Goal: Task Accomplishment & Management: Manage account settings

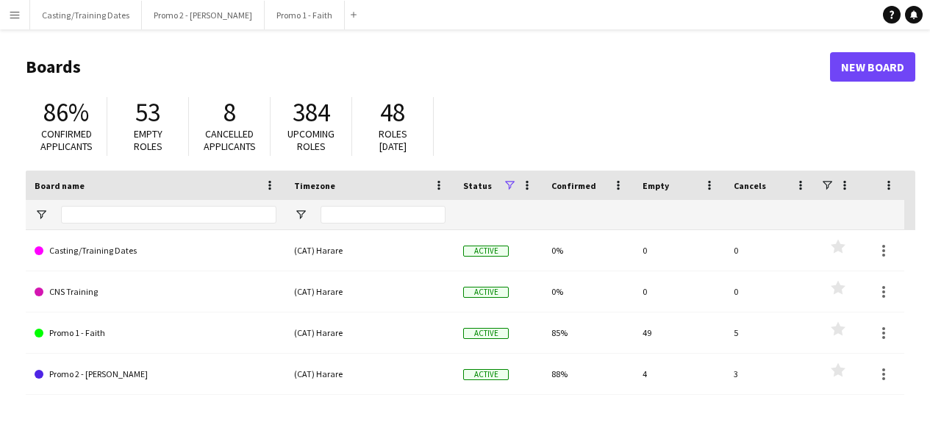
click at [4, 13] on button "Menu" at bounding box center [14, 14] width 29 height 29
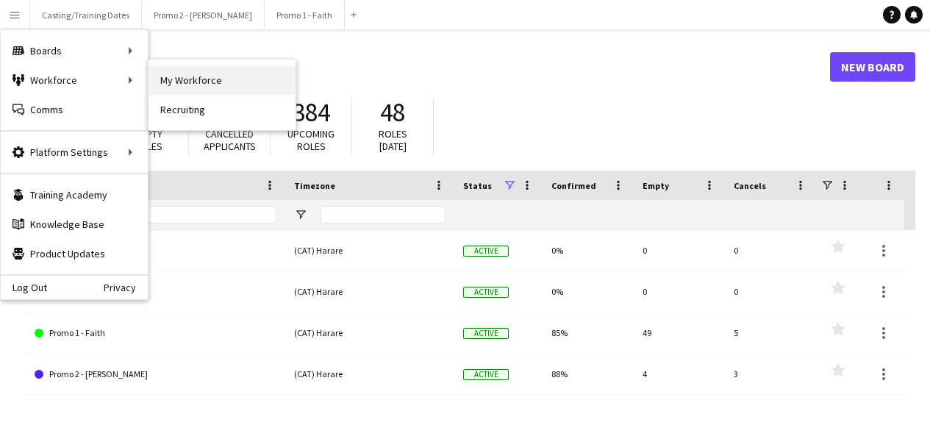
click at [207, 84] on link "My Workforce" at bounding box center [221, 79] width 147 height 29
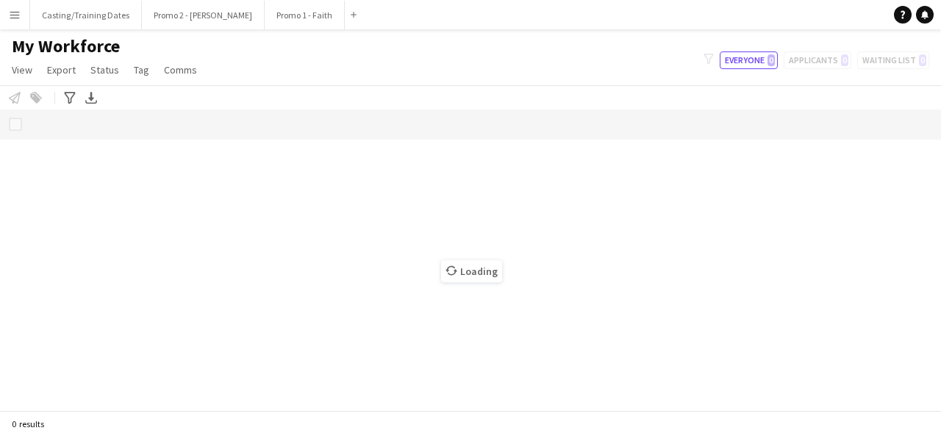
click at [9, 10] on app-icon "Menu" at bounding box center [15, 15] width 12 height 12
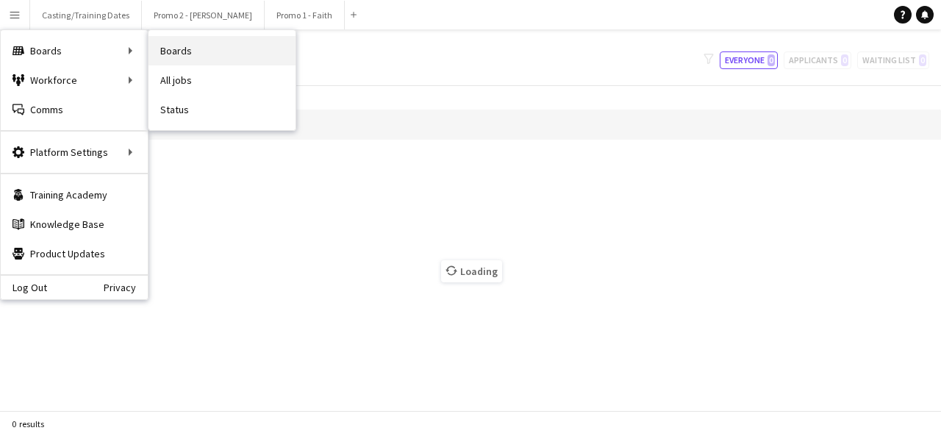
click at [209, 51] on link "Boards" at bounding box center [221, 50] width 147 height 29
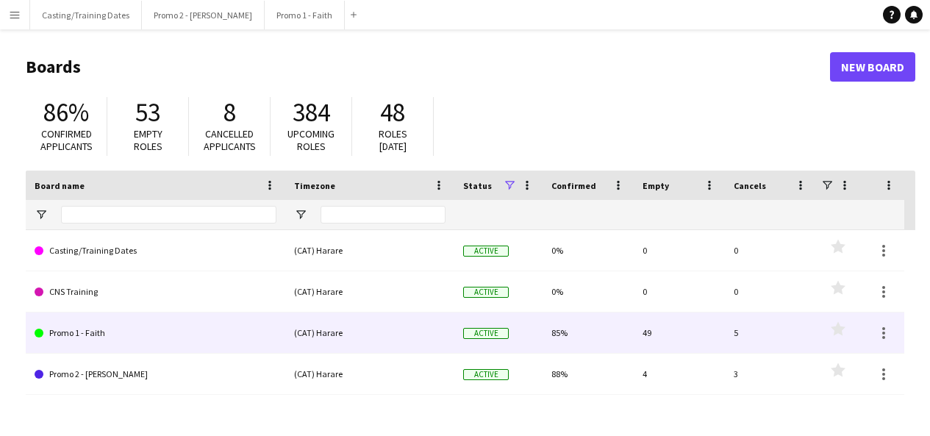
click at [96, 334] on link "Promo 1 - Faith" at bounding box center [156, 332] width 242 height 41
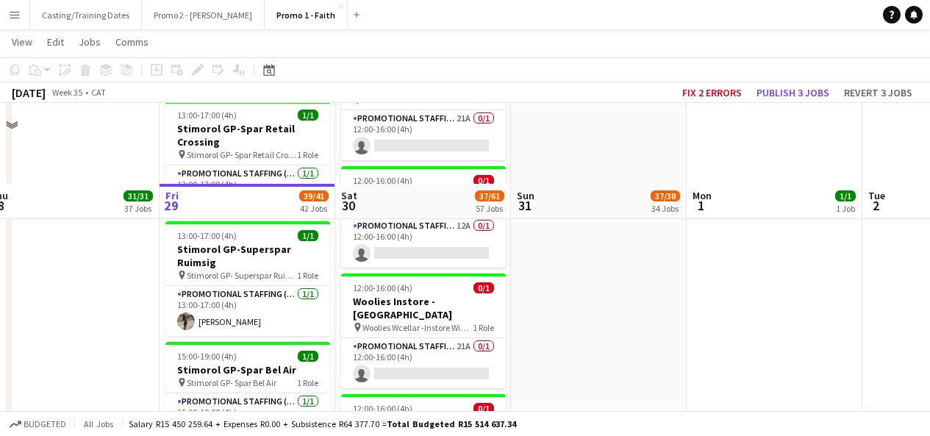
scroll to position [4791, 0]
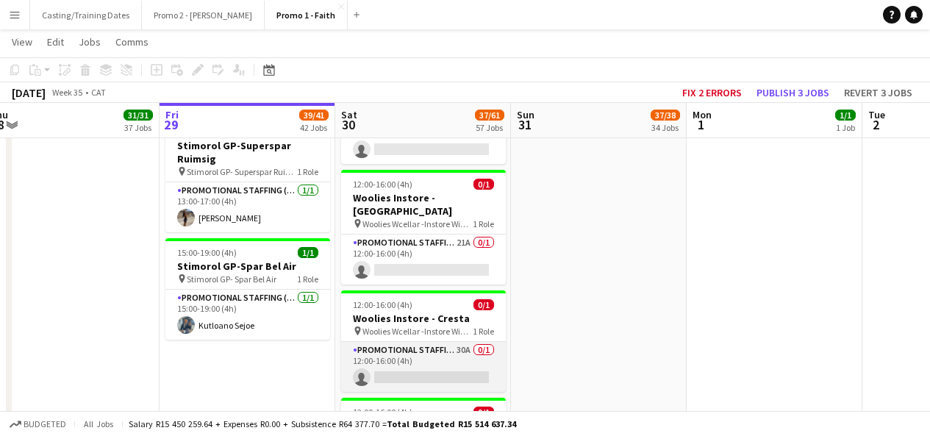
click at [406, 342] on app-card-role "Promotional Staffing (Brand Ambassadors) 30A 0/1 12:00-16:00 (4h) single-neutra…" at bounding box center [423, 367] width 165 height 50
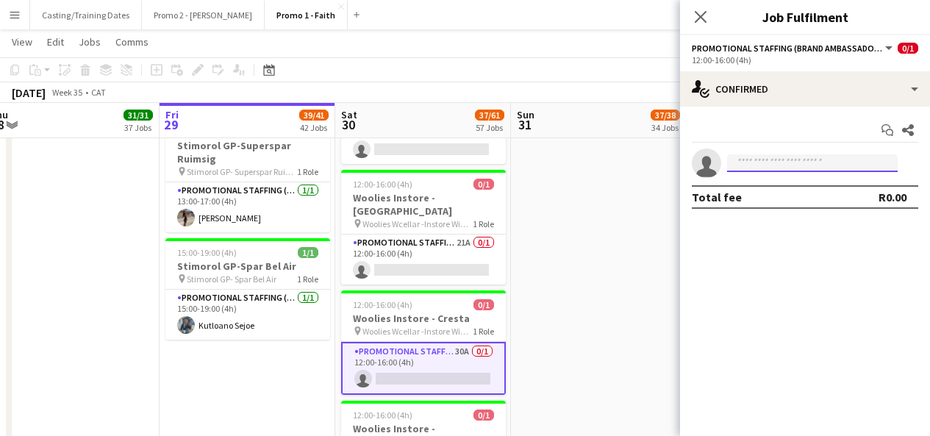
click at [783, 162] on input at bounding box center [812, 163] width 171 height 18
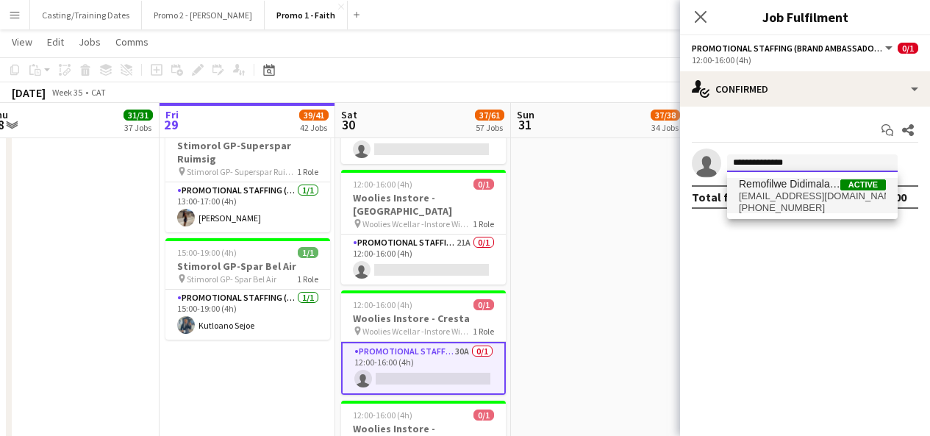
type input "**********"
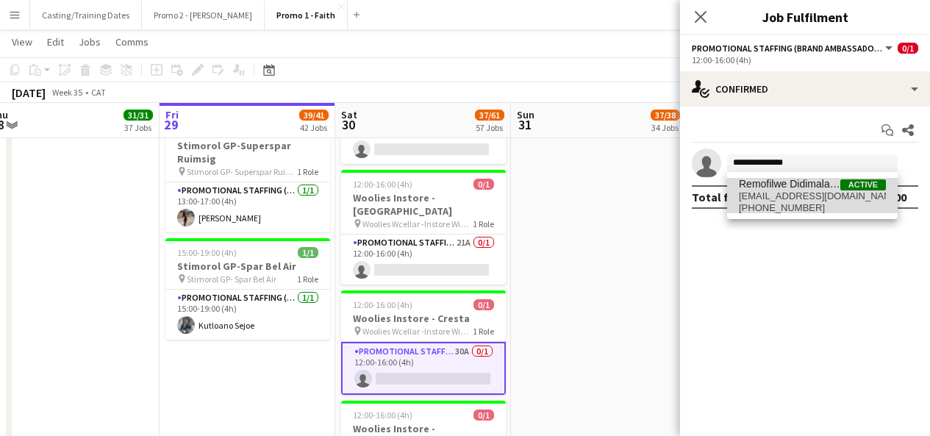
click at [781, 209] on span "[PHONE_NUMBER]" at bounding box center [812, 208] width 147 height 12
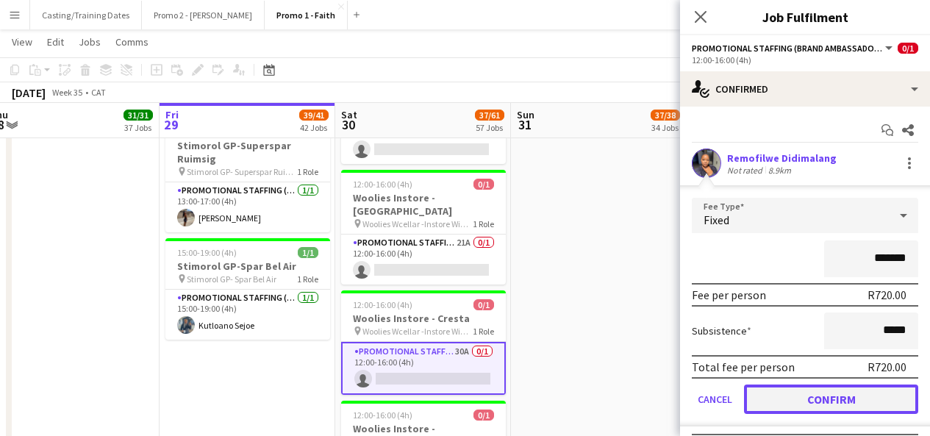
click at [822, 404] on button "Confirm" at bounding box center [831, 398] width 174 height 29
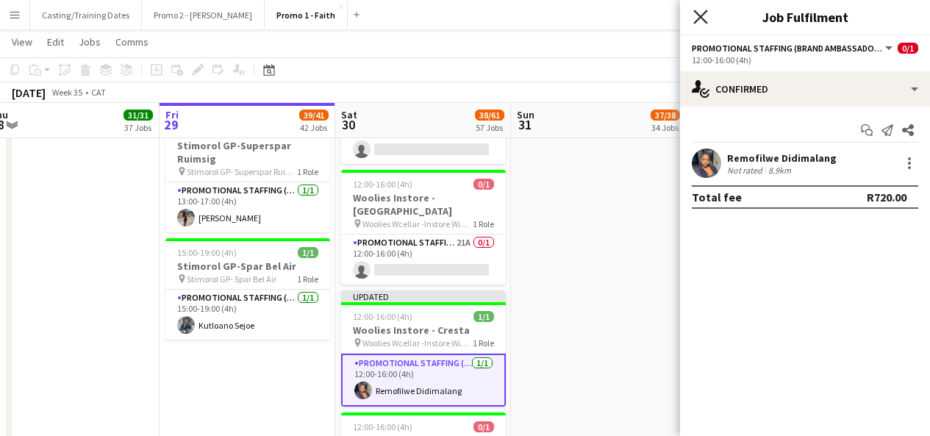
click at [704, 14] on icon at bounding box center [700, 17] width 14 height 14
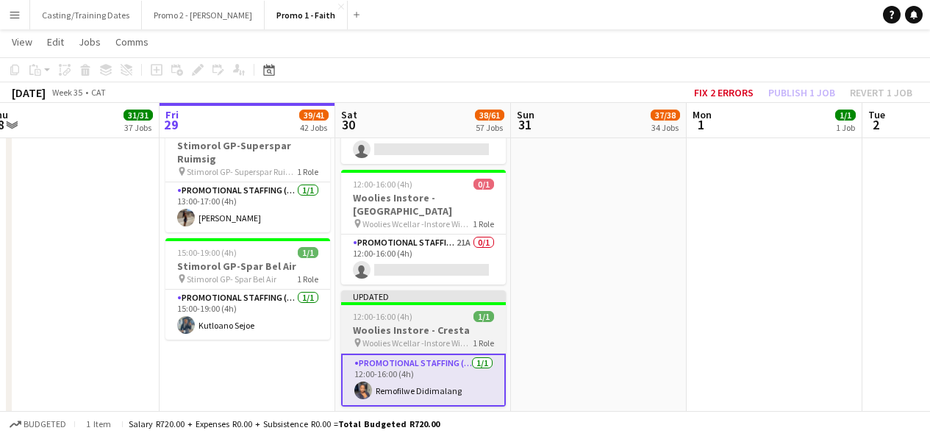
click at [398, 302] on div at bounding box center [423, 303] width 165 height 3
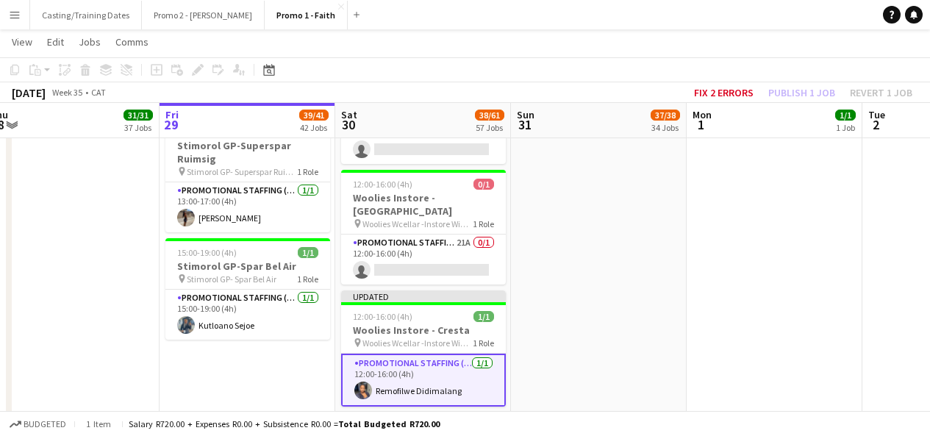
drag, startPoint x: 398, startPoint y: 210, endPoint x: 779, endPoint y: 46, distance: 415.5
click at [398, 290] on app-job-card "Updated 12:00-16:00 (4h) 1/1 Woolies Instore - Cresta pin Woolies Wcellar -Inst…" at bounding box center [423, 348] width 165 height 116
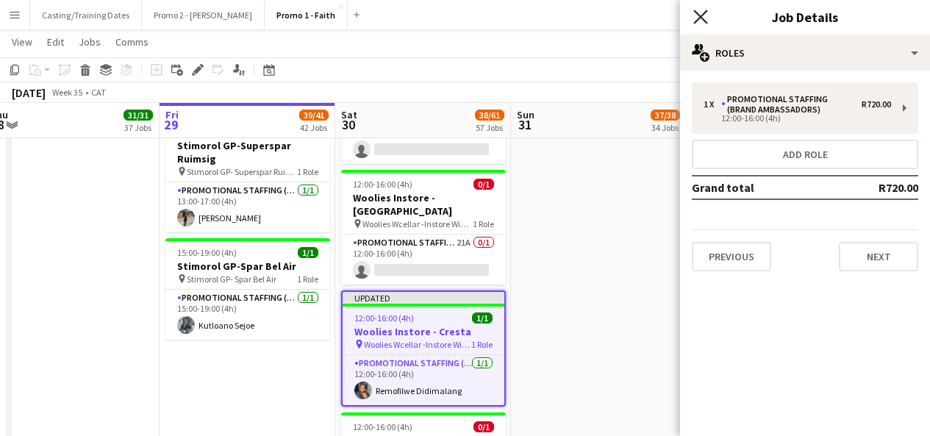
click at [696, 11] on icon at bounding box center [700, 17] width 14 height 14
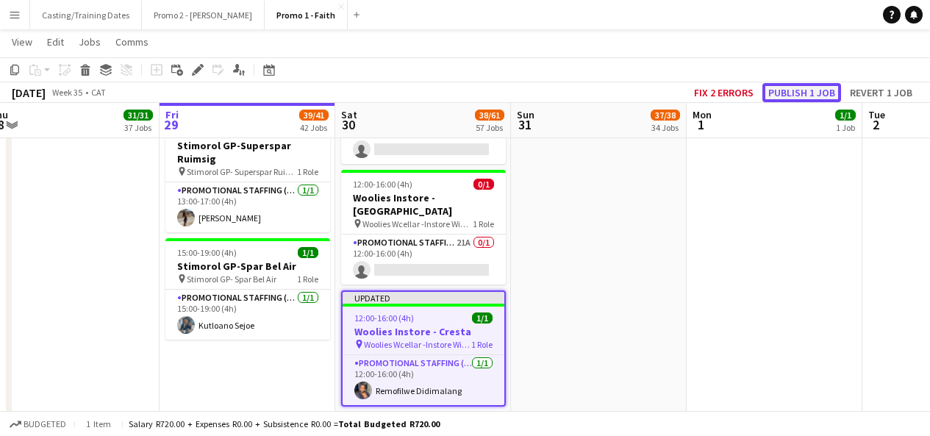
click at [803, 87] on button "Publish 1 job" at bounding box center [801, 92] width 79 height 19
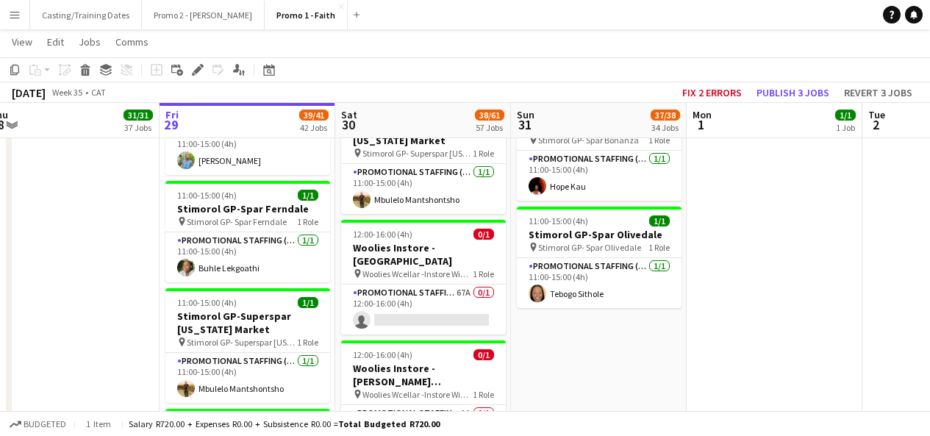
scroll to position [0, 384]
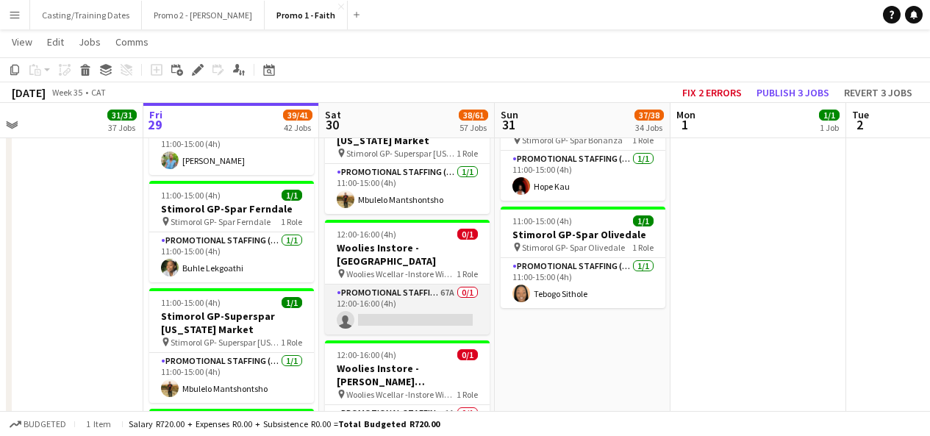
click at [404, 284] on app-card-role "Promotional Staffing (Brand Ambassadors) 67A 0/1 12:00-16:00 (4h) single-neutra…" at bounding box center [407, 309] width 165 height 50
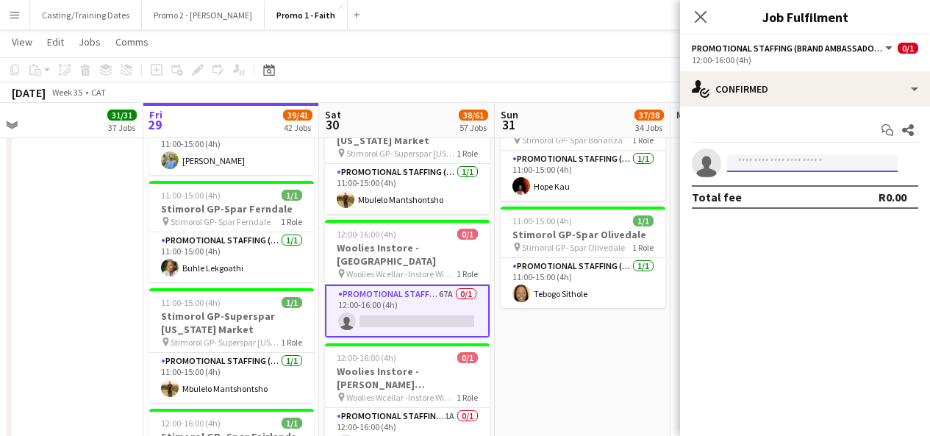
click at [754, 171] on input at bounding box center [812, 163] width 171 height 18
type input "*"
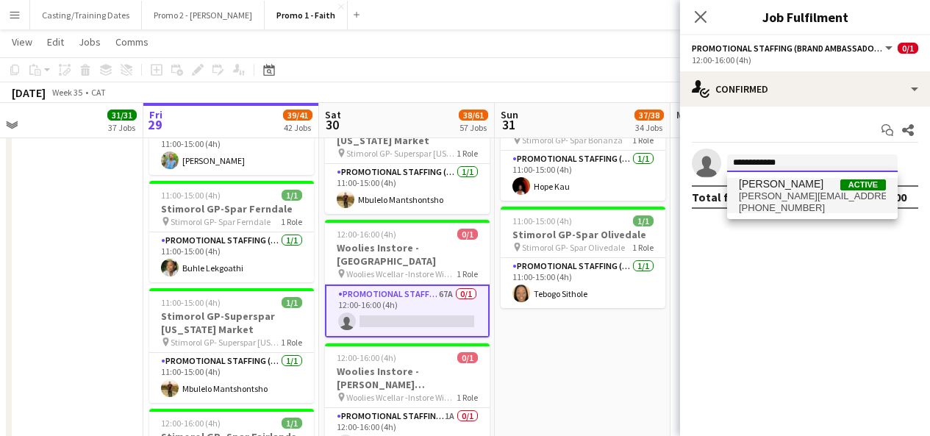
type input "**********"
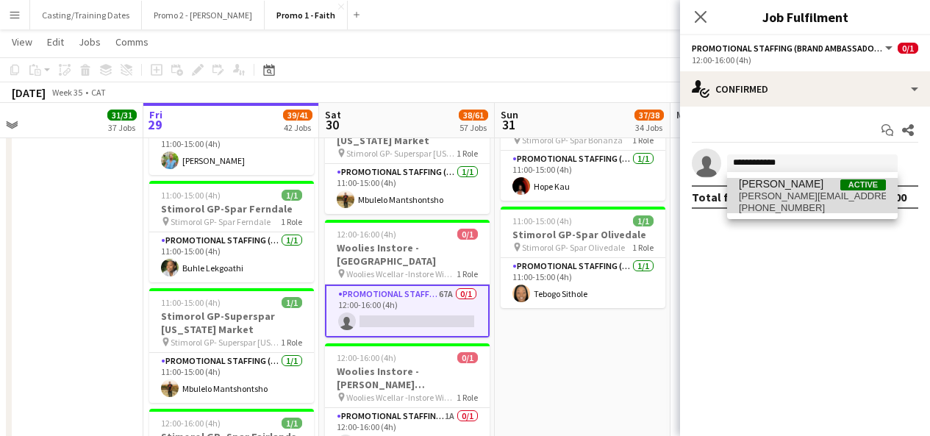
click at [792, 203] on span "[PHONE_NUMBER]" at bounding box center [812, 208] width 147 height 12
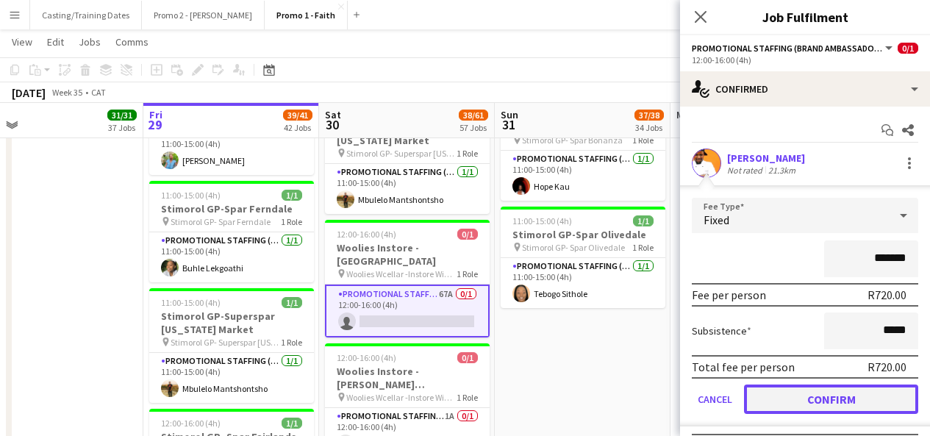
click at [817, 404] on button "Confirm" at bounding box center [831, 398] width 174 height 29
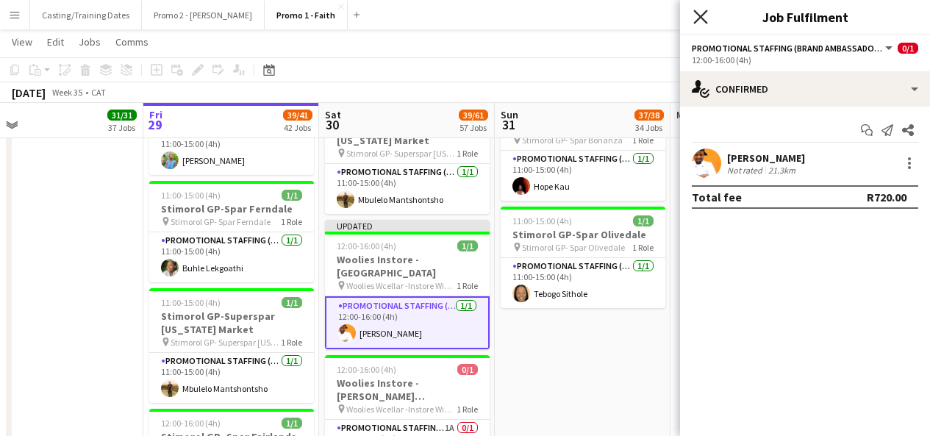
click at [700, 11] on icon "Close pop-in" at bounding box center [700, 17] width 14 height 14
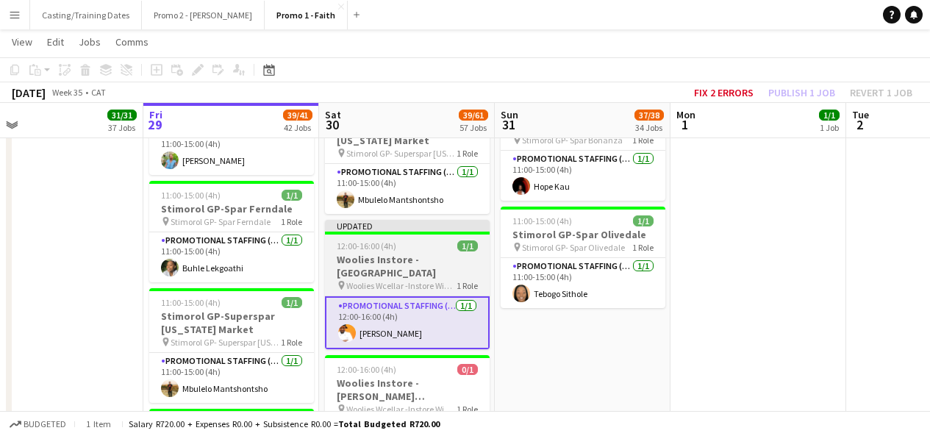
click at [393, 220] on div "Updated" at bounding box center [407, 226] width 165 height 12
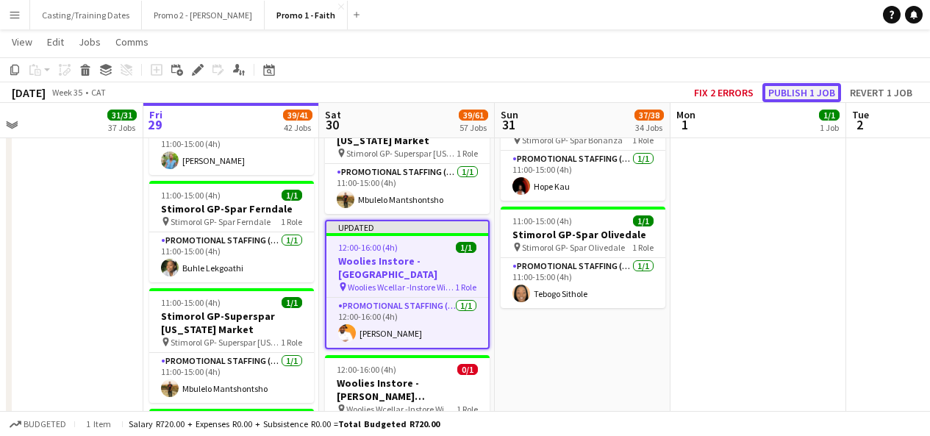
click at [782, 95] on button "Publish 1 job" at bounding box center [801, 92] width 79 height 19
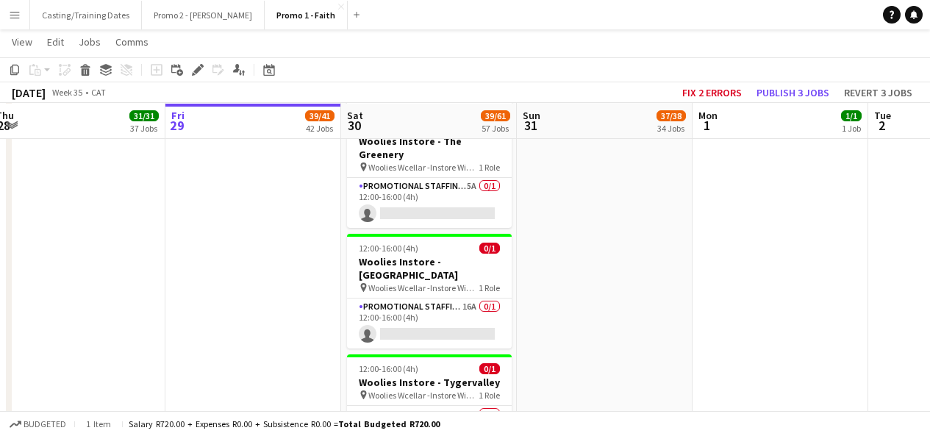
scroll to position [6366, 0]
click at [402, 405] on app-card-role "Promotional Staffing (Brand Ambassadors) 27A 0/1 12:00-16:00 (4h) single-neutra…" at bounding box center [429, 430] width 165 height 50
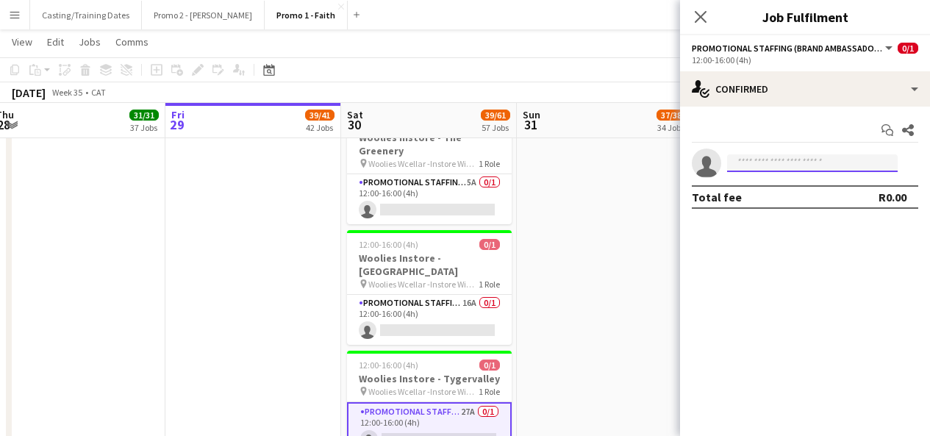
click at [785, 156] on input at bounding box center [812, 163] width 171 height 18
type input "******"
type input "*"
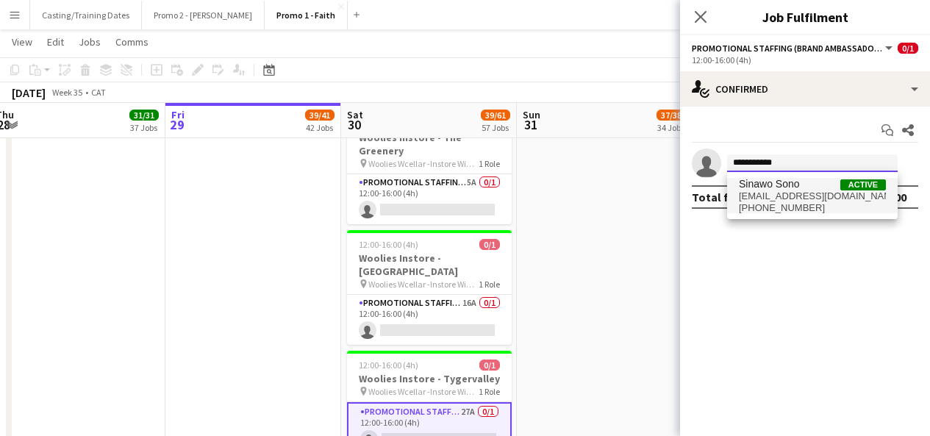
type input "**********"
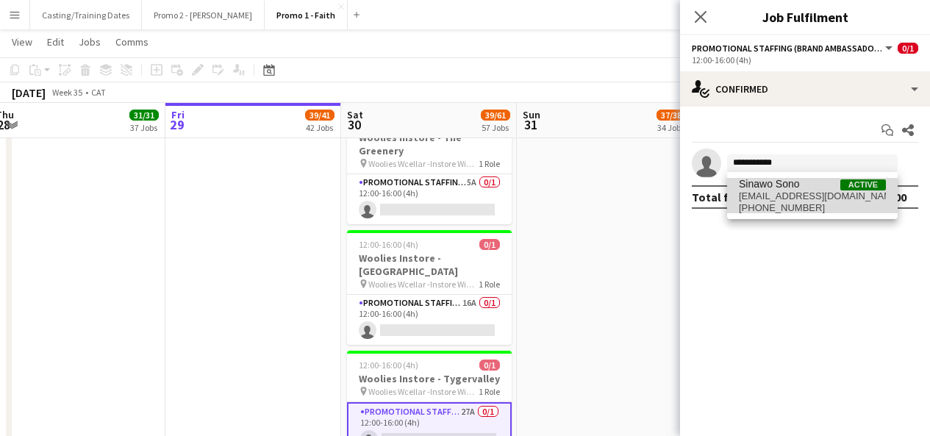
click at [777, 194] on span "[EMAIL_ADDRESS][DOMAIN_NAME]" at bounding box center [812, 196] width 147 height 12
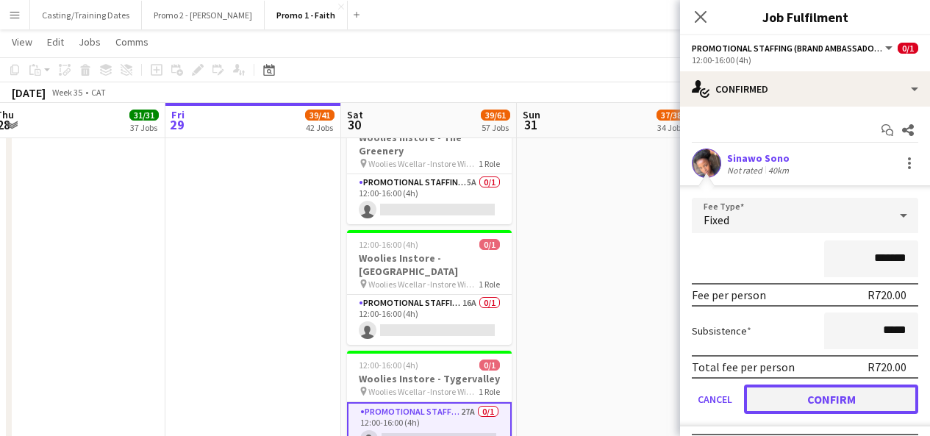
click at [824, 394] on button "Confirm" at bounding box center [831, 398] width 174 height 29
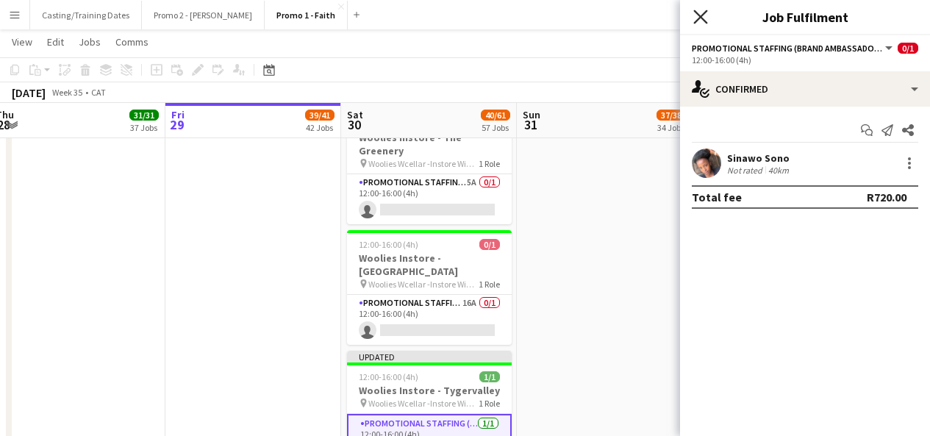
click at [694, 12] on icon at bounding box center [700, 17] width 14 height 14
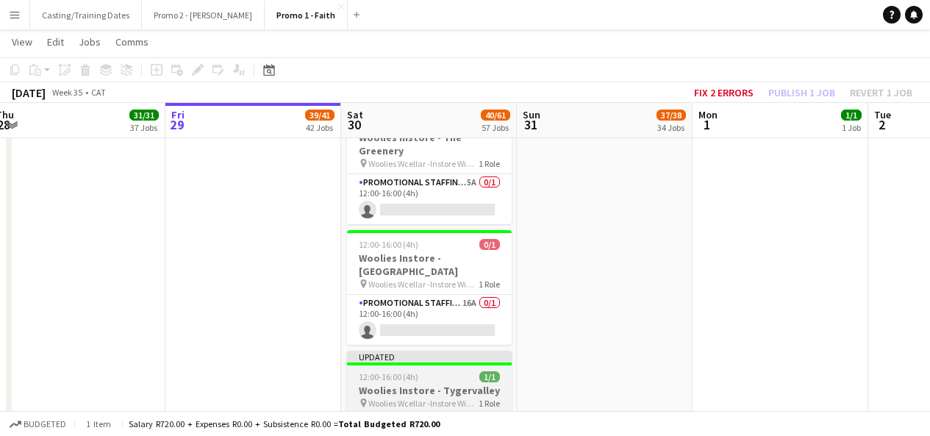
click at [464, 351] on div "Updated" at bounding box center [429, 357] width 165 height 12
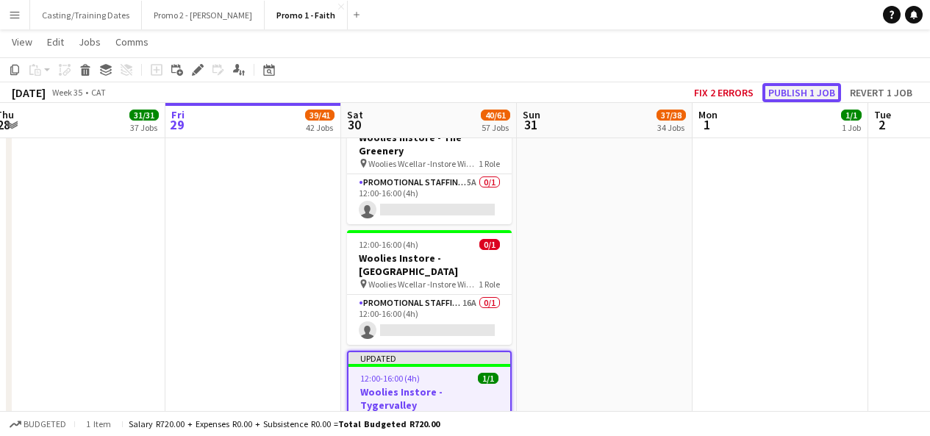
click at [811, 83] on button "Publish 1 job" at bounding box center [801, 92] width 79 height 19
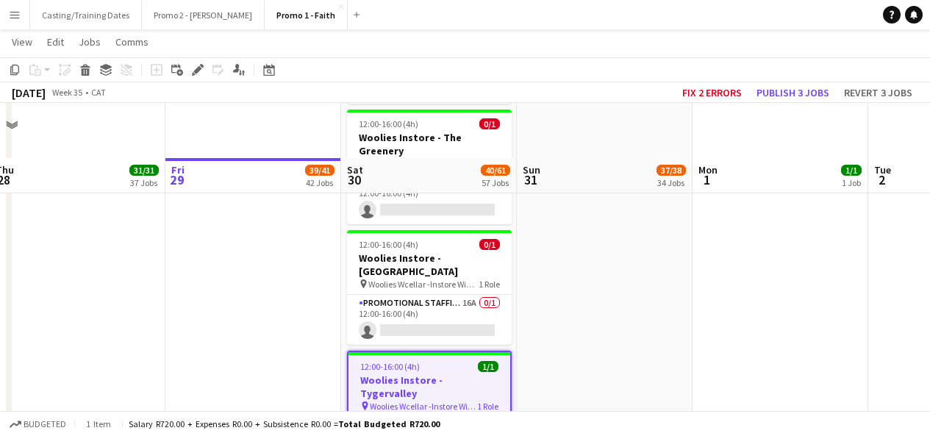
scroll to position [6426, 0]
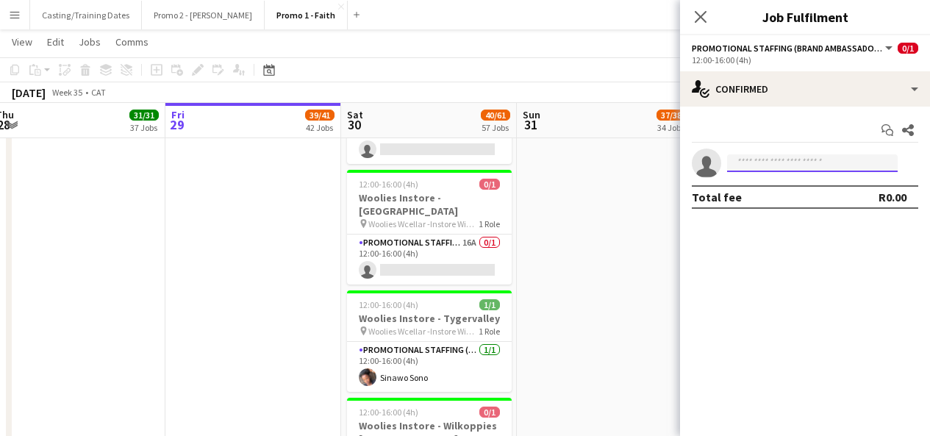
click at [768, 166] on input at bounding box center [812, 163] width 171 height 18
type input "*"
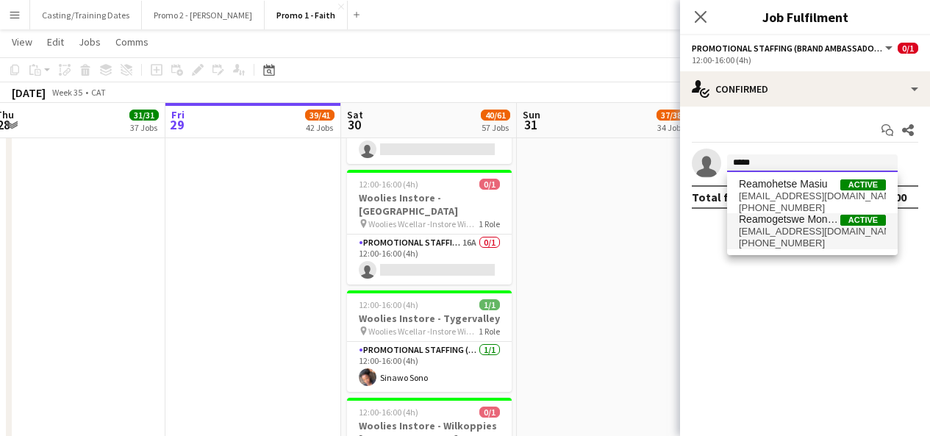
type input "*****"
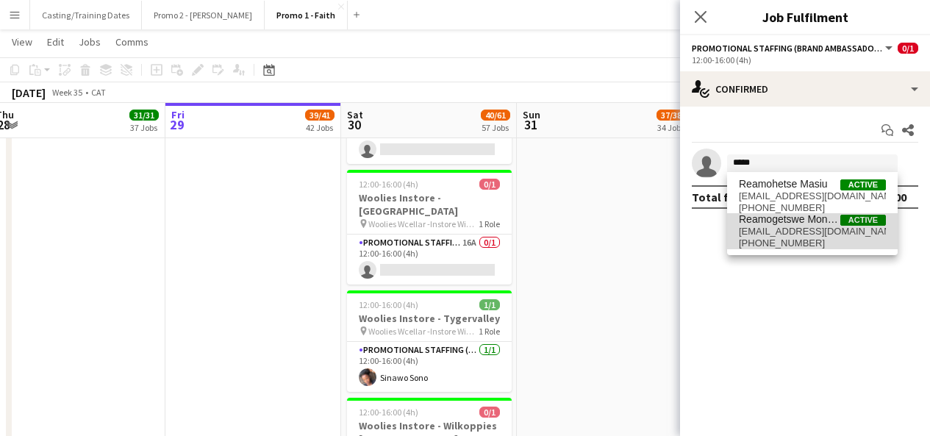
click at [786, 223] on span "Reamogetswe Monyane" at bounding box center [789, 219] width 101 height 12
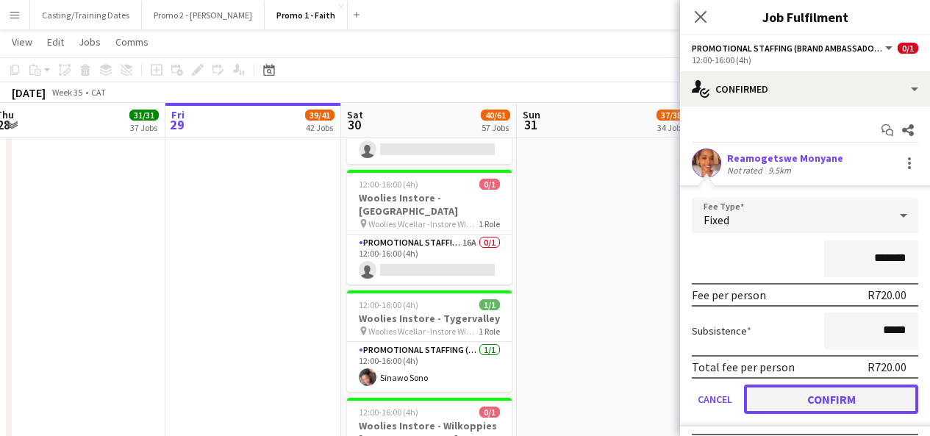
click at [795, 395] on button "Confirm" at bounding box center [831, 398] width 174 height 29
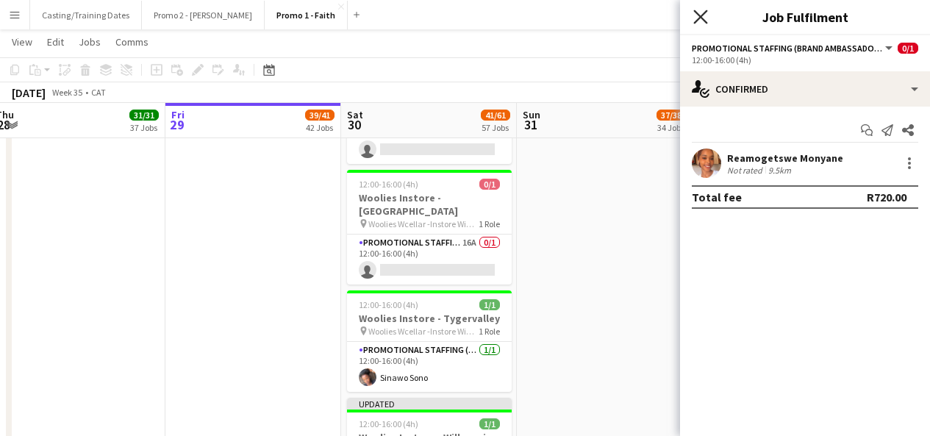
click at [704, 21] on icon at bounding box center [700, 17] width 14 height 14
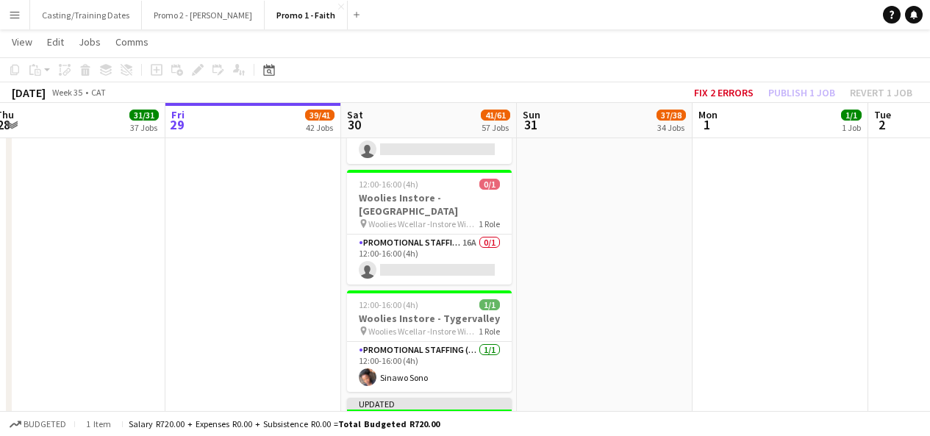
click at [470, 398] on div "Updated" at bounding box center [429, 404] width 165 height 12
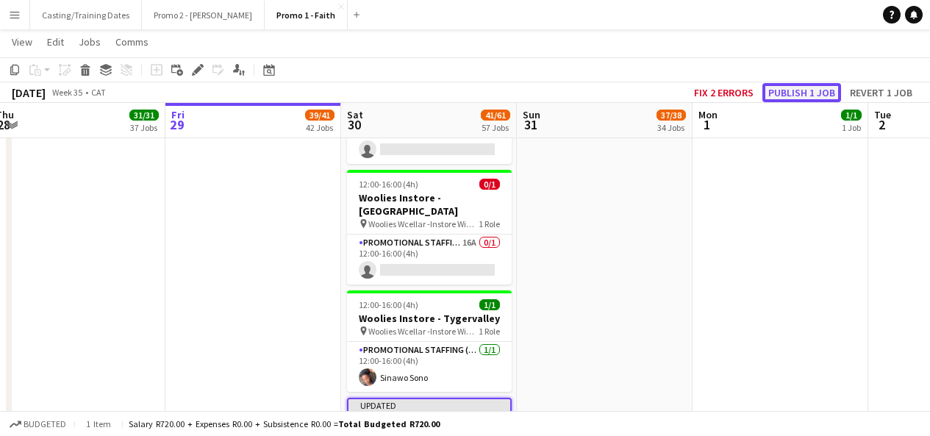
click at [782, 85] on button "Publish 1 job" at bounding box center [801, 92] width 79 height 19
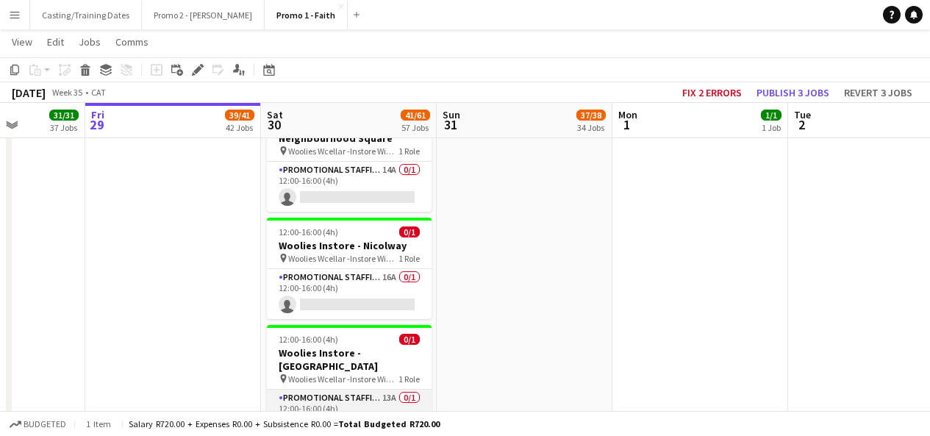
scroll to position [5910, 0]
click at [349, 389] on app-card-role "Promotional Staffing (Brand Ambassadors) 13A 0/1 12:00-16:00 (4h) single-neutra…" at bounding box center [349, 414] width 165 height 50
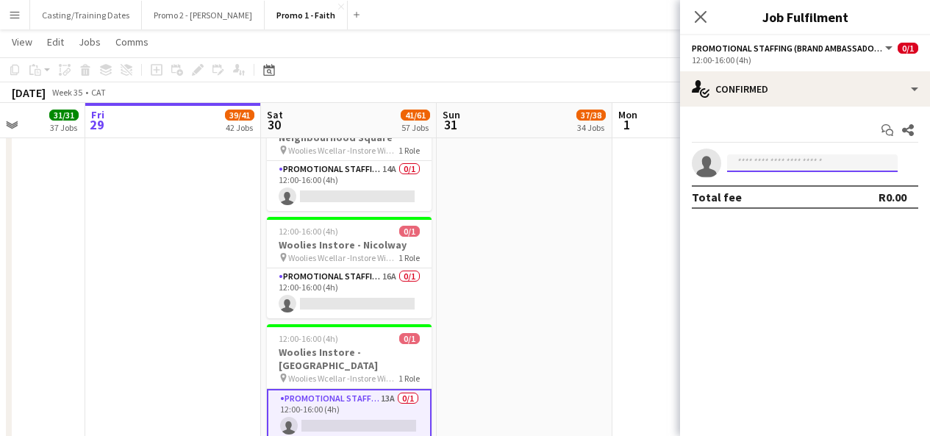
click at [778, 163] on input at bounding box center [812, 163] width 171 height 18
type input "***"
type input "*"
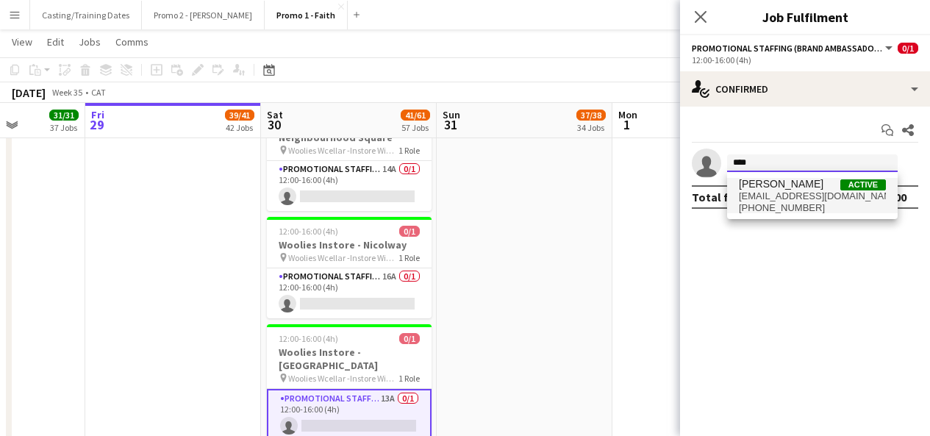
type input "****"
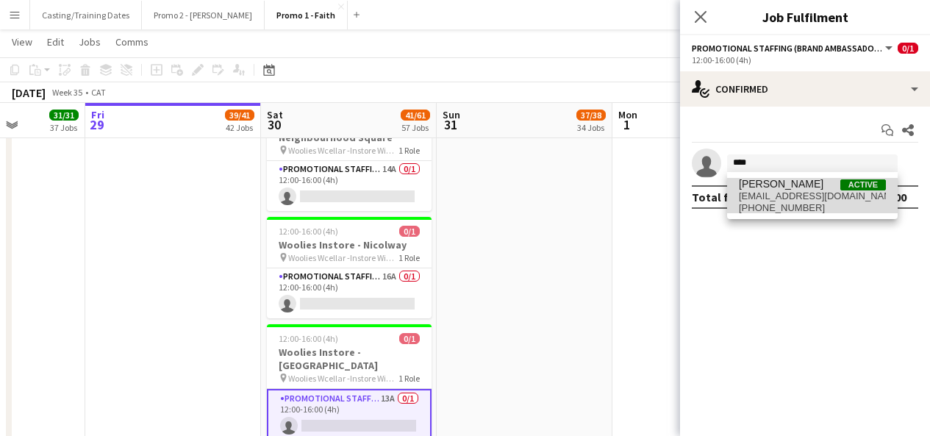
click at [778, 184] on span "[PERSON_NAME]" at bounding box center [781, 184] width 85 height 12
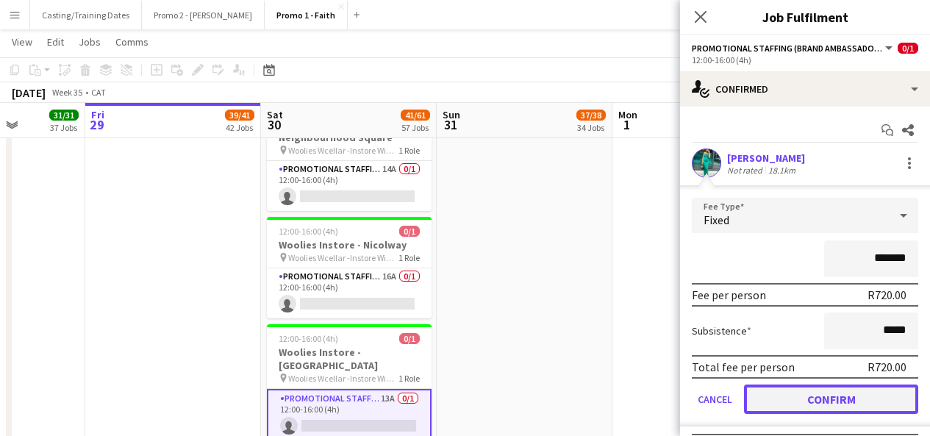
click at [826, 401] on button "Confirm" at bounding box center [831, 398] width 174 height 29
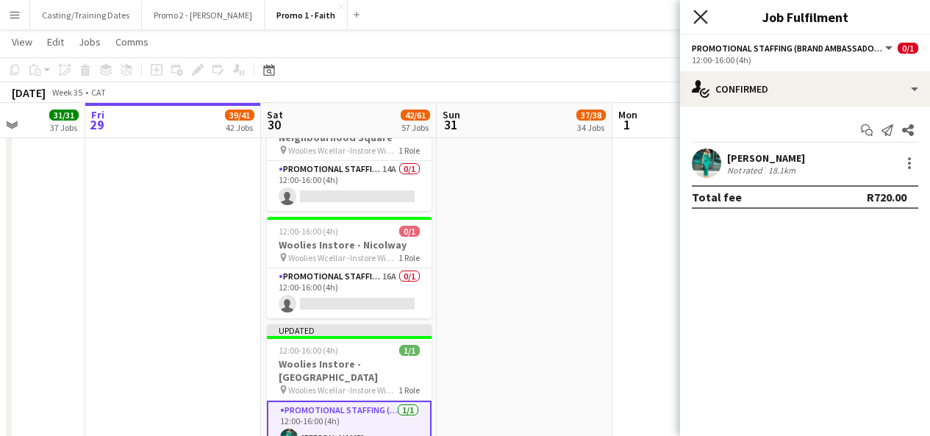
click at [696, 13] on icon at bounding box center [700, 17] width 14 height 14
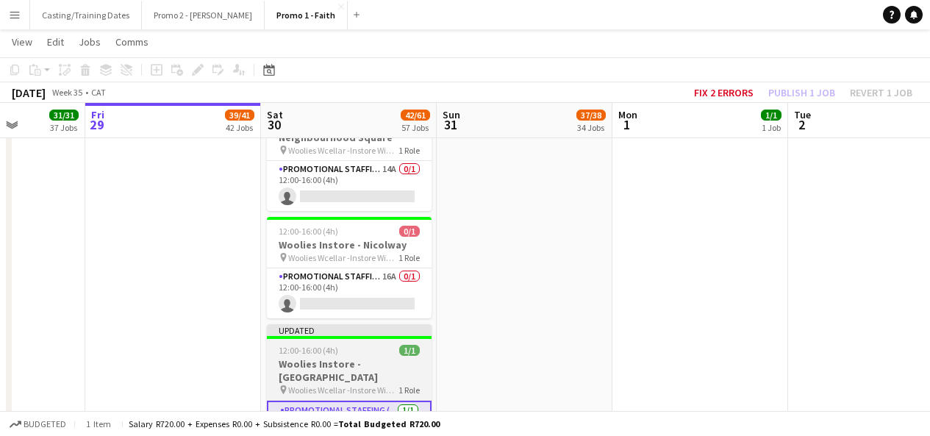
click at [378, 324] on div "Updated" at bounding box center [349, 330] width 165 height 12
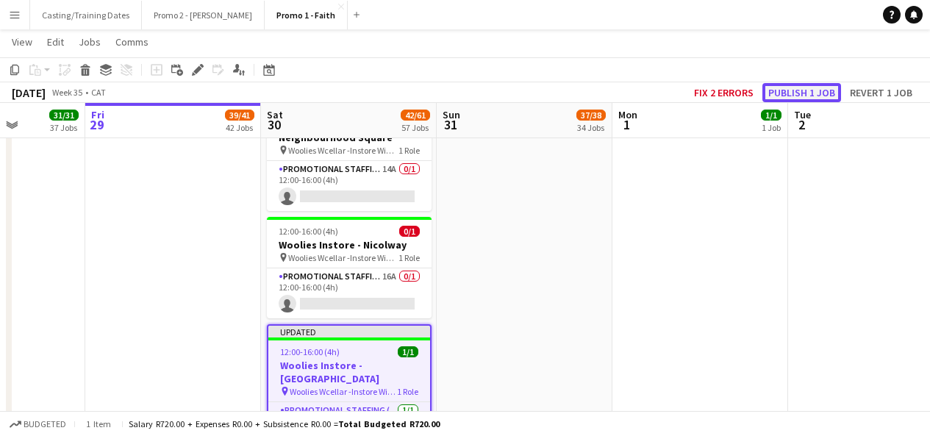
click at [788, 84] on button "Publish 1 job" at bounding box center [801, 92] width 79 height 19
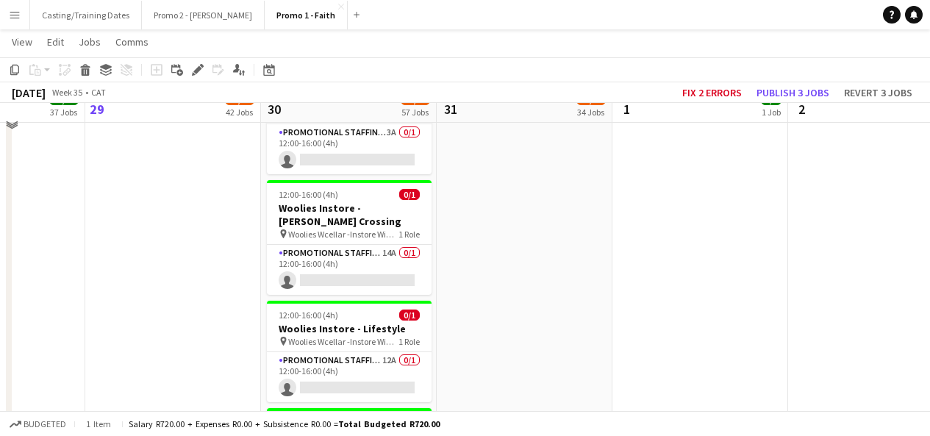
scroll to position [5320, 0]
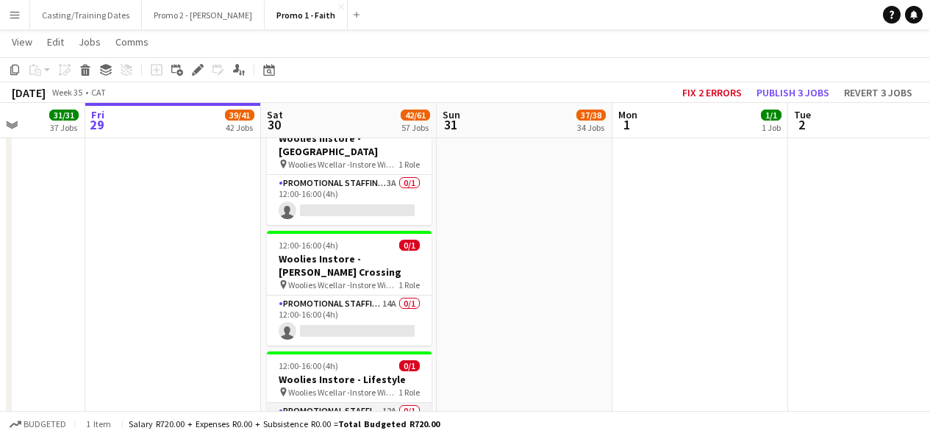
click at [354, 403] on app-card-role "Promotional Staffing (Brand Ambassadors) 12A 0/1 12:00-16:00 (4h) single-neutra…" at bounding box center [349, 428] width 165 height 50
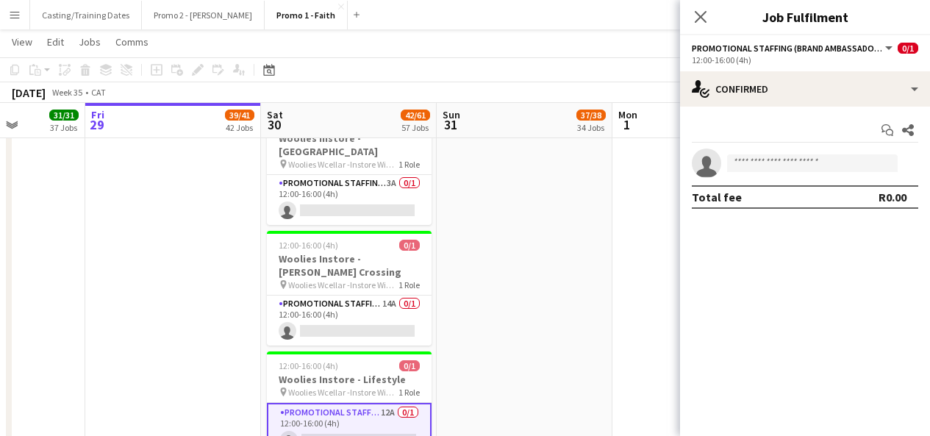
click at [772, 176] on app-invite-slot "single-neutral-actions" at bounding box center [805, 162] width 250 height 29
click at [772, 159] on input at bounding box center [812, 163] width 171 height 18
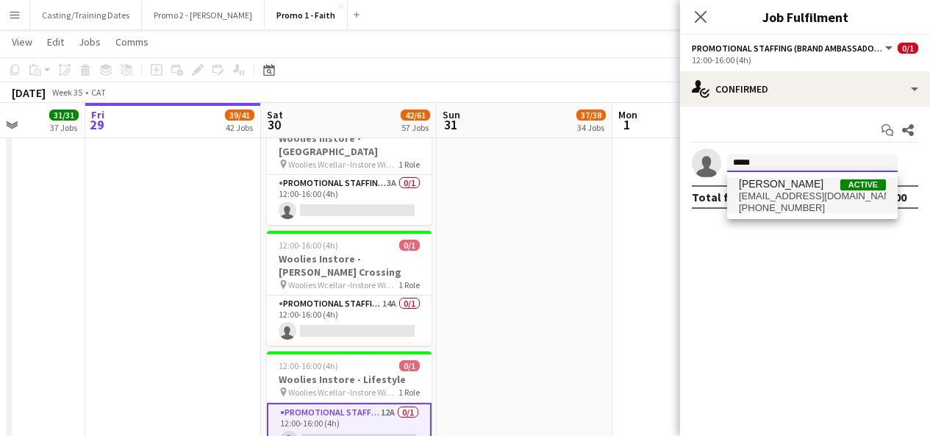
type input "*****"
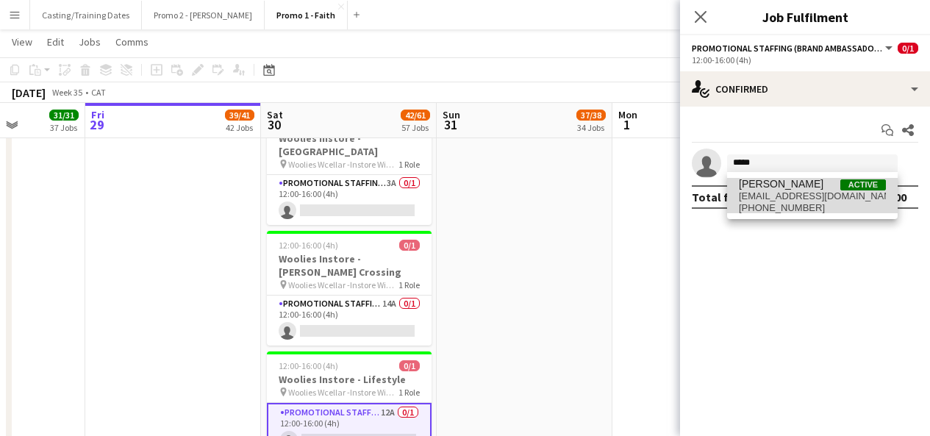
click at [769, 190] on span "[EMAIL_ADDRESS][DOMAIN_NAME]" at bounding box center [812, 196] width 147 height 12
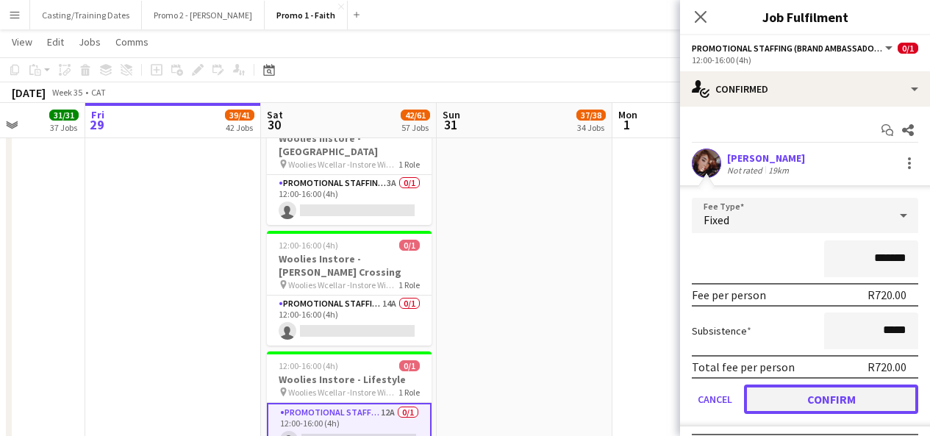
click at [812, 391] on button "Confirm" at bounding box center [831, 398] width 174 height 29
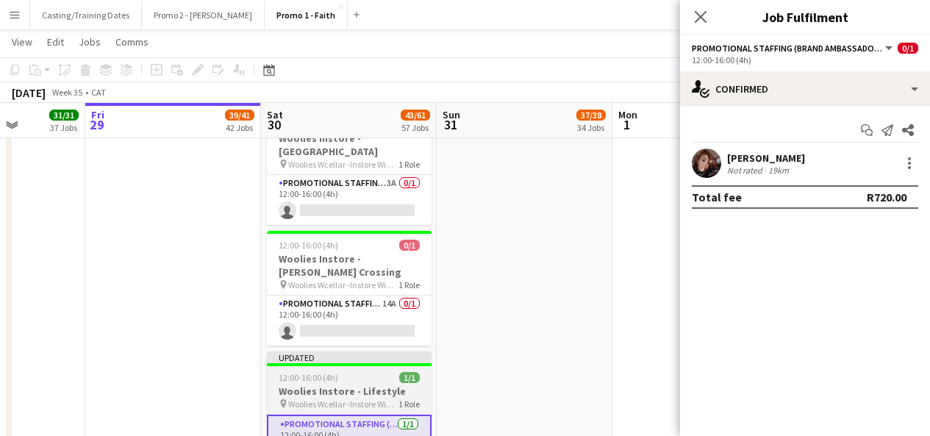
click at [367, 363] on div at bounding box center [349, 364] width 165 height 3
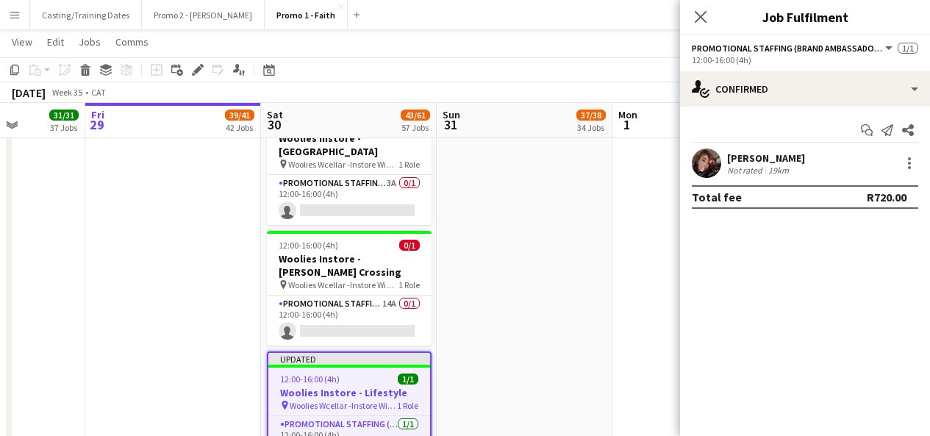
click at [688, 15] on div "Close pop-in" at bounding box center [700, 17] width 41 height 34
click at [700, 15] on icon "Close pop-in" at bounding box center [700, 17] width 14 height 14
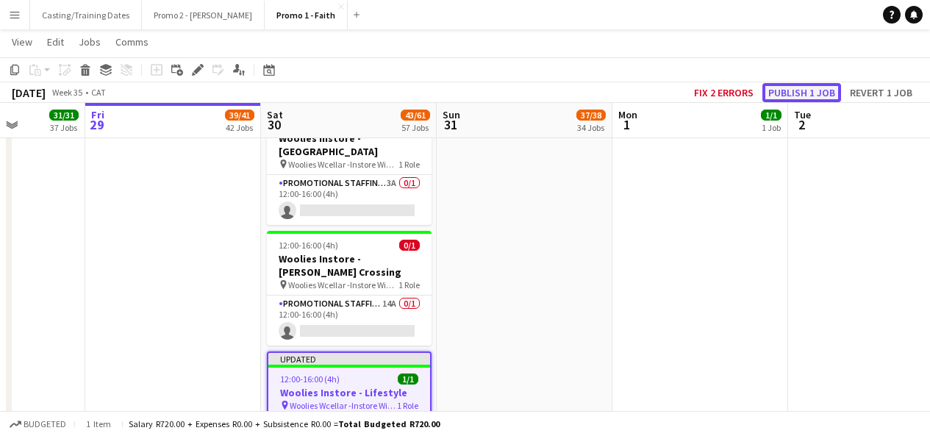
click at [819, 93] on button "Publish 1 job" at bounding box center [801, 92] width 79 height 19
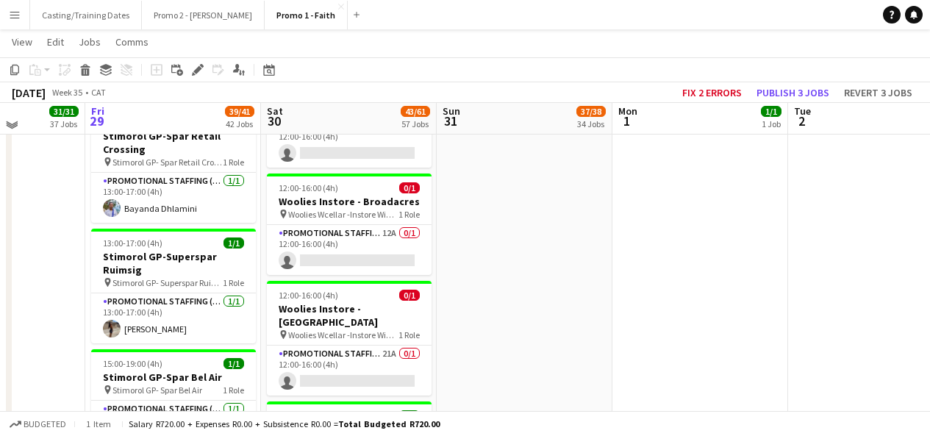
scroll to position [4677, 0]
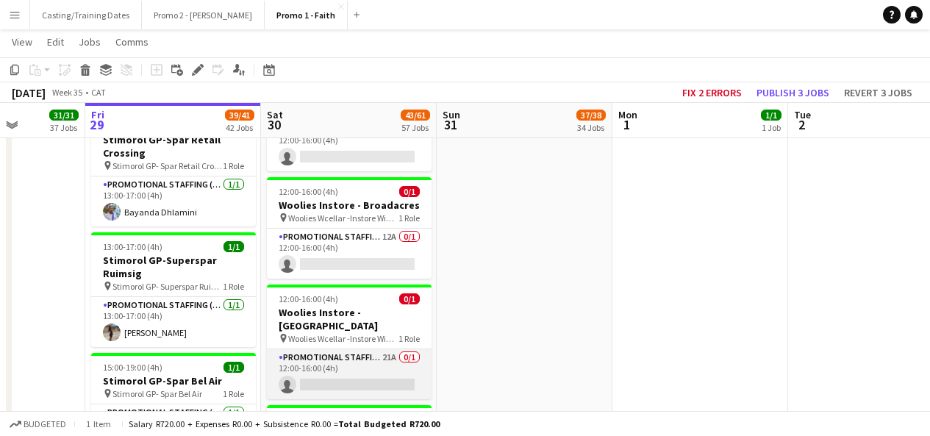
click at [362, 349] on app-card-role "Promotional Staffing (Brand Ambassadors) 21A 0/1 12:00-16:00 (4h) single-neutra…" at bounding box center [349, 374] width 165 height 50
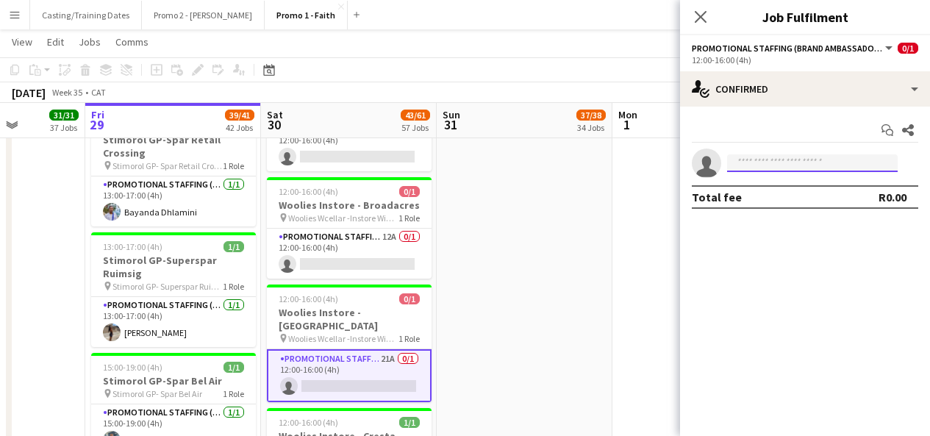
click at [810, 168] on input at bounding box center [812, 163] width 171 height 18
type input "*******"
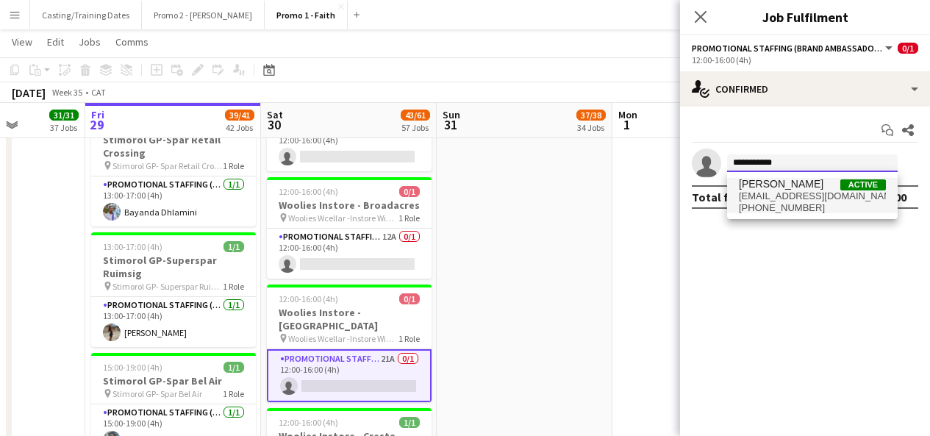
type input "**********"
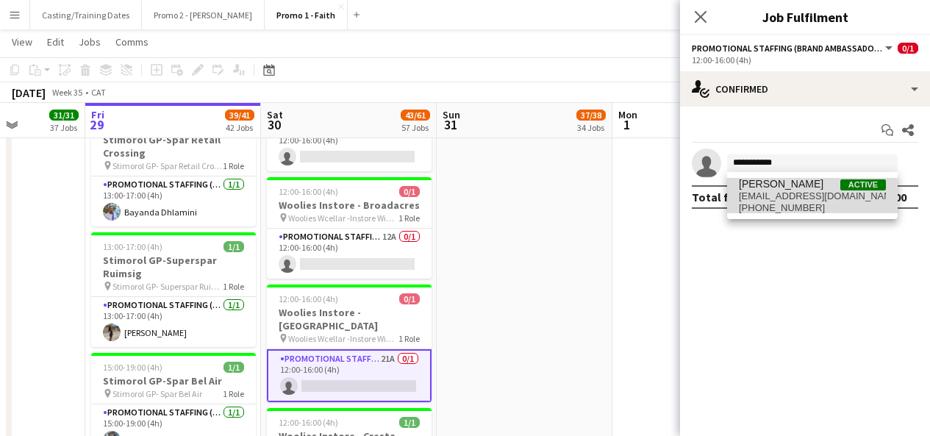
click at [802, 202] on span "[PHONE_NUMBER]" at bounding box center [812, 208] width 147 height 12
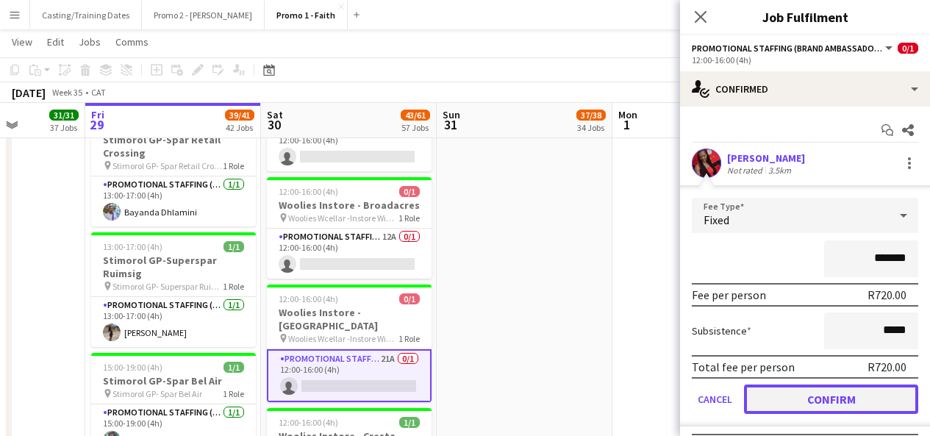
click at [842, 391] on button "Confirm" at bounding box center [831, 398] width 174 height 29
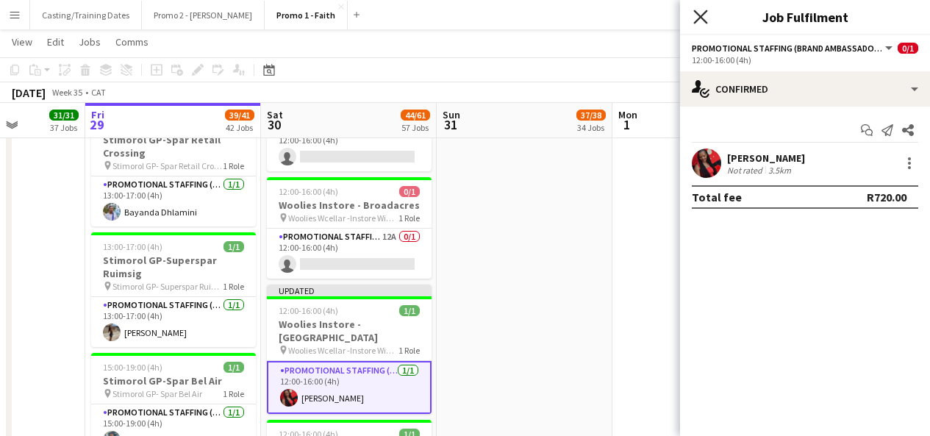
click at [703, 12] on icon "Close pop-in" at bounding box center [700, 17] width 14 height 14
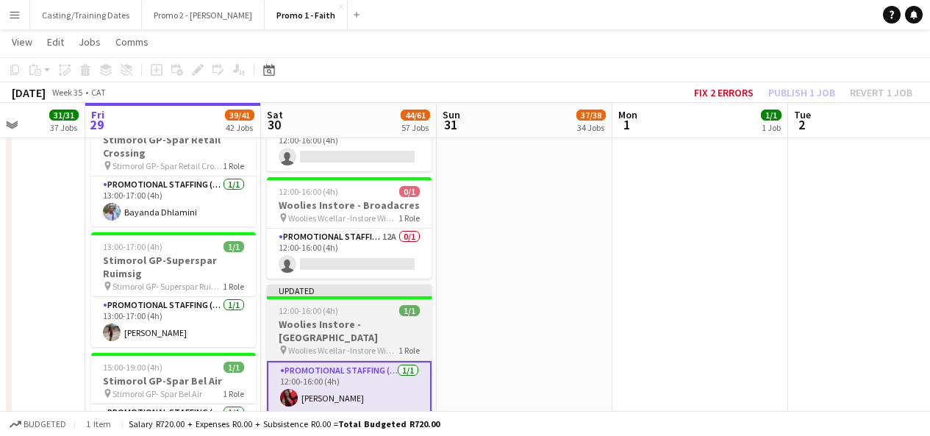
click at [342, 284] on div "Updated" at bounding box center [349, 290] width 165 height 12
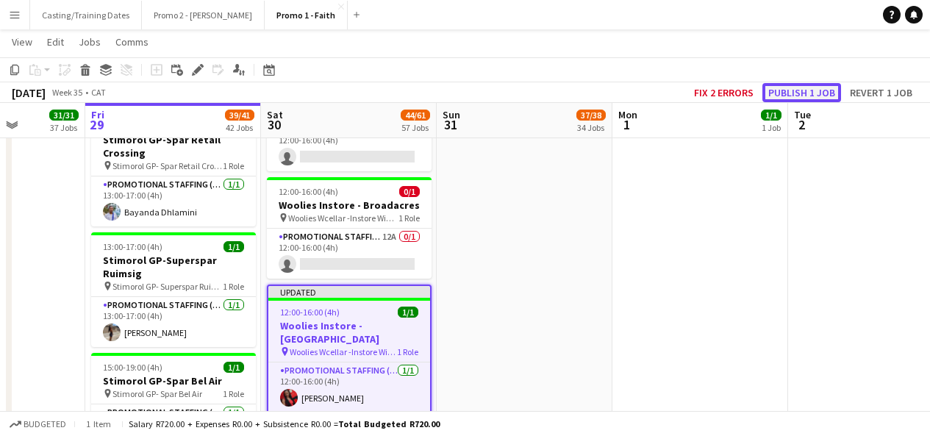
click at [788, 99] on button "Publish 1 job" at bounding box center [801, 92] width 79 height 19
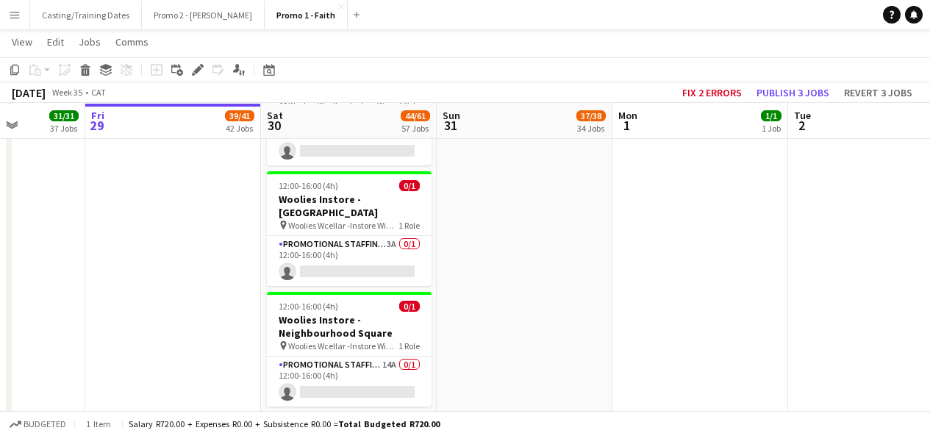
scroll to position [5718, 0]
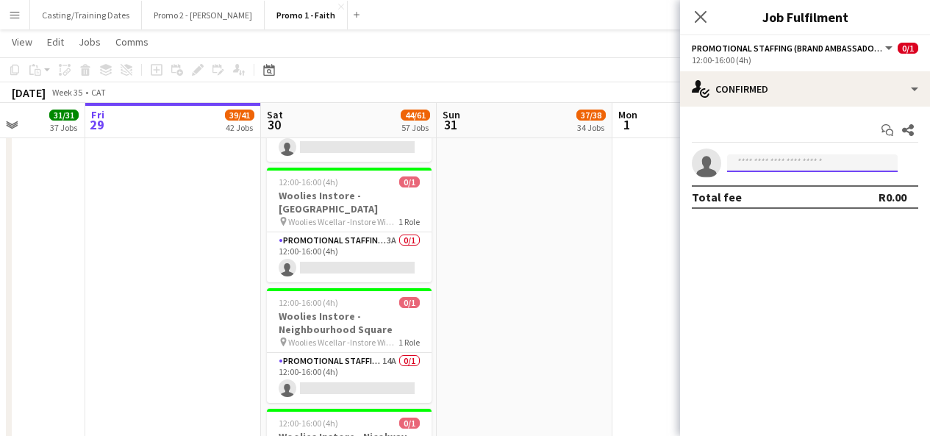
click at [791, 165] on input at bounding box center [812, 163] width 171 height 18
type input "*"
type input "**********"
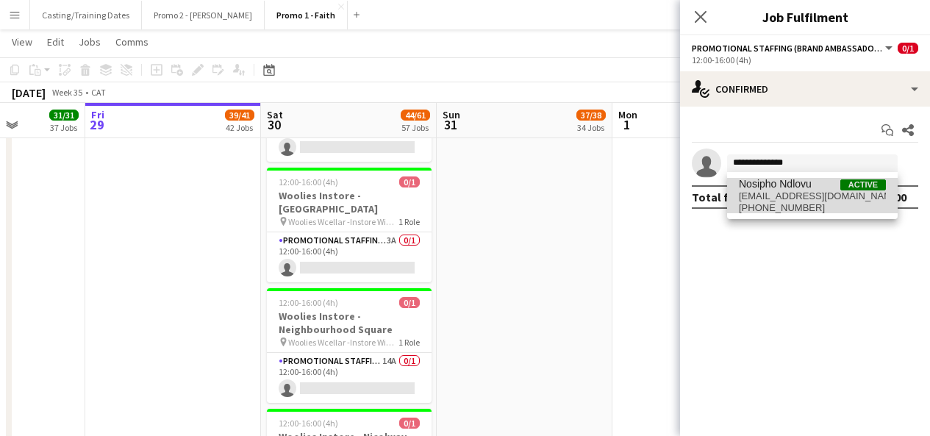
click at [805, 191] on span "[EMAIL_ADDRESS][DOMAIN_NAME]" at bounding box center [812, 196] width 147 height 12
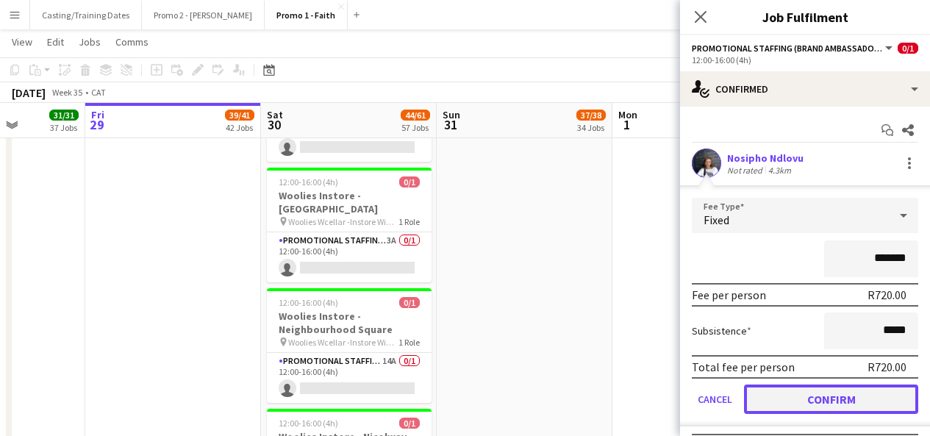
click at [819, 388] on button "Confirm" at bounding box center [831, 398] width 174 height 29
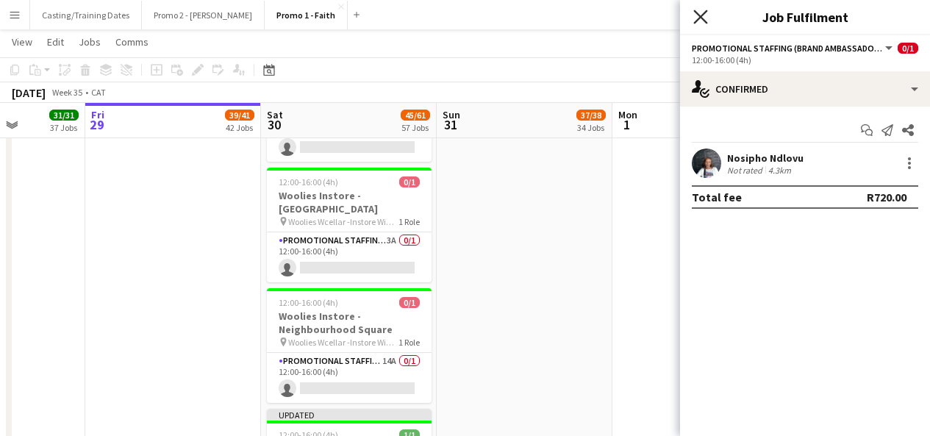
click at [697, 11] on icon "Close pop-in" at bounding box center [700, 17] width 14 height 14
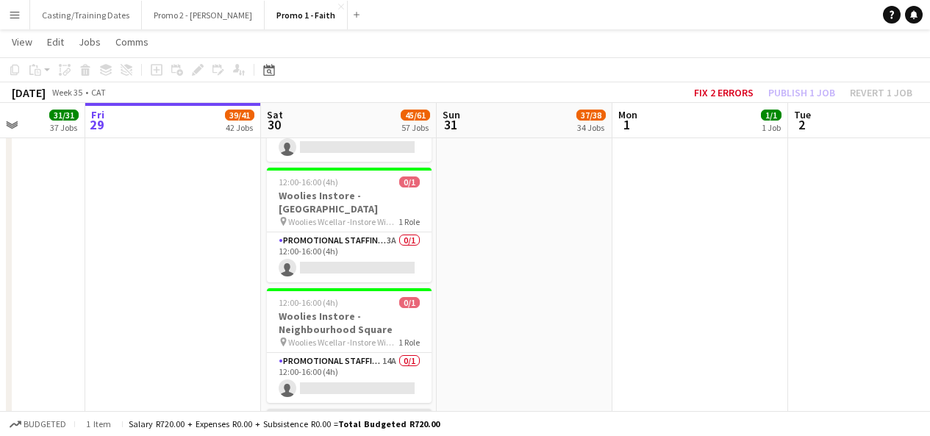
click at [369, 420] on div at bounding box center [349, 421] width 165 height 3
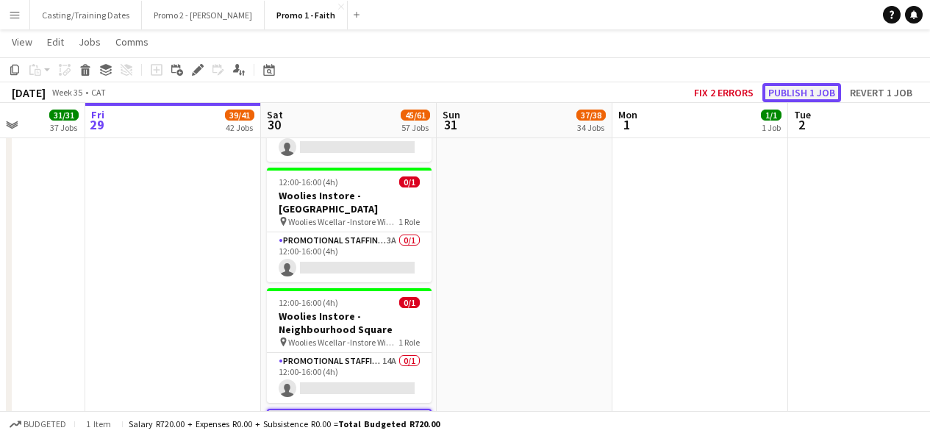
click at [800, 85] on button "Publish 1 job" at bounding box center [801, 92] width 79 height 19
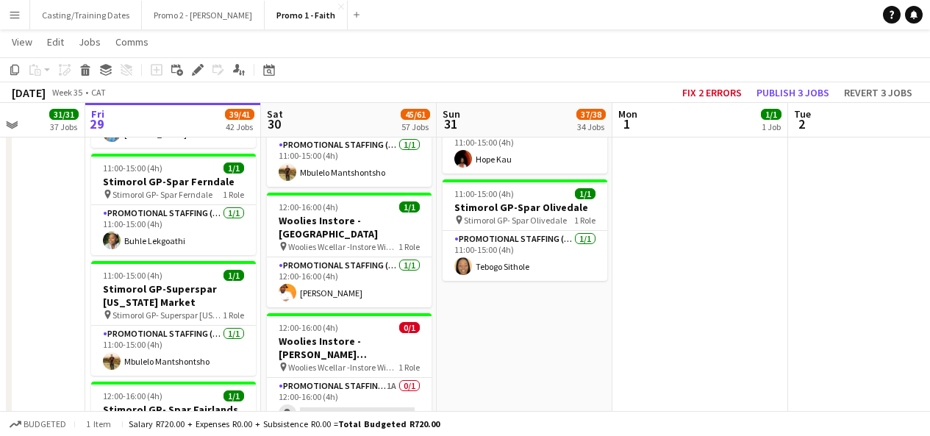
scroll to position [4178, 0]
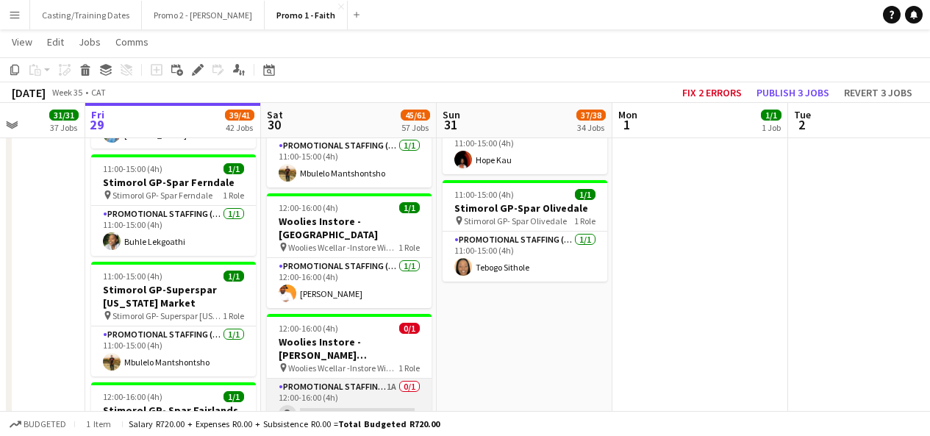
click at [362, 379] on app-card-role "Promotional Staffing (Brand Ambassadors) 1A 0/1 12:00-16:00 (4h) single-neutral…" at bounding box center [349, 404] width 165 height 50
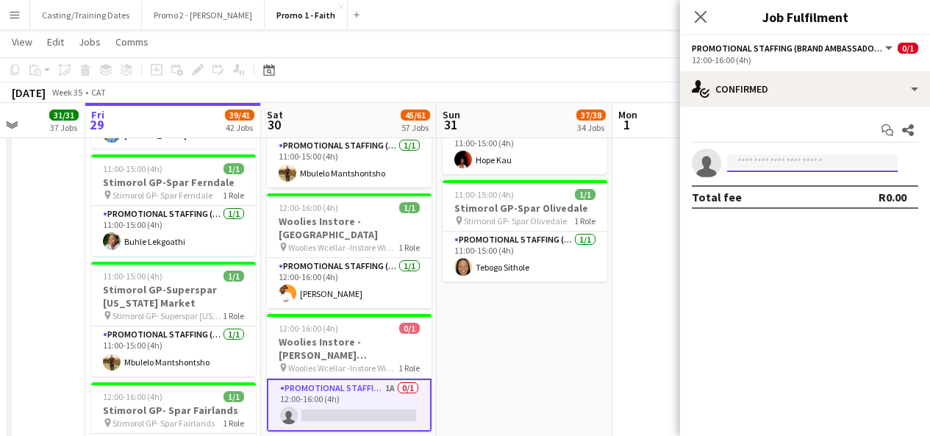
click at [762, 161] on input at bounding box center [812, 163] width 171 height 18
paste input "**********"
click at [775, 158] on input "**********" at bounding box center [812, 163] width 171 height 18
click at [791, 166] on input "**********" at bounding box center [812, 163] width 171 height 18
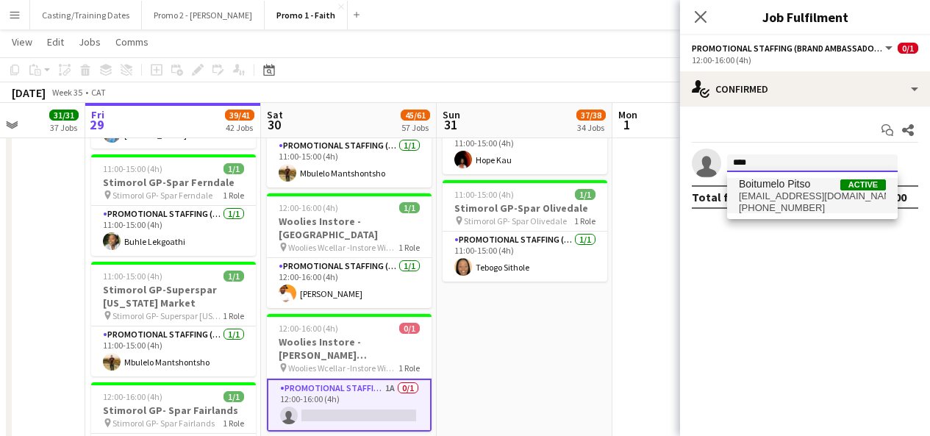
type input "****"
click at [806, 198] on span "[EMAIL_ADDRESS][DOMAIN_NAME]" at bounding box center [812, 196] width 147 height 12
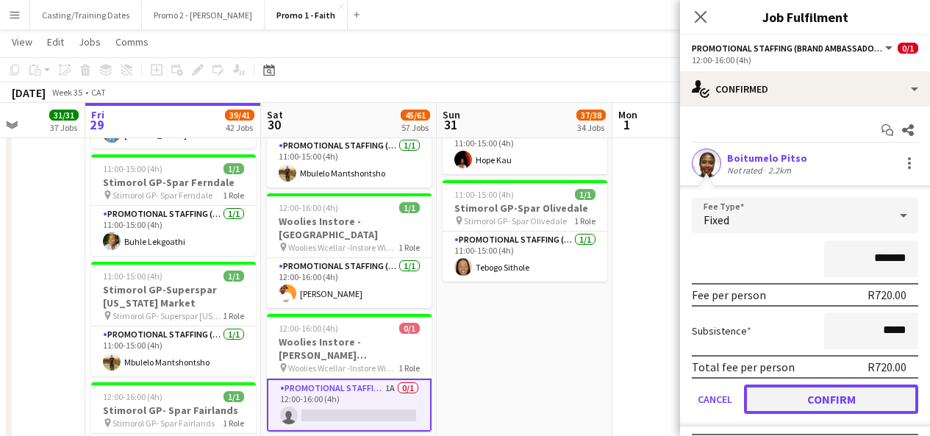
click at [818, 395] on button "Confirm" at bounding box center [831, 398] width 174 height 29
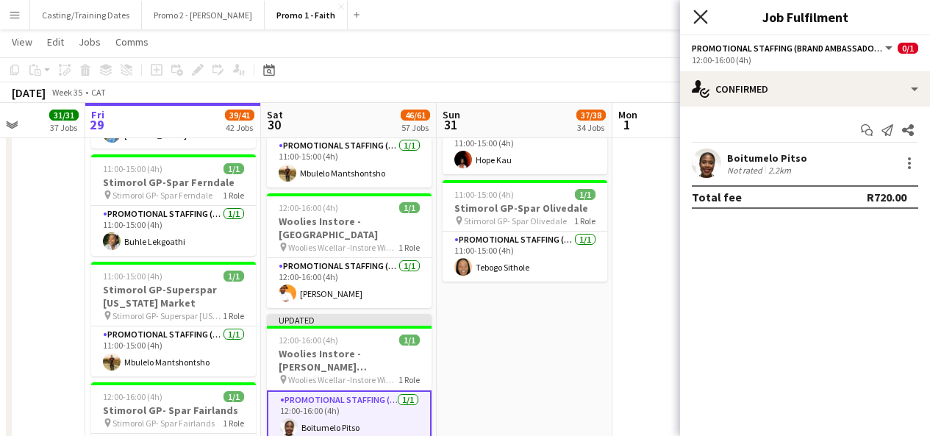
click at [701, 15] on icon at bounding box center [700, 17] width 14 height 14
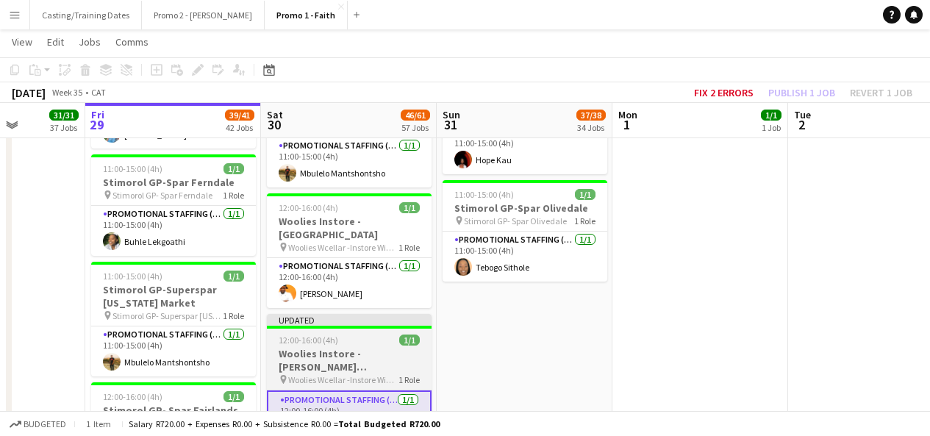
click at [313, 314] on div "Updated" at bounding box center [349, 320] width 165 height 12
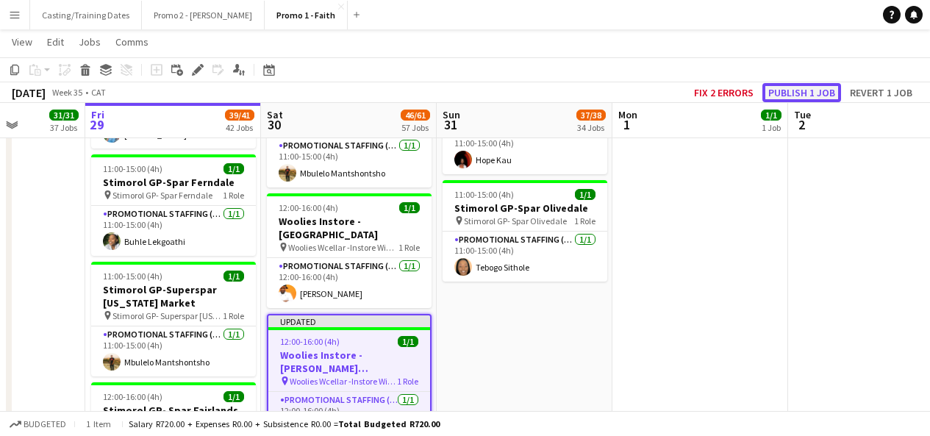
click at [781, 87] on button "Publish 1 job" at bounding box center [801, 92] width 79 height 19
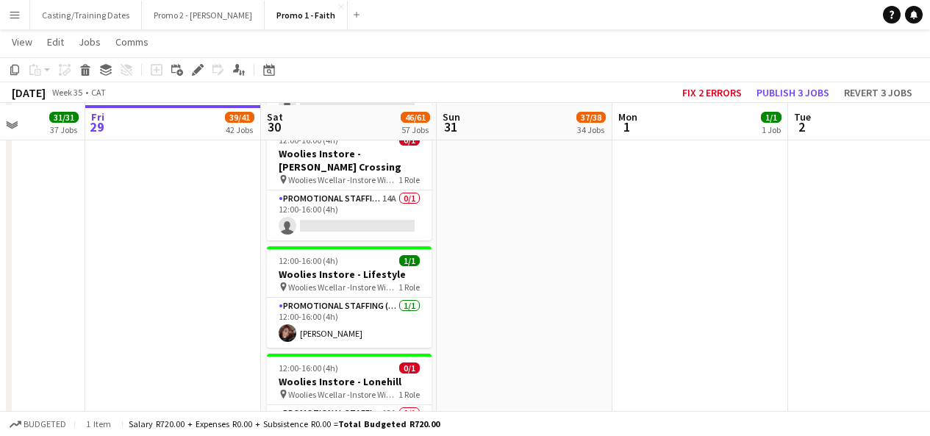
scroll to position [5434, 0]
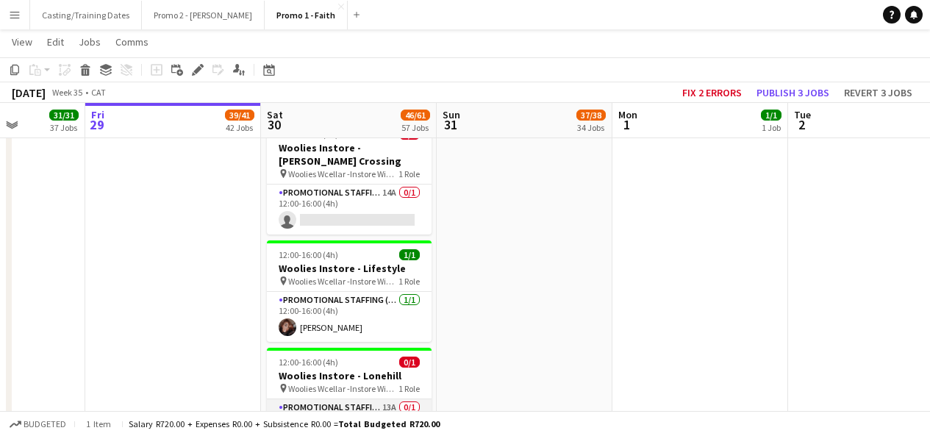
click at [379, 399] on app-card-role "Promotional Staffing (Brand Ambassadors) 13A 0/1 12:00-16:00 (4h) single-neutra…" at bounding box center [349, 424] width 165 height 50
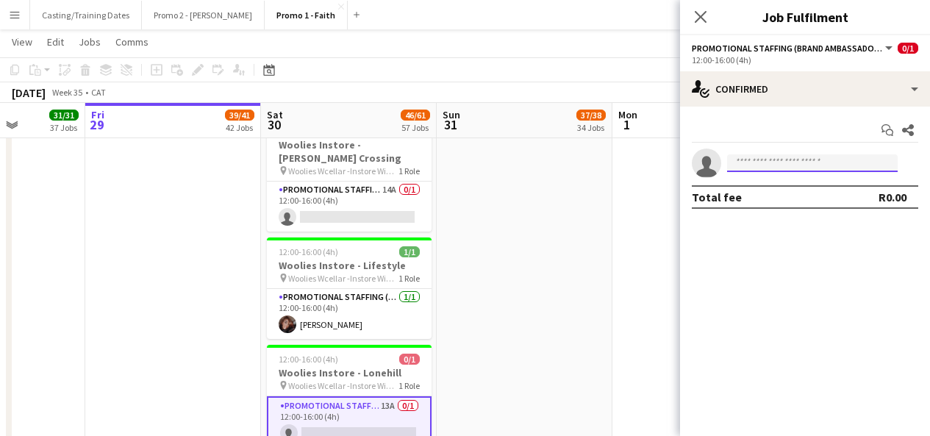
type input "*"
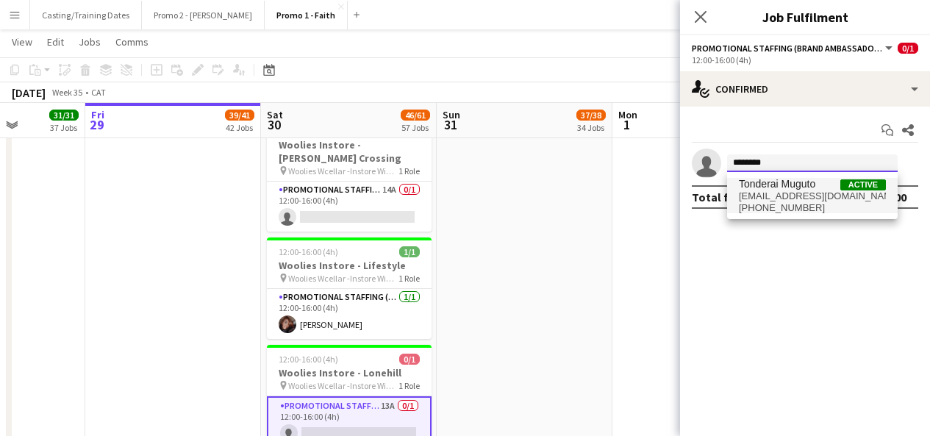
type input "********"
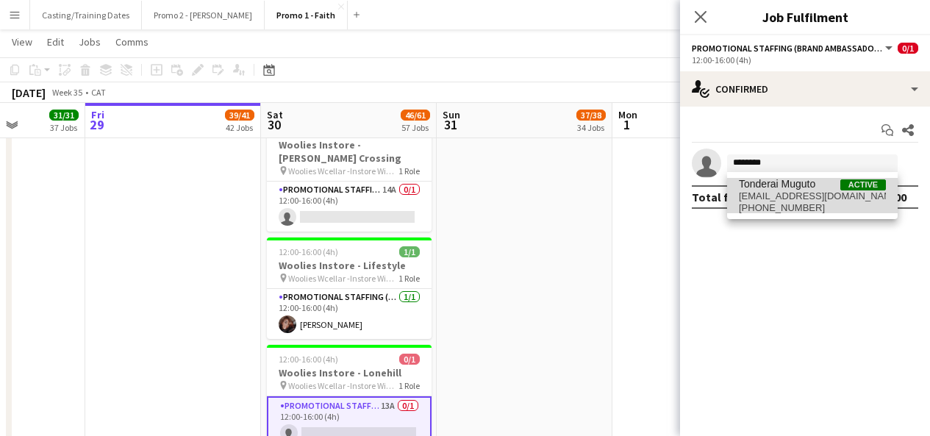
click at [758, 179] on span "Tonderai Muguto" at bounding box center [777, 184] width 76 height 12
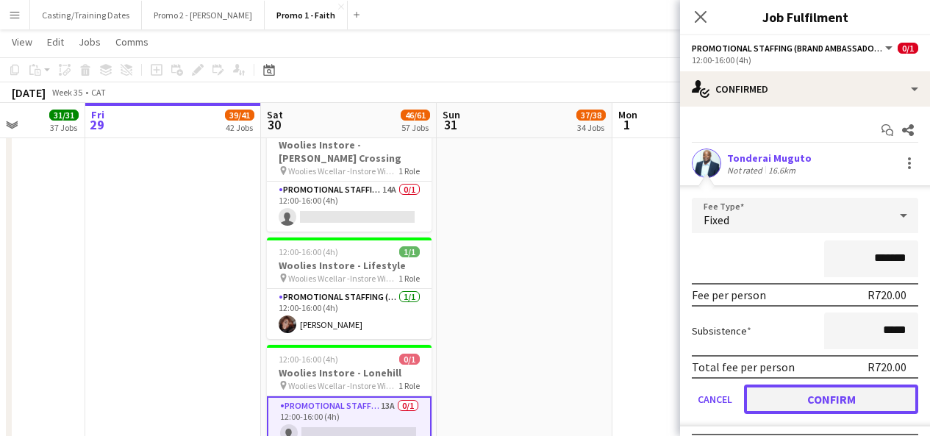
click at [811, 398] on button "Confirm" at bounding box center [831, 398] width 174 height 29
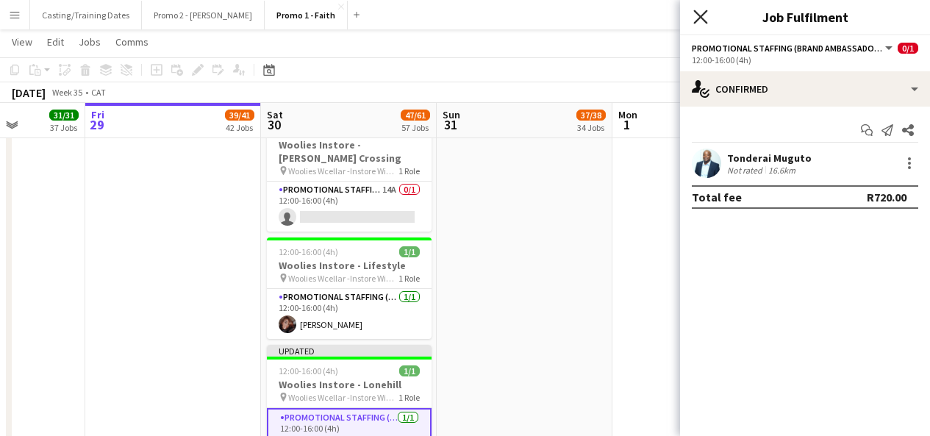
click at [699, 23] on icon "Close pop-in" at bounding box center [700, 17] width 14 height 14
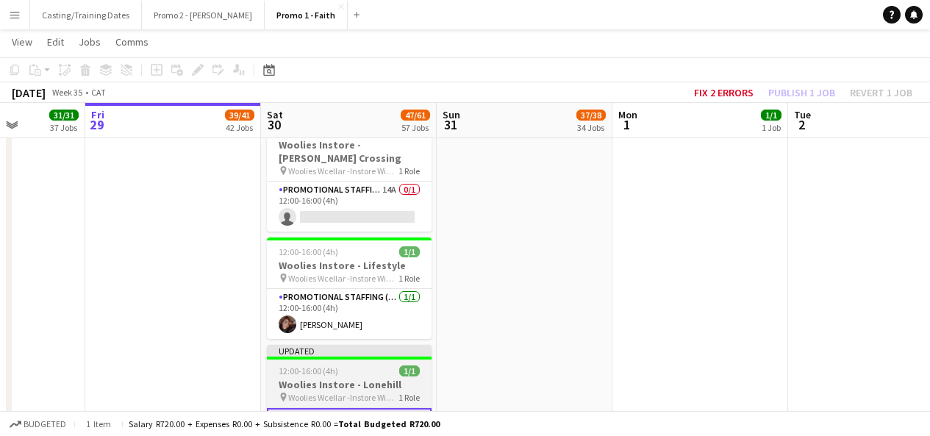
click at [342, 345] on div "Updated" at bounding box center [349, 351] width 165 height 12
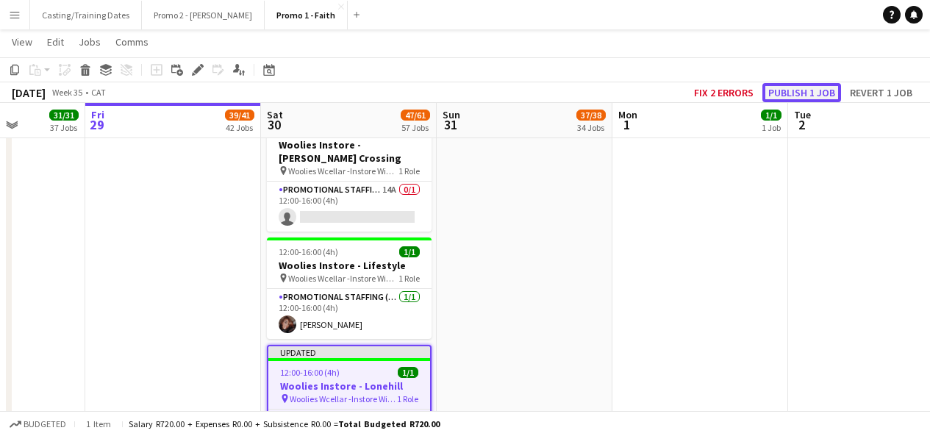
click at [782, 90] on button "Publish 1 job" at bounding box center [801, 92] width 79 height 19
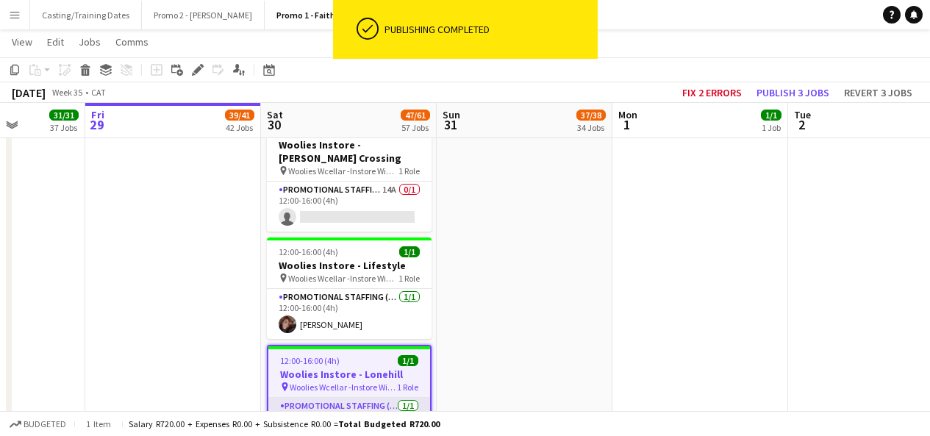
click at [342, 398] on app-card-role "Promotional Staffing (Brand Ambassadors) [DATE] 12:00-16:00 (4h) [PERSON_NAME]" at bounding box center [349, 423] width 162 height 50
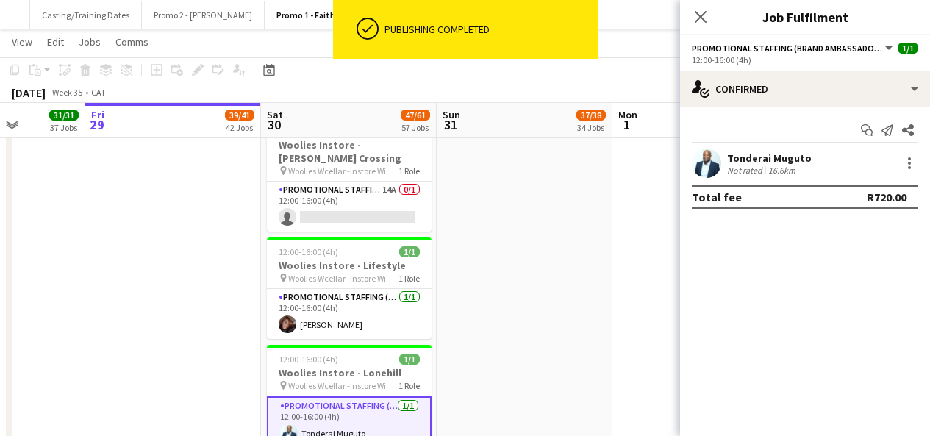
click at [709, 158] on app-user-avatar at bounding box center [706, 162] width 29 height 29
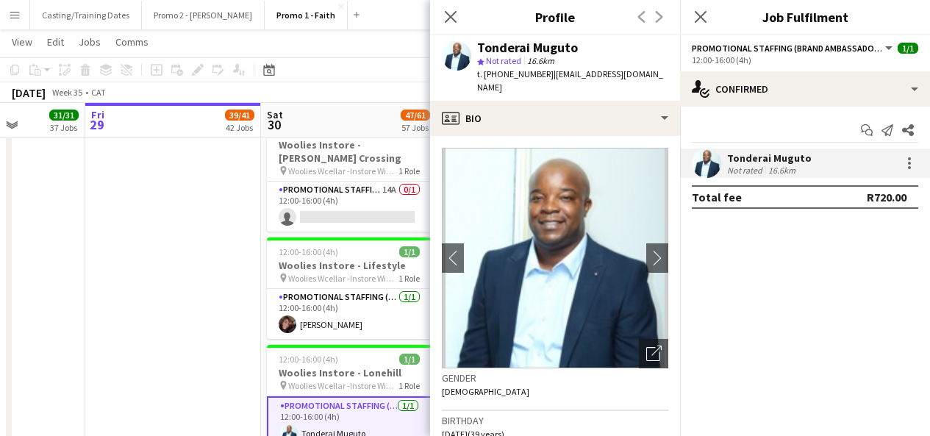
drag, startPoint x: 479, startPoint y: 46, endPoint x: 606, endPoint y: 51, distance: 126.5
click at [606, 51] on div "Tonderai Muguto" at bounding box center [572, 47] width 191 height 13
copy div "Tonderai Muguto"
click at [448, 26] on app-icon "Close pop-in" at bounding box center [450, 17] width 21 height 21
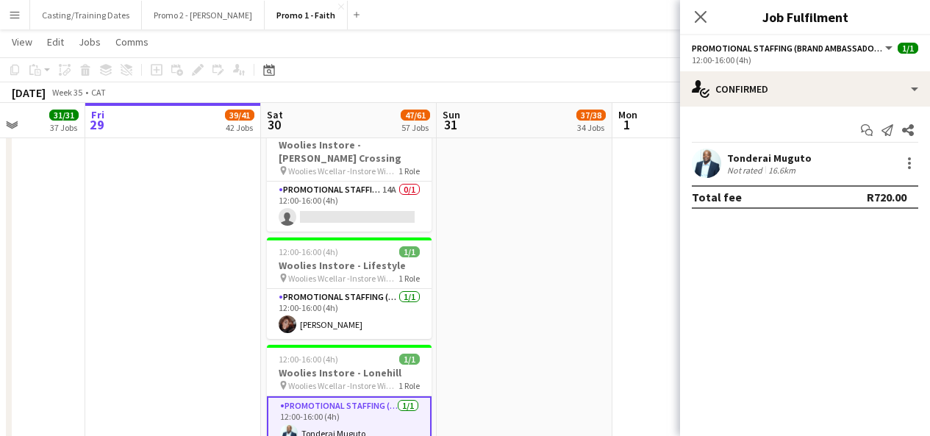
click at [689, 26] on div "Close pop-in" at bounding box center [700, 17] width 41 height 34
click at [694, 24] on icon at bounding box center [700, 17] width 14 height 14
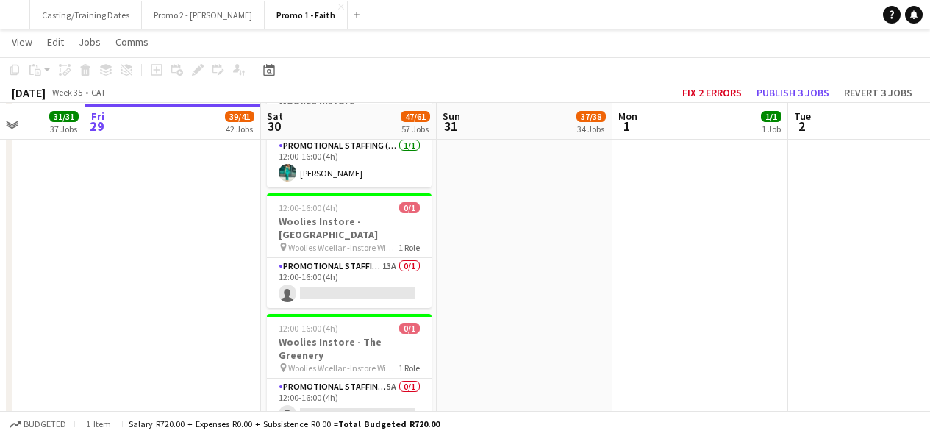
scroll to position [6166, 0]
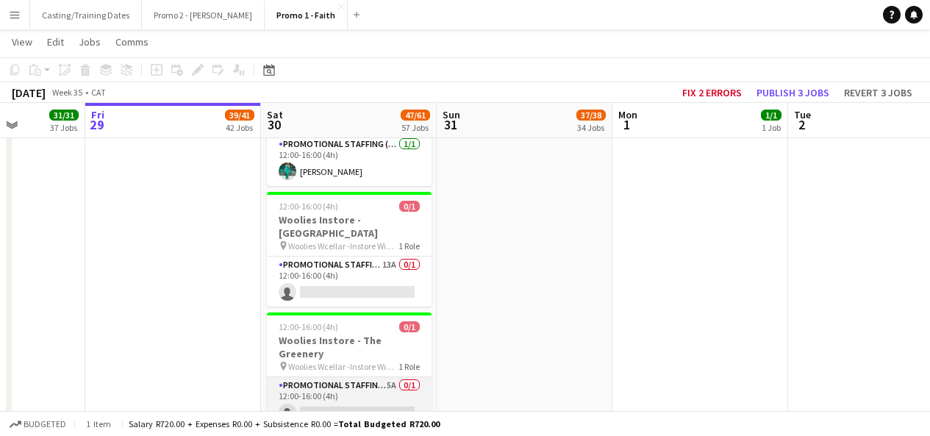
click at [360, 377] on app-card-role "Promotional Staffing (Brand Ambassadors) 5A 0/1 12:00-16:00 (4h) single-neutral…" at bounding box center [349, 402] width 165 height 50
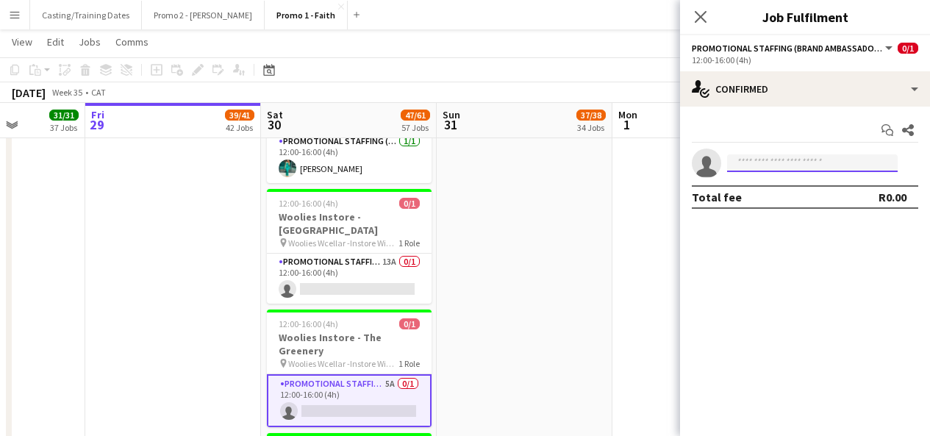
click at [825, 159] on input at bounding box center [812, 163] width 171 height 18
type input "******"
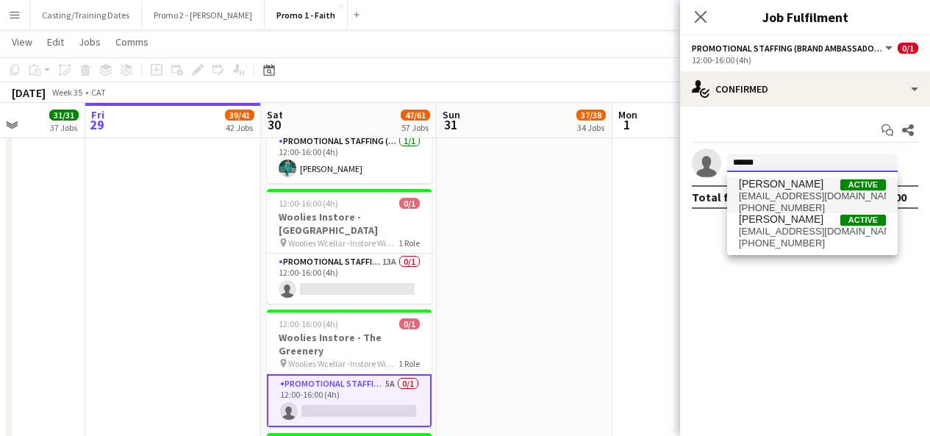
type input "******"
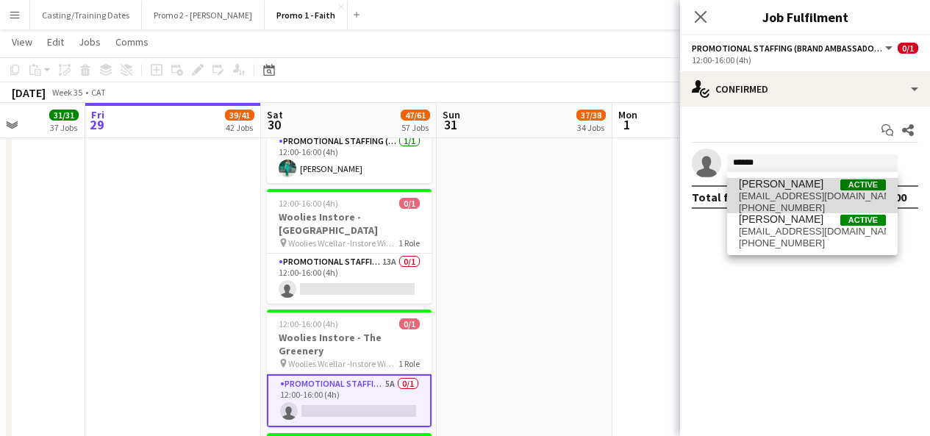
click at [810, 188] on span "[PERSON_NAME]" at bounding box center [781, 184] width 85 height 12
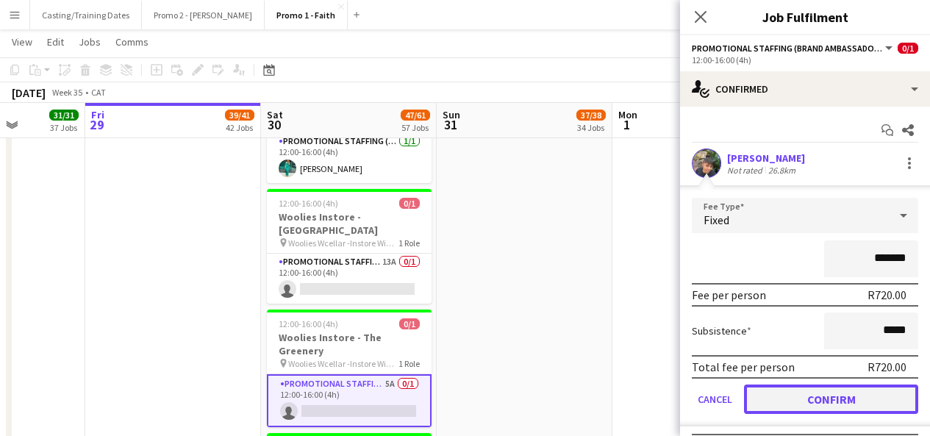
click at [822, 392] on button "Confirm" at bounding box center [831, 398] width 174 height 29
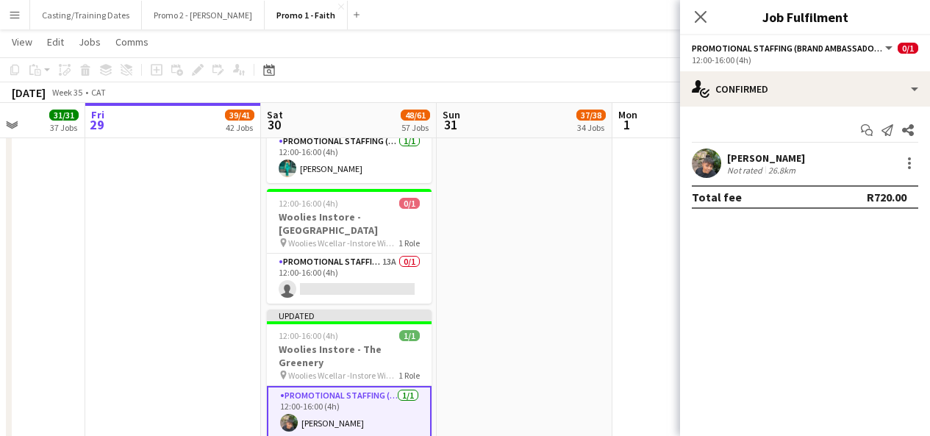
click at [700, 168] on app-user-avatar at bounding box center [706, 162] width 29 height 29
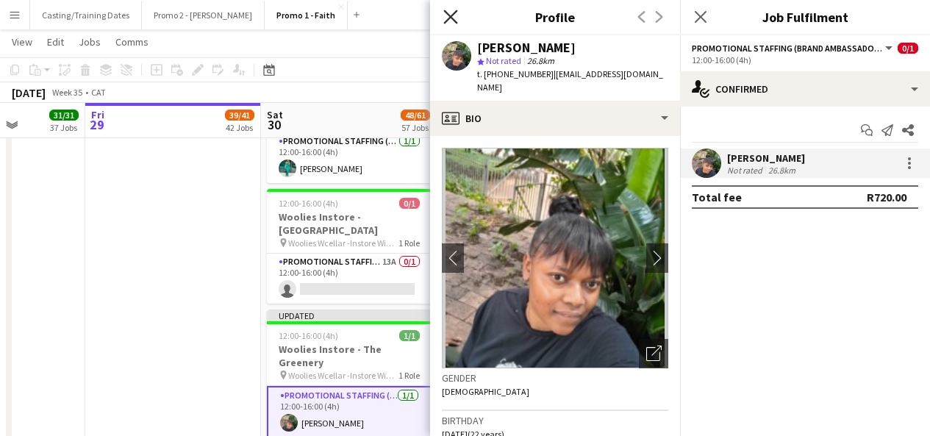
click at [448, 10] on icon "Close pop-in" at bounding box center [450, 17] width 14 height 14
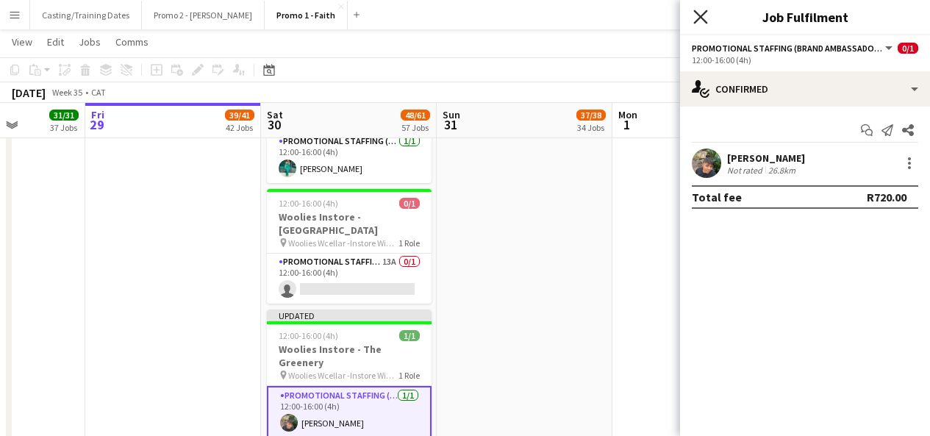
click at [699, 14] on icon "Close pop-in" at bounding box center [700, 17] width 14 height 14
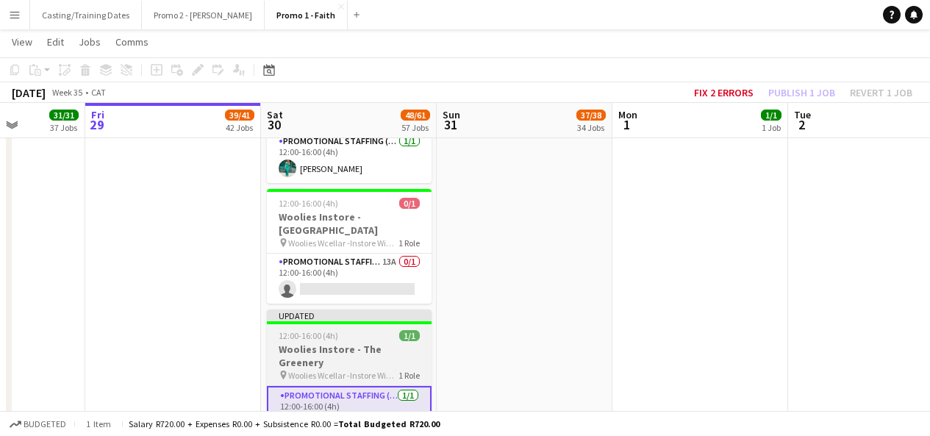
click at [381, 309] on div "Updated" at bounding box center [349, 315] width 165 height 12
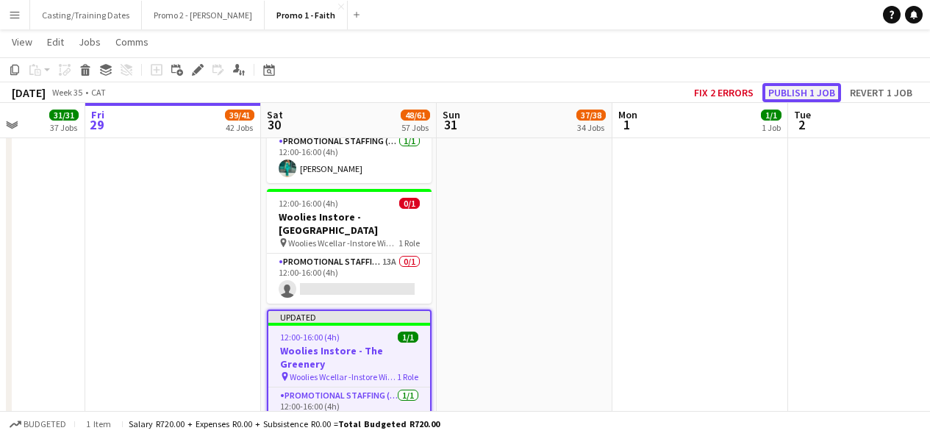
click at [818, 97] on button "Publish 1 job" at bounding box center [801, 92] width 79 height 19
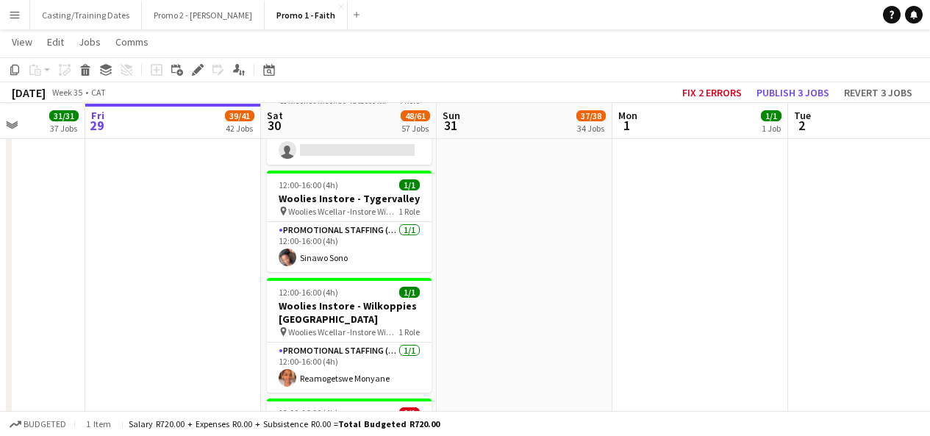
scroll to position [6549, 0]
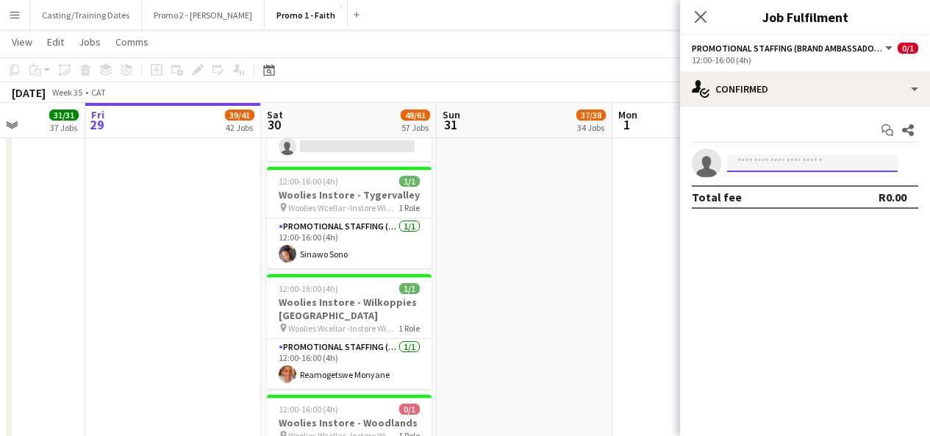
click at [814, 156] on input at bounding box center [812, 163] width 171 height 18
type input "*"
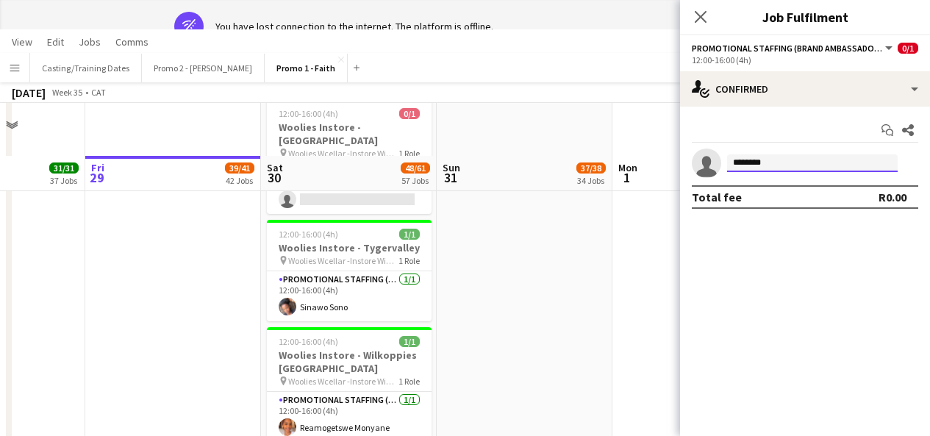
type input "********"
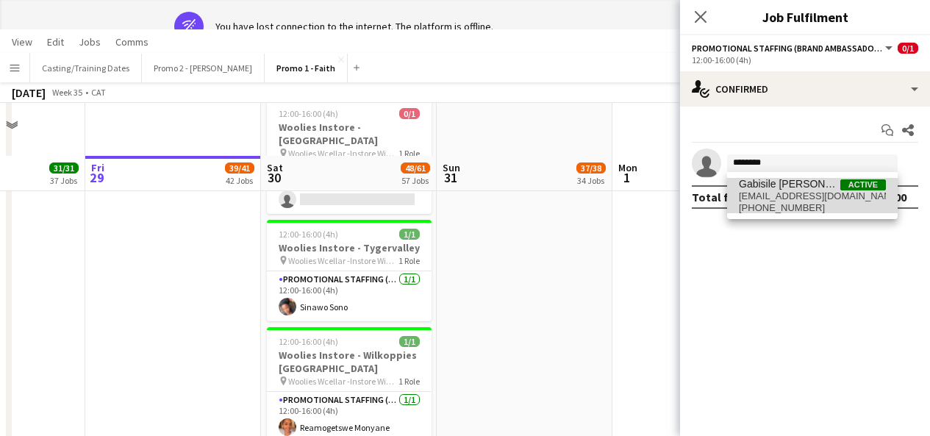
click at [793, 191] on span "[EMAIL_ADDRESS][DOMAIN_NAME]" at bounding box center [812, 196] width 147 height 12
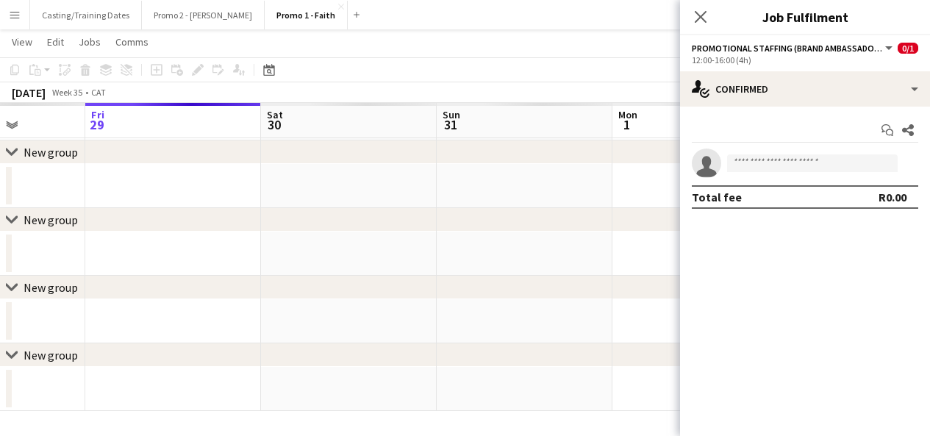
scroll to position [204, 0]
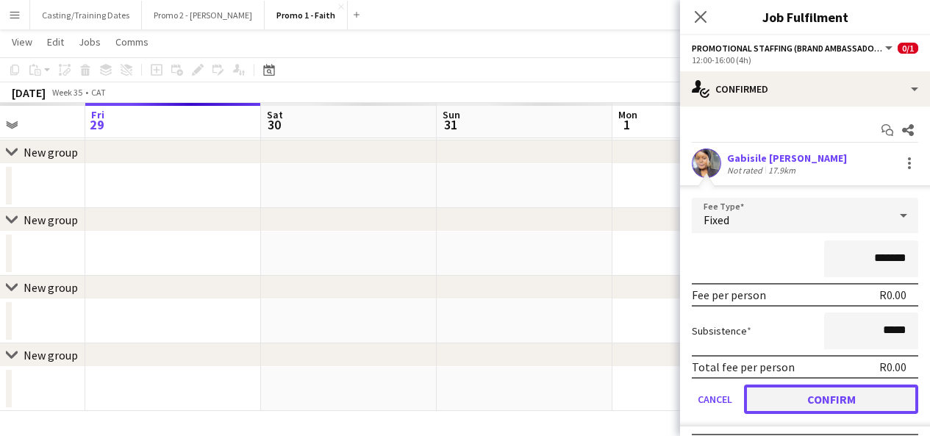
click at [817, 404] on button "Confirm" at bounding box center [831, 398] width 174 height 29
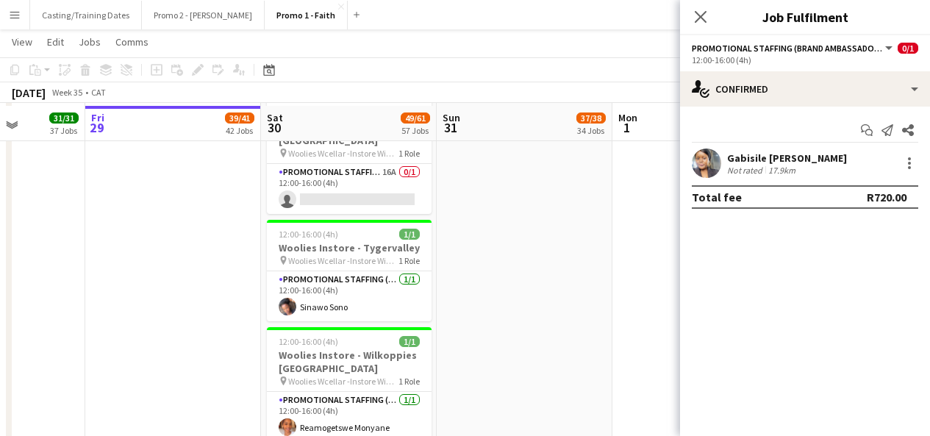
scroll to position [6238, 0]
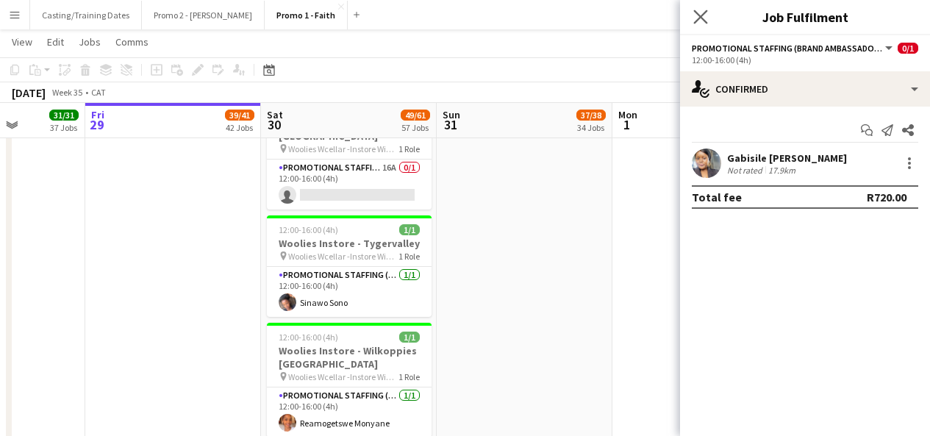
click at [707, 21] on icon "Close pop-in" at bounding box center [700, 17] width 14 height 14
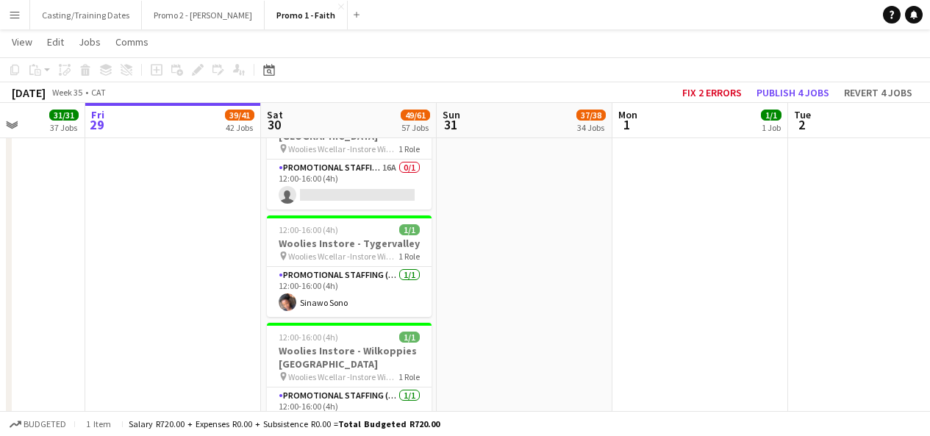
click at [790, 85] on button "Publish 1 job" at bounding box center [801, 92] width 79 height 19
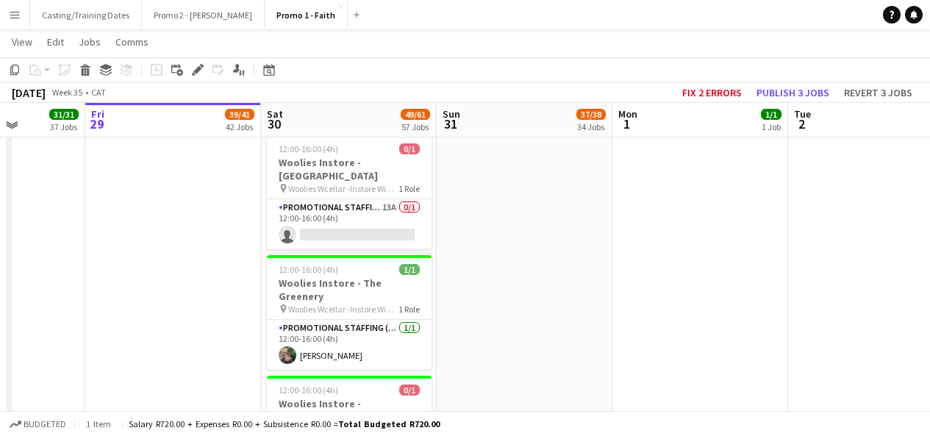
scroll to position [5956, 0]
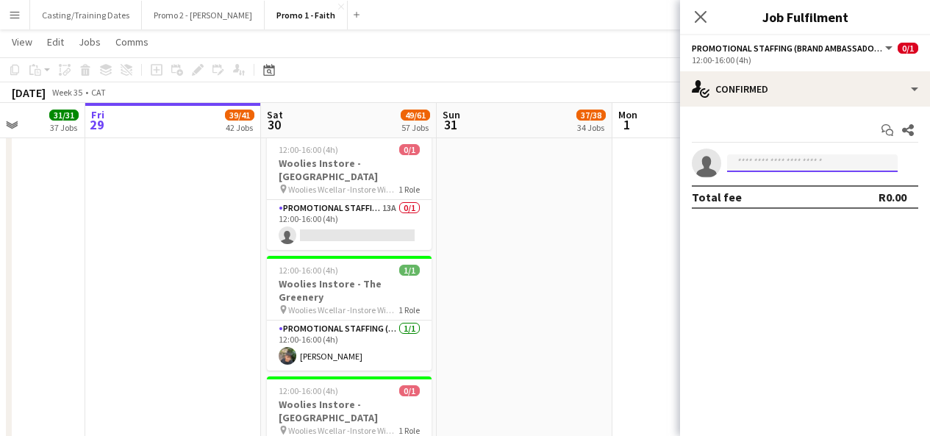
click at [754, 159] on input at bounding box center [812, 163] width 171 height 18
type input "****"
type input "*"
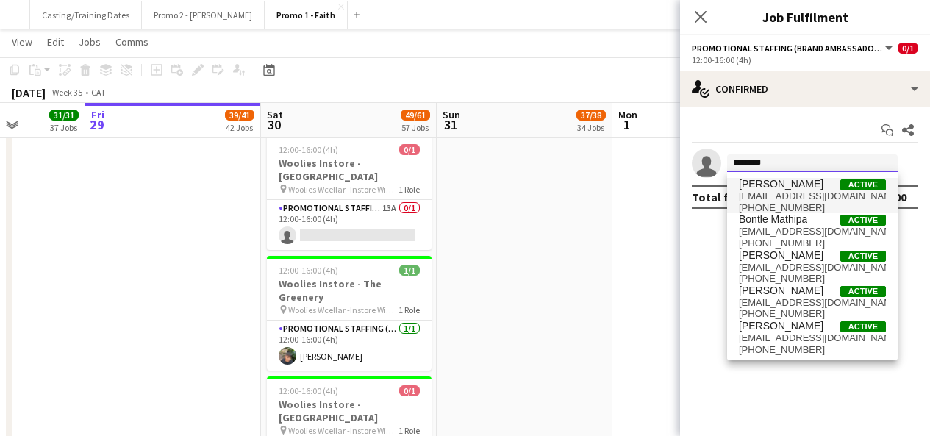
type input "********"
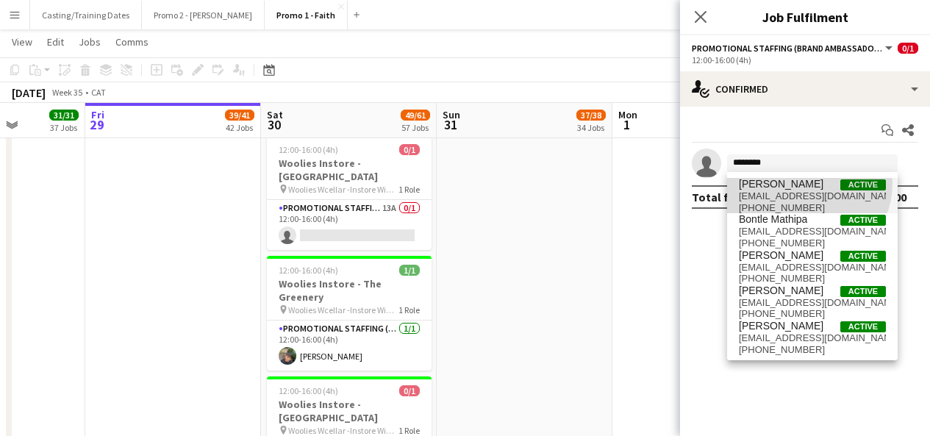
click at [806, 183] on span "[PERSON_NAME]" at bounding box center [781, 184] width 85 height 12
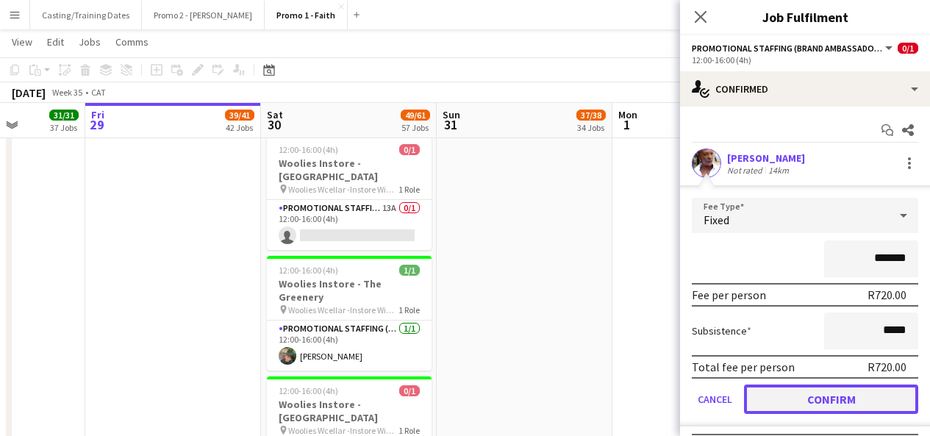
click at [804, 392] on button "Confirm" at bounding box center [831, 398] width 174 height 29
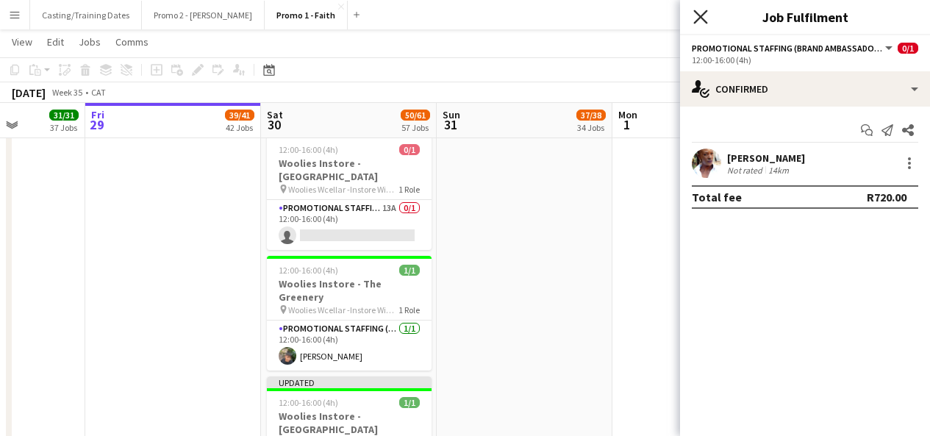
click at [700, 13] on icon "Close pop-in" at bounding box center [700, 17] width 14 height 14
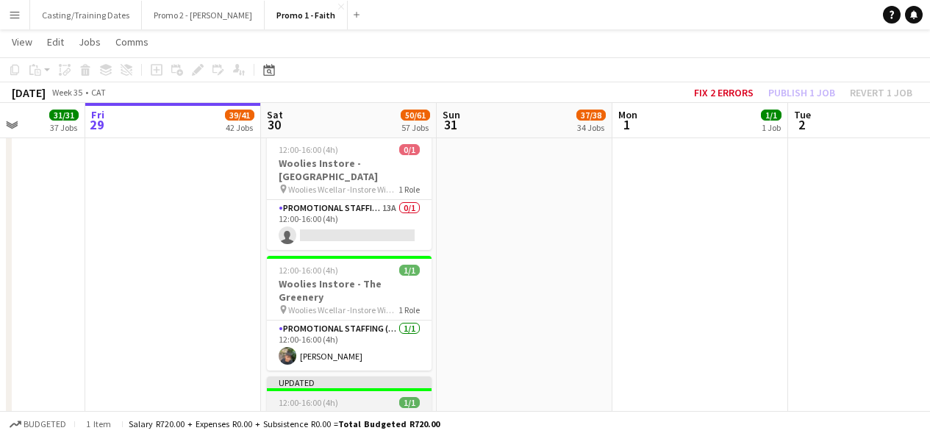
click at [401, 376] on div "Updated" at bounding box center [349, 382] width 165 height 12
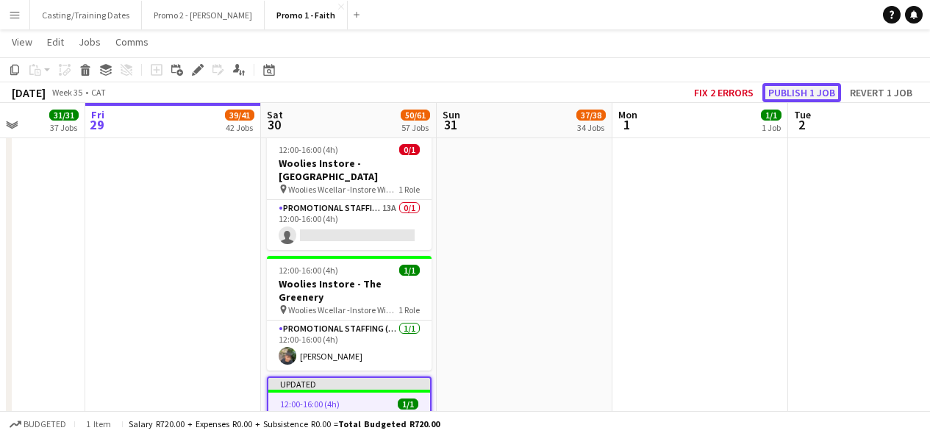
click at [816, 87] on button "Publish 1 job" at bounding box center [801, 92] width 79 height 19
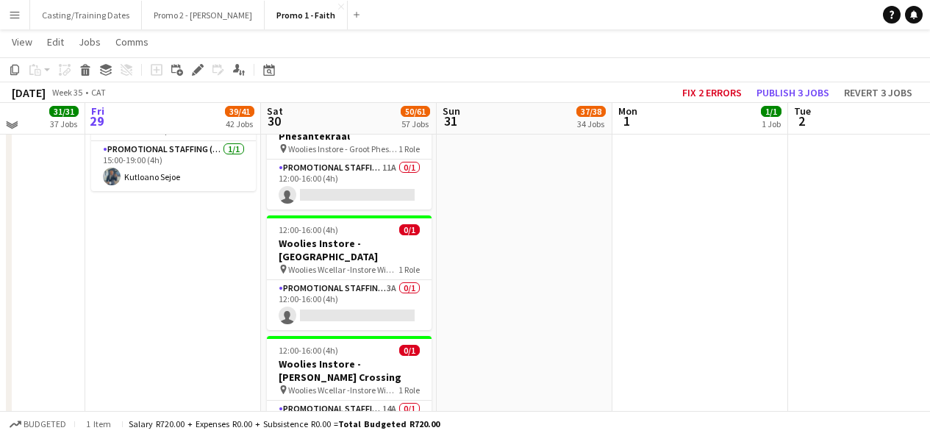
scroll to position [4946, 0]
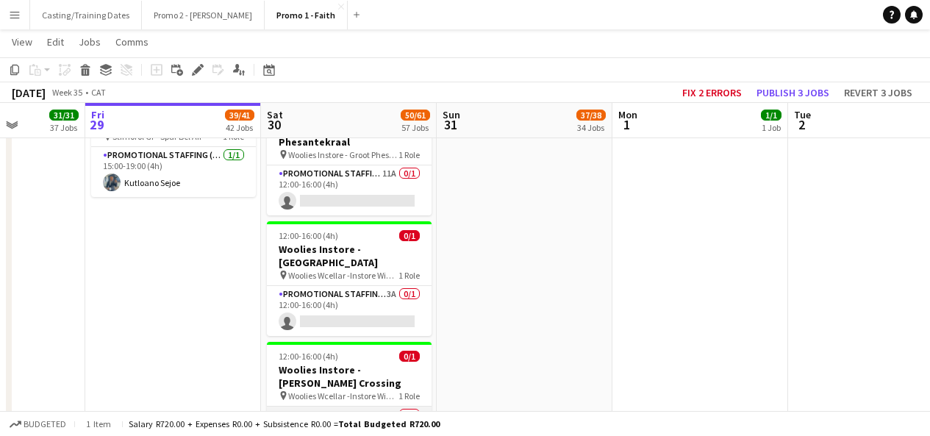
click at [354, 406] on app-card-role "Promotional Staffing (Brand Ambassadors) 14A 0/1 12:00-16:00 (4h) single-neutra…" at bounding box center [349, 431] width 165 height 50
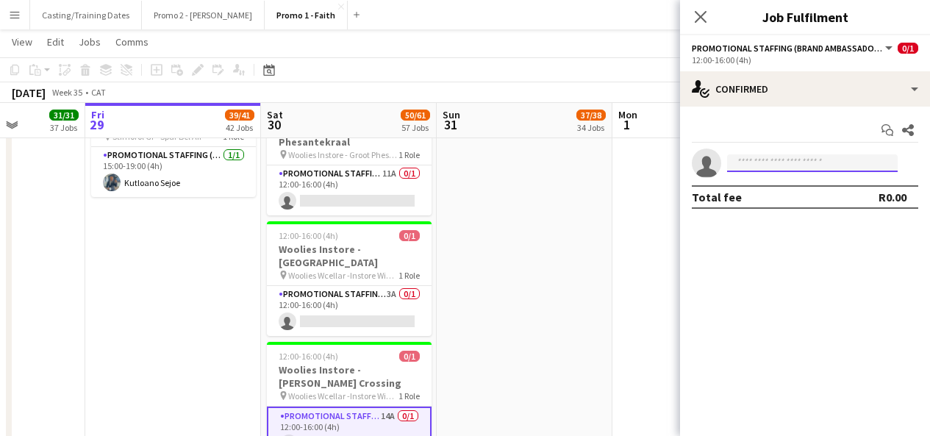
click at [802, 165] on input at bounding box center [812, 163] width 171 height 18
type input "*******"
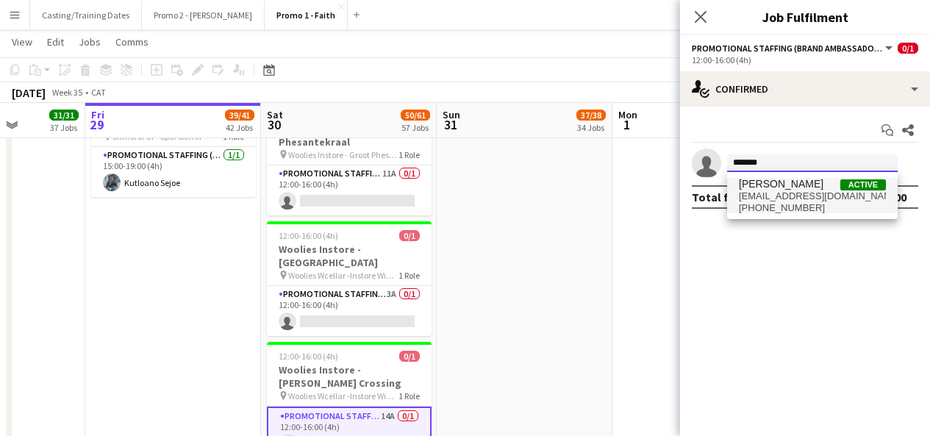
type input "*******"
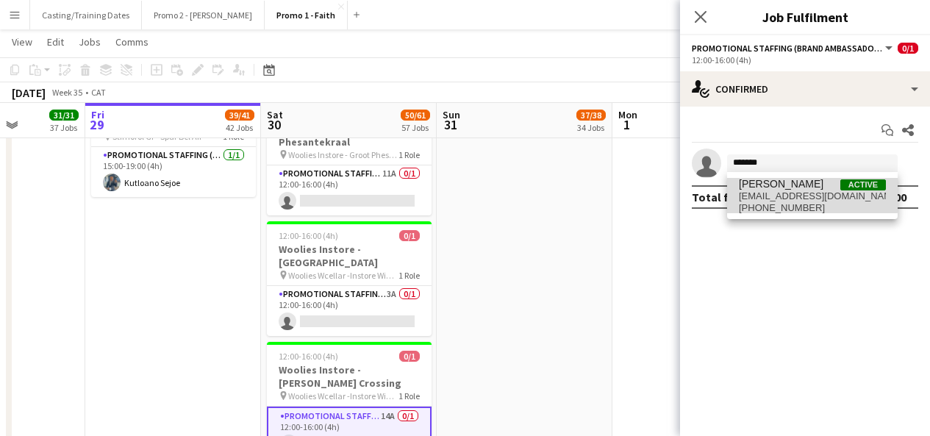
click at [794, 195] on span "[EMAIL_ADDRESS][DOMAIN_NAME]" at bounding box center [812, 196] width 147 height 12
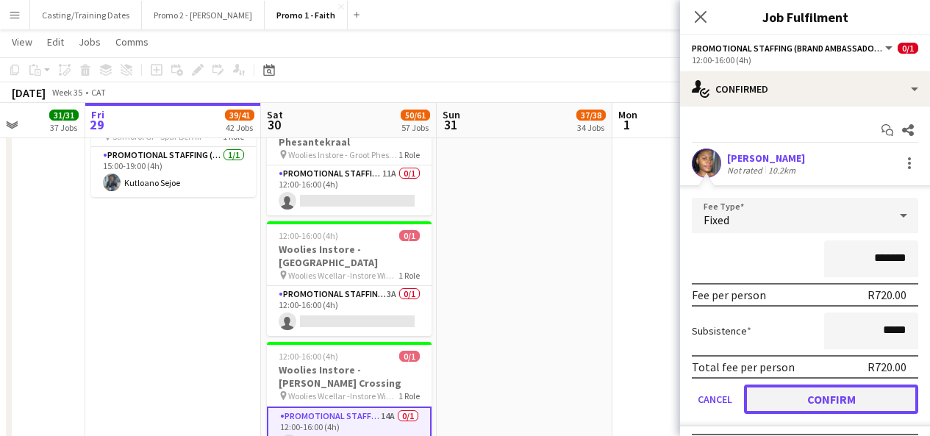
click at [822, 401] on button "Confirm" at bounding box center [831, 398] width 174 height 29
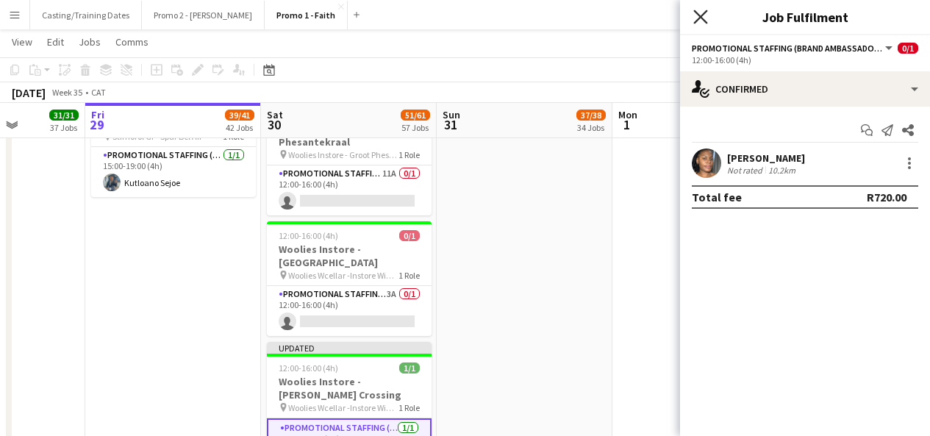
click at [701, 18] on icon at bounding box center [700, 17] width 14 height 14
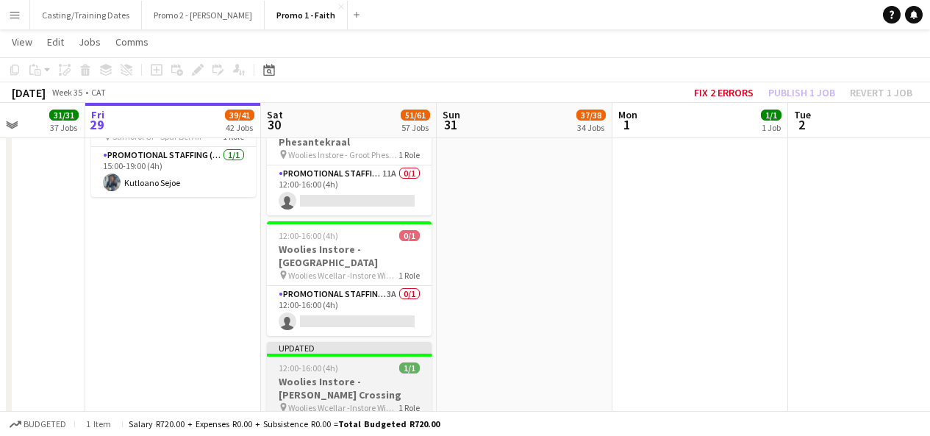
click at [329, 342] on app-job-card "Updated 12:00-16:00 (4h) 1/1 Woolies Instore - [PERSON_NAME] Crossing pin Wooli…" at bounding box center [349, 406] width 165 height 129
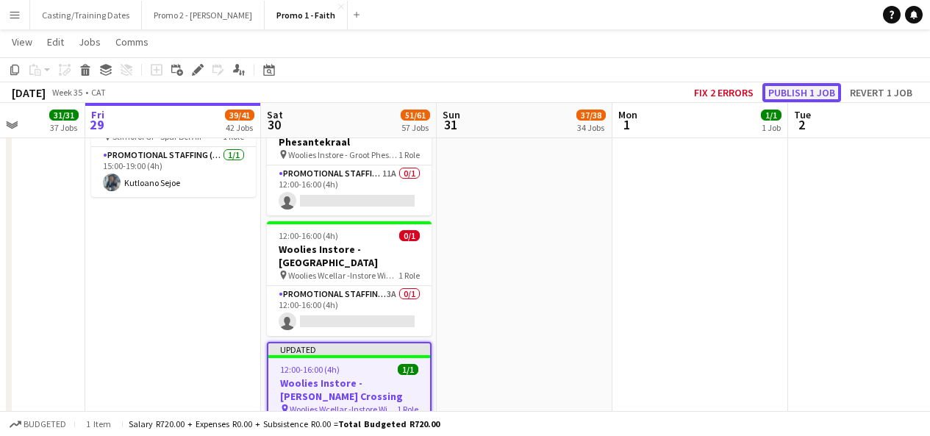
click at [794, 93] on button "Publish 1 job" at bounding box center [801, 92] width 79 height 19
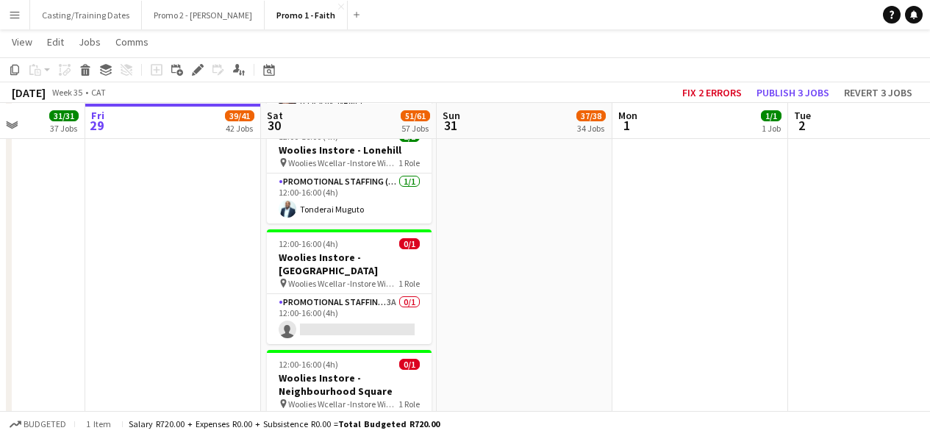
scroll to position [5397, 0]
click at [331, 414] on app-card-role "Promotional Staffing (Brand Ambassadors) 14A 0/1 12:00-16:00 (4h) single-neutra…" at bounding box center [349, 439] width 165 height 50
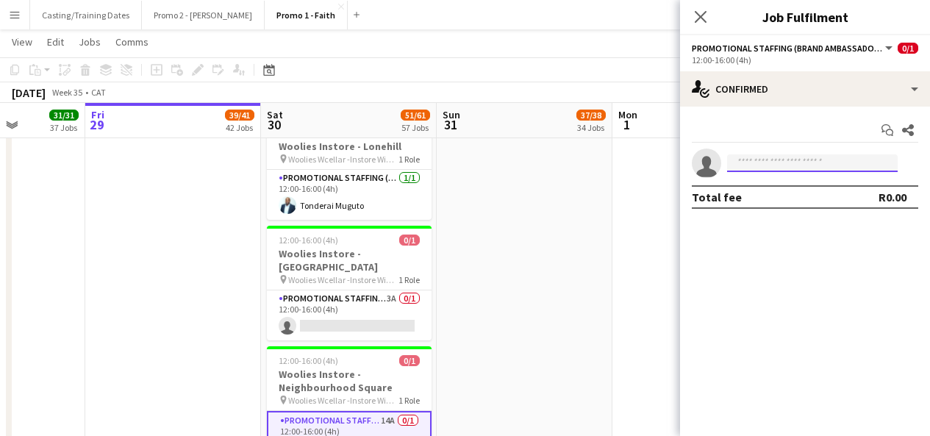
click at [804, 165] on input at bounding box center [812, 163] width 171 height 18
type input "*"
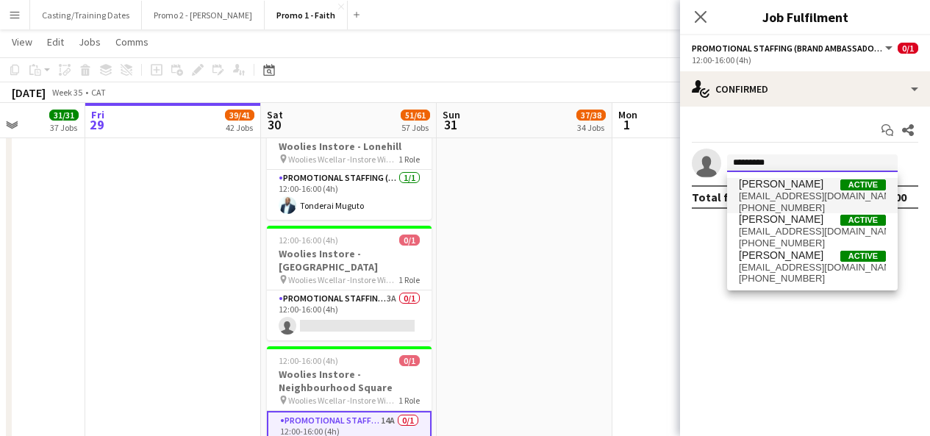
type input "********"
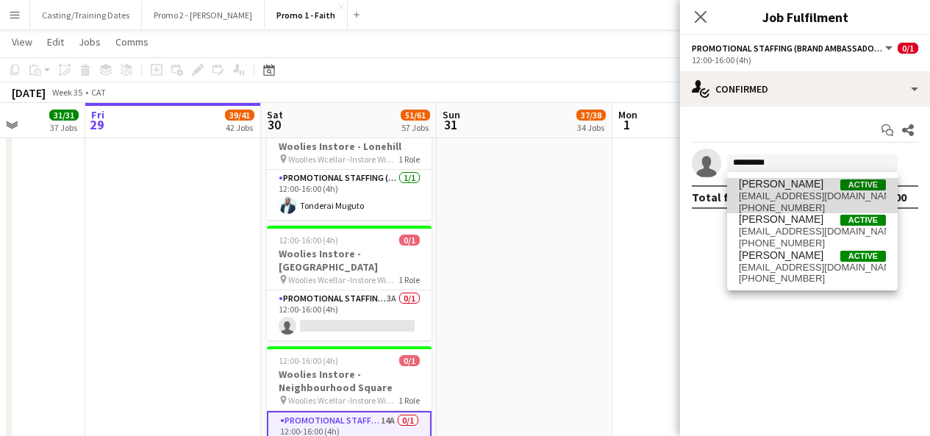
click at [789, 179] on span "[PERSON_NAME]" at bounding box center [781, 184] width 85 height 12
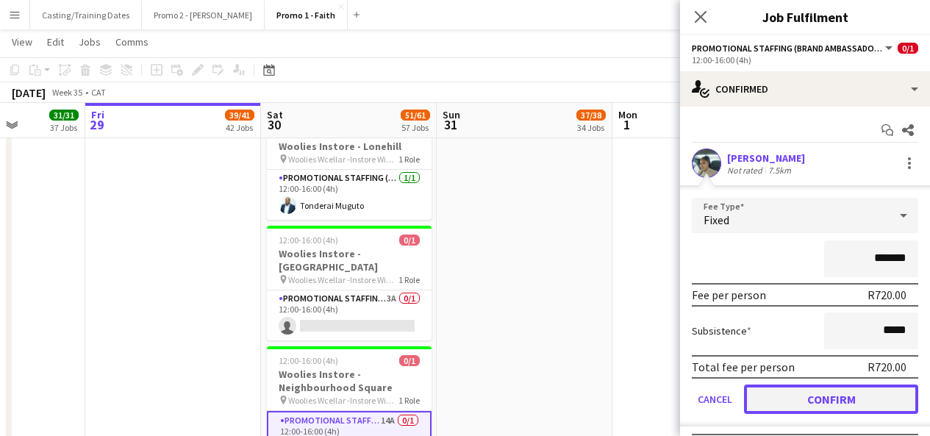
click at [794, 393] on button "Confirm" at bounding box center [831, 398] width 174 height 29
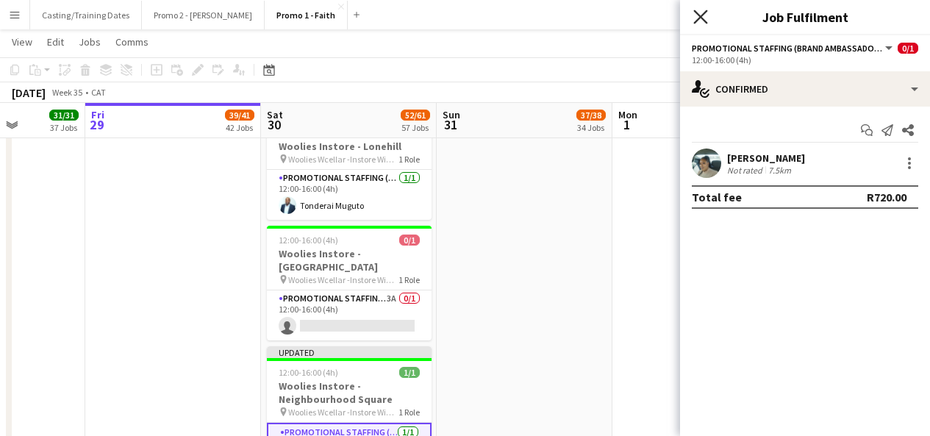
click at [696, 21] on icon at bounding box center [700, 17] width 14 height 14
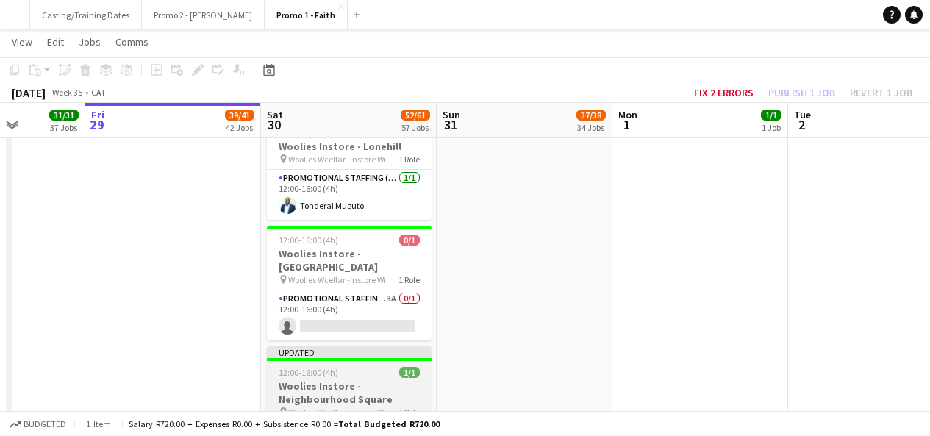
click at [383, 346] on div "Updated" at bounding box center [349, 352] width 165 height 12
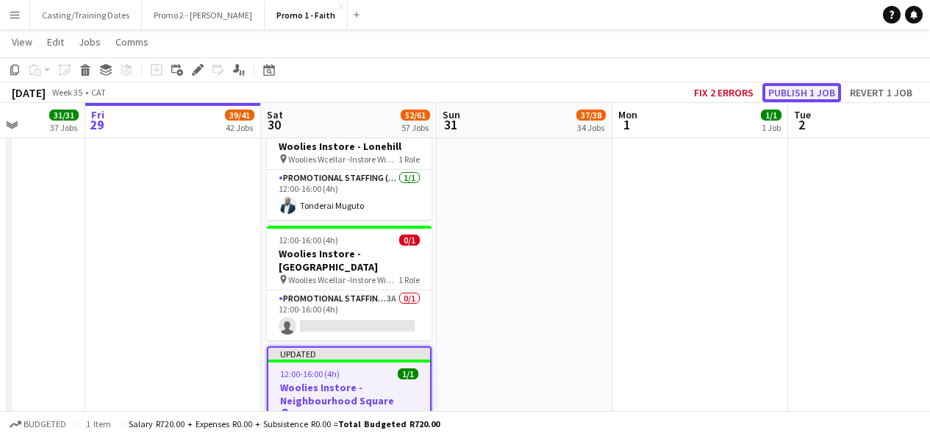
click at [815, 94] on button "Publish 1 job" at bounding box center [801, 92] width 79 height 19
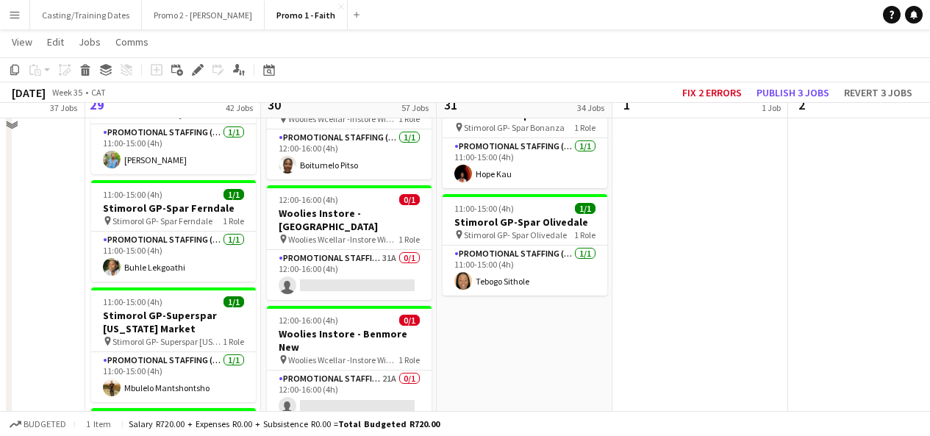
scroll to position [4097, 0]
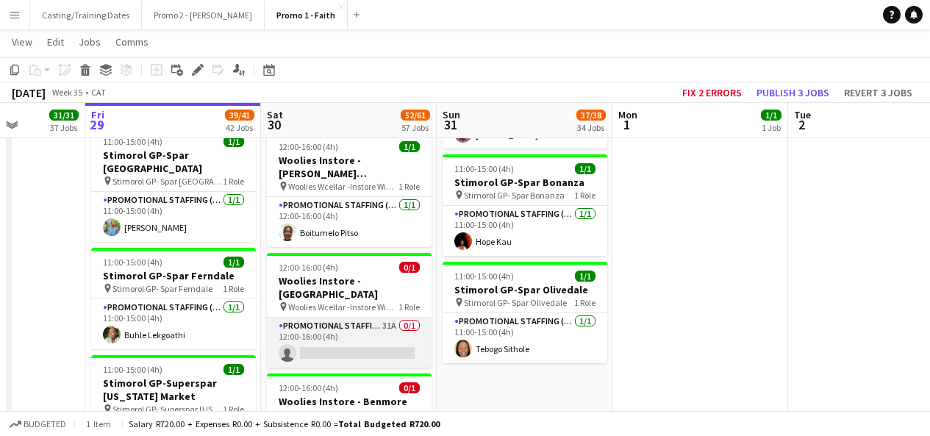
click at [373, 318] on app-card-role "Promotional Staffing (Brand Ambassadors) 31A 0/1 12:00-16:00 (4h) single-neutra…" at bounding box center [349, 343] width 165 height 50
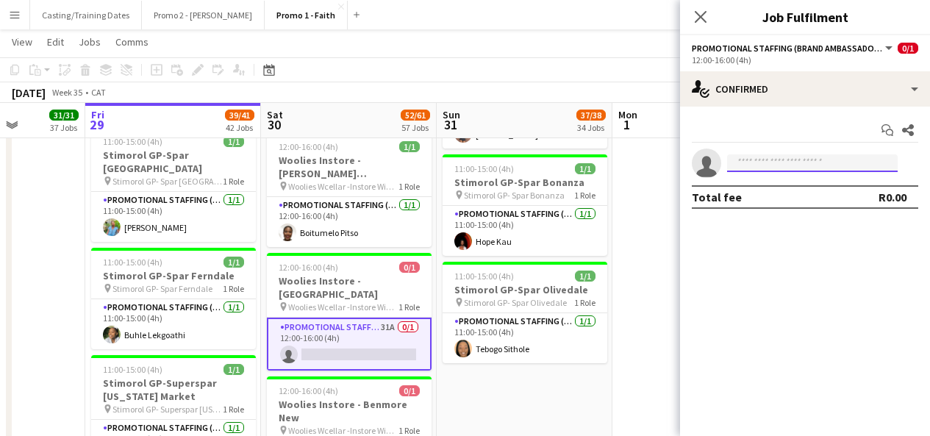
click at [771, 165] on input at bounding box center [812, 163] width 171 height 18
type input "*"
type input "**********"
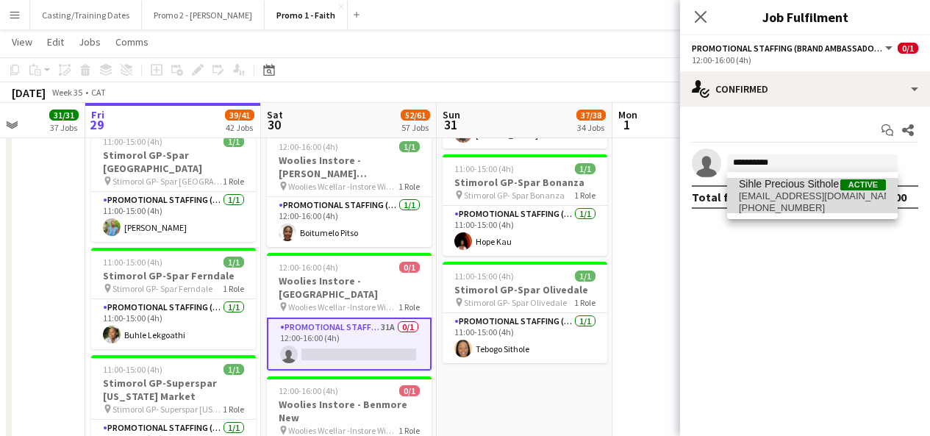
click at [761, 182] on span "Sihle Precious Sithole" at bounding box center [789, 184] width 100 height 12
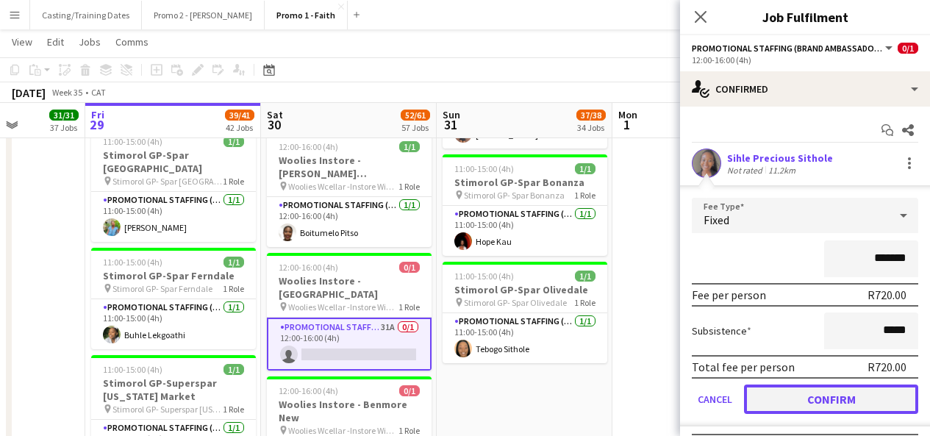
click at [817, 402] on button "Confirm" at bounding box center [831, 398] width 174 height 29
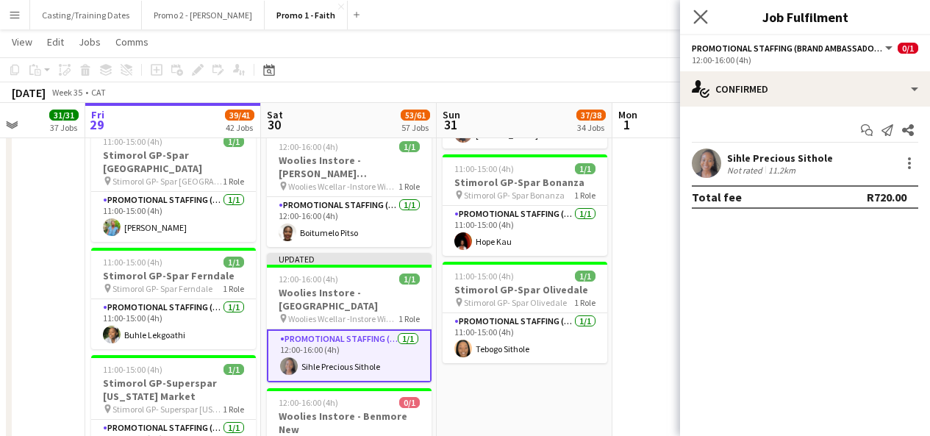
click at [706, 24] on app-icon "Close pop-in" at bounding box center [700, 17] width 21 height 21
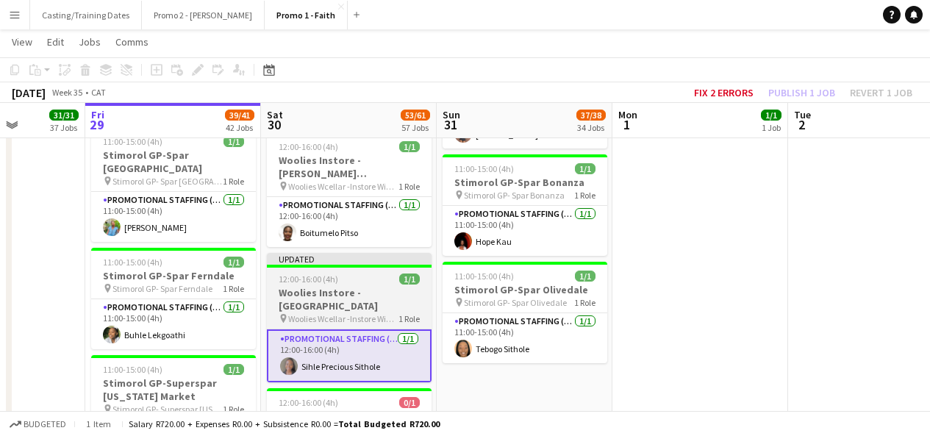
click at [391, 253] on div "Updated" at bounding box center [349, 259] width 165 height 12
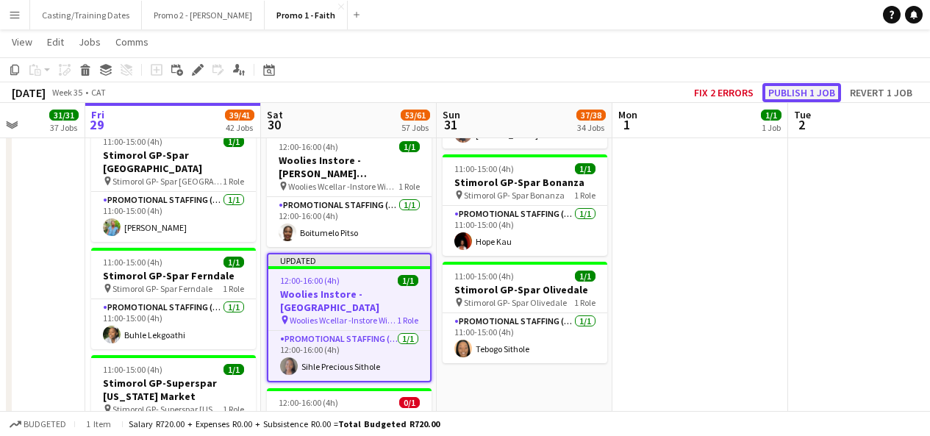
click at [785, 97] on button "Publish 1 job" at bounding box center [801, 92] width 79 height 19
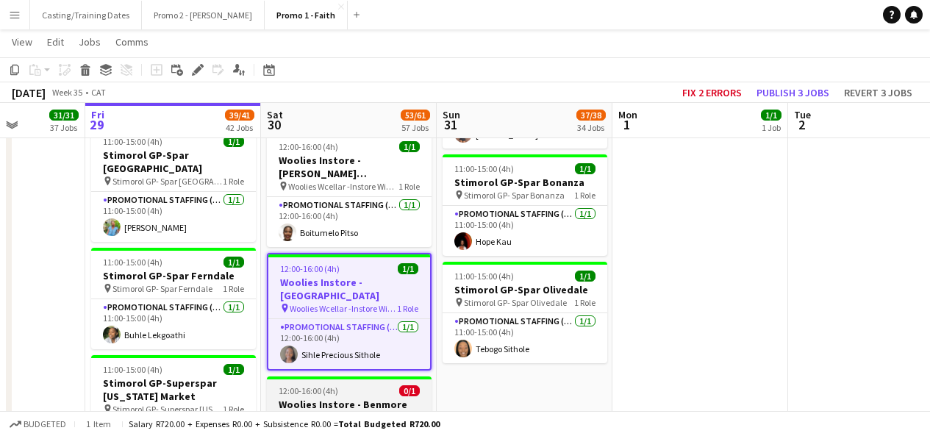
scroll to position [4141, 0]
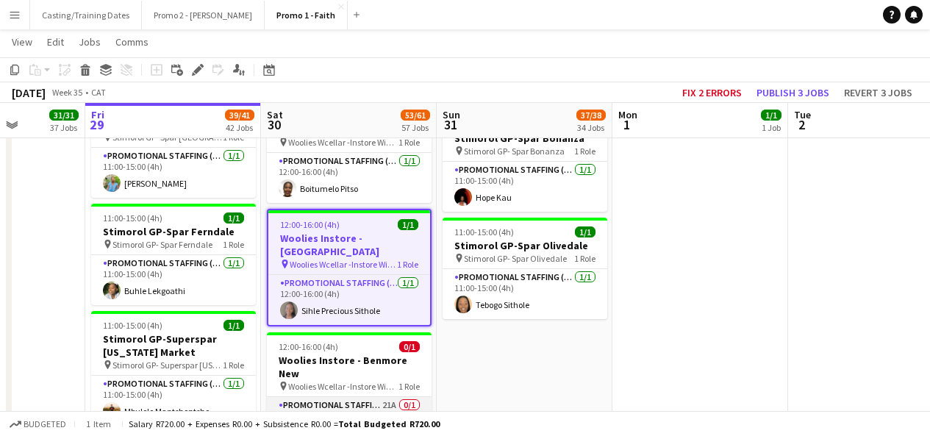
click at [372, 397] on app-card-role "Promotional Staffing (Brand Ambassadors) 21A 0/1 12:00-16:00 (4h) single-neutra…" at bounding box center [349, 422] width 165 height 50
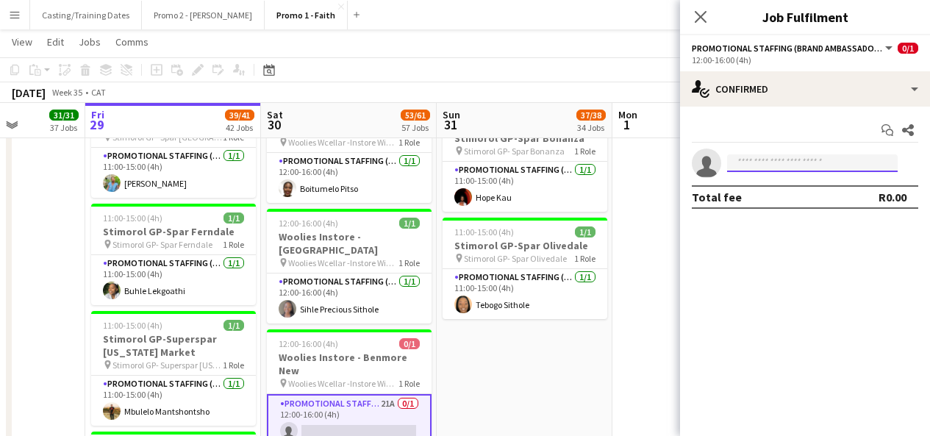
click at [831, 162] on input at bounding box center [812, 163] width 171 height 18
click at [770, 154] on app-invite-slot "single-neutral-actions ****" at bounding box center [805, 162] width 250 height 29
click at [771, 157] on input "****" at bounding box center [812, 163] width 171 height 18
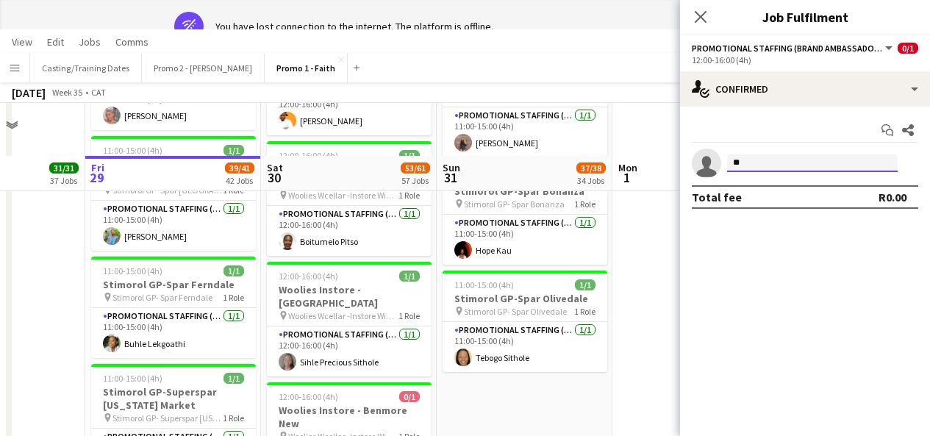
type input "*"
type input "****"
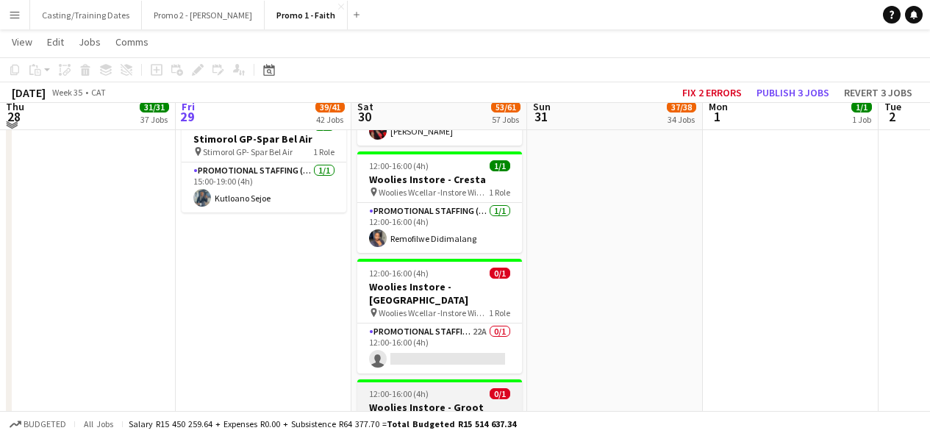
scroll to position [4920, 0]
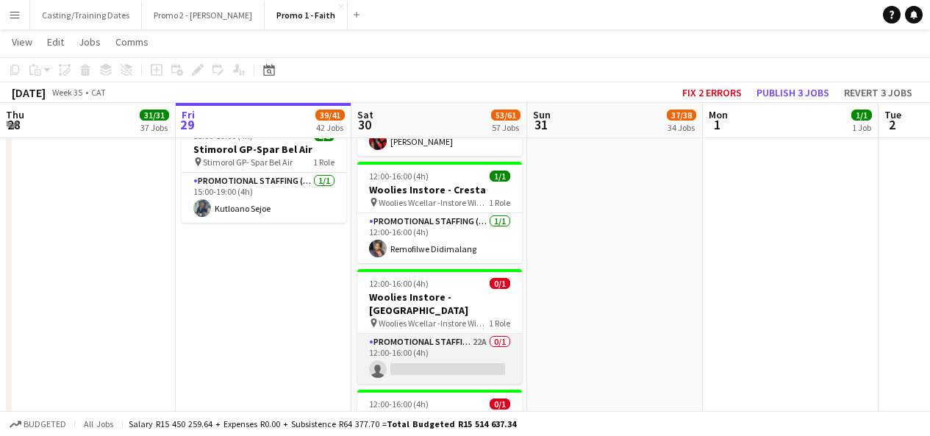
click at [416, 334] on app-card-role "Promotional Staffing (Brand Ambassadors) 22A 0/1 12:00-16:00 (4h) single-neutra…" at bounding box center [439, 359] width 165 height 50
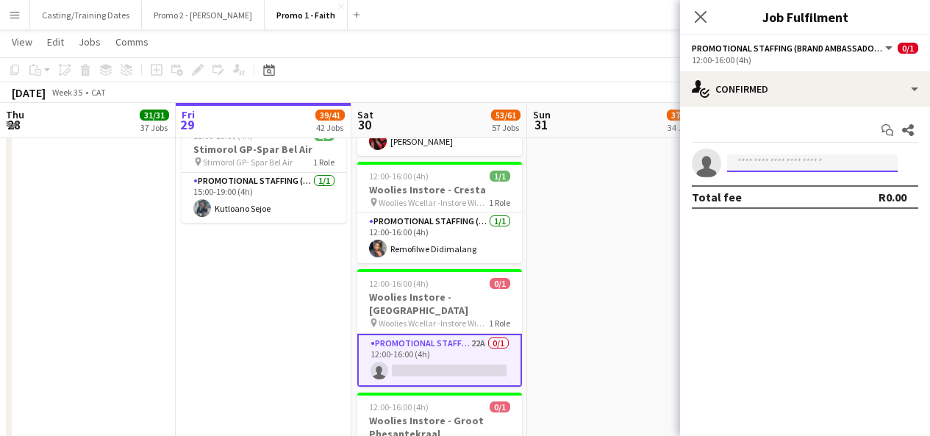
click at [814, 164] on input at bounding box center [812, 163] width 171 height 18
type input "******"
type input "*"
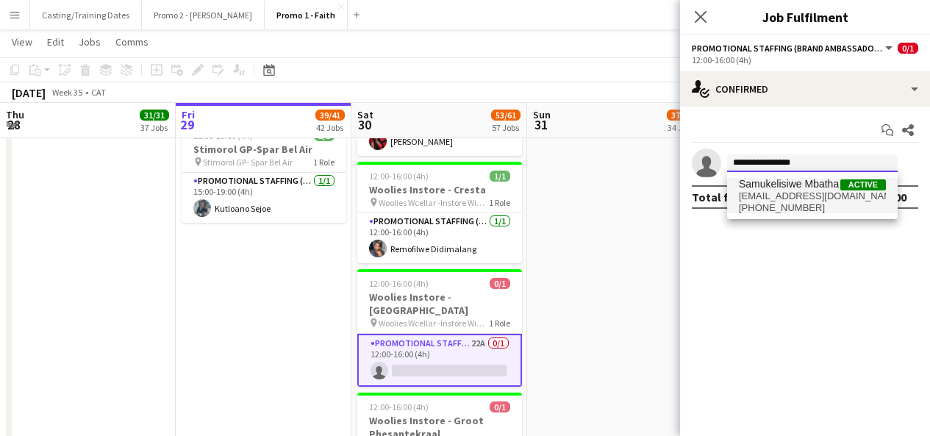
type input "**********"
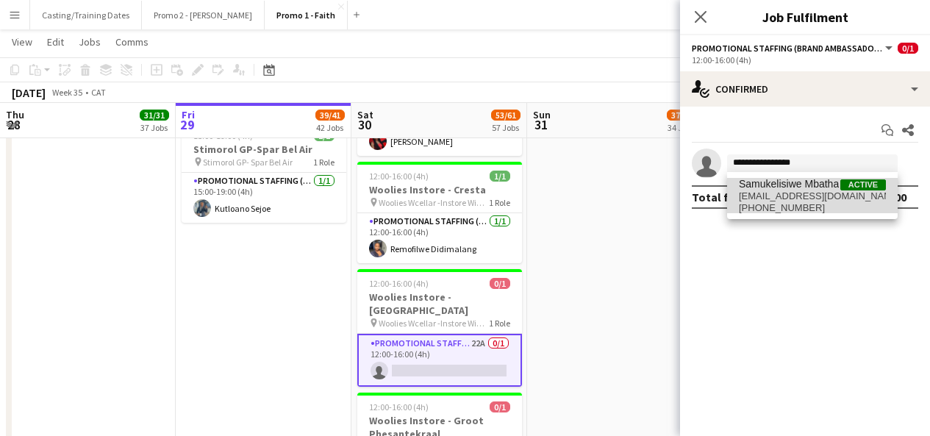
click at [816, 189] on span "Samukelisiwe Mbatha" at bounding box center [789, 184] width 100 height 12
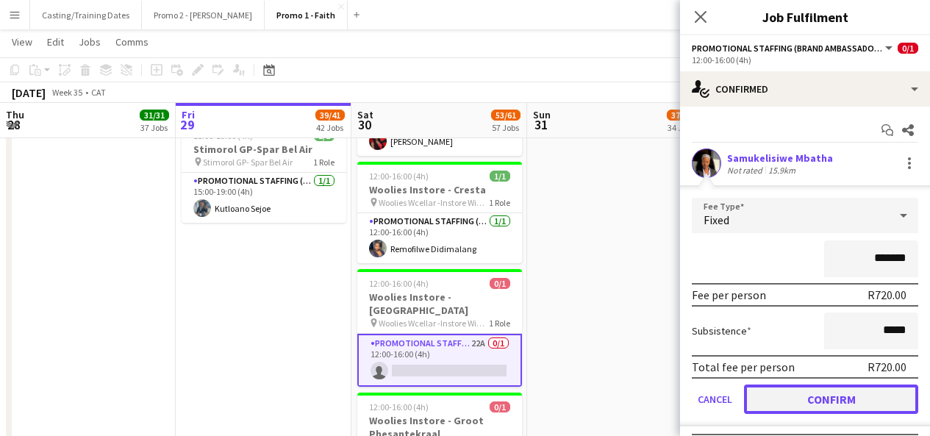
click at [781, 403] on button "Confirm" at bounding box center [831, 398] width 174 height 29
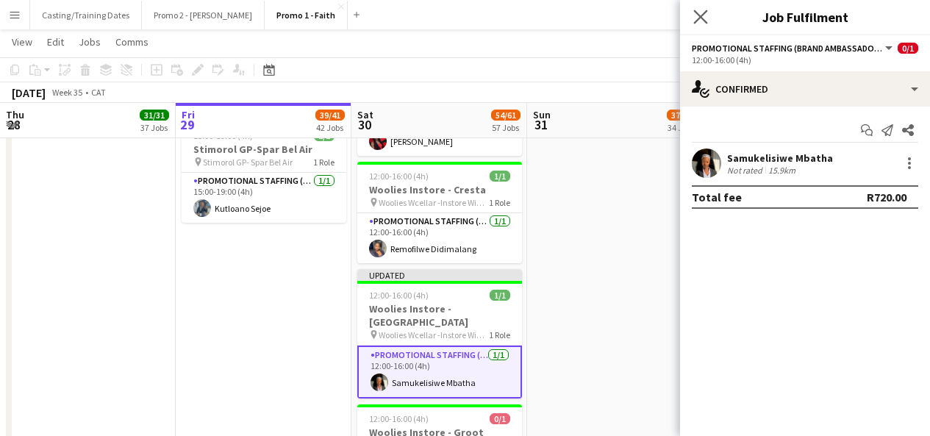
click at [703, 9] on app-icon "Close pop-in" at bounding box center [700, 17] width 21 height 21
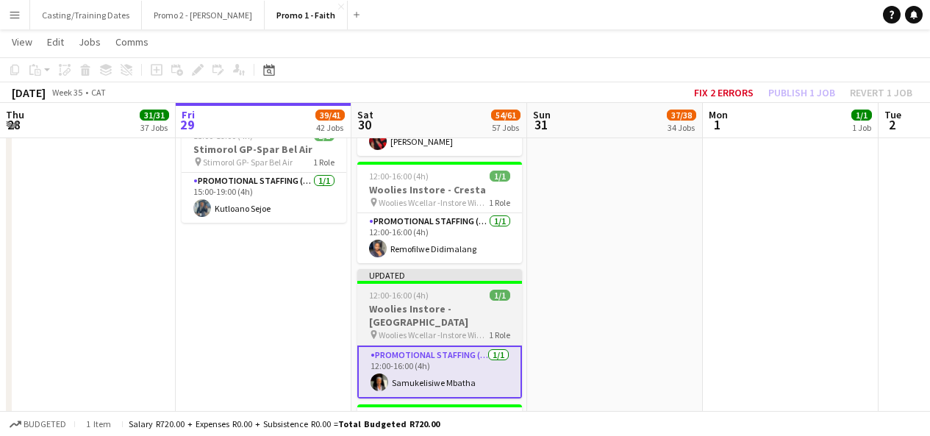
click at [465, 269] on div "Updated" at bounding box center [439, 275] width 165 height 12
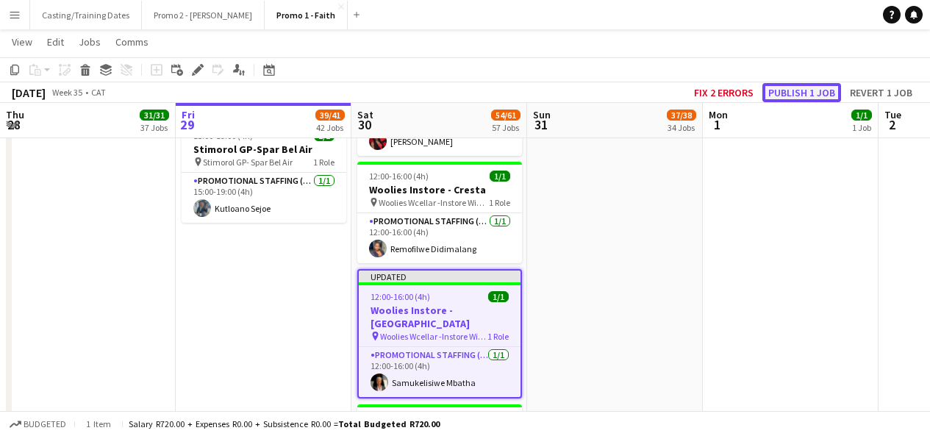
click at [783, 98] on button "Publish 1 job" at bounding box center [801, 92] width 79 height 19
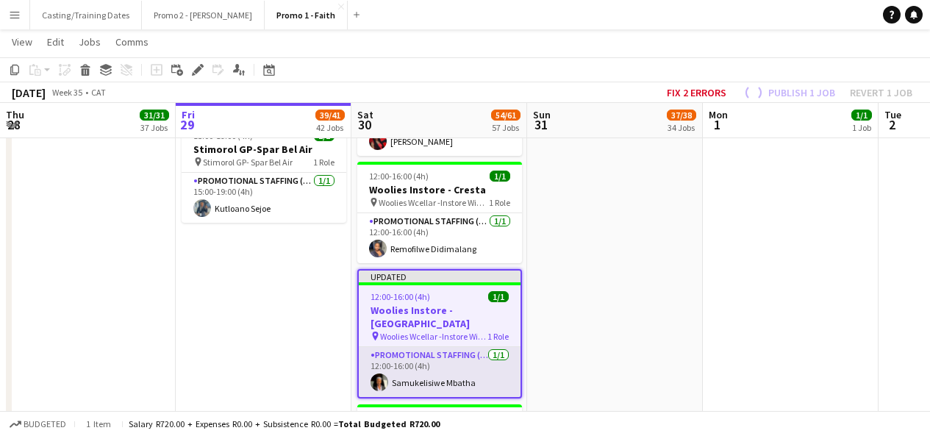
click at [397, 347] on app-card-role "Promotional Staffing (Brand Ambassadors) 1/1 12:00-16:00 (4h) Samukelisiwe Mbat…" at bounding box center [440, 372] width 162 height 50
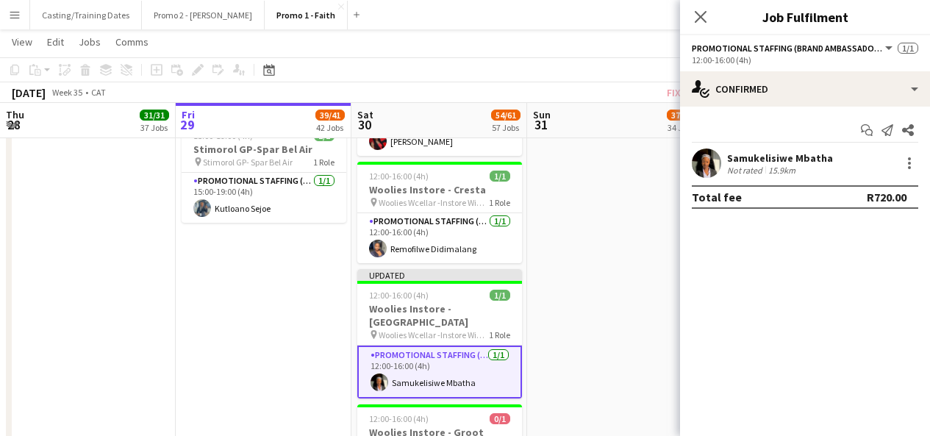
click at [713, 156] on app-user-avatar at bounding box center [706, 162] width 29 height 29
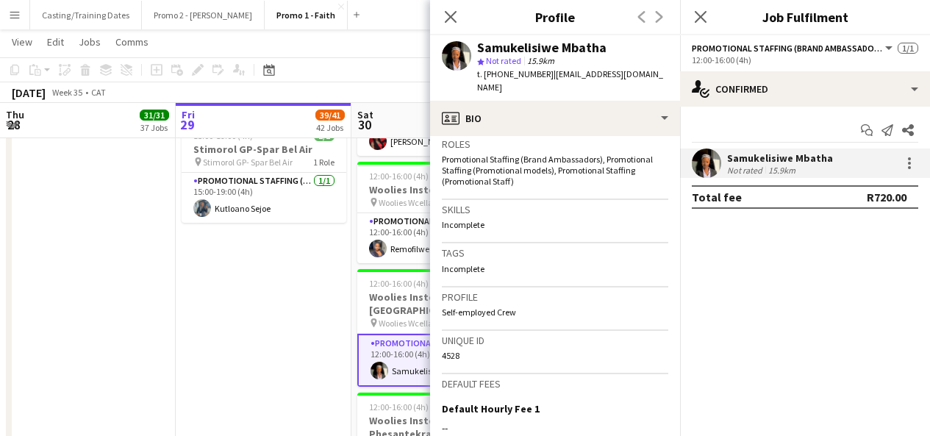
scroll to position [681, 0]
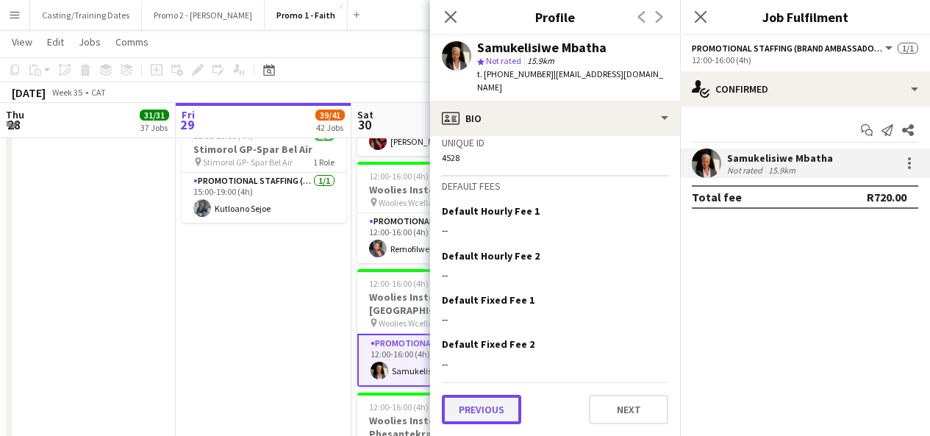
click at [473, 410] on button "Previous" at bounding box center [481, 409] width 79 height 29
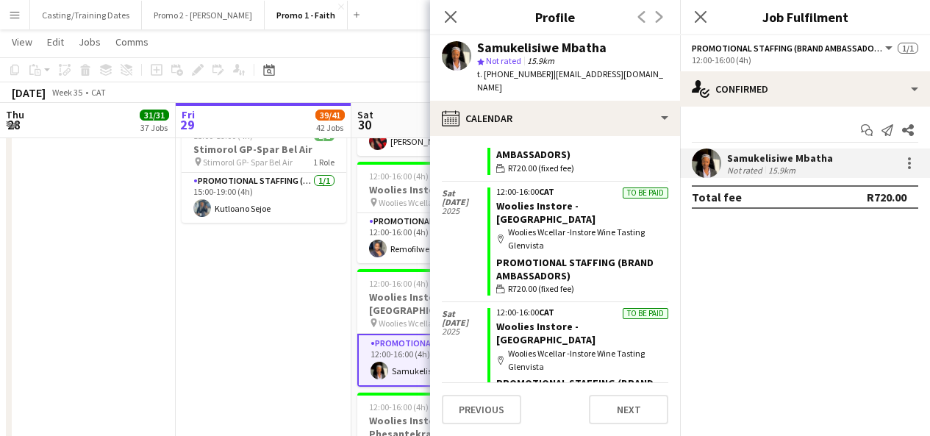
scroll to position [618, 0]
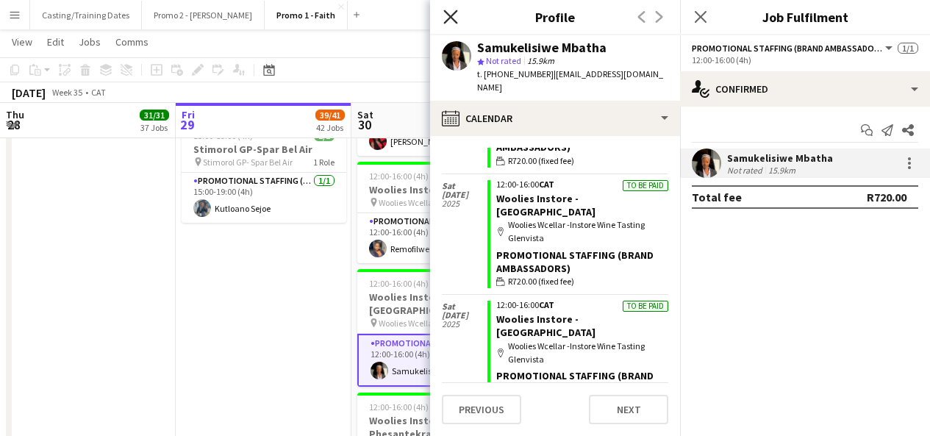
click at [453, 10] on icon "Close pop-in" at bounding box center [450, 17] width 14 height 14
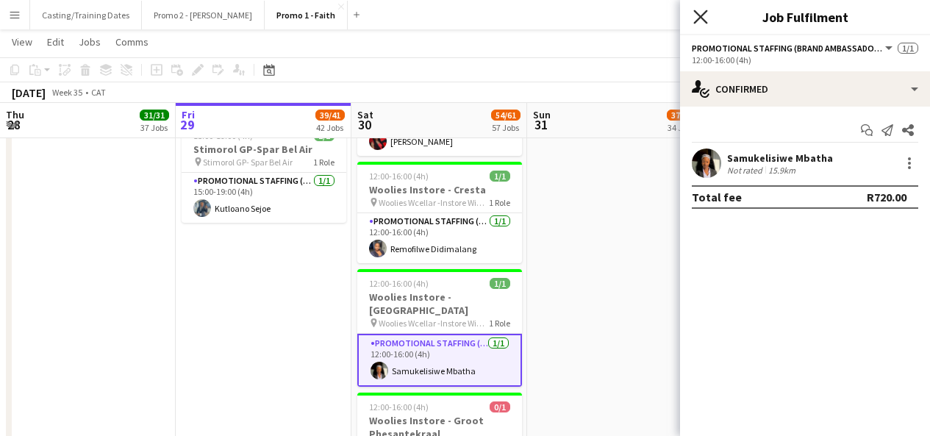
click at [697, 15] on icon at bounding box center [700, 17] width 14 height 14
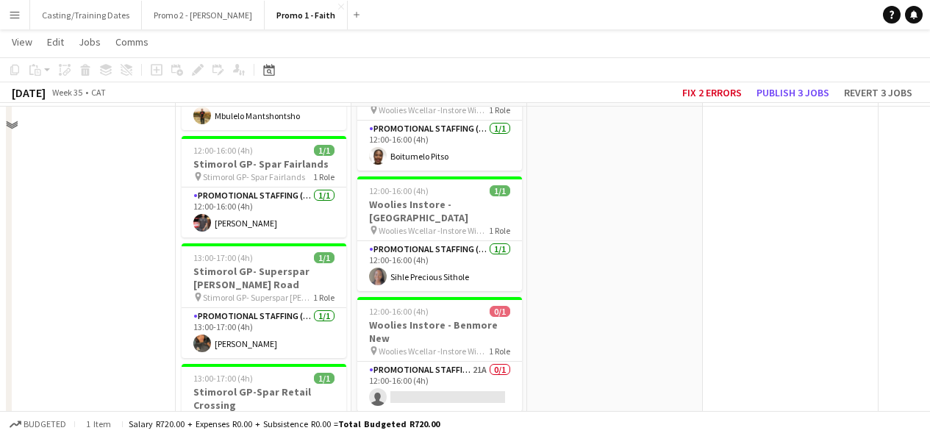
scroll to position [4405, 0]
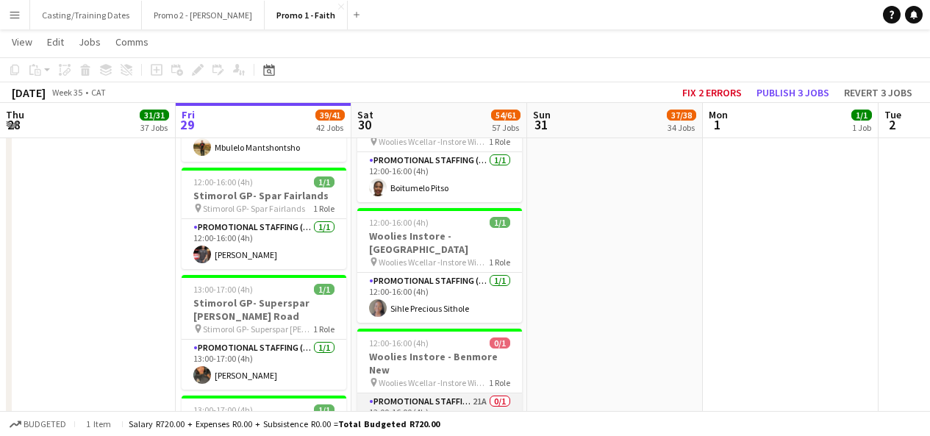
click at [425, 393] on app-card-role "Promotional Staffing (Brand Ambassadors) 21A 0/1 12:00-16:00 (4h) single-neutra…" at bounding box center [439, 418] width 165 height 50
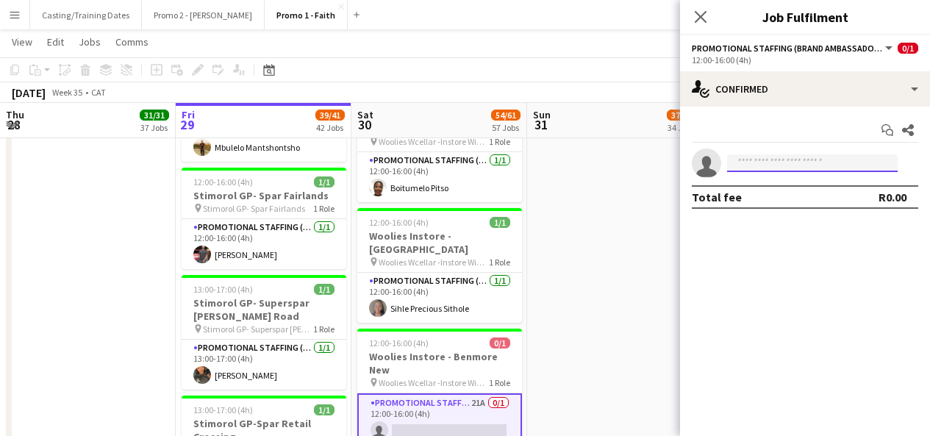
click at [744, 171] on input at bounding box center [812, 163] width 171 height 18
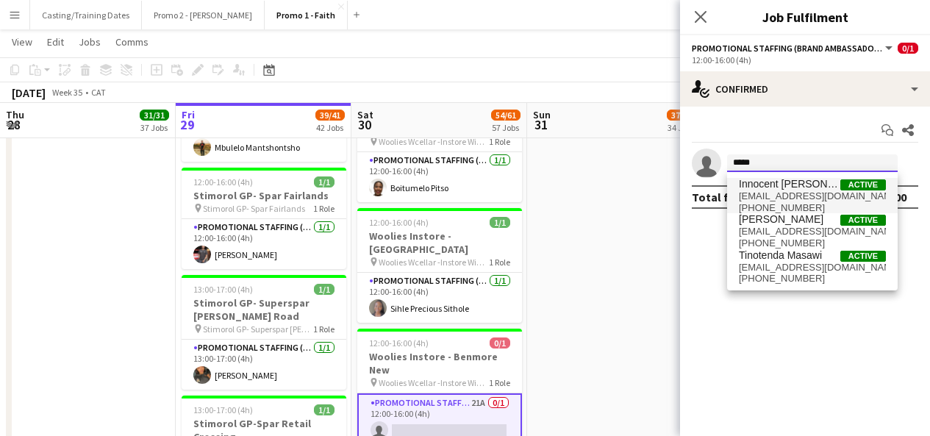
type input "****"
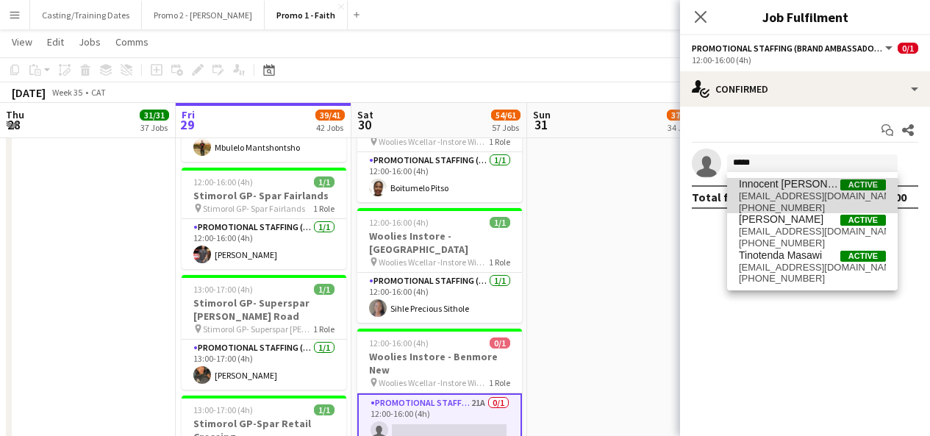
click at [781, 179] on span "Innocent Tino Chigondo" at bounding box center [789, 184] width 101 height 12
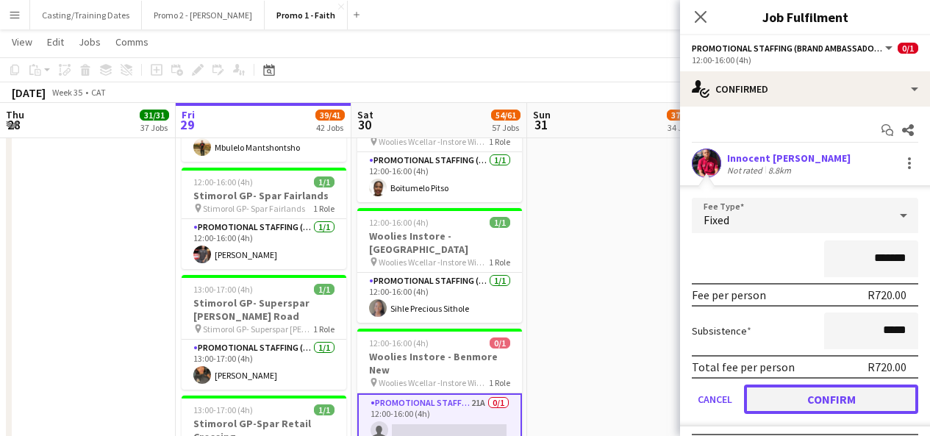
click at [807, 396] on button "Confirm" at bounding box center [831, 398] width 174 height 29
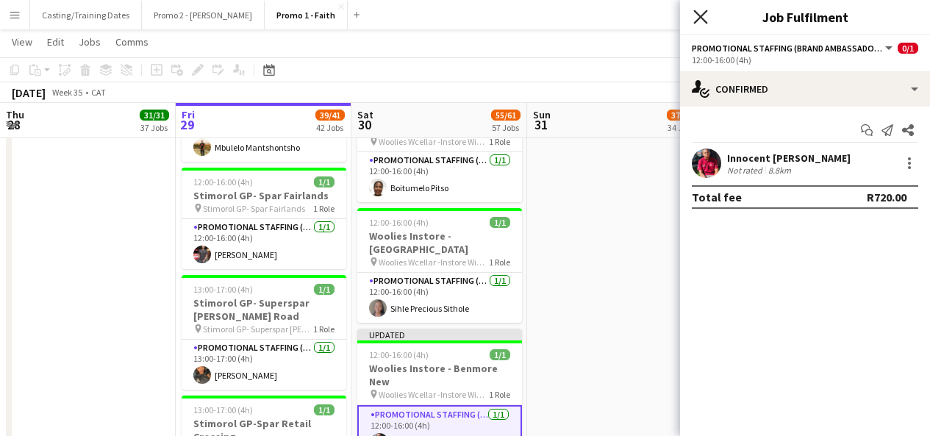
click at [697, 16] on icon "Close pop-in" at bounding box center [700, 17] width 14 height 14
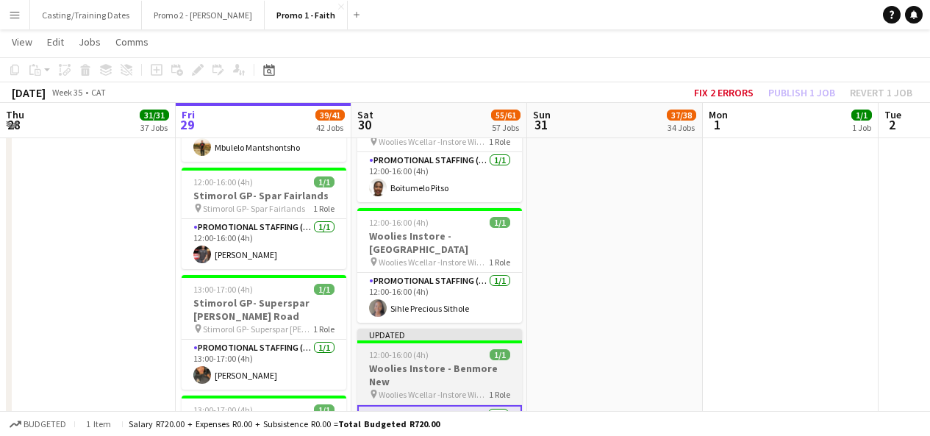
click at [487, 329] on div "Updated" at bounding box center [439, 335] width 165 height 12
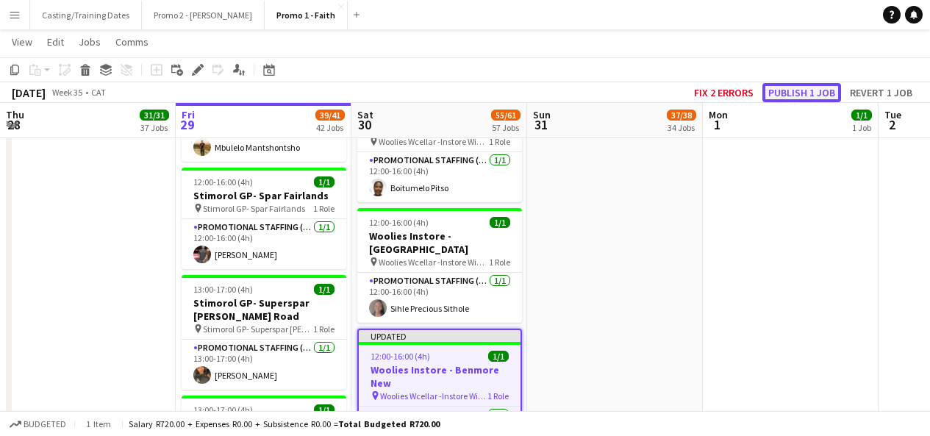
click at [799, 87] on button "Publish 1 job" at bounding box center [801, 92] width 79 height 19
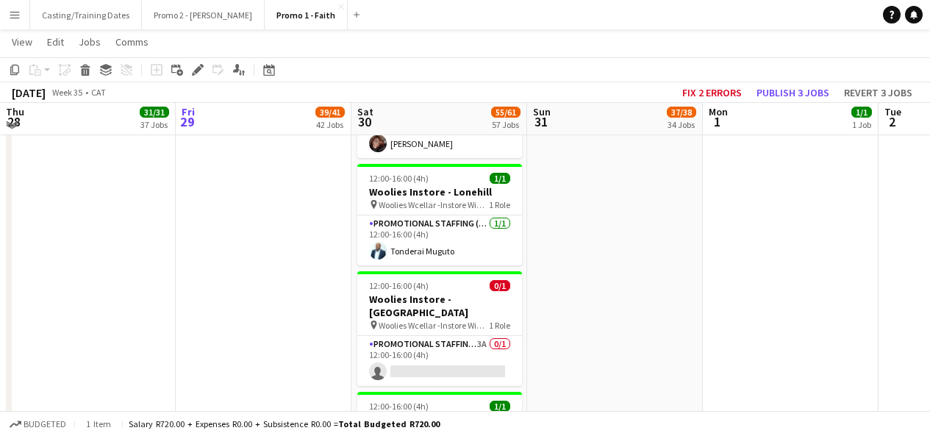
scroll to position [5614, 0]
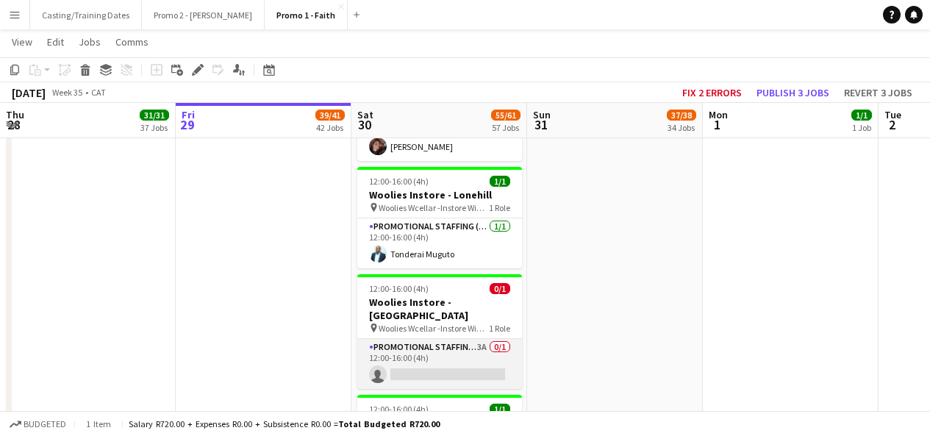
click at [434, 339] on app-card-role "Promotional Staffing (Brand Ambassadors) 3A 0/1 12:00-16:00 (4h) single-neutral…" at bounding box center [439, 364] width 165 height 50
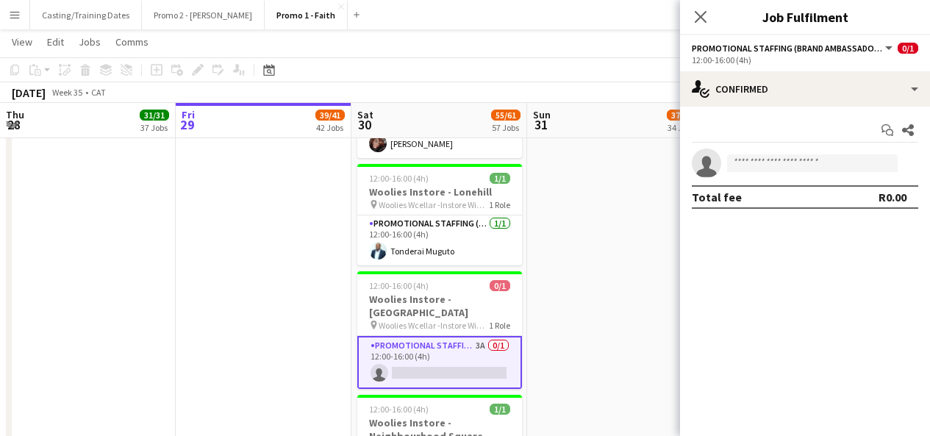
drag, startPoint x: 770, startPoint y: 154, endPoint x: 772, endPoint y: 161, distance: 7.7
click at [772, 161] on app-invite-slot "single-neutral-actions" at bounding box center [805, 162] width 250 height 29
click at [772, 161] on input at bounding box center [812, 163] width 171 height 18
type input "*"
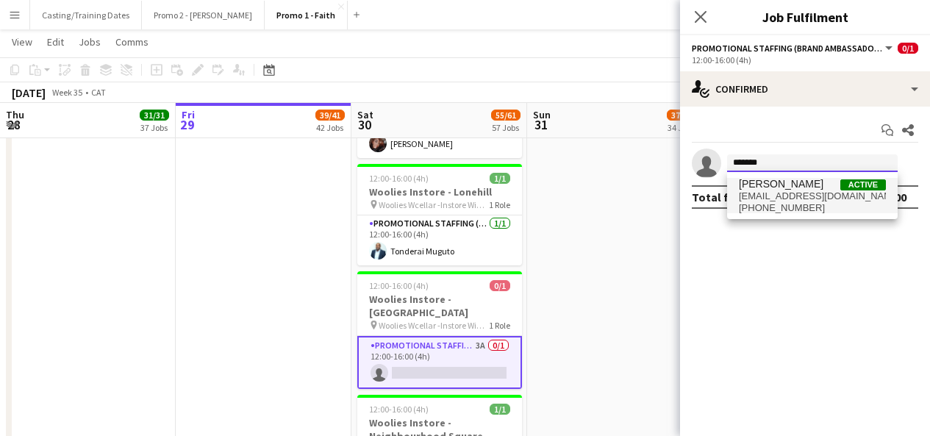
type input "*******"
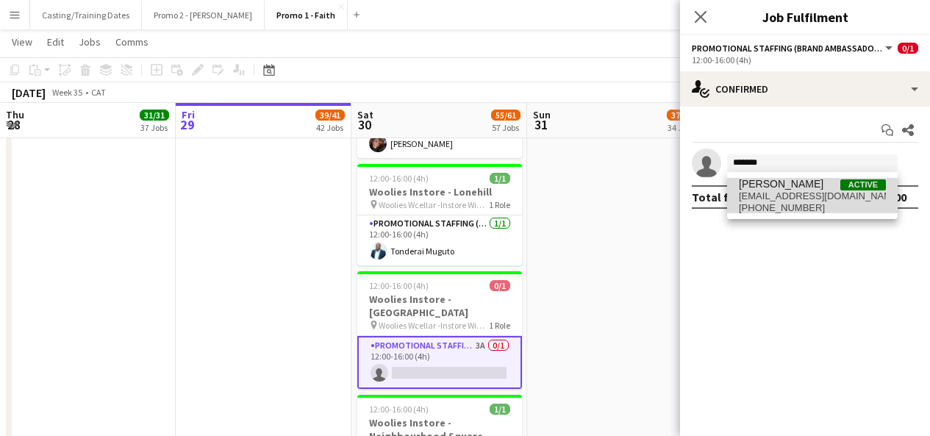
click at [783, 193] on span "zingisgulugulu@gmail.com" at bounding box center [812, 196] width 147 height 12
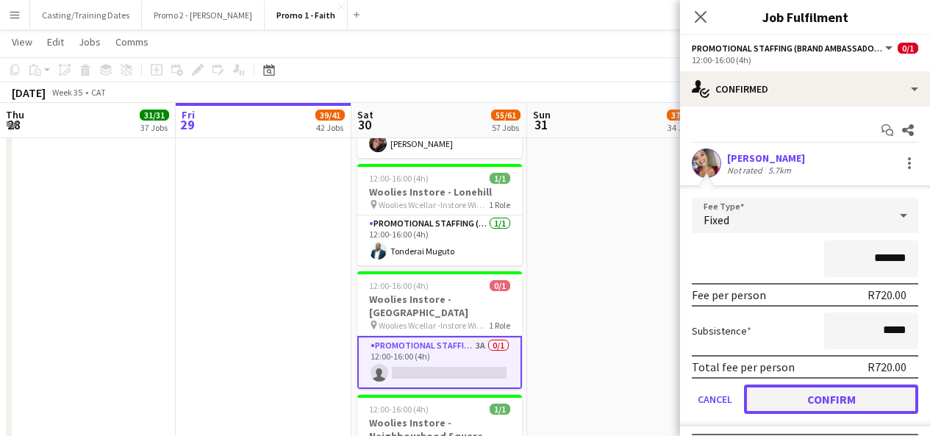
click at [838, 390] on button "Confirm" at bounding box center [831, 398] width 174 height 29
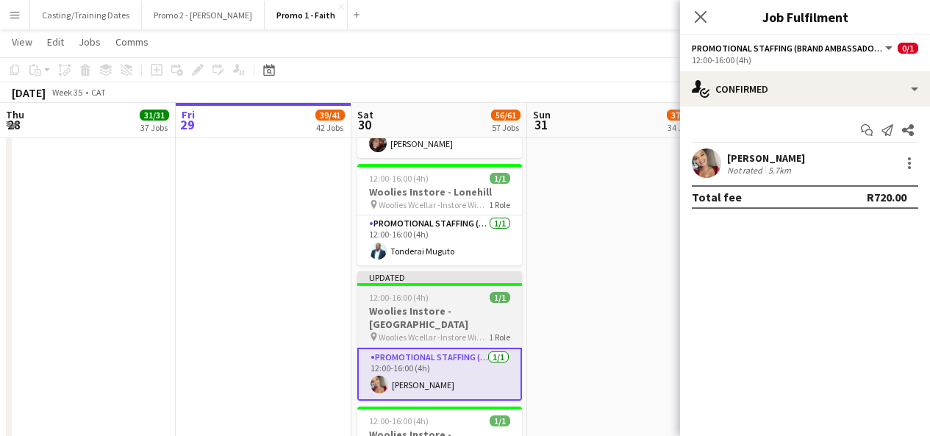
click at [448, 271] on div "Updated" at bounding box center [439, 277] width 165 height 12
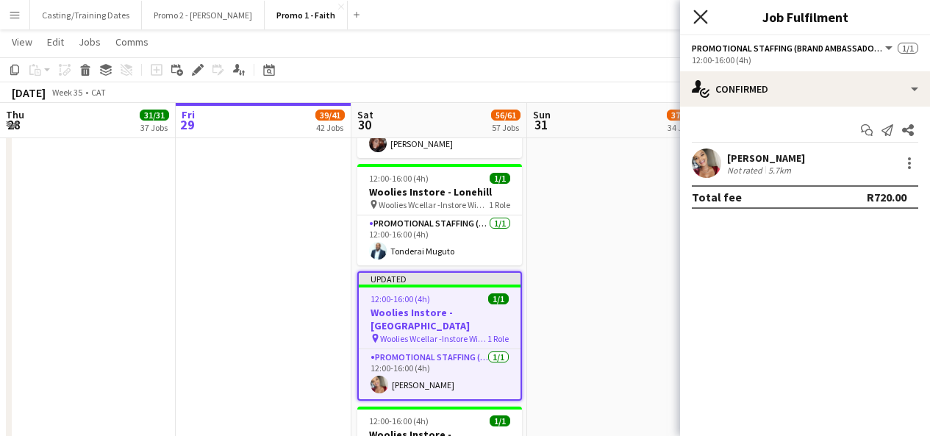
click at [700, 19] on icon "Close pop-in" at bounding box center [700, 17] width 14 height 14
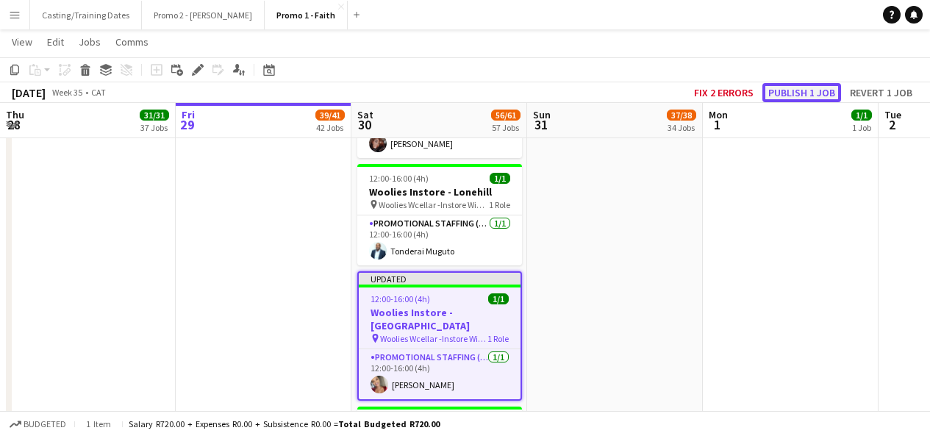
click at [791, 89] on button "Publish 1 job" at bounding box center [801, 92] width 79 height 19
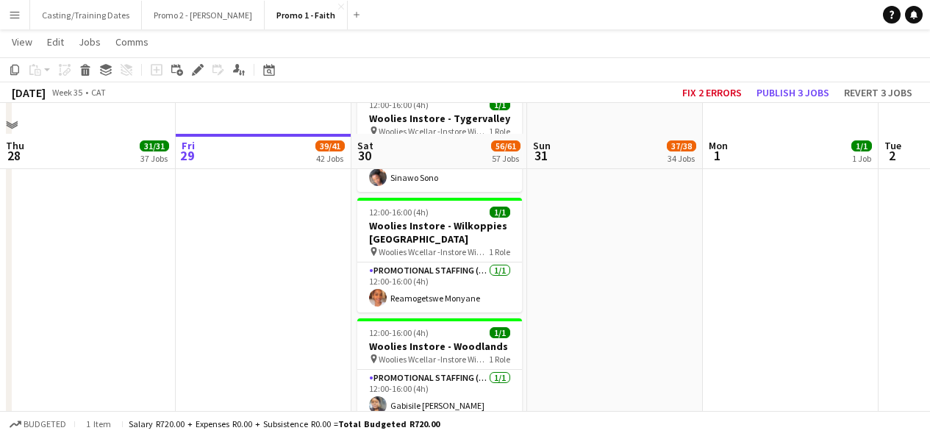
scroll to position [6687, 0]
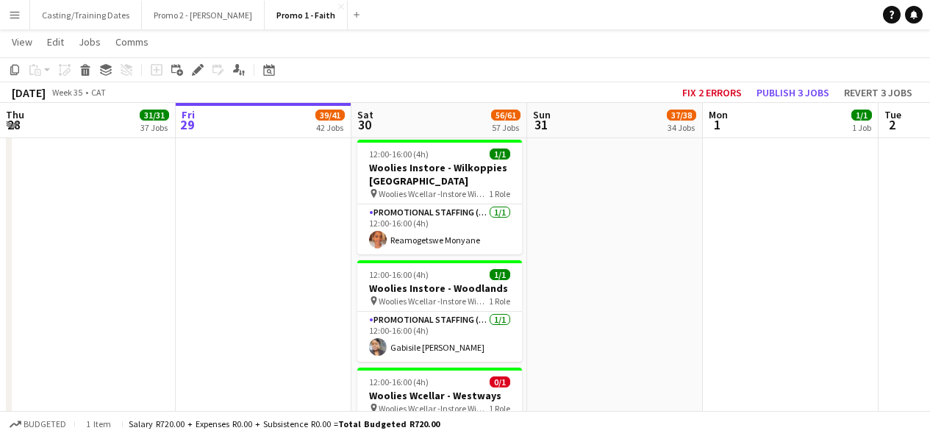
click at [428, 419] on app-card-role "Promotional Staffing (Brand Ambassadors) 13A 0/1 12:00-16:00 (4h) single-neutra…" at bounding box center [439, 444] width 165 height 50
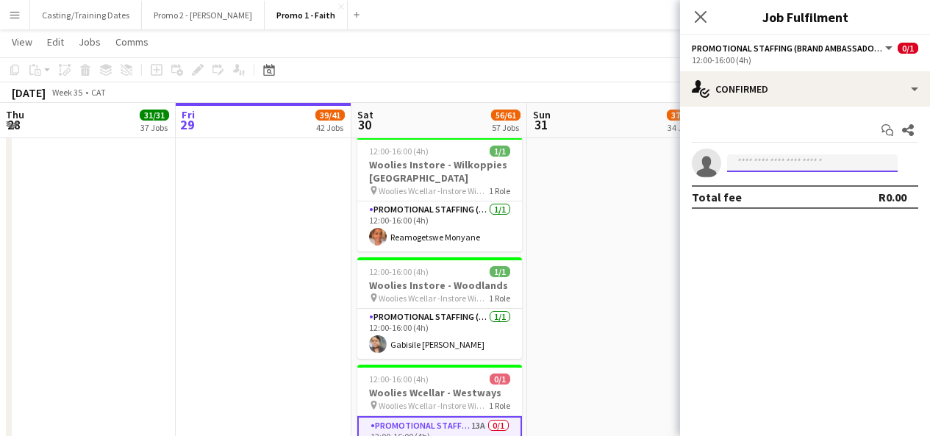
click at [793, 159] on input at bounding box center [812, 163] width 171 height 18
type input "*"
type input "********"
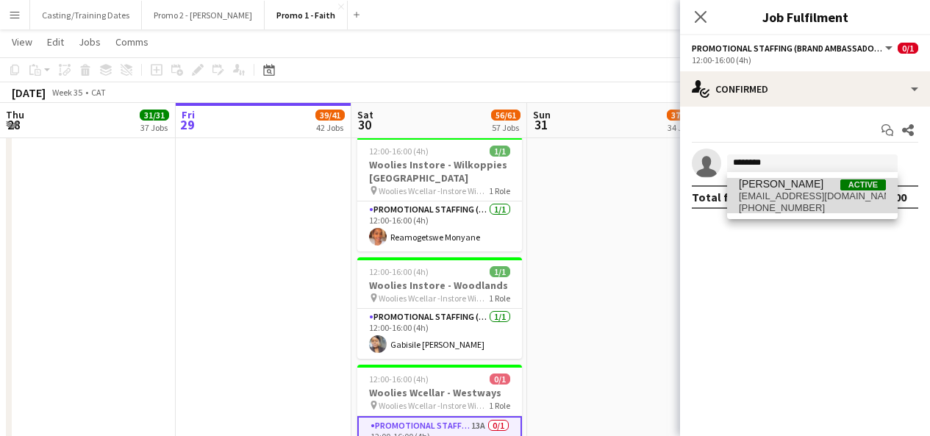
click at [768, 196] on span "josephmavungu10@gmail.com" at bounding box center [812, 196] width 147 height 12
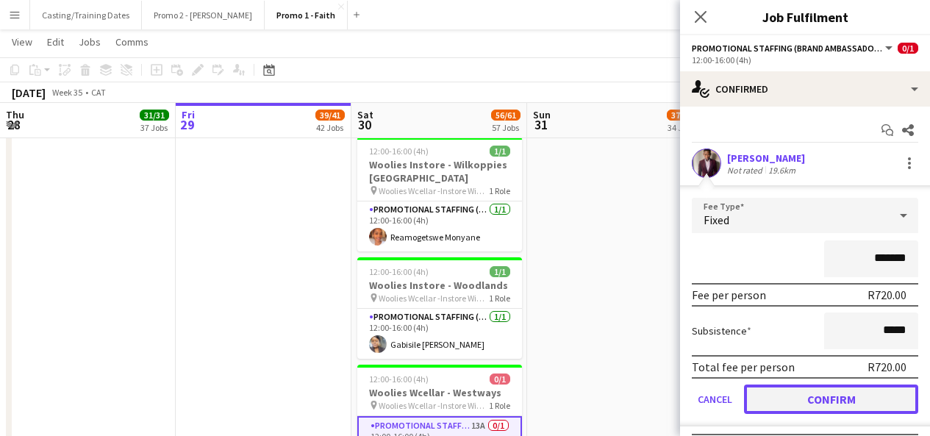
click at [823, 387] on button "Confirm" at bounding box center [831, 398] width 174 height 29
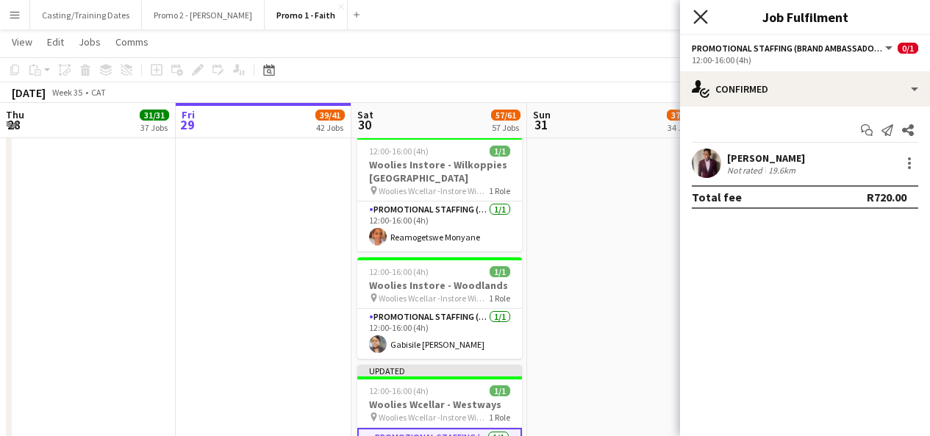
click at [700, 15] on icon at bounding box center [700, 17] width 14 height 14
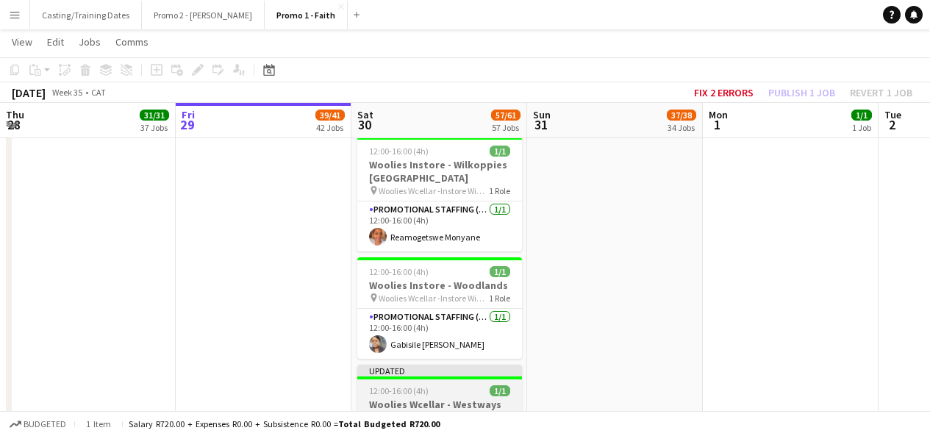
click at [446, 365] on div "Updated" at bounding box center [439, 371] width 165 height 12
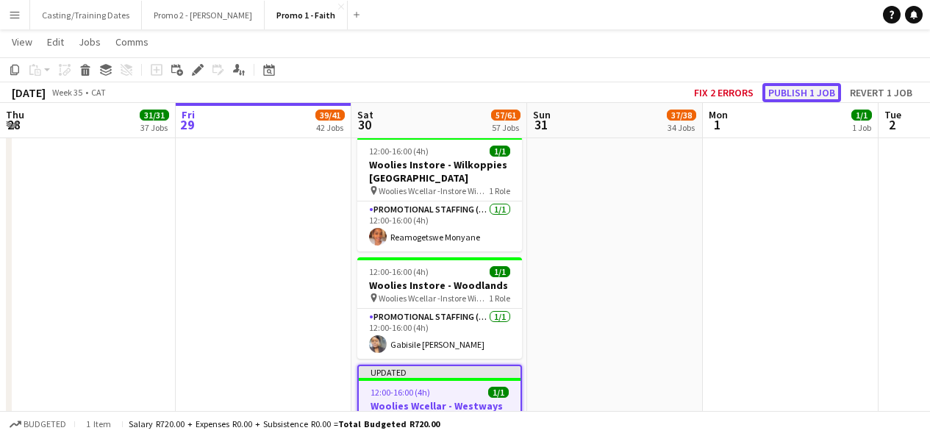
click at [797, 85] on button "Publish 1 job" at bounding box center [801, 92] width 79 height 19
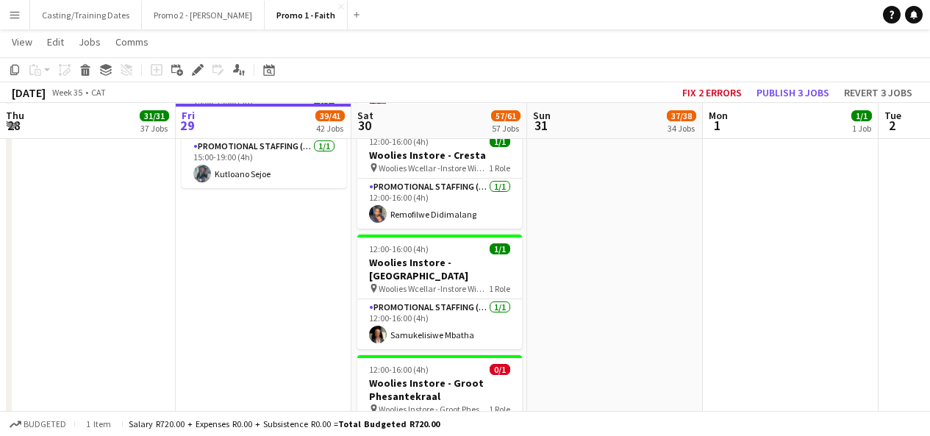
scroll to position [4955, 0]
click at [448, 419] on app-card-role "Promotional Staffing (Brand Ambassadors) 12A 0/1 12:00-16:00 (4h) single-neutra…" at bounding box center [439, 444] width 165 height 50
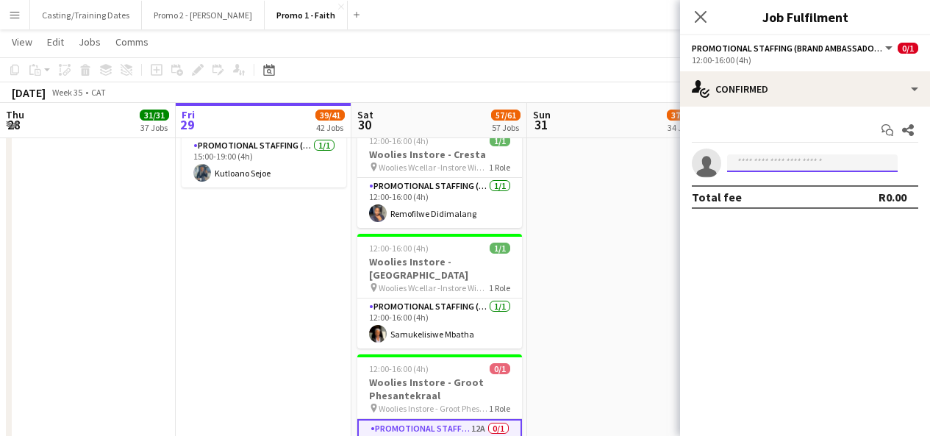
click at [795, 156] on input at bounding box center [812, 163] width 171 height 18
type input "*******"
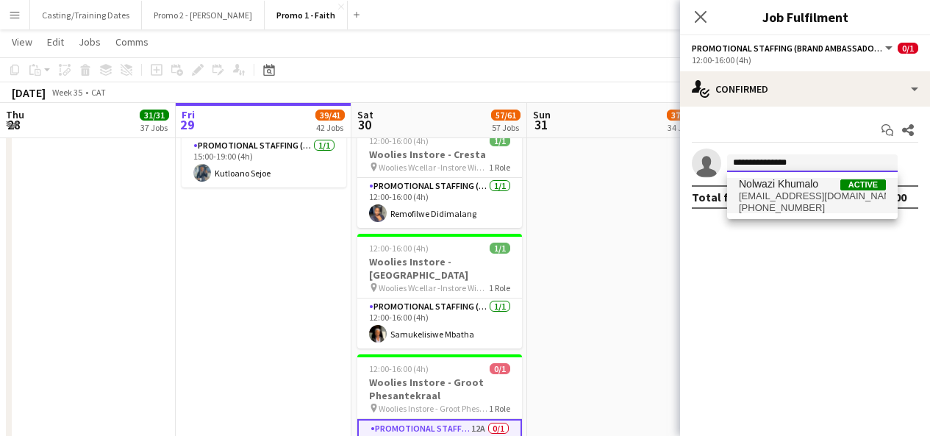
type input "**********"
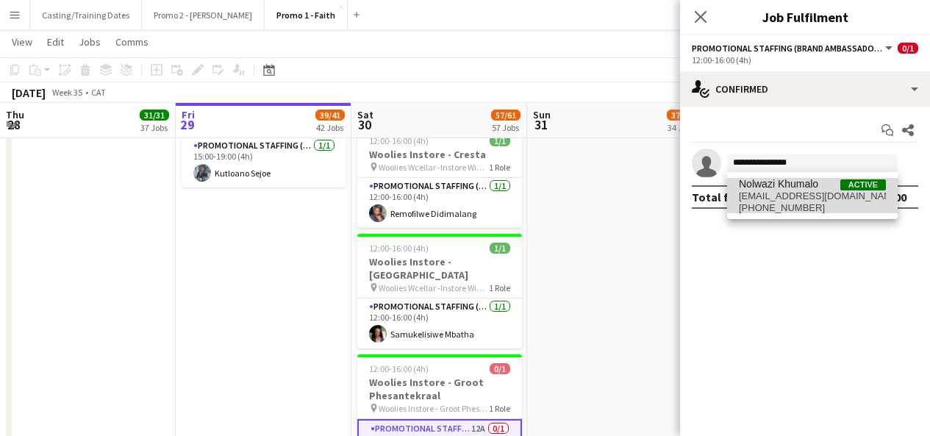
click at [795, 184] on span "Nolwazi Khumalo" at bounding box center [778, 184] width 79 height 12
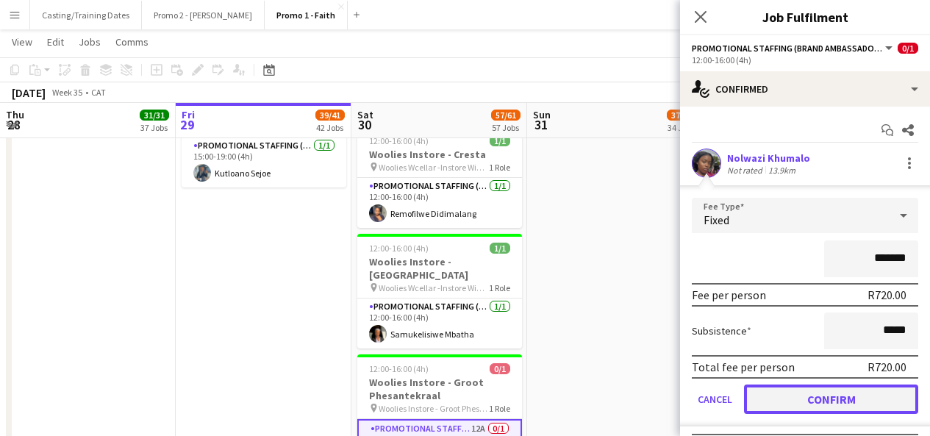
click at [808, 388] on button "Confirm" at bounding box center [831, 398] width 174 height 29
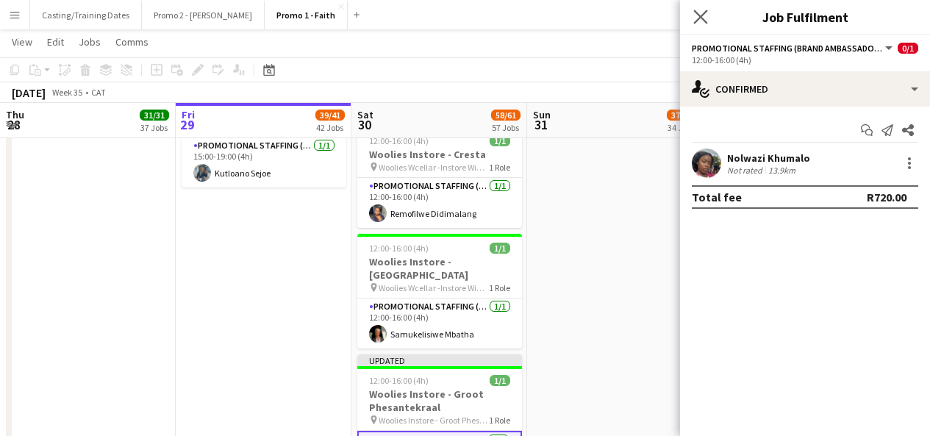
click at [694, 21] on icon "Close pop-in" at bounding box center [700, 17] width 14 height 14
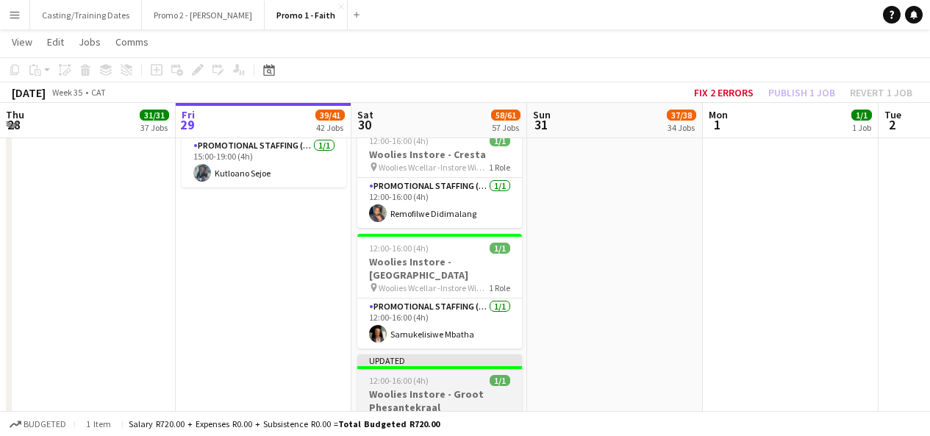
click at [431, 354] on div "Updated" at bounding box center [439, 360] width 165 height 12
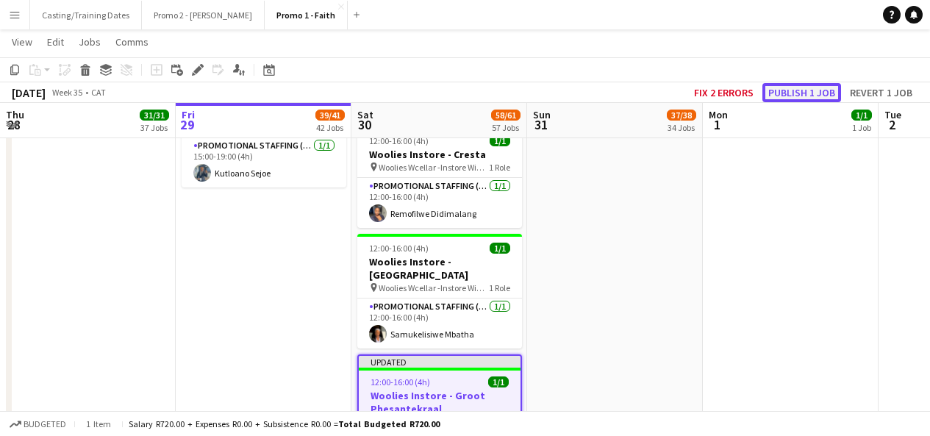
click at [797, 84] on button "Publish 1 job" at bounding box center [801, 92] width 79 height 19
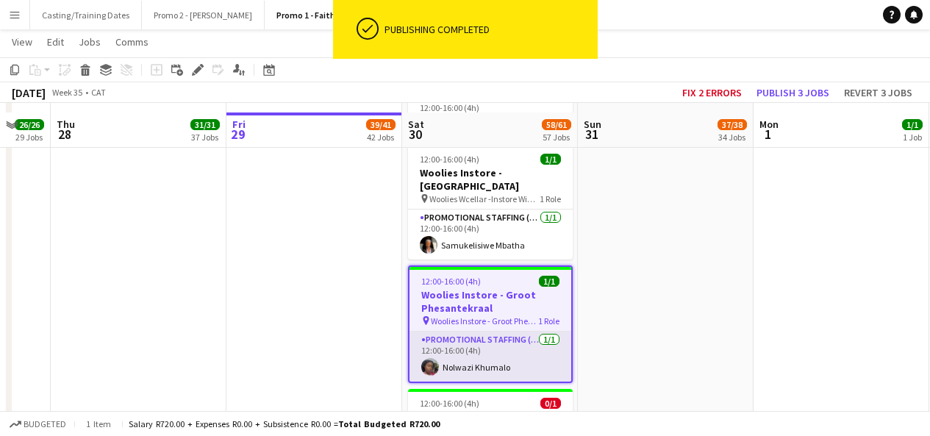
scroll to position [5055, 0]
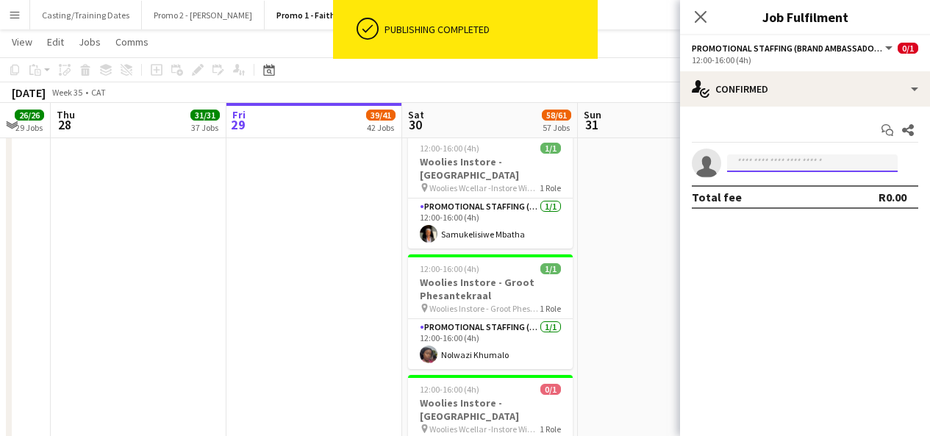
click at [789, 154] on input at bounding box center [812, 163] width 171 height 18
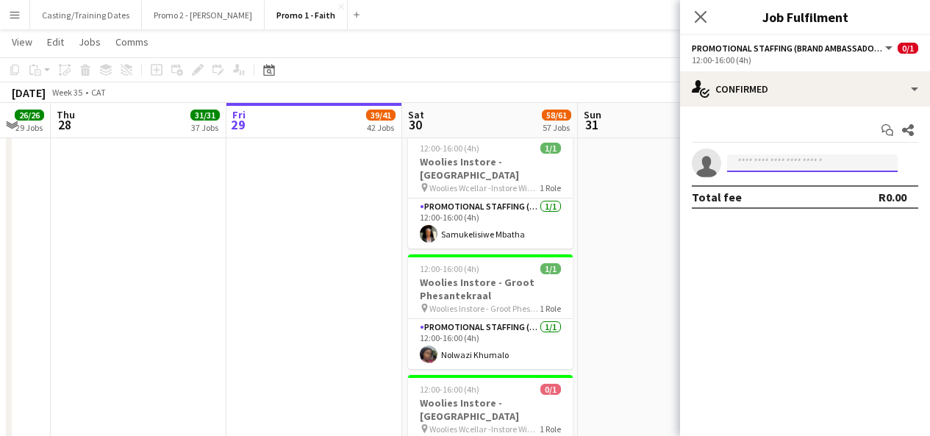
click at [750, 158] on input at bounding box center [812, 163] width 171 height 18
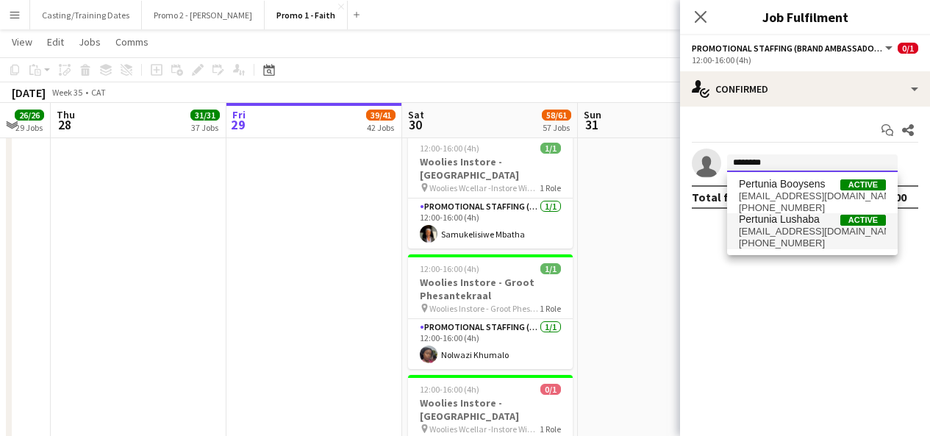
type input "********"
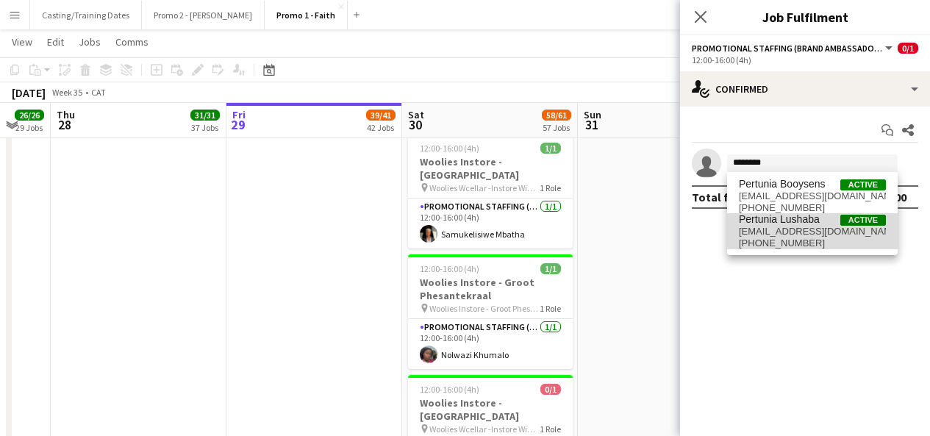
click at [802, 228] on span "hellenpertunia59@gmail.com" at bounding box center [812, 232] width 147 height 12
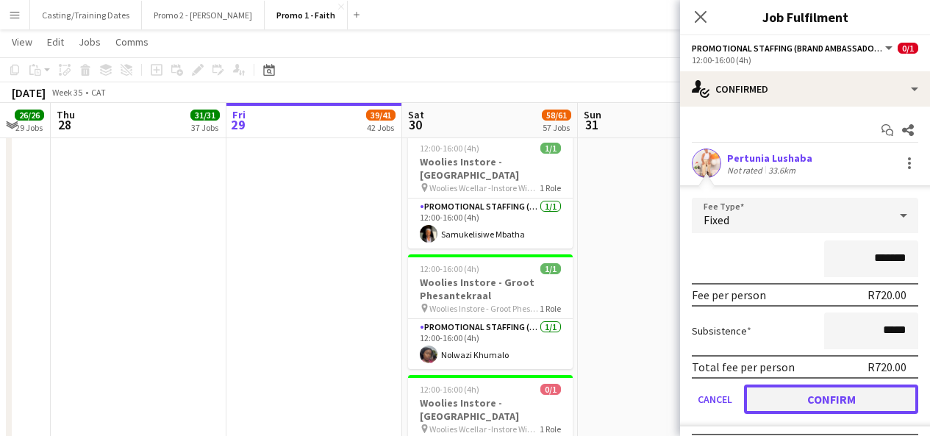
click at [847, 392] on button "Confirm" at bounding box center [831, 398] width 174 height 29
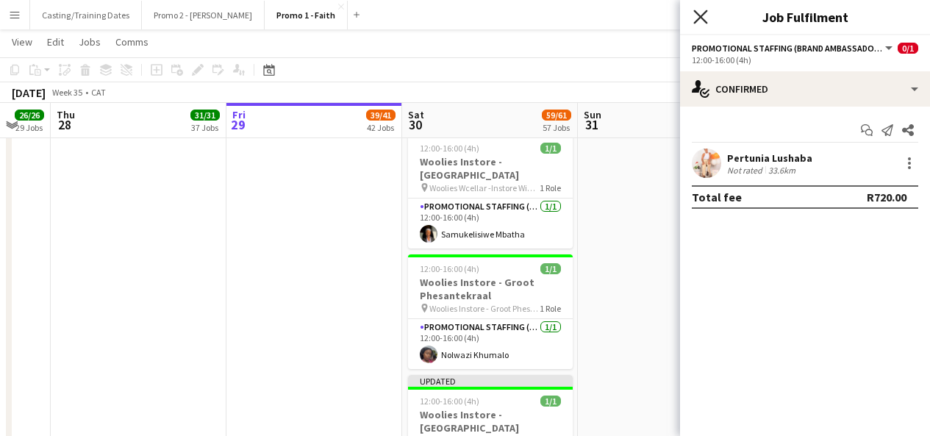
click at [702, 21] on icon "Close pop-in" at bounding box center [700, 17] width 14 height 14
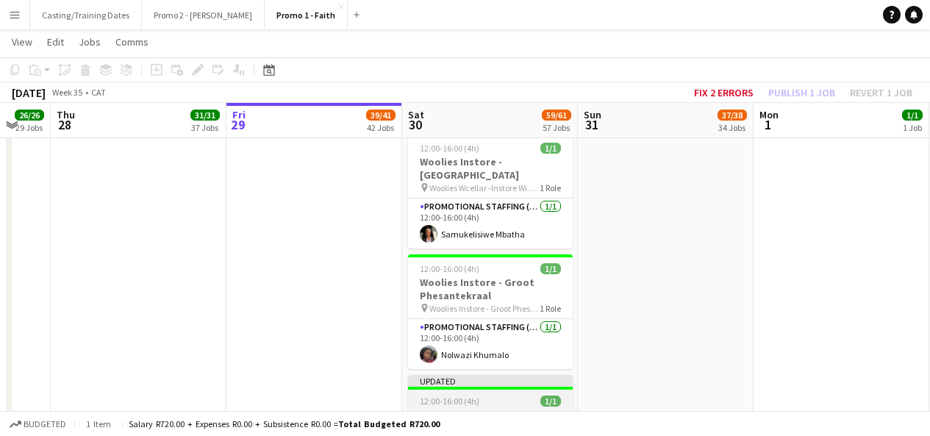
click at [518, 375] on div "Updated" at bounding box center [490, 381] width 165 height 12
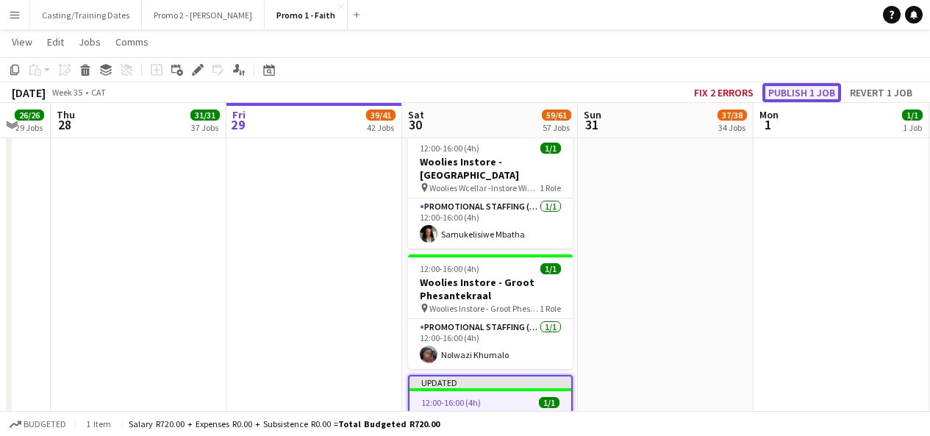
click at [792, 97] on button "Publish 1 job" at bounding box center [801, 92] width 79 height 19
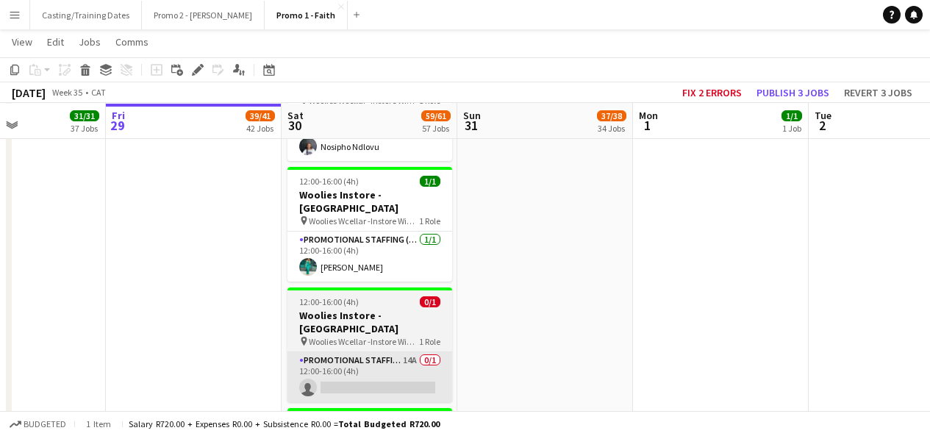
scroll to position [6071, 0]
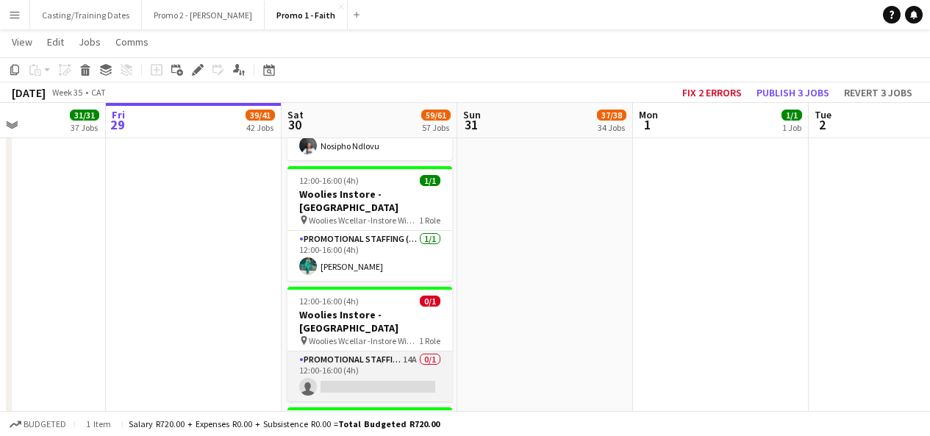
click at [417, 351] on app-card-role "Promotional Staffing (Brand Ambassadors) 14A 0/1 12:00-16:00 (4h) single-neutra…" at bounding box center [369, 376] width 165 height 50
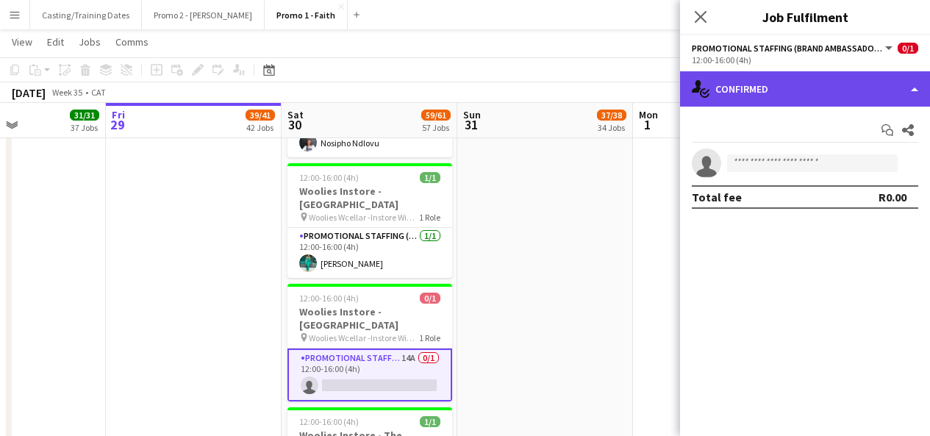
click at [851, 91] on div "single-neutral-actions-check-2 Confirmed" at bounding box center [805, 88] width 250 height 35
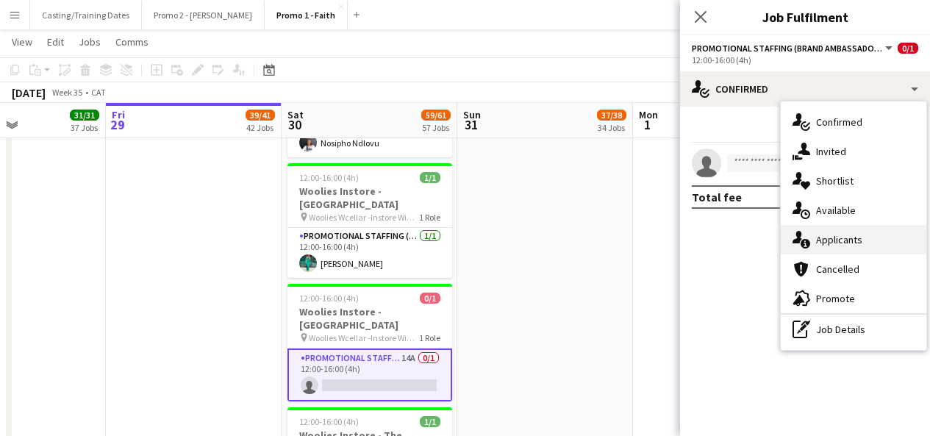
click at [834, 236] on div "single-neutral-actions-information Applicants" at bounding box center [854, 239] width 146 height 29
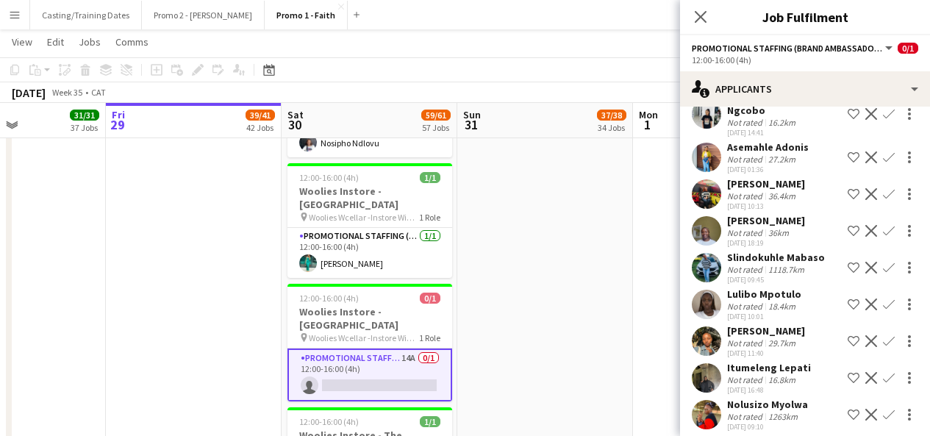
scroll to position [207, 0]
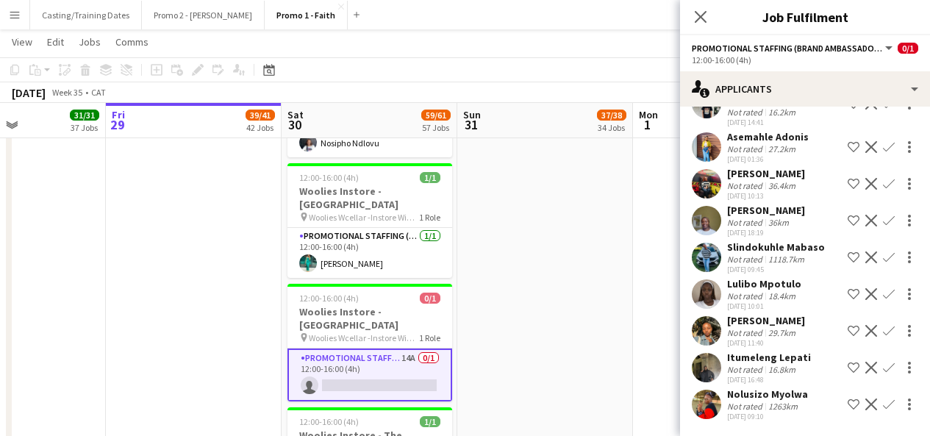
click at [715, 300] on app-user-avatar at bounding box center [706, 293] width 29 height 29
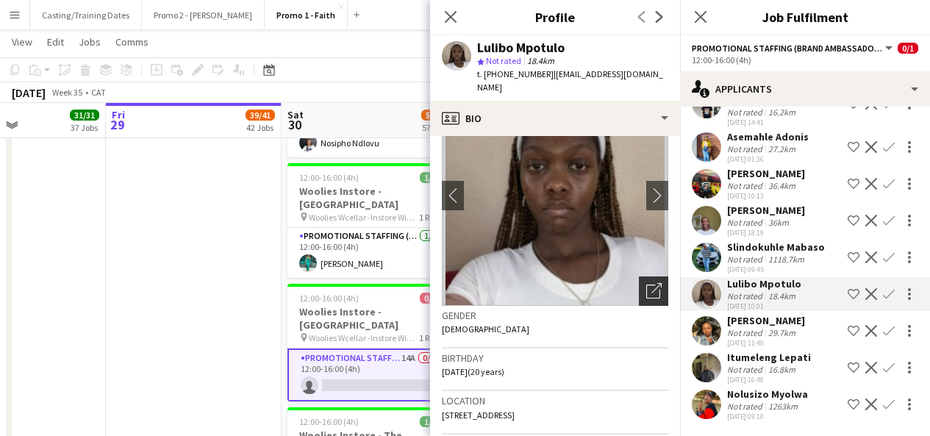
scroll to position [64, 0]
click at [646, 281] on icon "Open photos pop-in" at bounding box center [653, 288] width 15 height 15
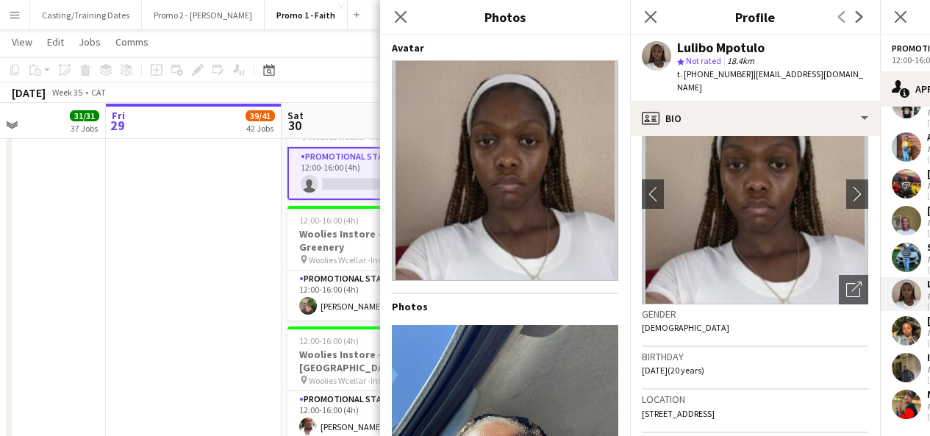
scroll to position [6273, 0]
click at [404, 12] on icon at bounding box center [400, 17] width 14 height 14
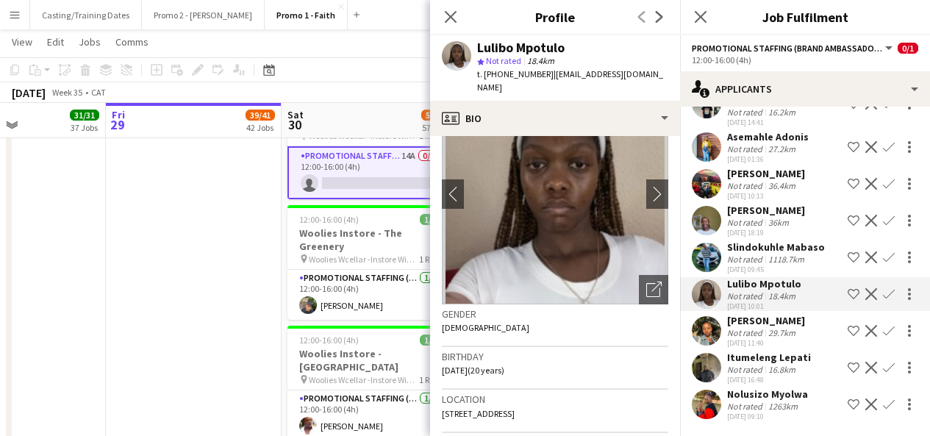
click at [710, 367] on app-user-avatar at bounding box center [706, 367] width 29 height 29
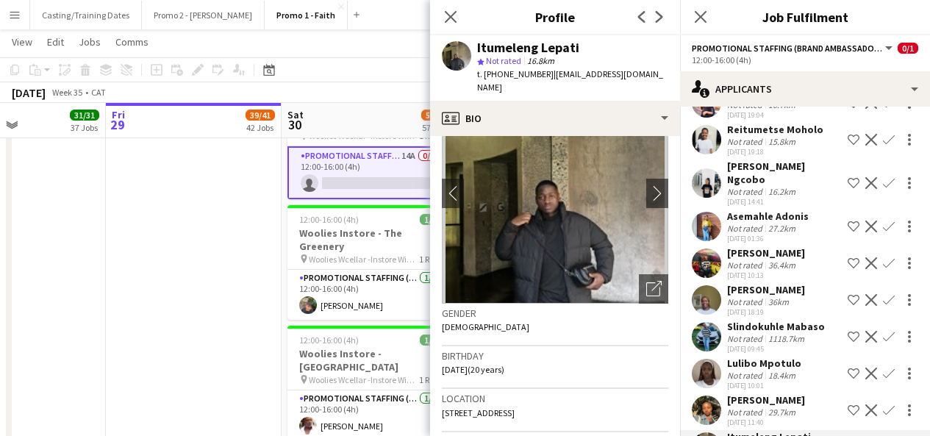
scroll to position [126, 0]
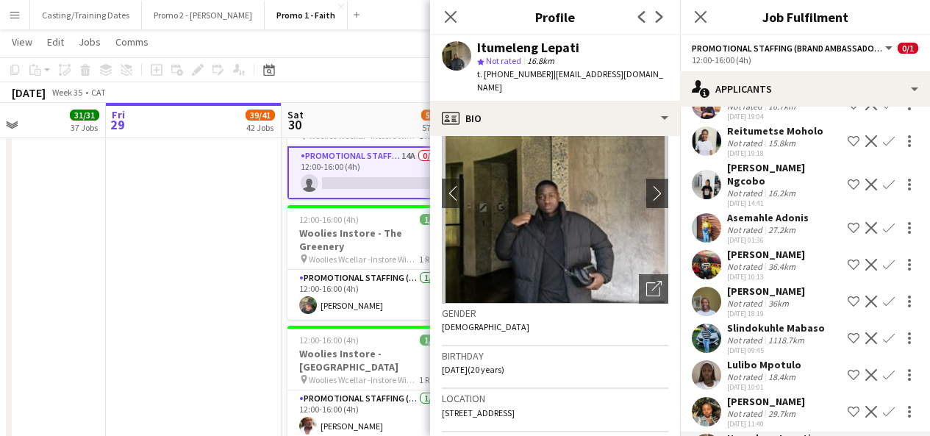
click at [706, 179] on app-user-avatar at bounding box center [706, 184] width 29 height 29
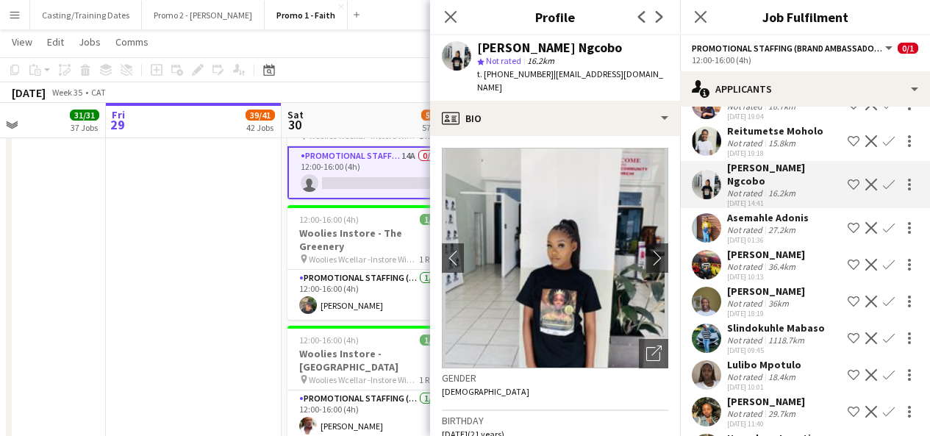
click at [704, 143] on app-user-avatar at bounding box center [706, 140] width 29 height 29
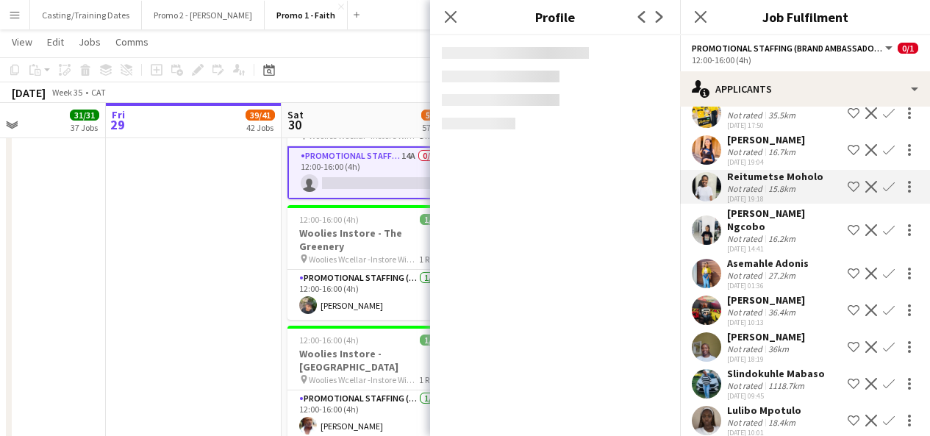
scroll to position [68, 0]
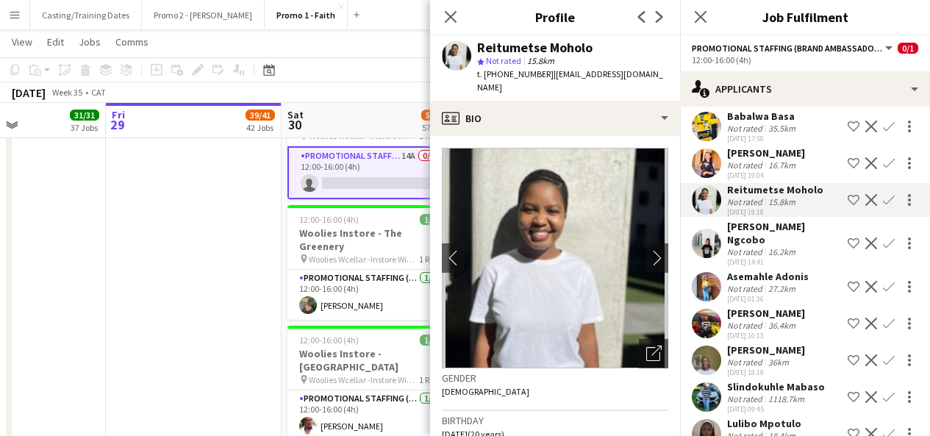
click at [450, 27] on div "Close pop-in" at bounding box center [450, 17] width 41 height 34
click at [449, 22] on icon "Close pop-in" at bounding box center [450, 17] width 14 height 14
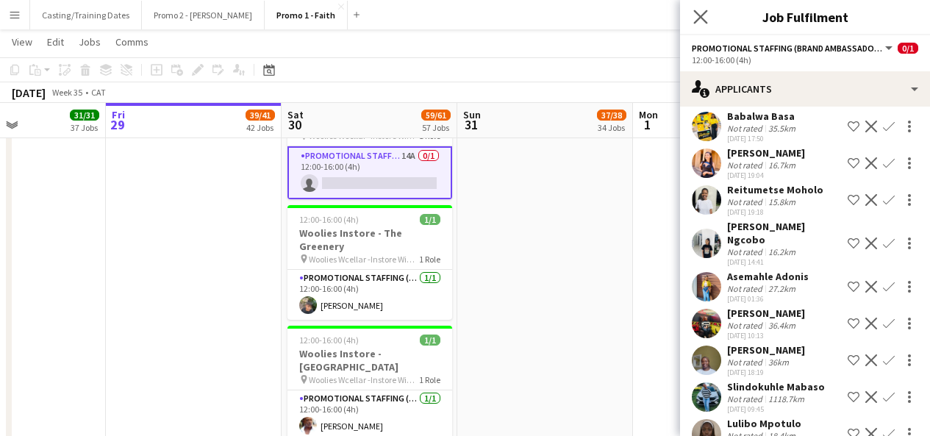
click at [695, 9] on app-icon "Close pop-in" at bounding box center [700, 17] width 21 height 21
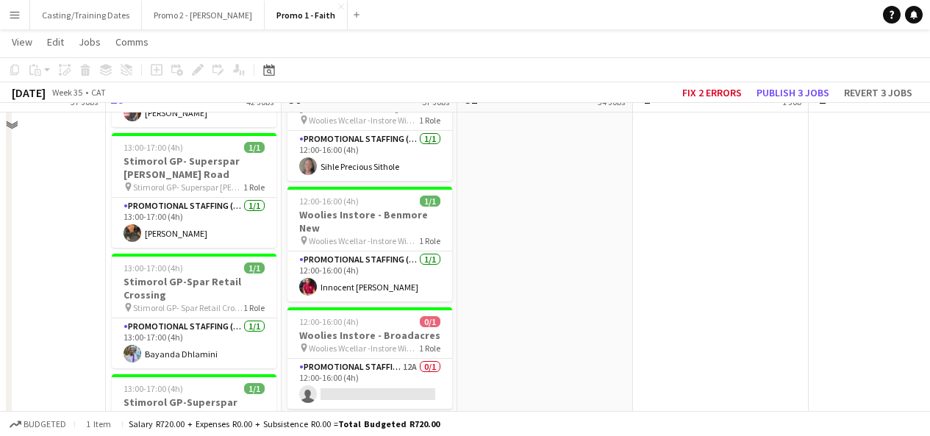
scroll to position [4521, 0]
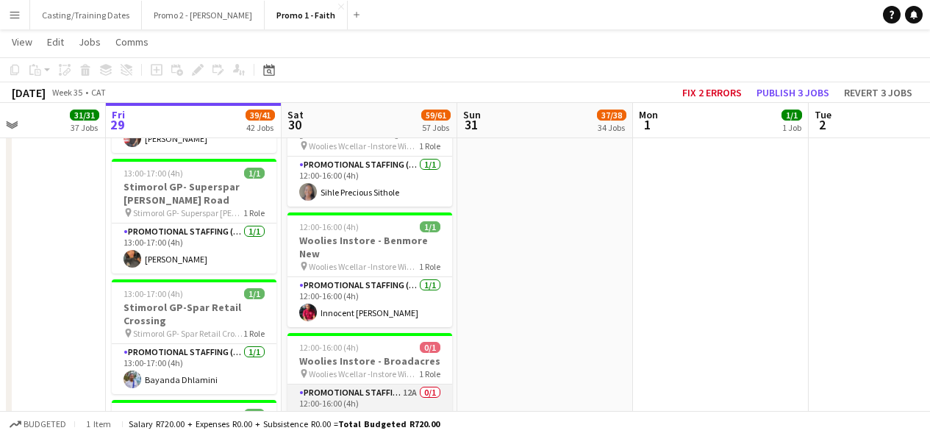
click at [412, 384] on app-card-role "Promotional Staffing (Brand Ambassadors) 12A 0/1 12:00-16:00 (4h) single-neutra…" at bounding box center [369, 409] width 165 height 50
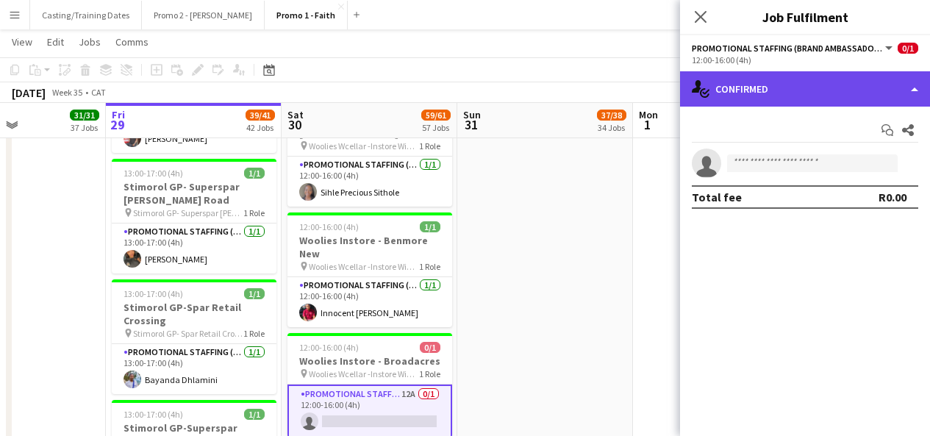
click at [800, 89] on div "single-neutral-actions-check-2 Confirmed" at bounding box center [805, 88] width 250 height 35
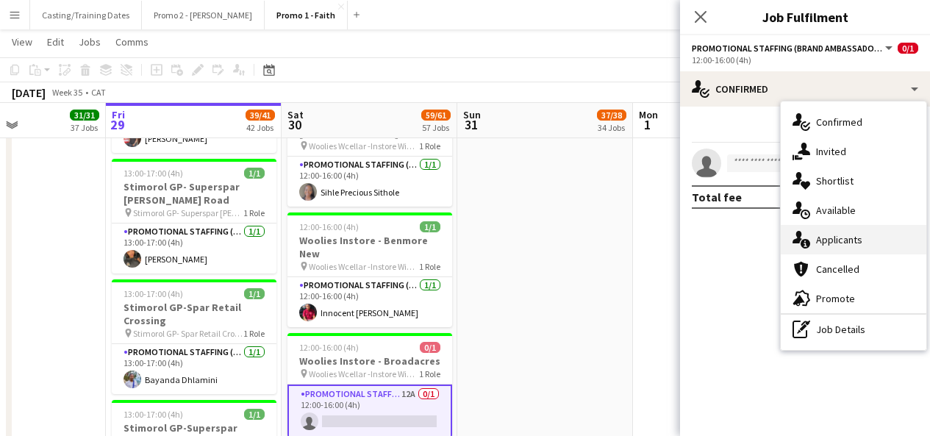
click at [839, 237] on div "single-neutral-actions-information Applicants" at bounding box center [854, 239] width 146 height 29
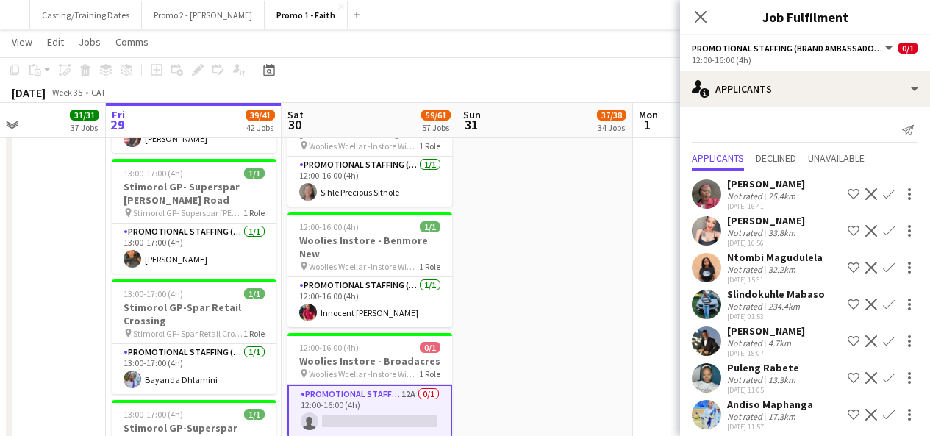
click at [711, 234] on app-user-avatar at bounding box center [706, 230] width 29 height 29
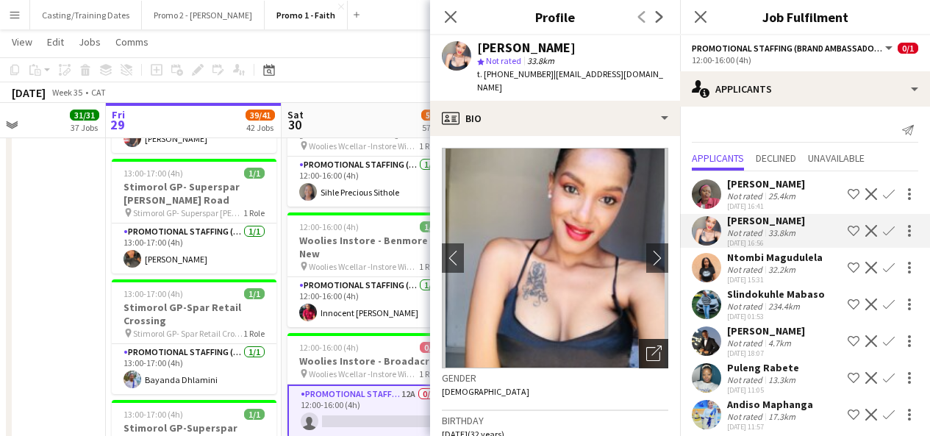
click at [646, 345] on icon "Open photos pop-in" at bounding box center [653, 352] width 15 height 15
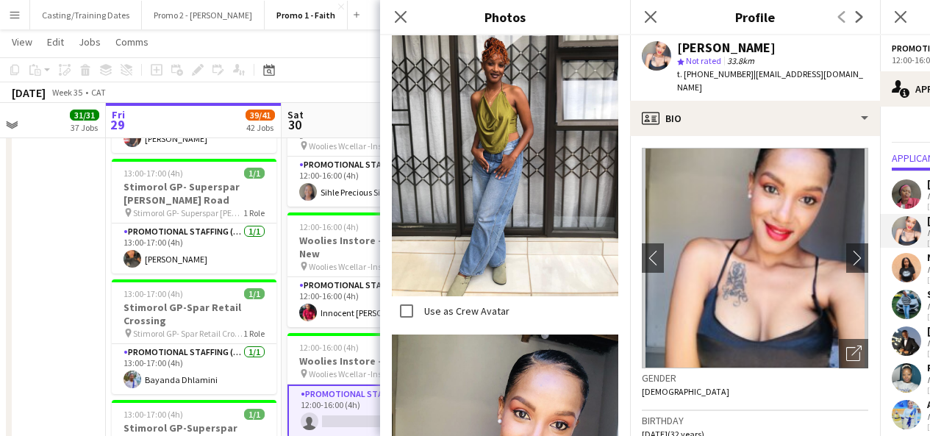
scroll to position [4239, 0]
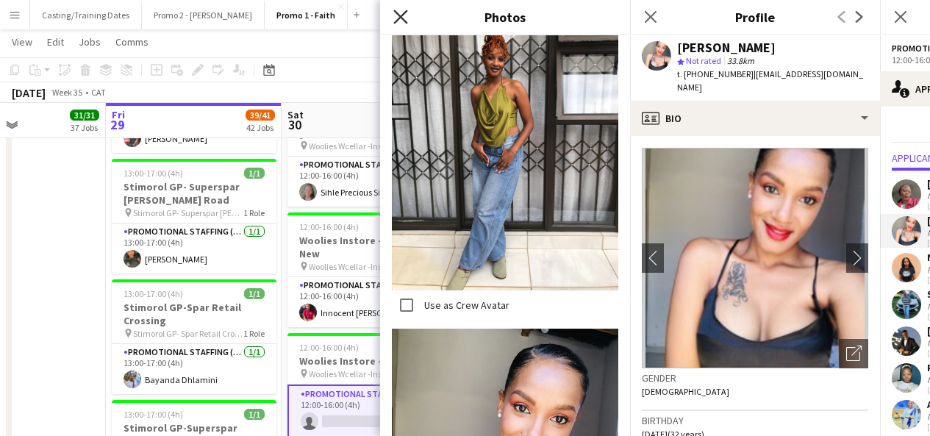
click at [400, 17] on icon at bounding box center [400, 17] width 14 height 14
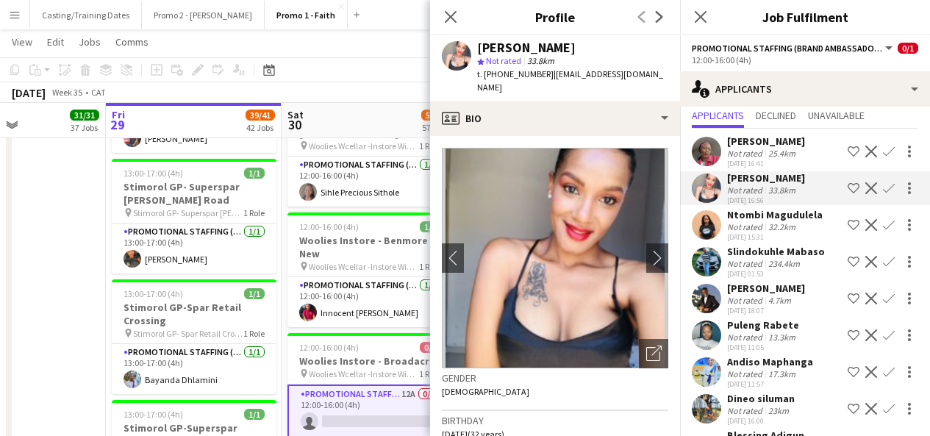
scroll to position [43, 0]
click at [709, 292] on app-user-avatar at bounding box center [706, 297] width 29 height 29
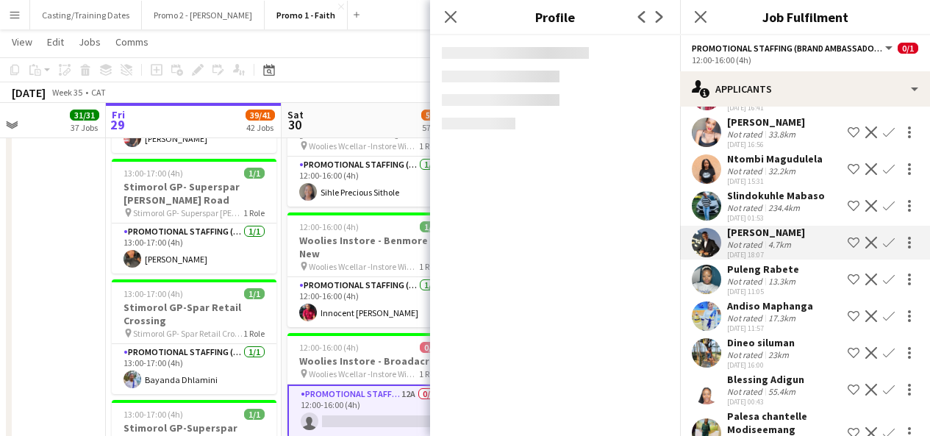
scroll to position [99, 0]
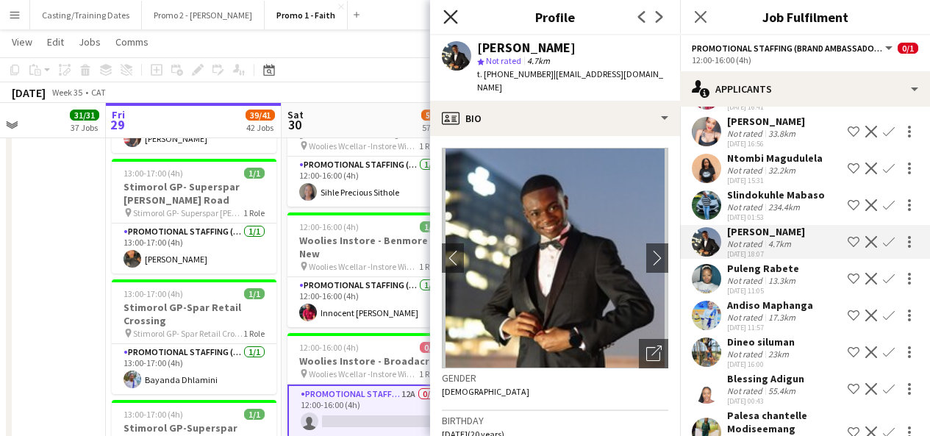
click at [453, 15] on icon at bounding box center [450, 17] width 14 height 14
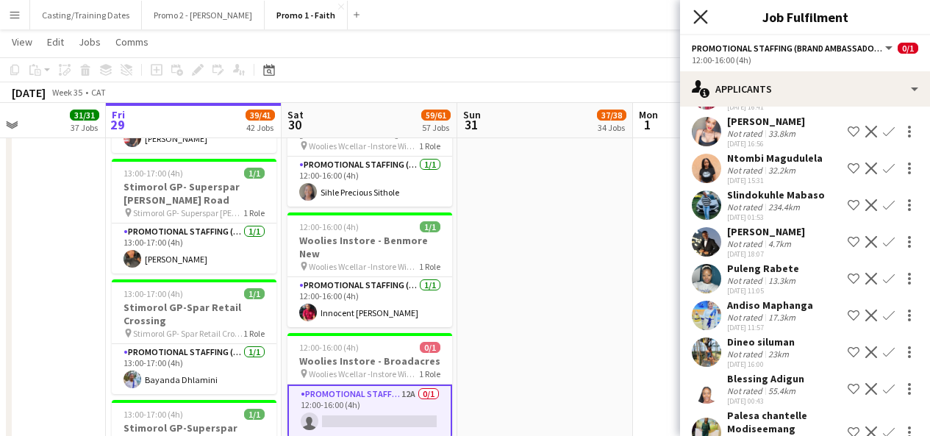
click at [704, 10] on icon "Close pop-in" at bounding box center [700, 17] width 14 height 14
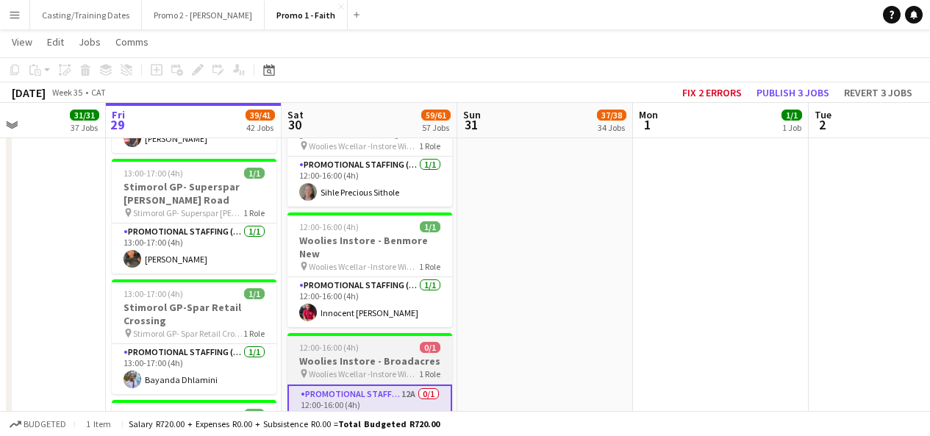
click at [376, 368] on span "Woolies Wcellar -Instore Wine Tasting Broadacres" at bounding box center [364, 373] width 110 height 11
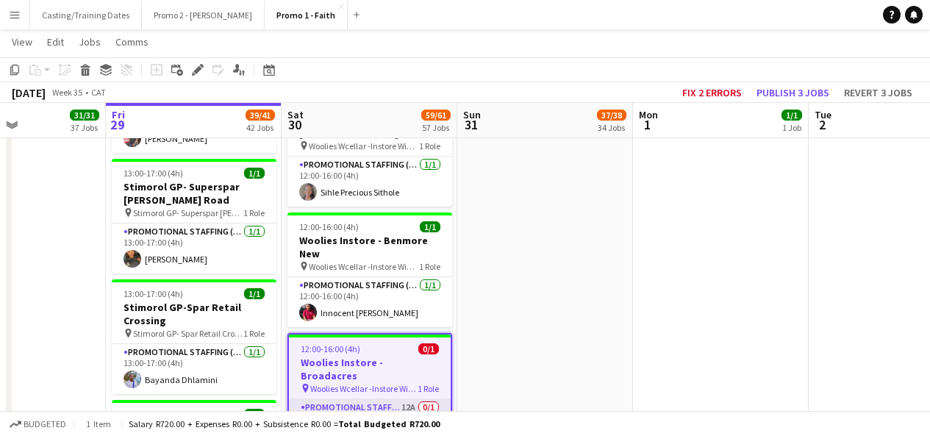
click at [414, 399] on app-card-role "Promotional Staffing (Brand Ambassadors) 12A 0/1 12:00-16:00 (4h) single-neutra…" at bounding box center [370, 424] width 162 height 50
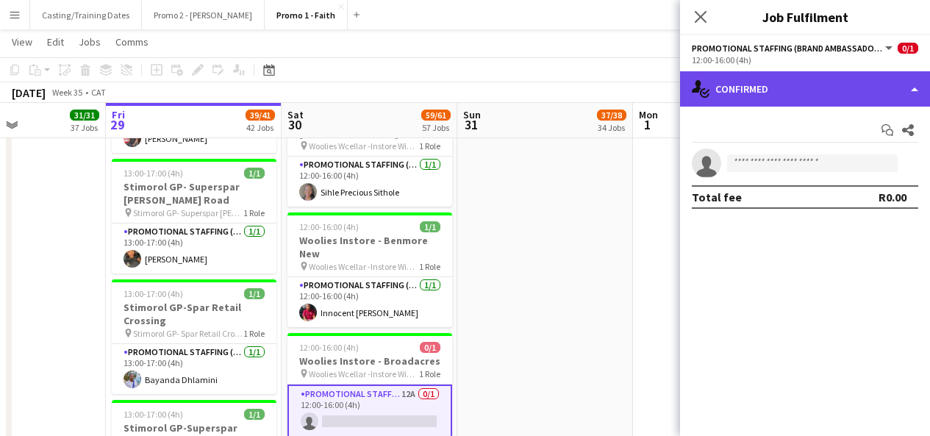
click at [874, 87] on div "single-neutral-actions-check-2 Confirmed" at bounding box center [805, 88] width 250 height 35
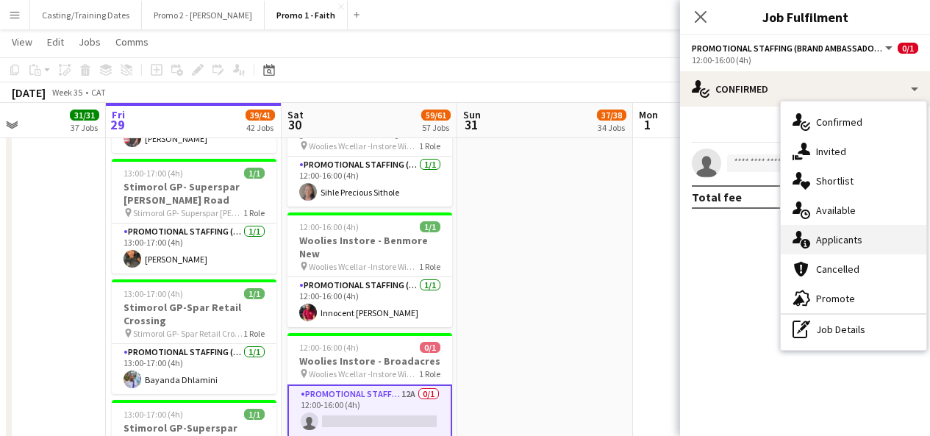
click at [831, 234] on div "single-neutral-actions-information Applicants" at bounding box center [854, 239] width 146 height 29
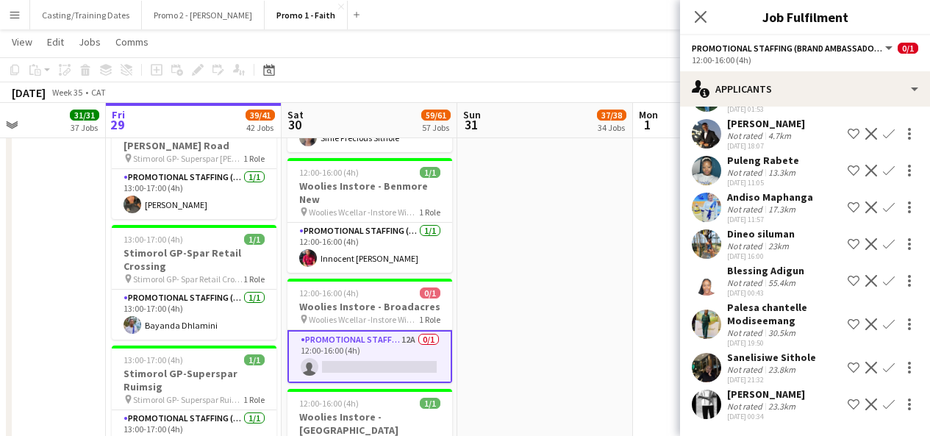
scroll to position [200, 0]
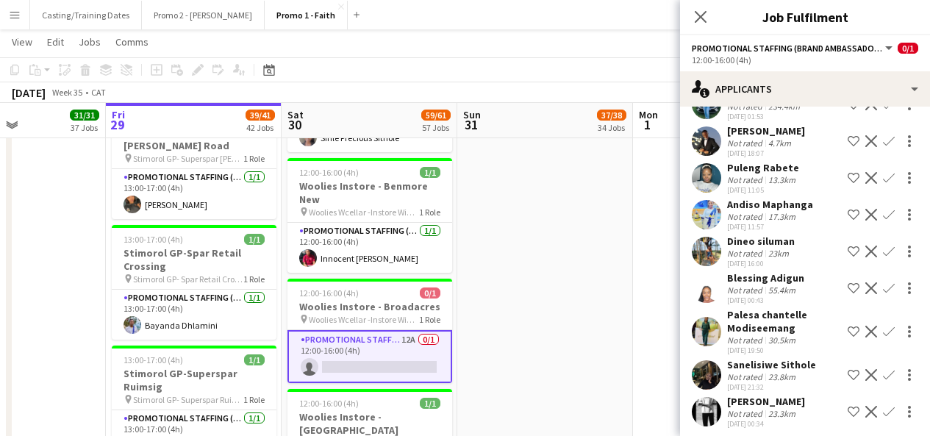
click at [706, 372] on app-user-avatar at bounding box center [706, 374] width 29 height 29
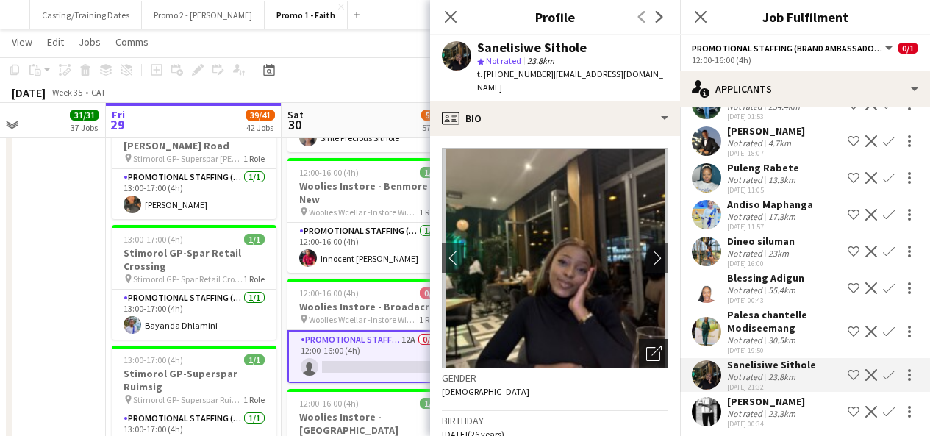
click at [650, 345] on icon "Open photos pop-in" at bounding box center [653, 352] width 15 height 15
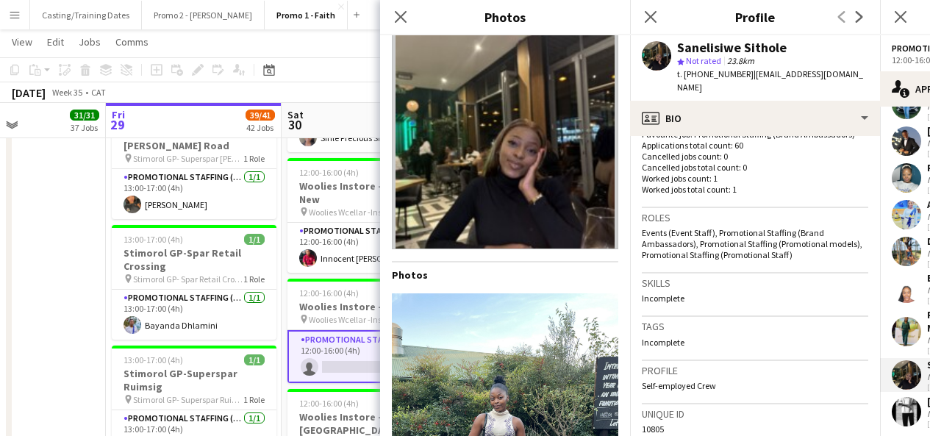
scroll to position [656, 0]
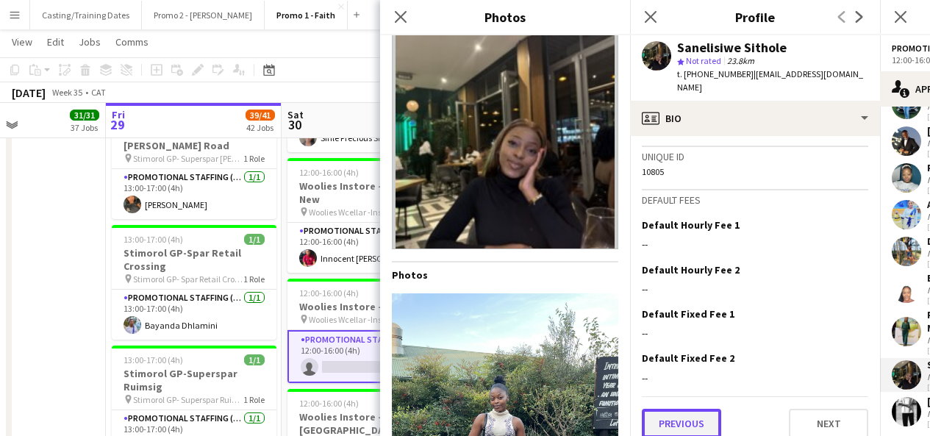
click at [667, 409] on button "Previous" at bounding box center [681, 423] width 79 height 29
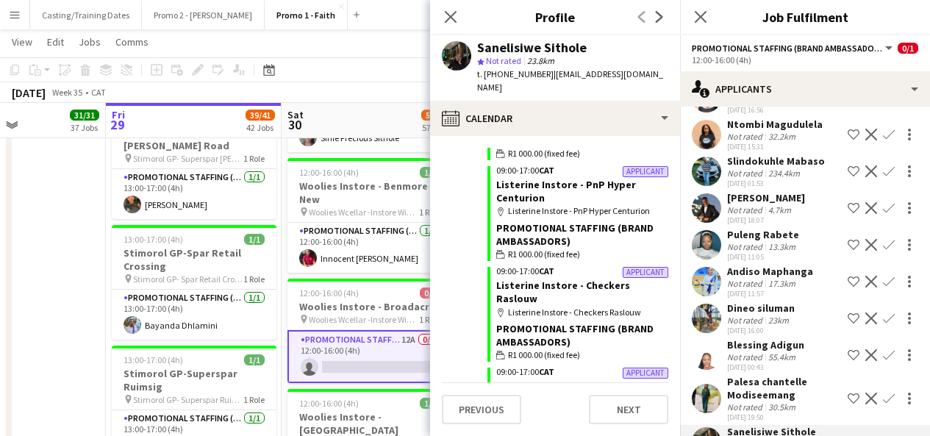
scroll to position [132, 0]
click at [700, 196] on app-user-avatar at bounding box center [706, 208] width 29 height 29
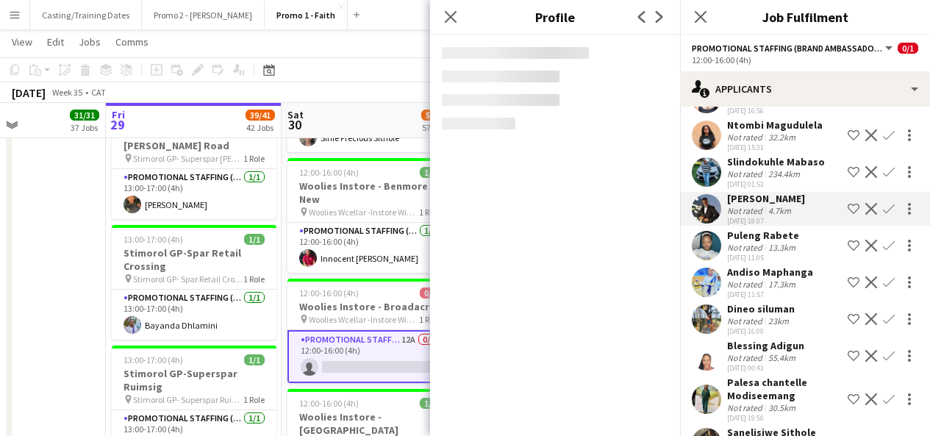
scroll to position [207, 0]
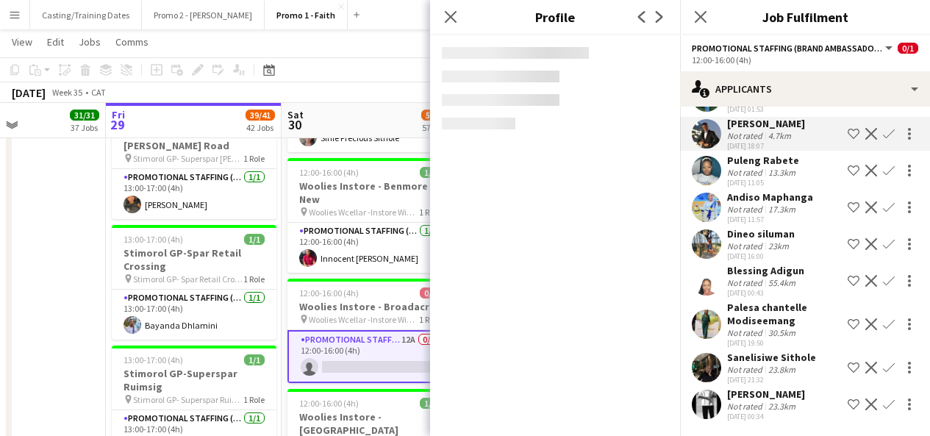
click at [717, 365] on app-user-avatar at bounding box center [706, 367] width 29 height 29
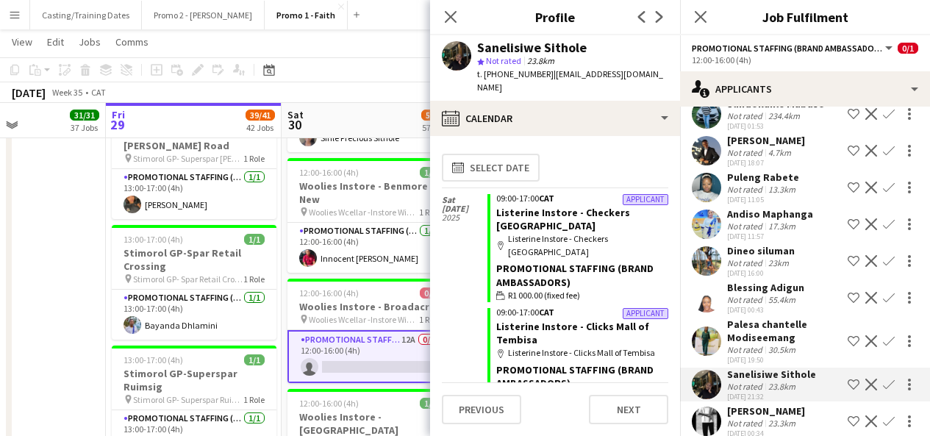
scroll to position [189, 0]
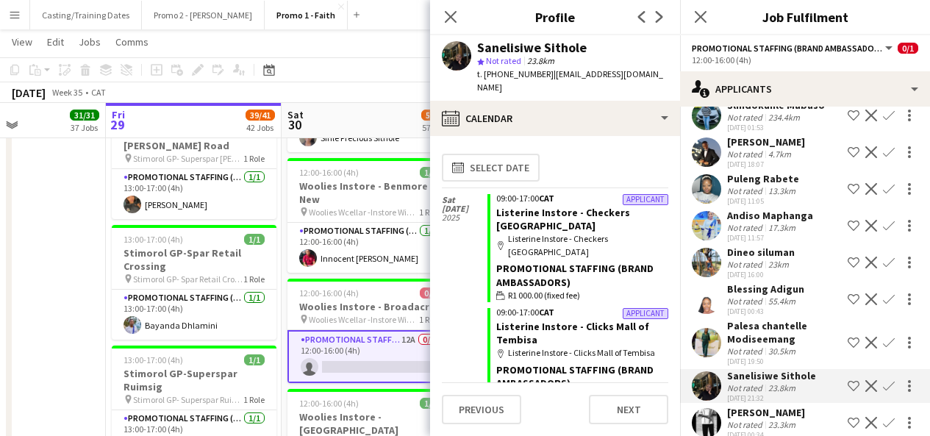
click at [700, 259] on app-user-avatar at bounding box center [706, 262] width 29 height 29
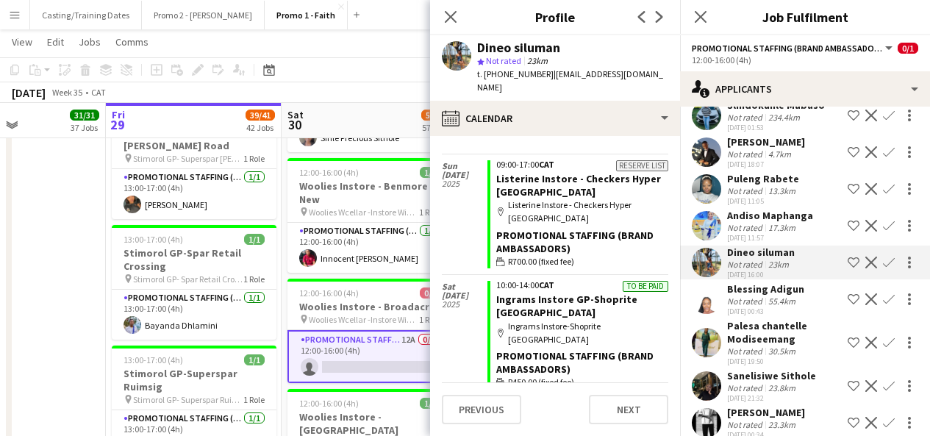
scroll to position [2788, 0]
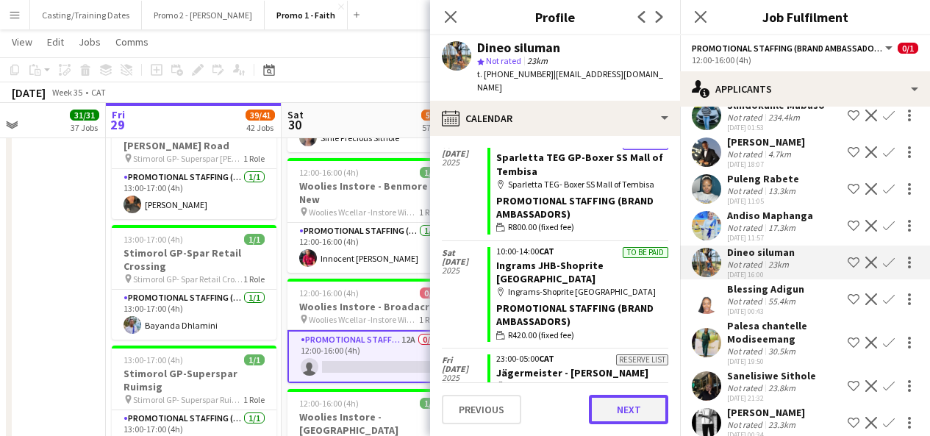
click at [640, 399] on button "Next" at bounding box center [628, 409] width 79 height 29
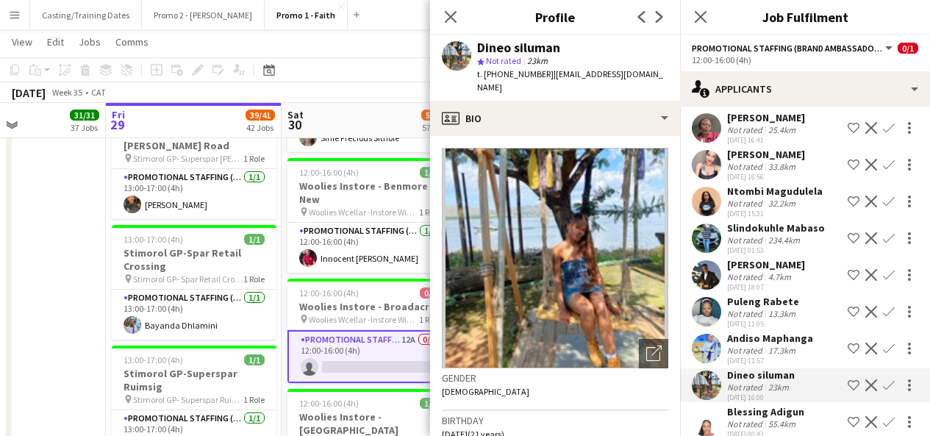
scroll to position [65, 0]
click at [708, 303] on app-user-avatar at bounding box center [706, 312] width 29 height 29
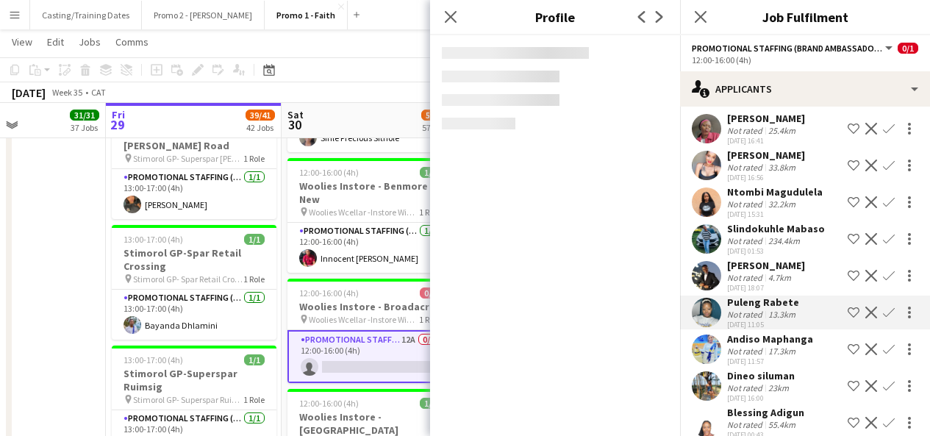
scroll to position [49, 0]
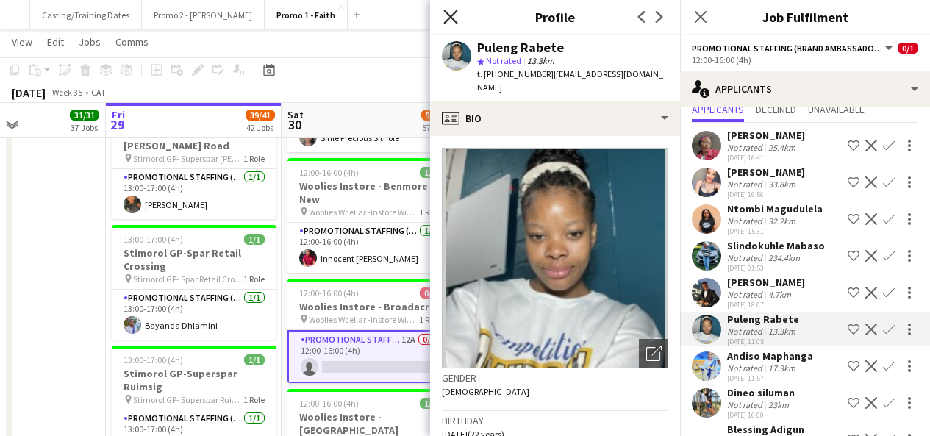
click at [455, 14] on icon "Close pop-in" at bounding box center [450, 17] width 14 height 14
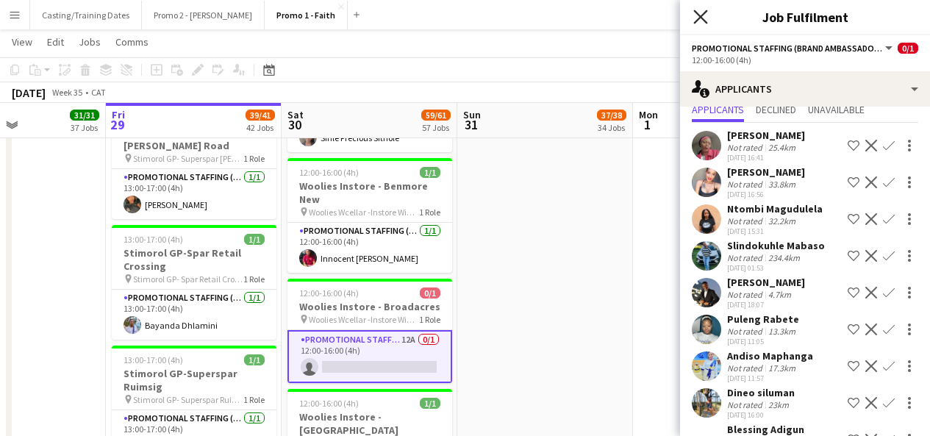
click at [697, 15] on icon "Close pop-in" at bounding box center [700, 17] width 14 height 14
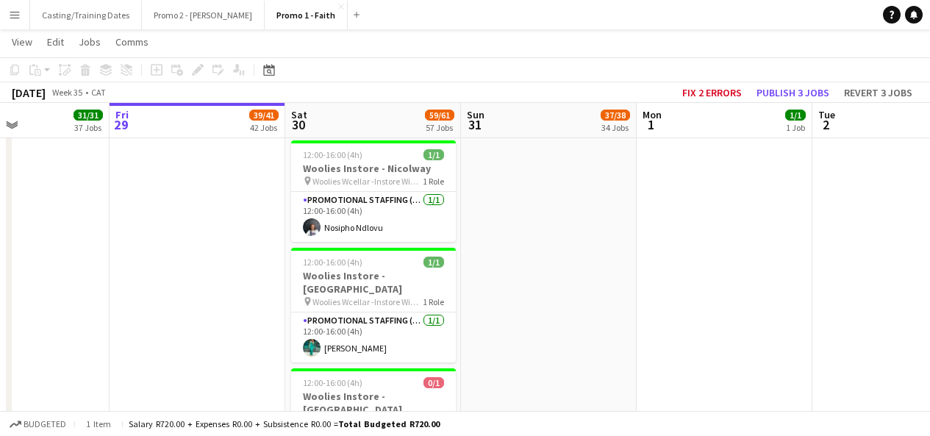
scroll to position [5994, 0]
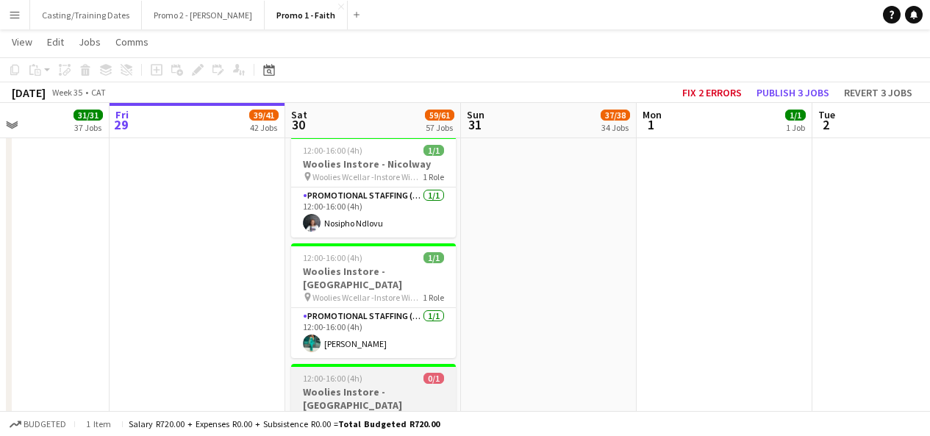
click at [358, 412] on span "Woolies Wcellar -Instore Wine Tasting Table Bay" at bounding box center [367, 417] width 110 height 11
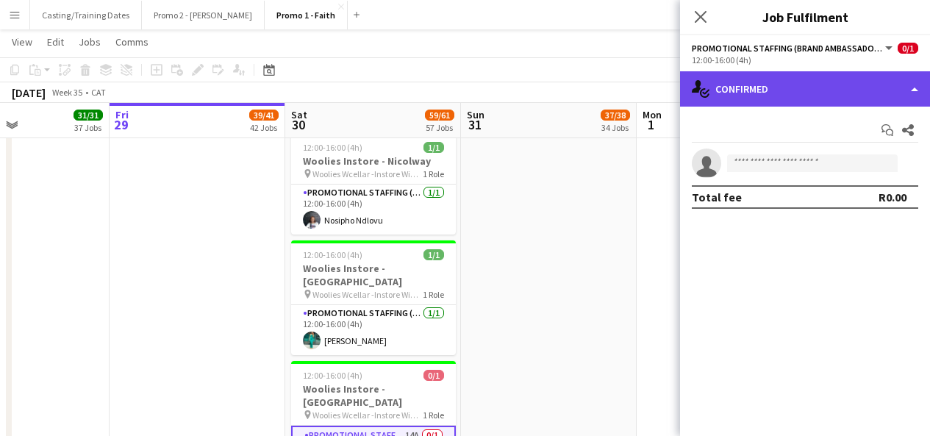
click at [859, 96] on div "single-neutral-actions-check-2 Confirmed" at bounding box center [805, 88] width 250 height 35
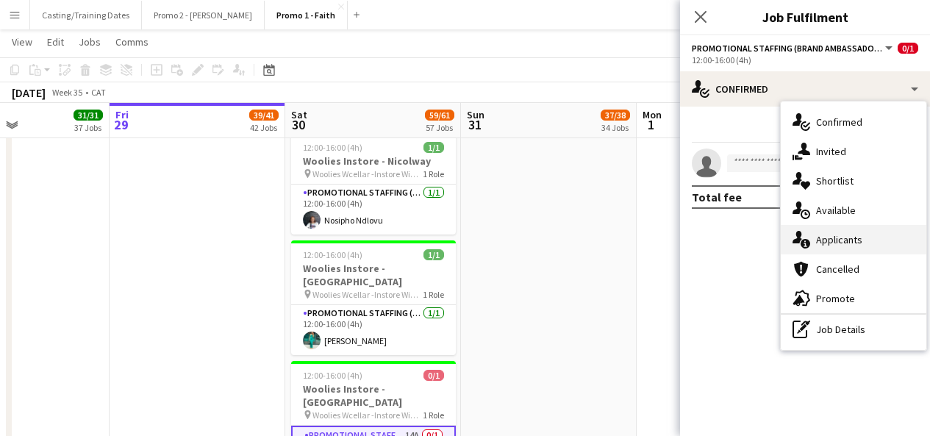
click at [828, 236] on div "single-neutral-actions-information Applicants" at bounding box center [854, 239] width 146 height 29
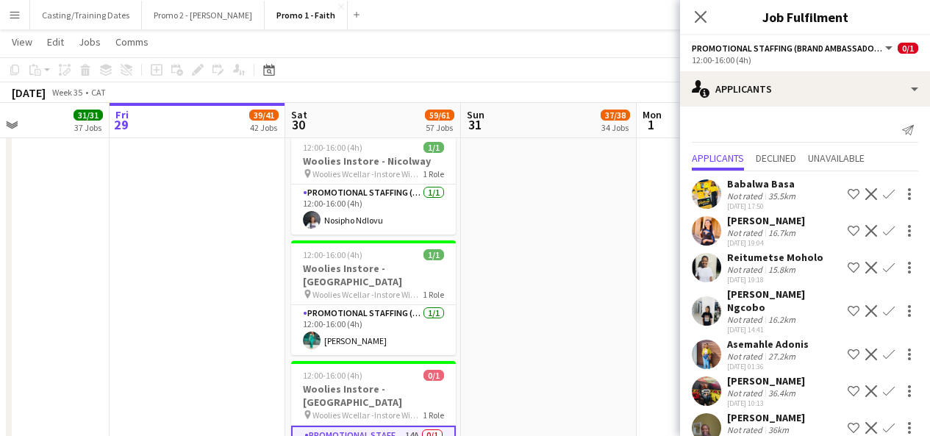
click at [696, 232] on app-user-avatar at bounding box center [706, 230] width 29 height 29
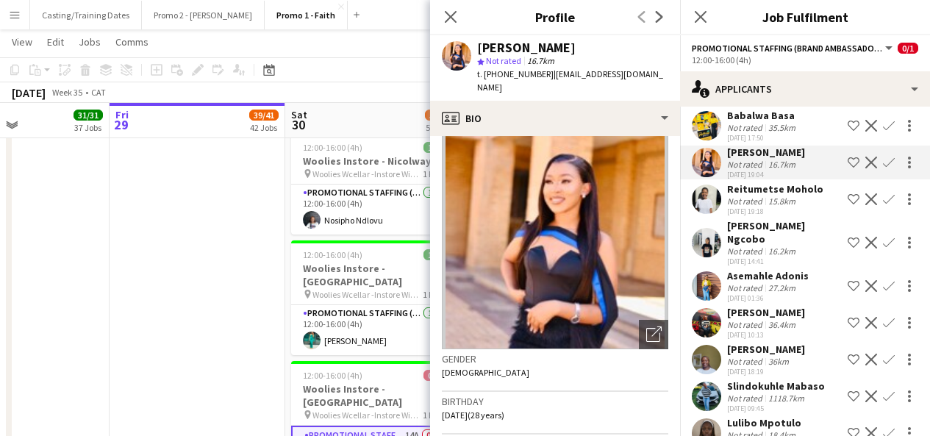
scroll to position [0, 0]
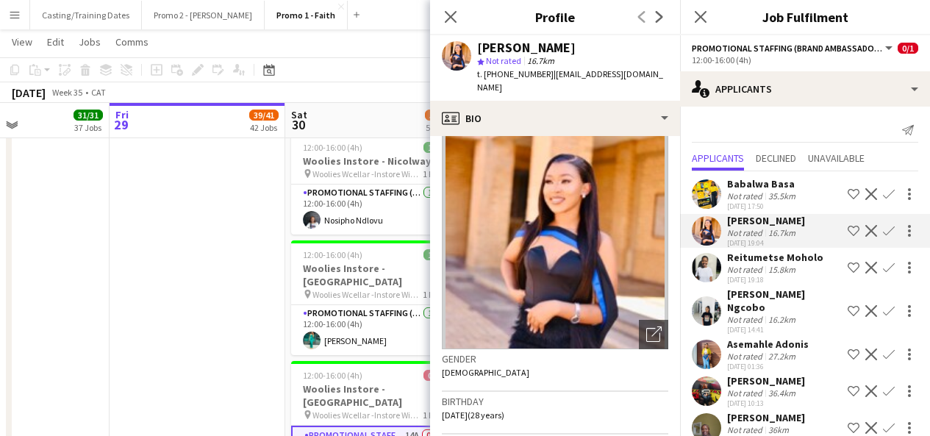
click at [715, 198] on app-user-avatar at bounding box center [706, 193] width 29 height 29
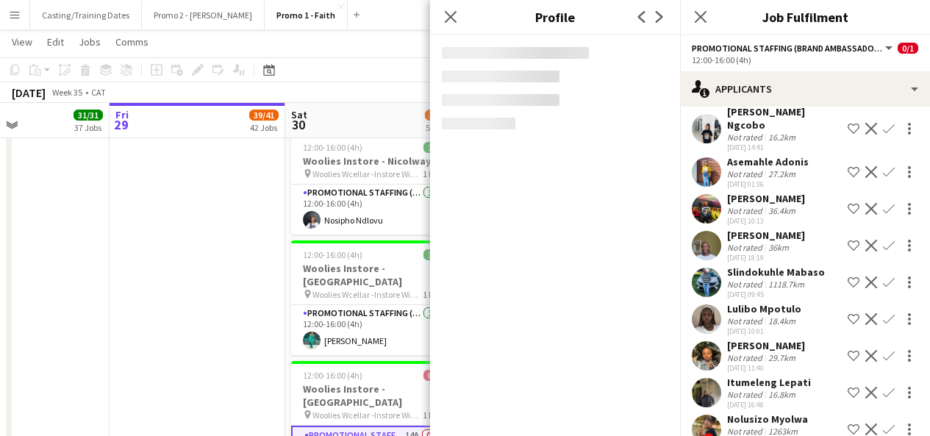
scroll to position [207, 0]
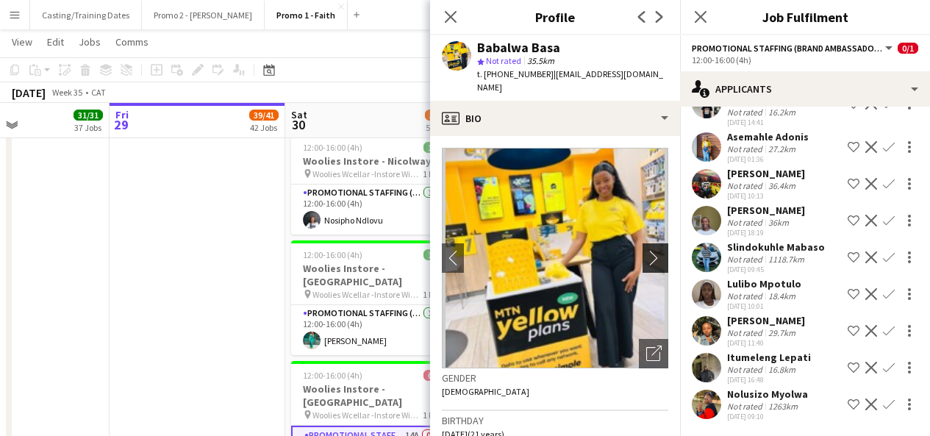
click at [646, 250] on app-icon "chevron-right" at bounding box center [657, 257] width 23 height 15
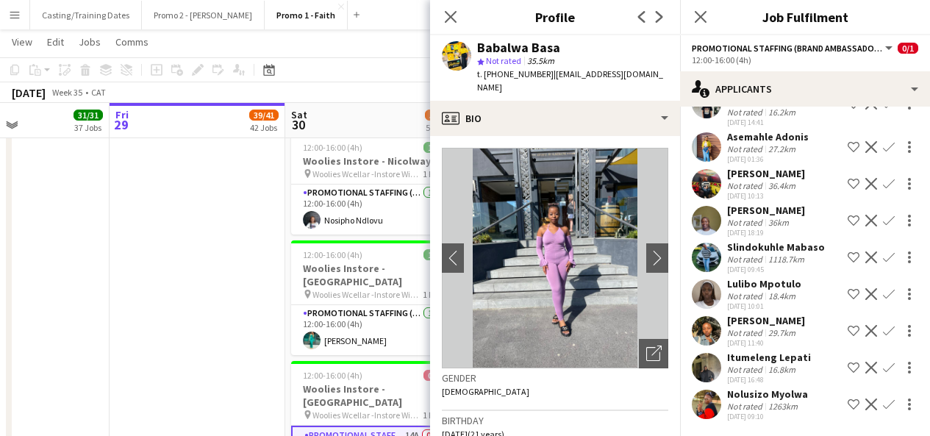
scroll to position [0, 0]
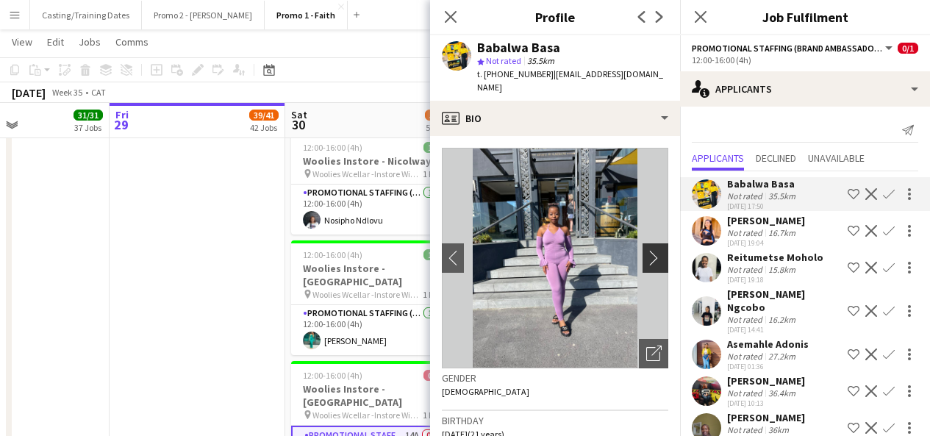
click at [646, 250] on app-icon "chevron-right" at bounding box center [657, 257] width 23 height 15
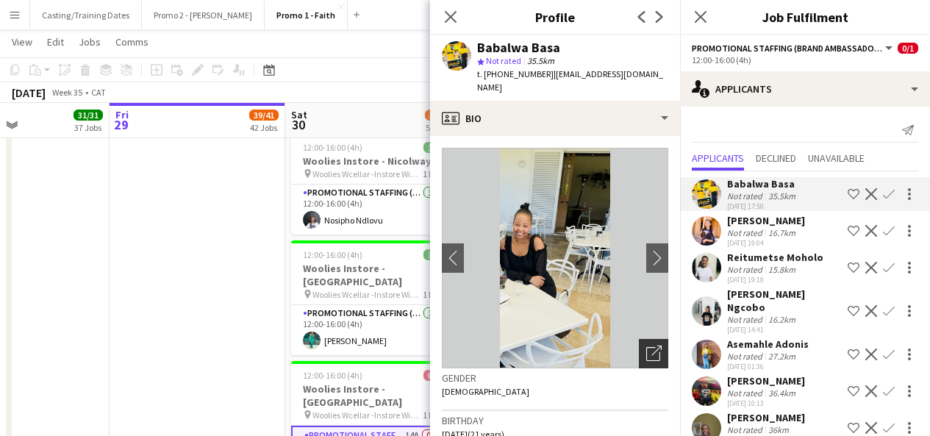
click at [646, 345] on icon "Open photos pop-in" at bounding box center [653, 352] width 15 height 15
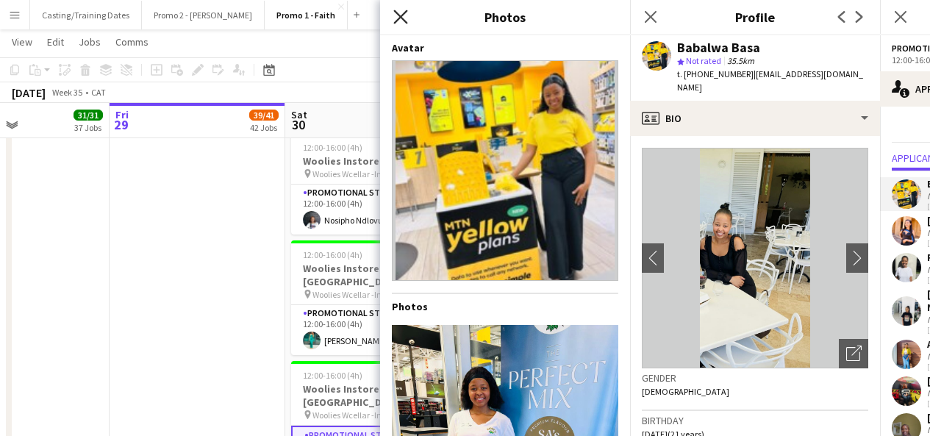
click at [395, 18] on icon "Close pop-in" at bounding box center [400, 17] width 14 height 14
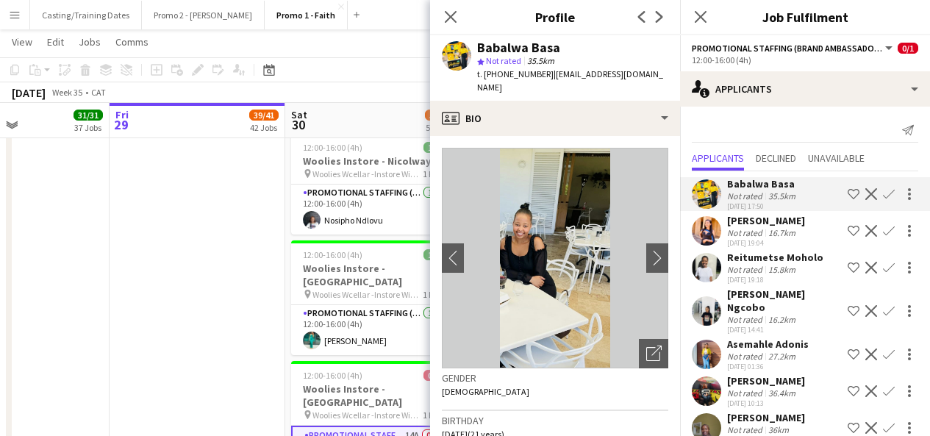
click at [706, 265] on app-user-avatar at bounding box center [706, 267] width 29 height 29
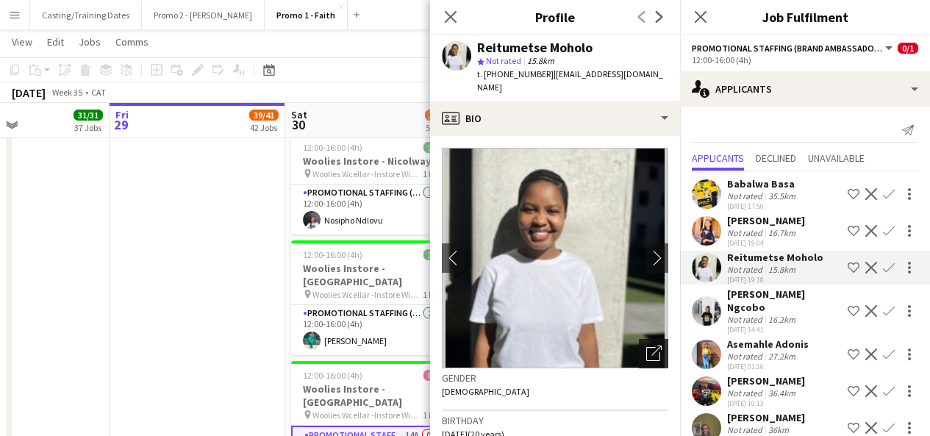
click at [646, 349] on icon "Open photos pop-in" at bounding box center [653, 352] width 15 height 15
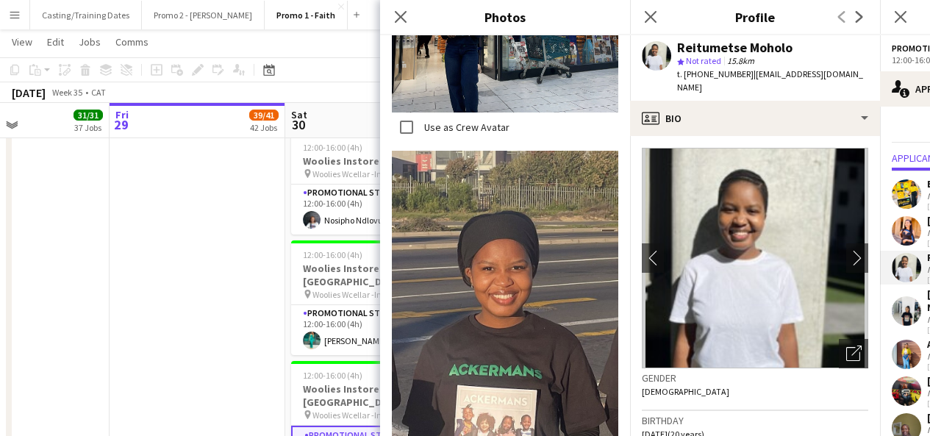
scroll to position [1118, 0]
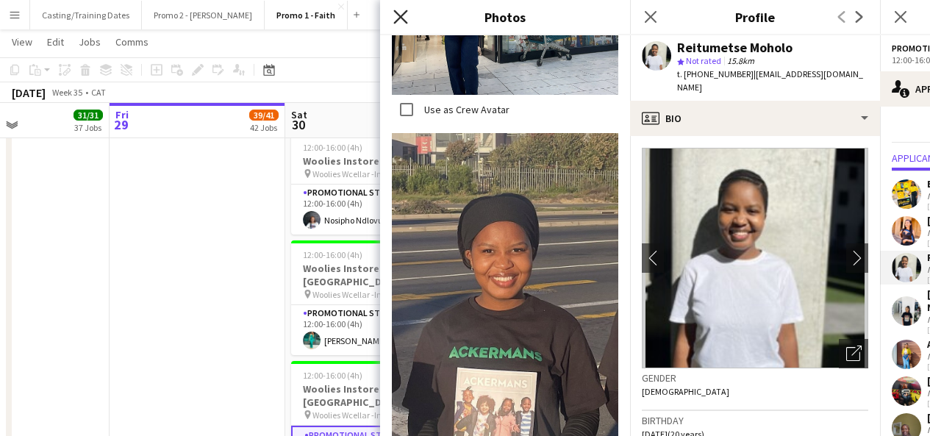
click at [403, 16] on icon "Close pop-in" at bounding box center [400, 17] width 14 height 14
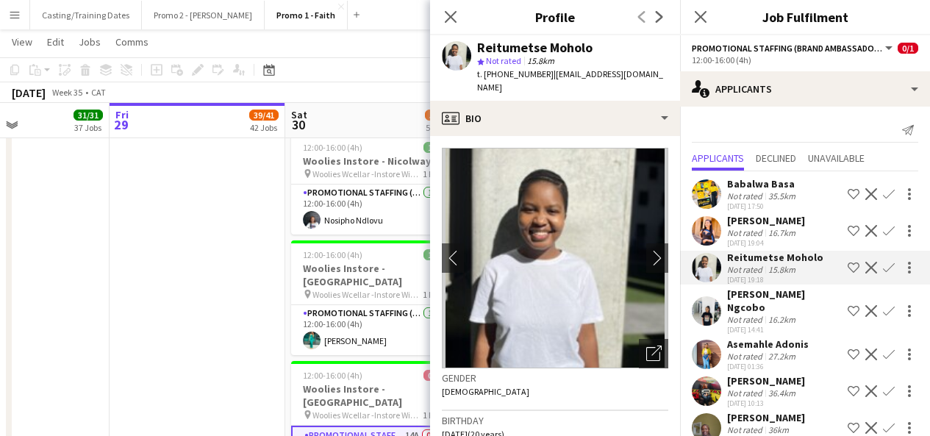
click at [709, 304] on app-user-avatar at bounding box center [706, 310] width 29 height 29
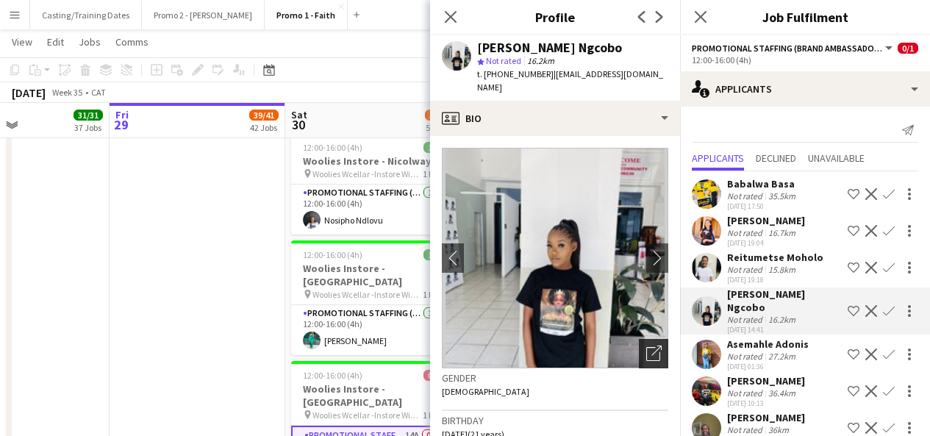
click at [650, 339] on div "Open photos pop-in" at bounding box center [653, 353] width 29 height 29
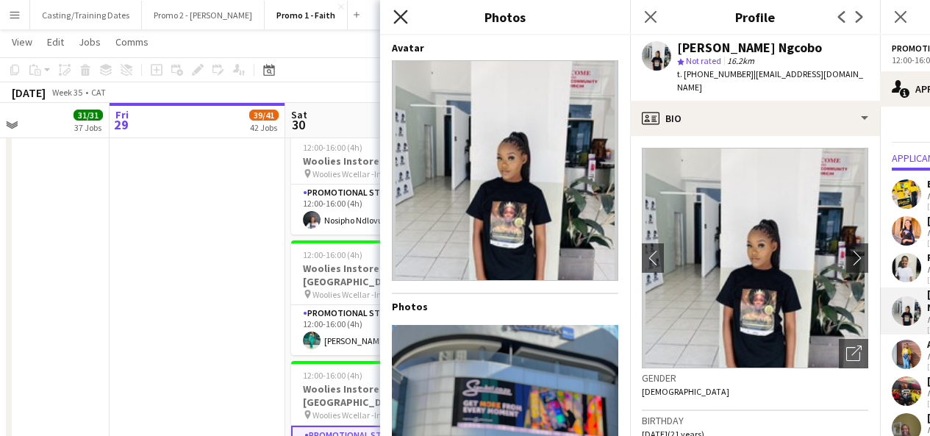
click at [405, 14] on icon "Close pop-in" at bounding box center [400, 17] width 14 height 14
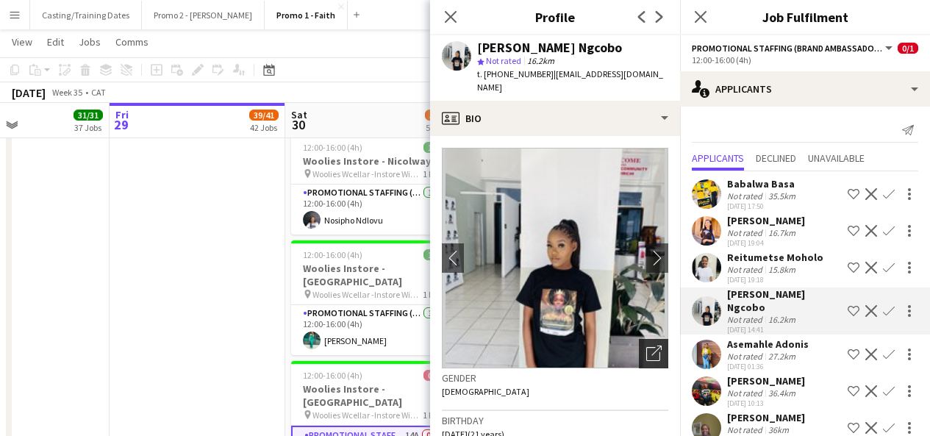
click at [646, 345] on icon "Open photos pop-in" at bounding box center [653, 352] width 15 height 15
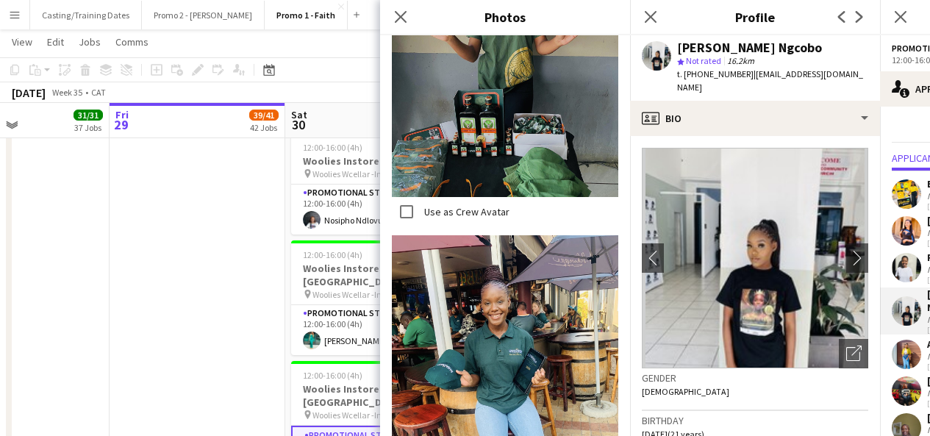
scroll to position [1112, 0]
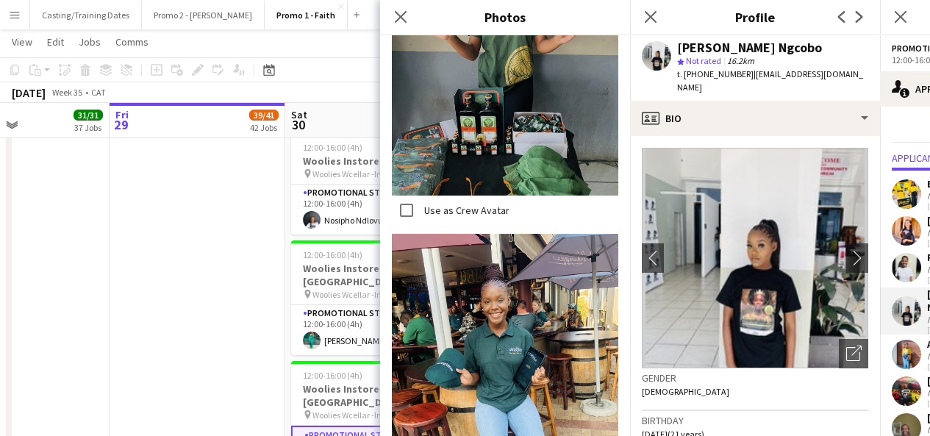
click at [388, 12] on div "Close pop-in" at bounding box center [400, 17] width 41 height 34
click at [401, 16] on icon at bounding box center [400, 17] width 14 height 14
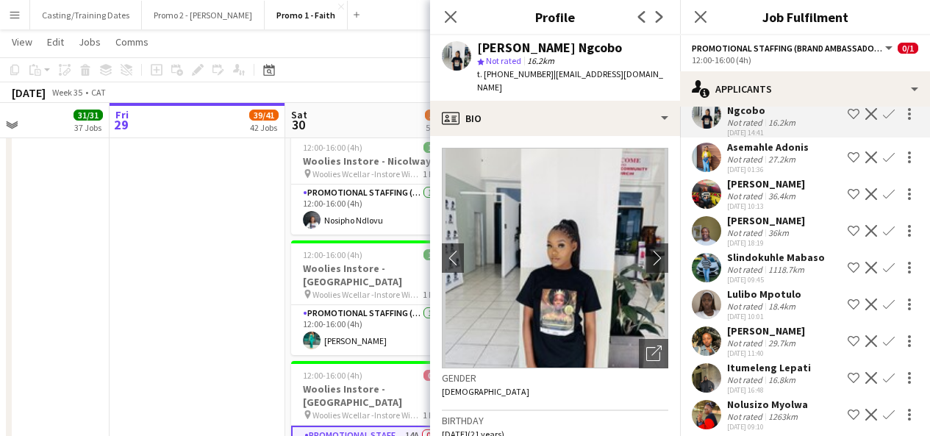
scroll to position [198, 0]
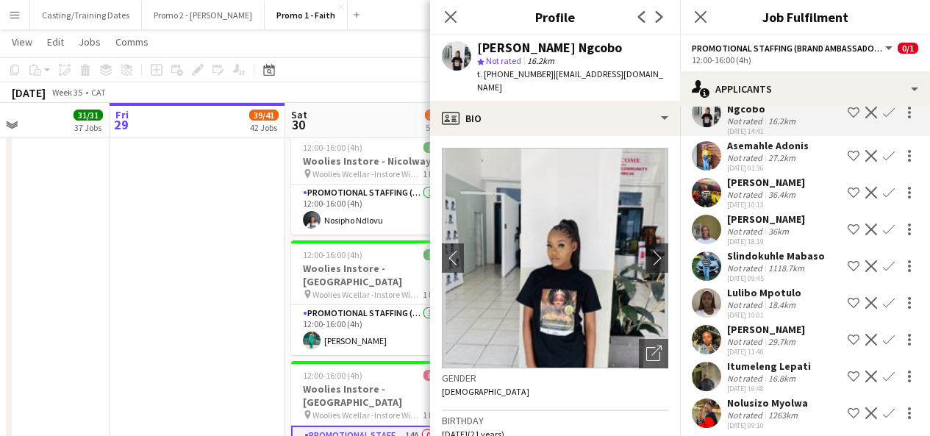
click at [705, 382] on app-user-avatar at bounding box center [706, 376] width 29 height 29
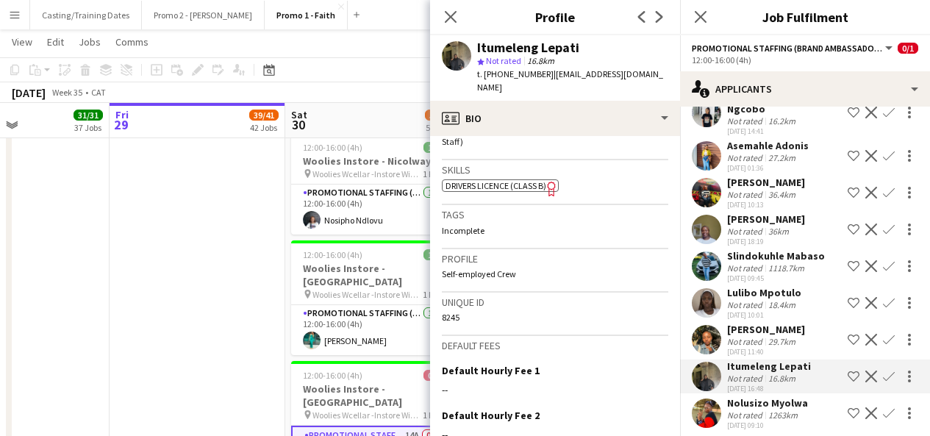
scroll to position [650, 0]
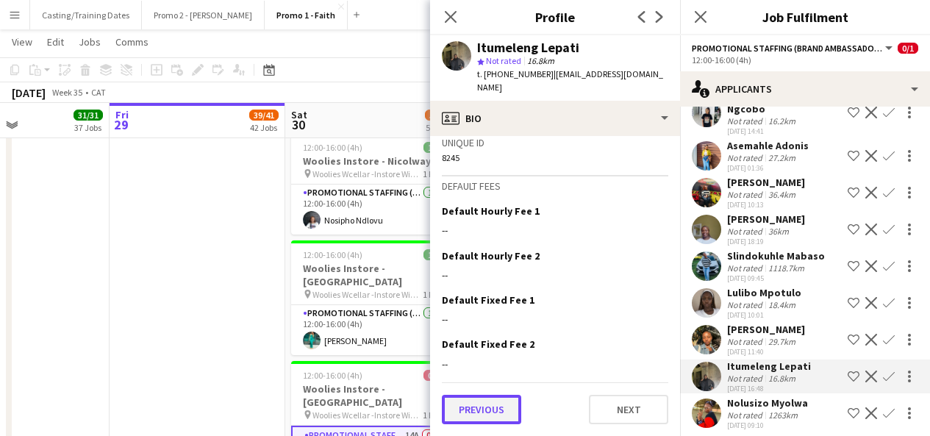
click at [482, 404] on button "Previous" at bounding box center [481, 409] width 79 height 29
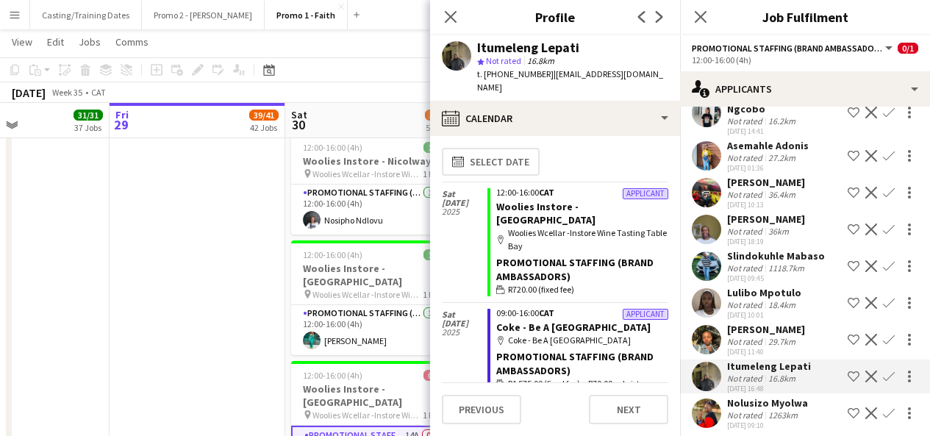
scroll to position [0, 0]
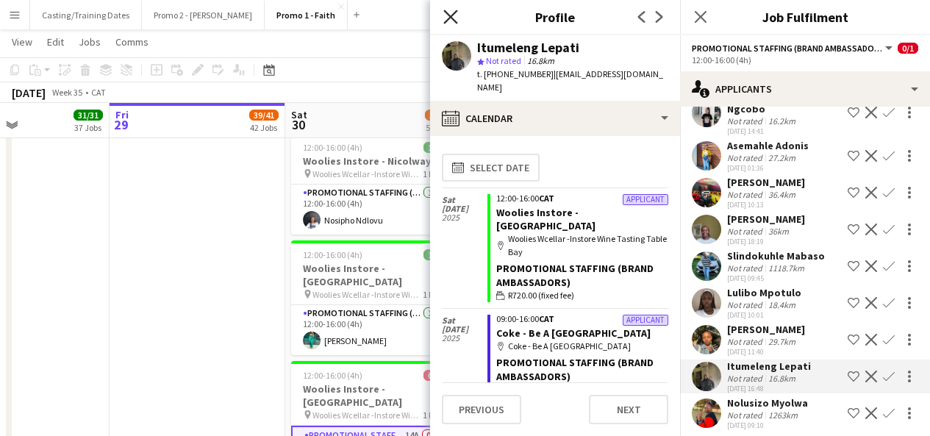
click at [445, 16] on icon "Close pop-in" at bounding box center [450, 17] width 14 height 14
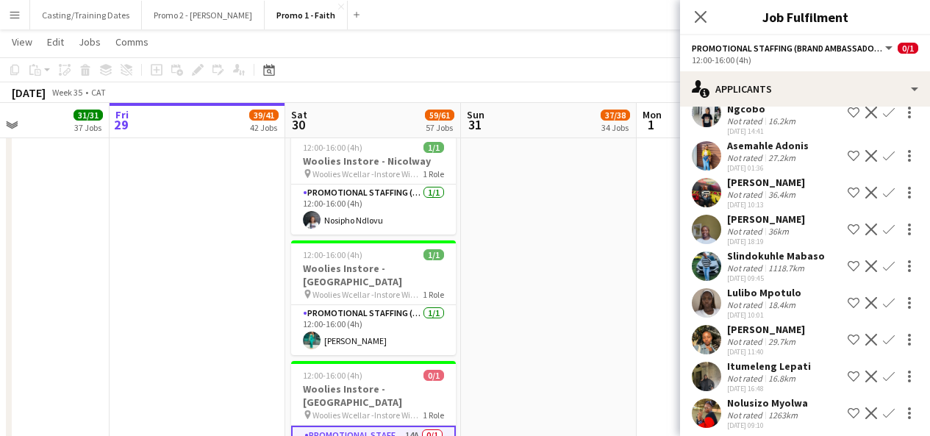
click at [702, 381] on app-user-avatar at bounding box center [706, 376] width 29 height 29
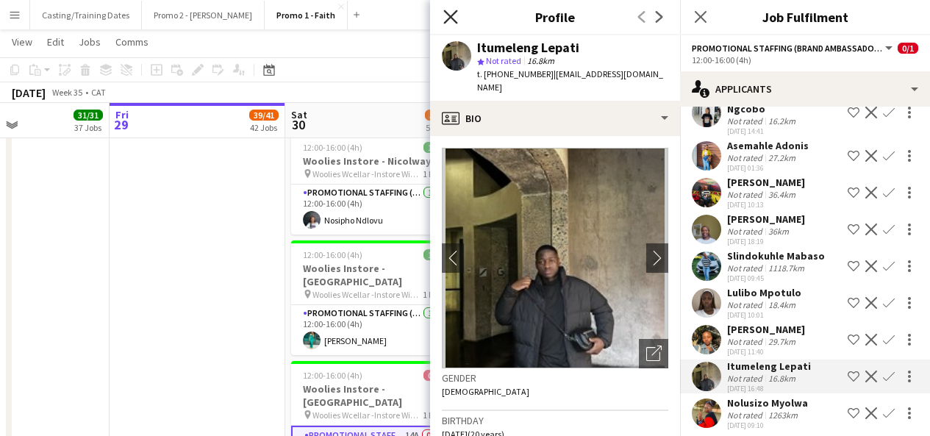
click at [450, 13] on icon "Close pop-in" at bounding box center [450, 17] width 14 height 14
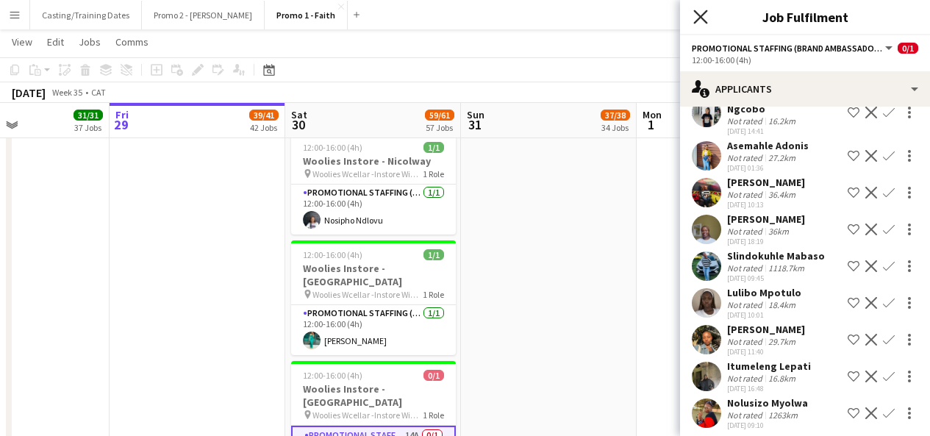
click at [701, 10] on icon "Close pop-in" at bounding box center [700, 17] width 14 height 14
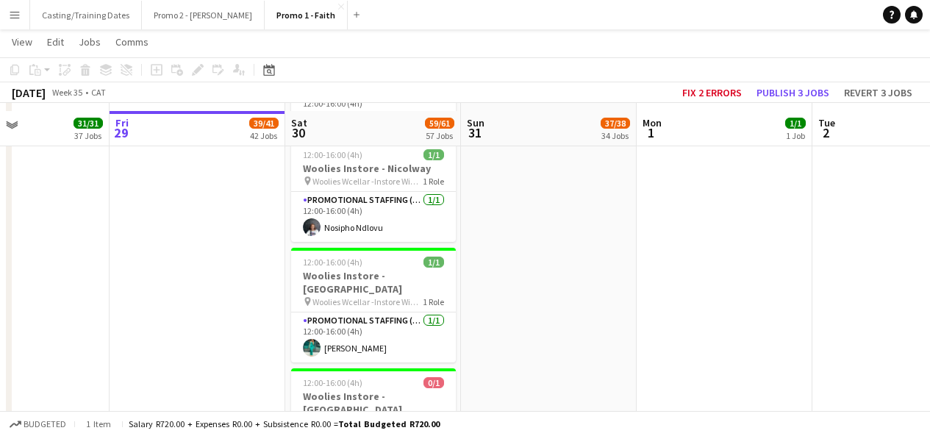
scroll to position [5986, 0]
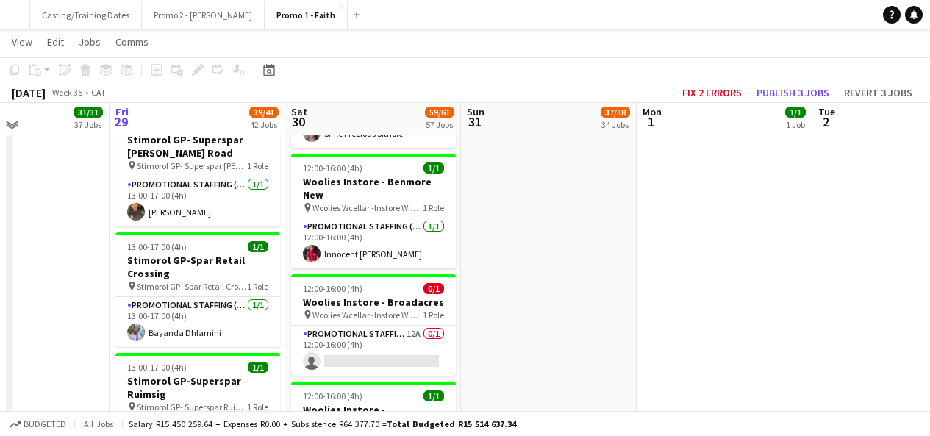
scroll to position [4577, 0]
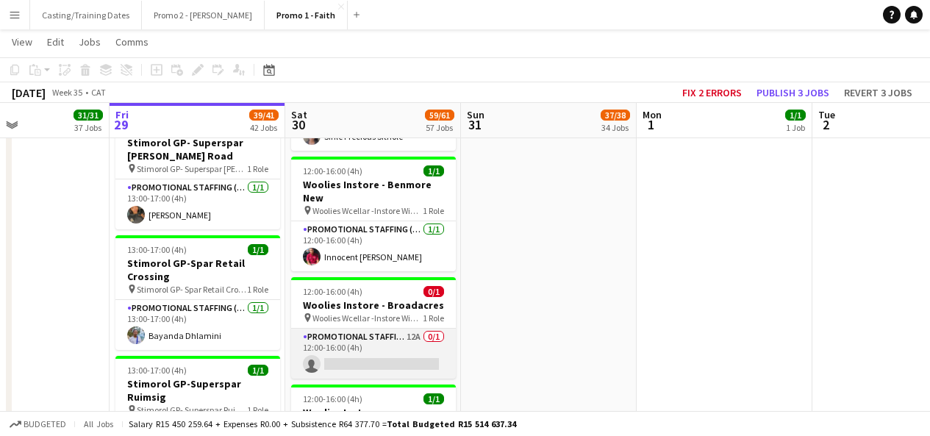
click at [354, 329] on app-card-role "Promotional Staffing (Brand Ambassadors) 12A 0/1 12:00-16:00 (4h) single-neutra…" at bounding box center [373, 354] width 165 height 50
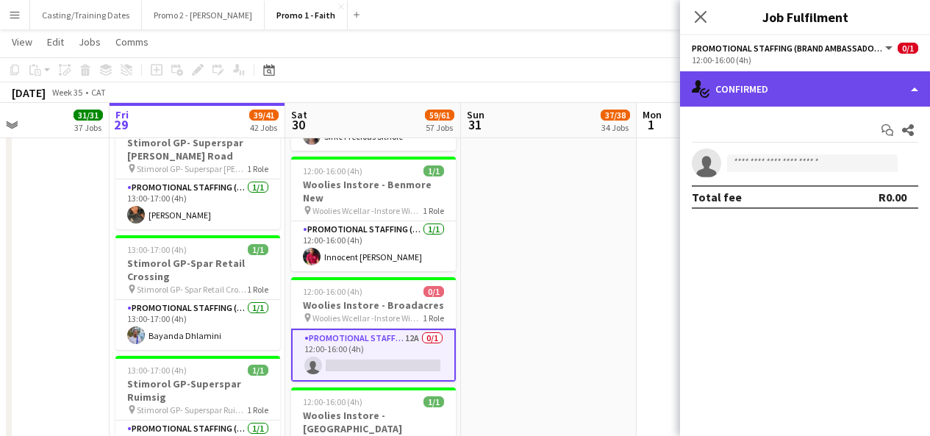
click at [776, 79] on div "single-neutral-actions-check-2 Confirmed" at bounding box center [805, 88] width 250 height 35
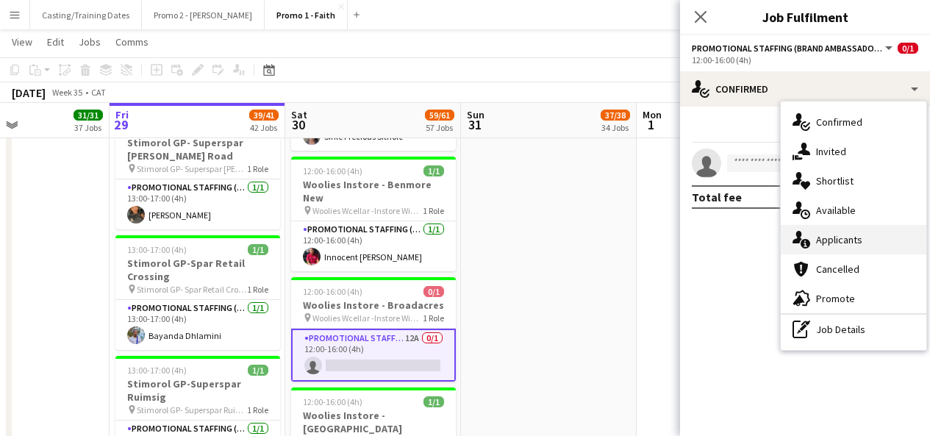
click at [822, 237] on div "single-neutral-actions-information Applicants" at bounding box center [854, 239] width 146 height 29
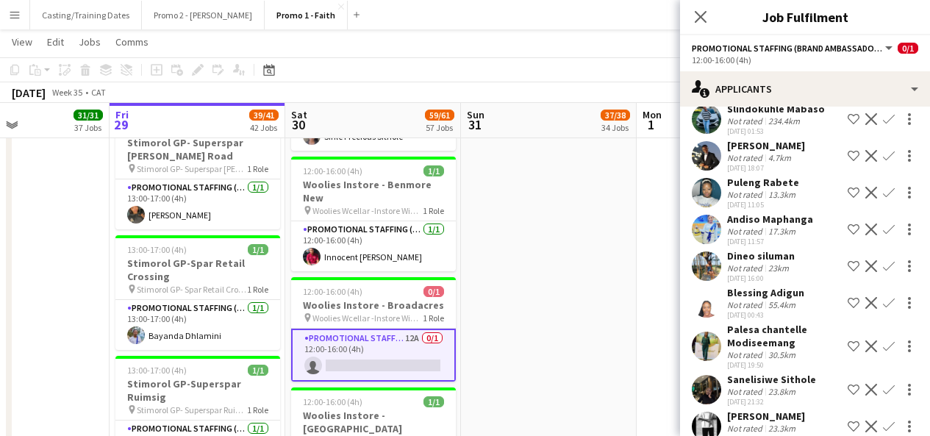
scroll to position [207, 0]
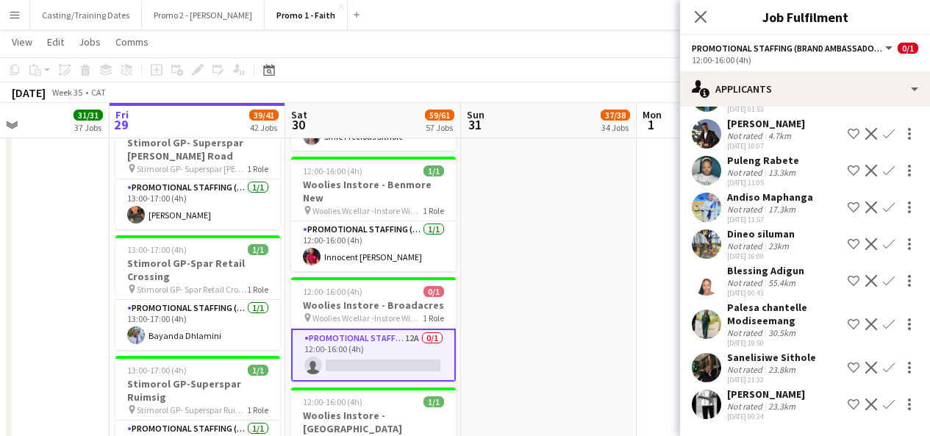
click at [883, 364] on app-icon "Confirm" at bounding box center [889, 368] width 12 height 12
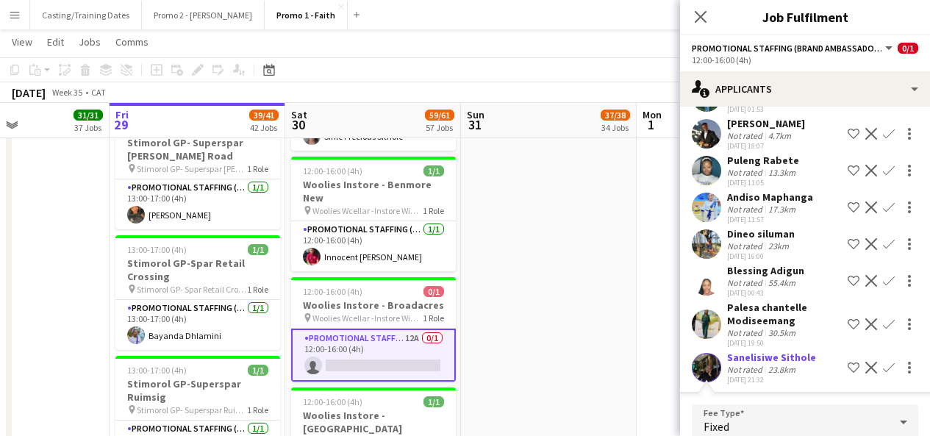
scroll to position [401, 0]
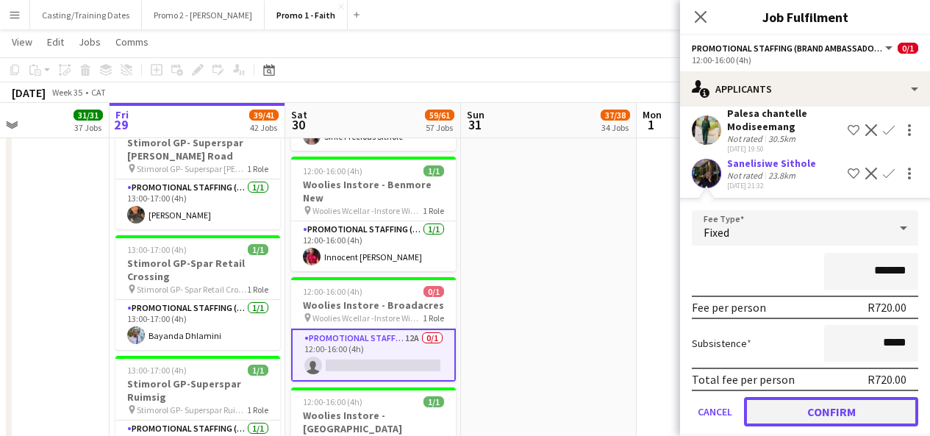
click at [849, 412] on button "Confirm" at bounding box center [831, 411] width 174 height 29
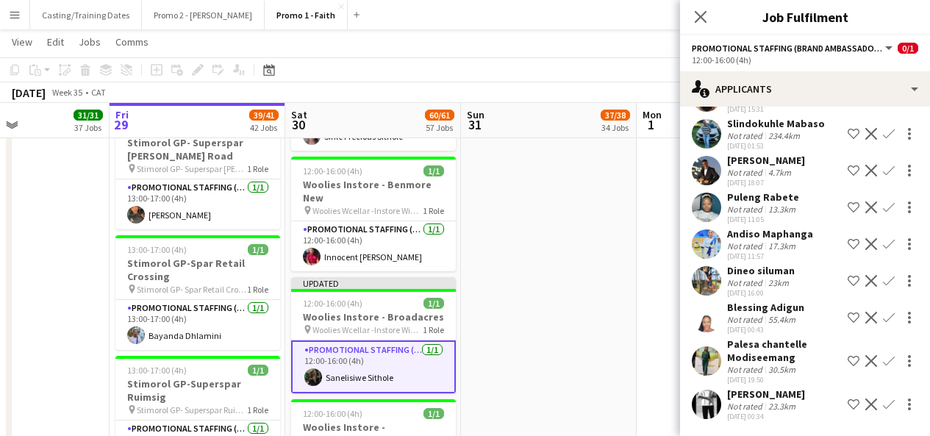
scroll to position [171, 0]
click at [699, 6] on div "Close pop-in" at bounding box center [700, 17] width 41 height 34
click at [699, 13] on icon "Close pop-in" at bounding box center [700, 17] width 14 height 14
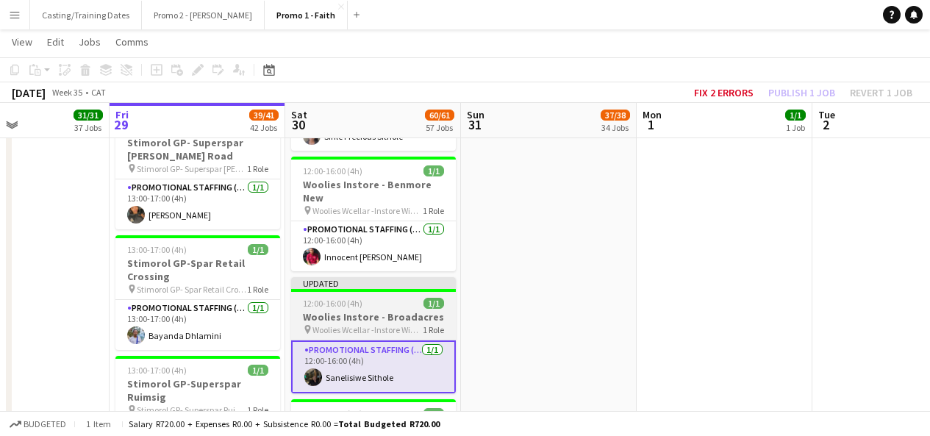
click at [403, 289] on div at bounding box center [373, 290] width 165 height 3
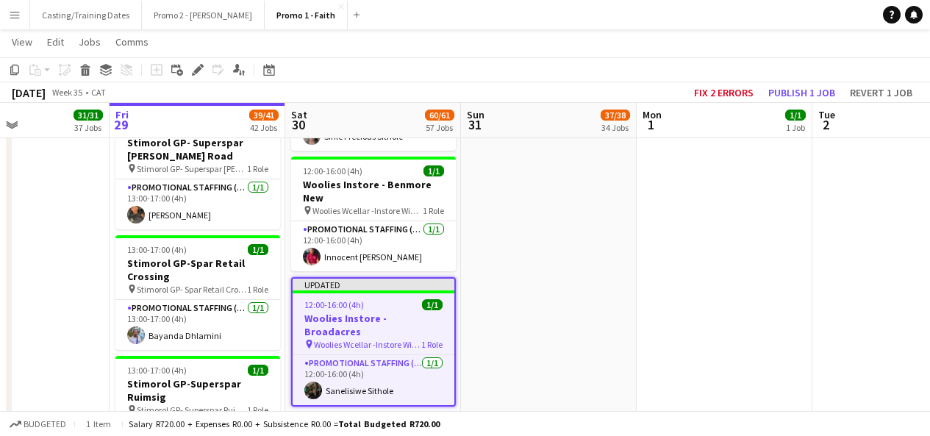
click at [806, 81] on app-toolbar "Copy Paste Paste Ctrl+V Paste with crew Ctrl+Shift+V Paste linked Job Delete Gr…" at bounding box center [465, 69] width 930 height 25
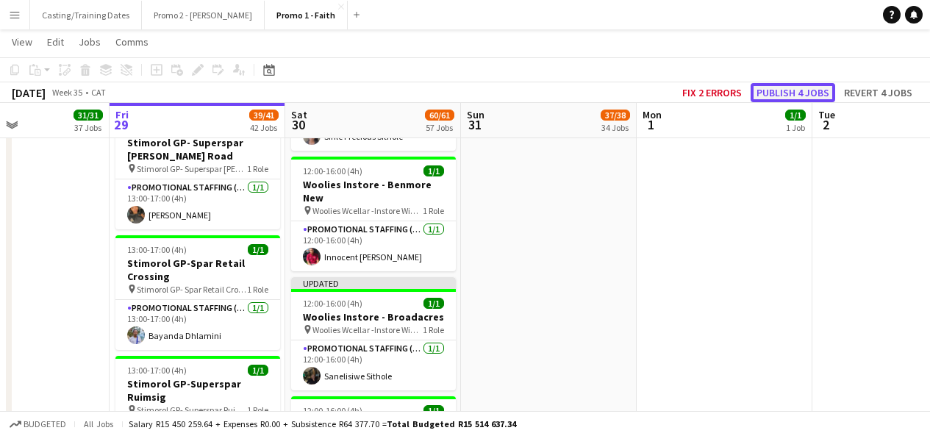
click at [806, 89] on button "Publish 4 jobs" at bounding box center [792, 92] width 85 height 19
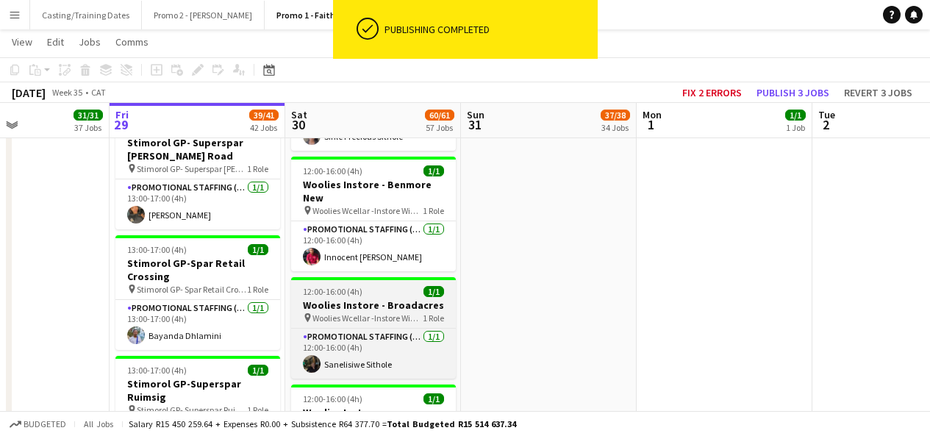
click at [376, 277] on app-job-card "12:00-16:00 (4h) 1/1 Woolies Instore - Broadacres pin Woolies Wcellar -Instore …" at bounding box center [373, 327] width 165 height 101
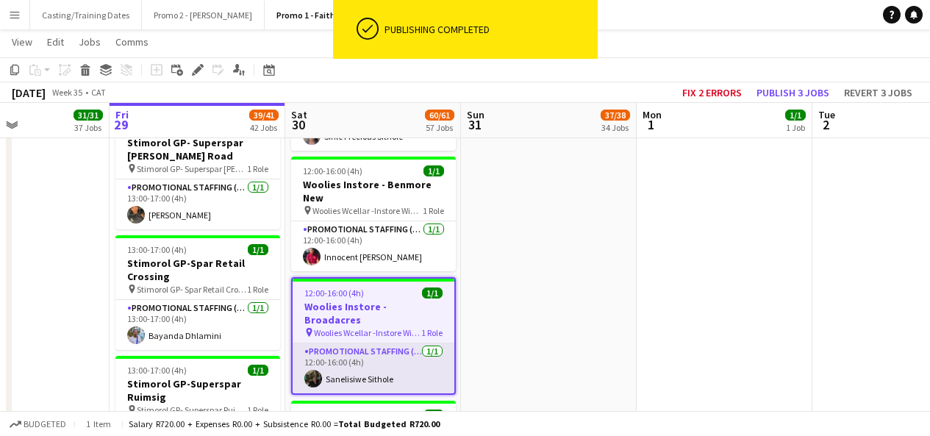
click at [356, 343] on app-card-role "Promotional Staffing (Brand Ambassadors) 1/1 12:00-16:00 (4h) Sanelisiwe Sithole" at bounding box center [374, 368] width 162 height 50
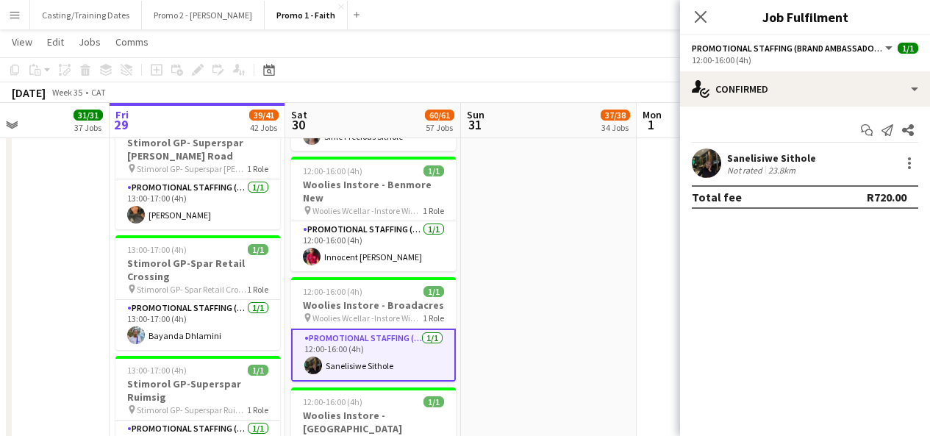
click at [709, 163] on app-user-avatar at bounding box center [706, 162] width 29 height 29
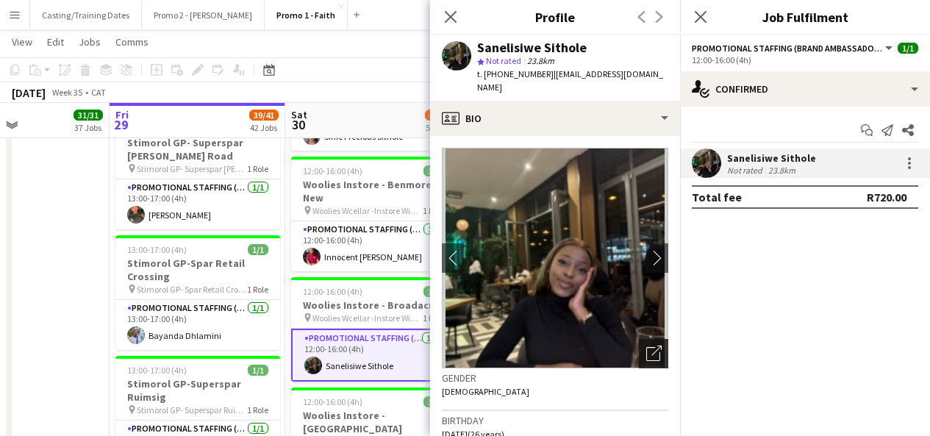
click at [646, 345] on icon "Open photos pop-in" at bounding box center [653, 352] width 15 height 15
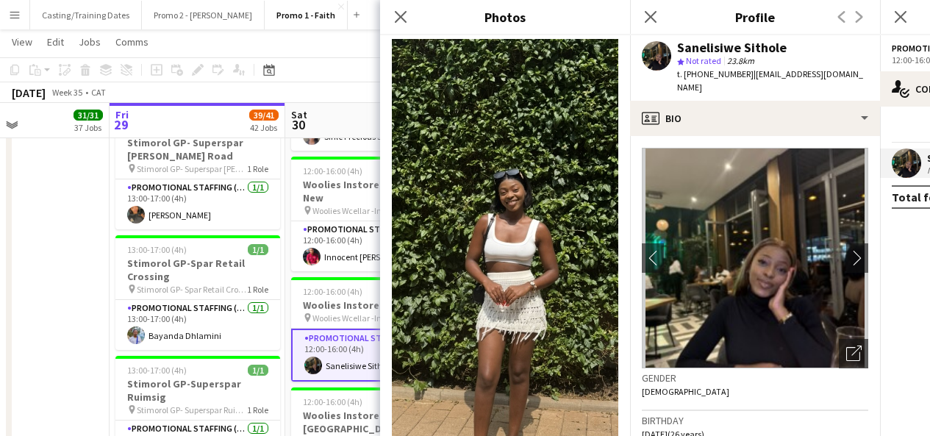
scroll to position [1395, 0]
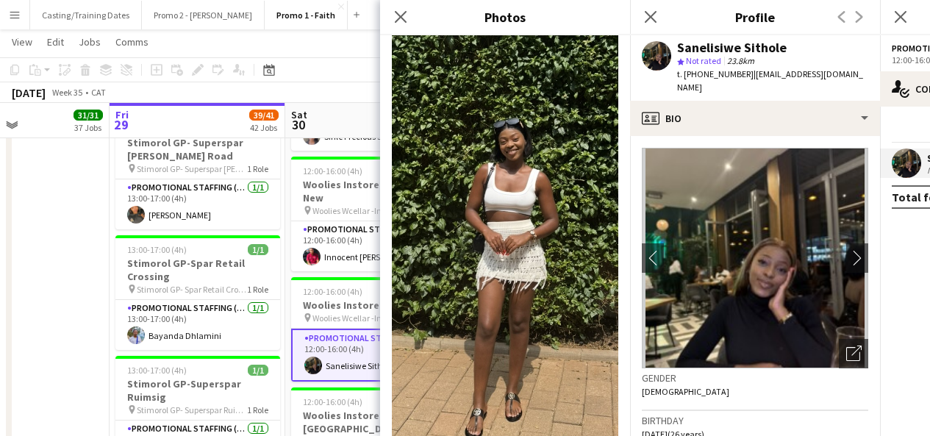
click at [401, 26] on div "Close pop-in" at bounding box center [400, 17] width 41 height 34
click at [409, 16] on app-icon "Close pop-in" at bounding box center [400, 17] width 21 height 21
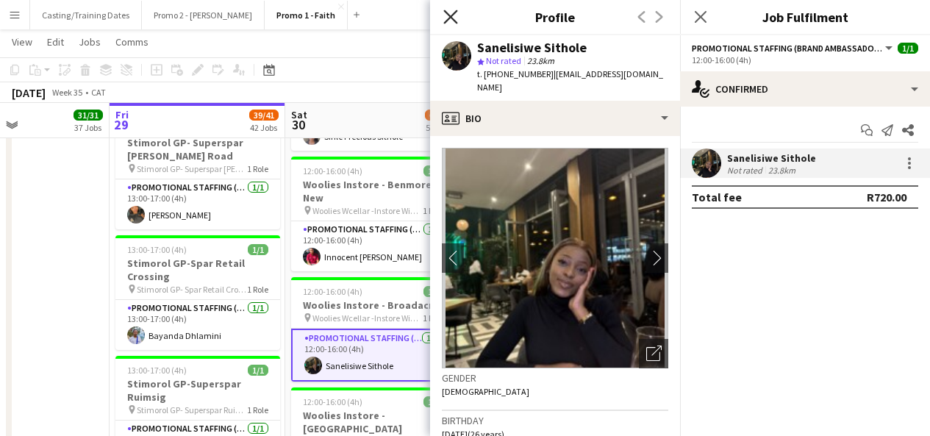
click at [452, 16] on icon "Close pop-in" at bounding box center [450, 17] width 14 height 14
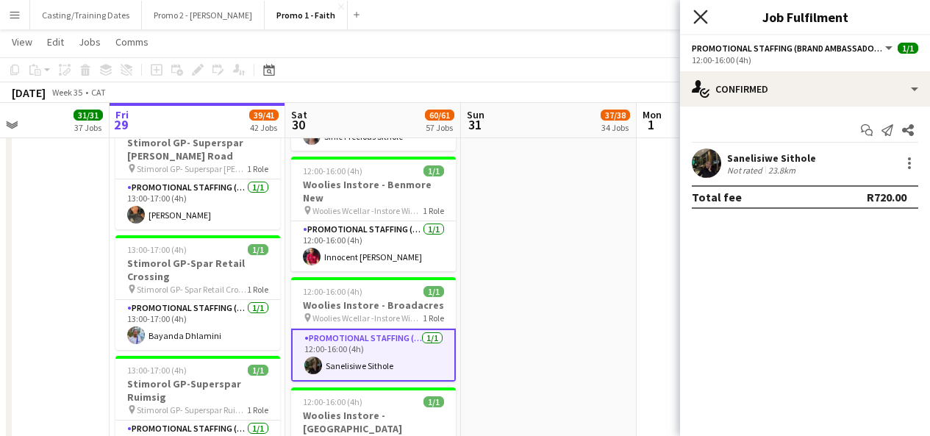
click at [701, 13] on icon "Close pop-in" at bounding box center [700, 17] width 14 height 14
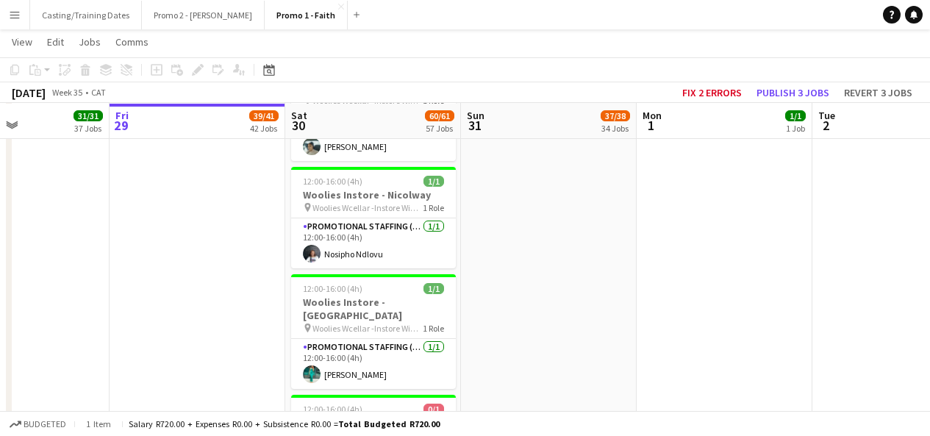
scroll to position [5964, 0]
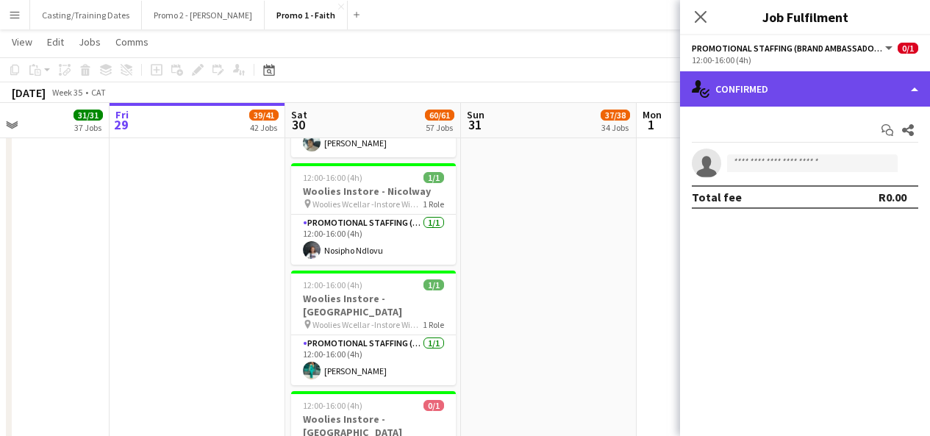
click at [764, 97] on div "single-neutral-actions-check-2 Confirmed" at bounding box center [805, 88] width 250 height 35
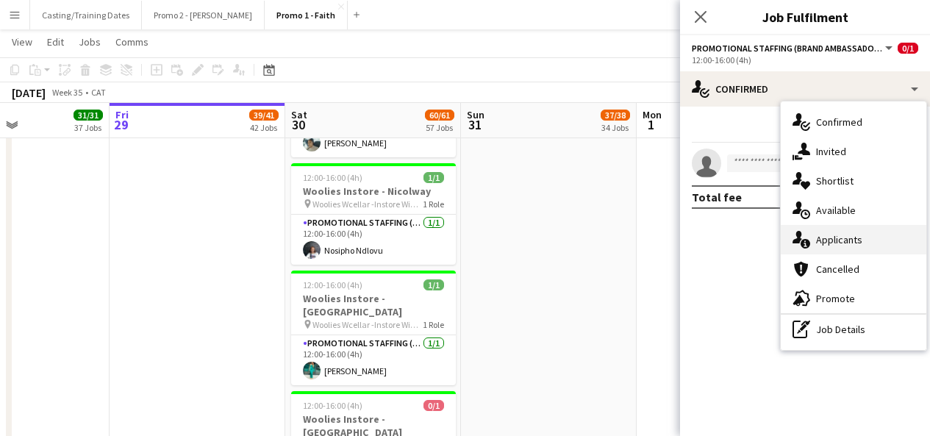
click at [832, 248] on div "single-neutral-actions-information Applicants" at bounding box center [854, 239] width 146 height 29
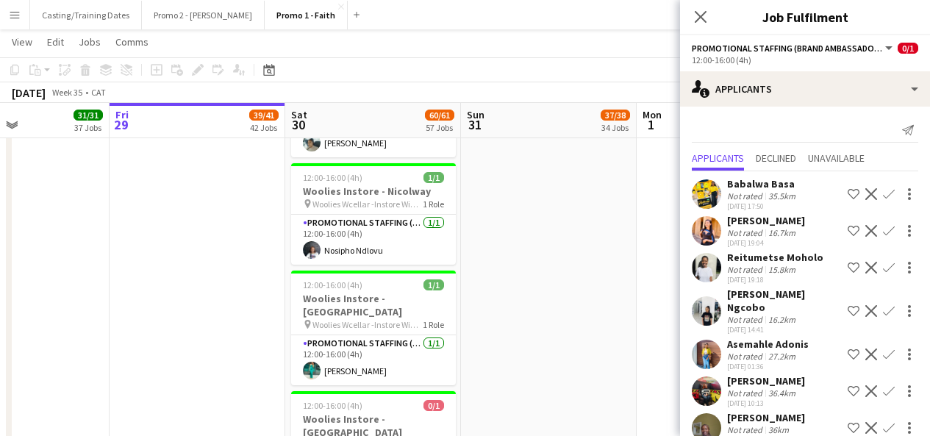
scroll to position [207, 0]
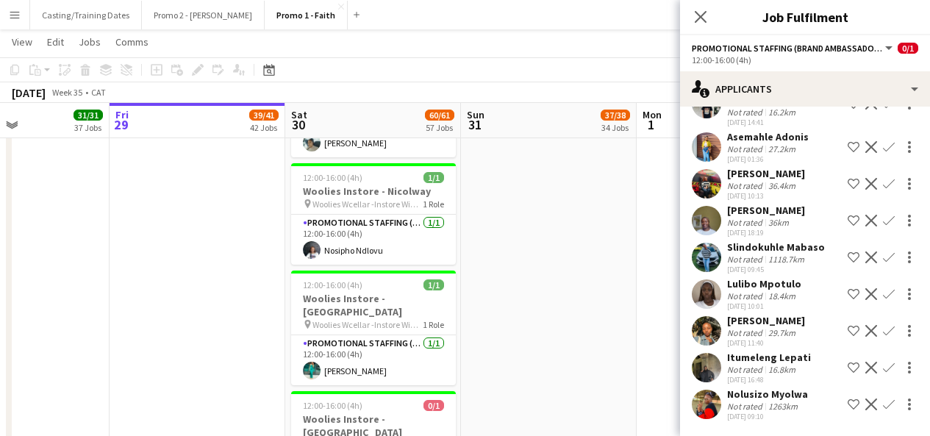
click at [701, 367] on app-user-avatar at bounding box center [706, 367] width 29 height 29
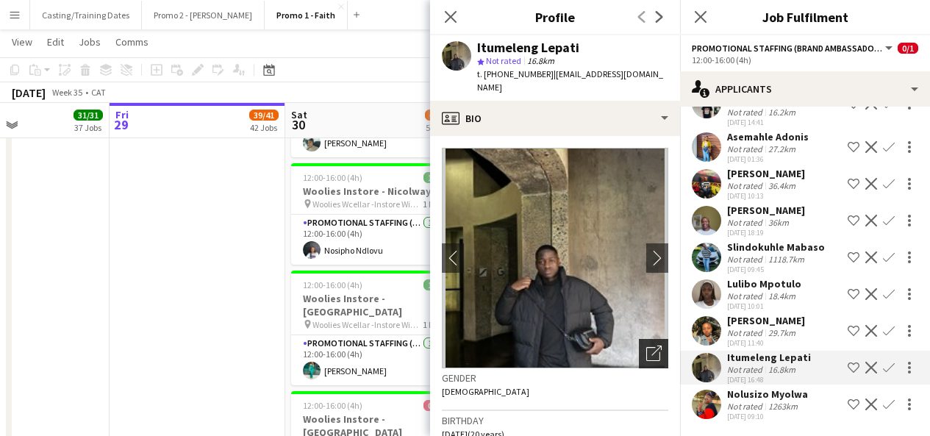
click at [646, 346] on icon "Open photos pop-in" at bounding box center [653, 352] width 15 height 15
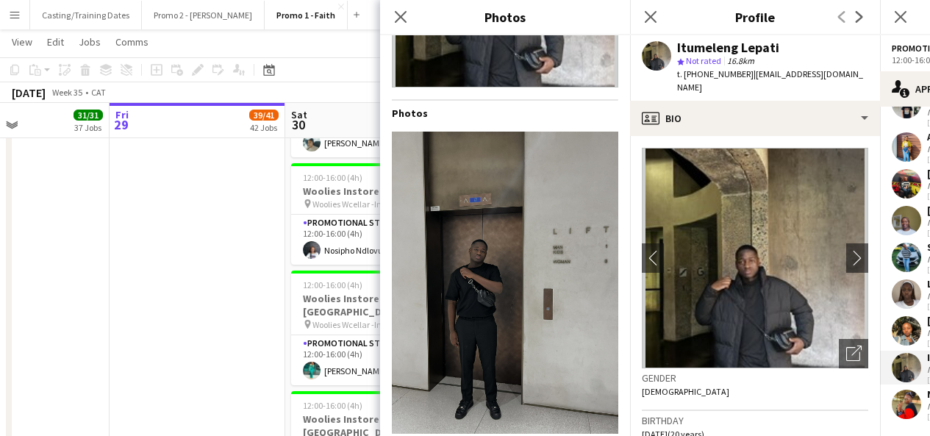
scroll to position [204, 0]
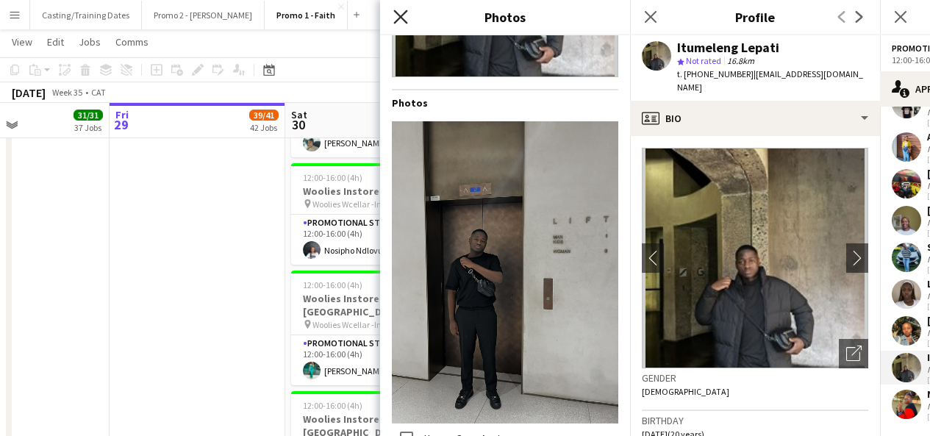
click at [399, 14] on icon "Close pop-in" at bounding box center [400, 17] width 14 height 14
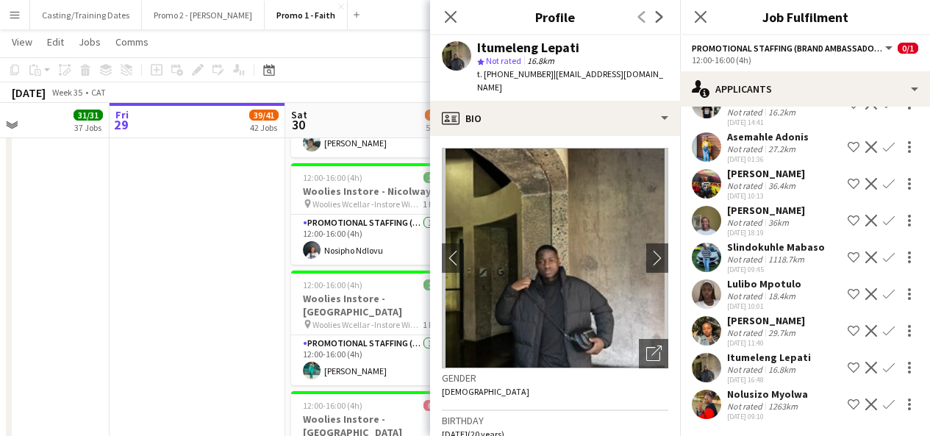
click at [883, 366] on app-icon "Confirm" at bounding box center [889, 368] width 12 height 12
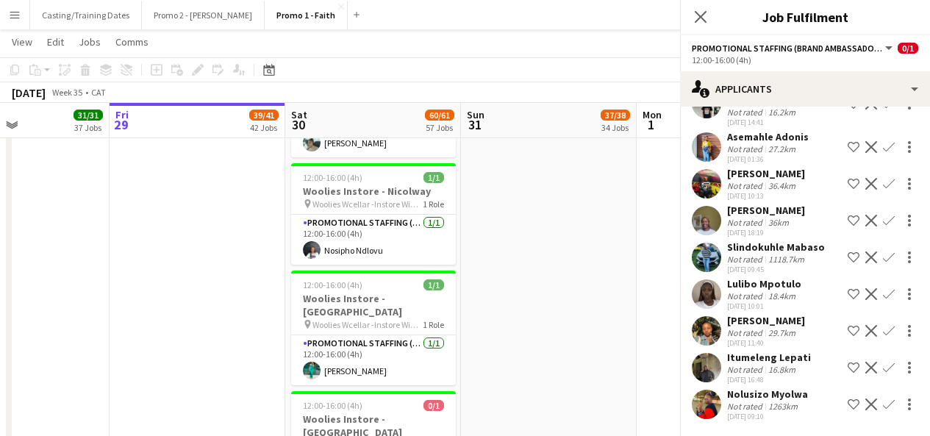
scroll to position [207, 0]
click at [883, 366] on app-icon "Confirm" at bounding box center [889, 368] width 12 height 12
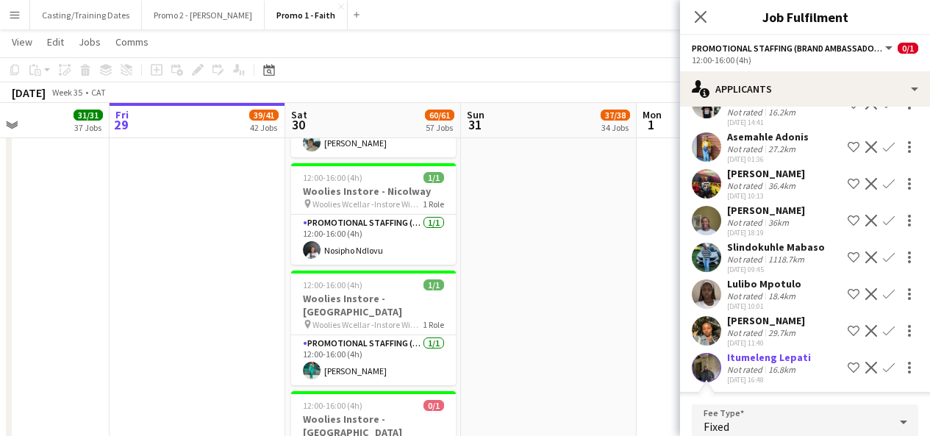
scroll to position [401, 0]
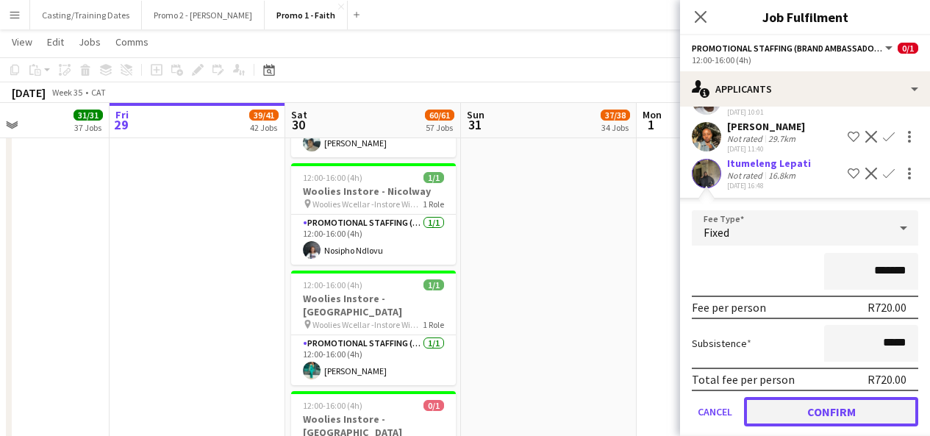
click at [792, 414] on button "Confirm" at bounding box center [831, 411] width 174 height 29
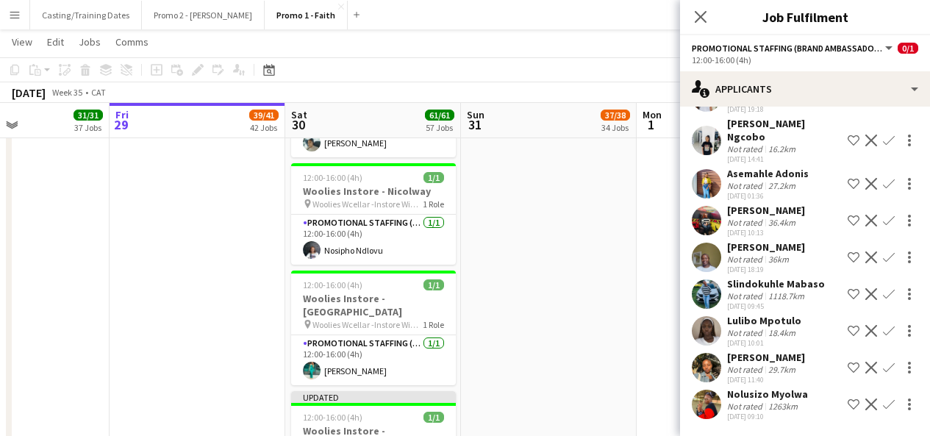
scroll to position [171, 0]
click at [697, 24] on icon "Close pop-in" at bounding box center [700, 17] width 14 height 14
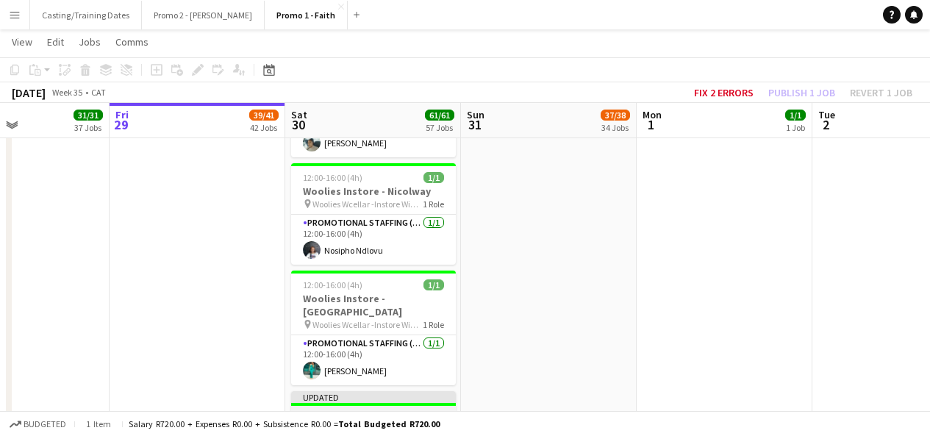
click at [409, 391] on div "Updated" at bounding box center [373, 397] width 165 height 12
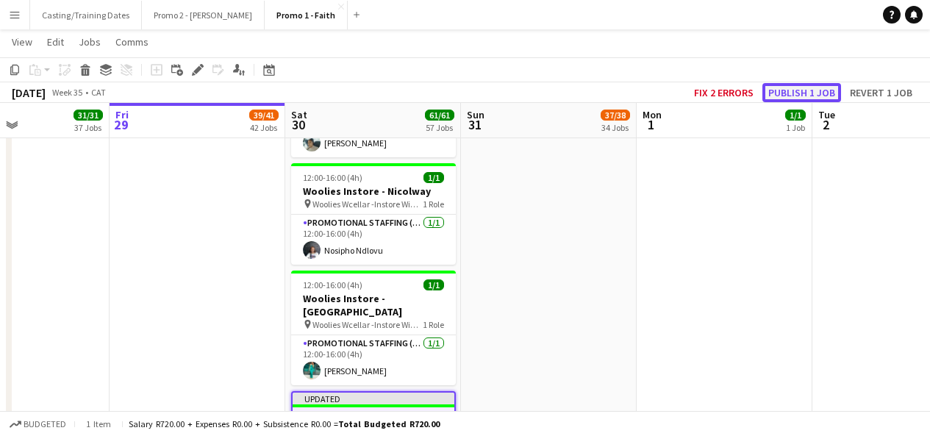
click at [778, 89] on button "Publish 1 job" at bounding box center [801, 92] width 79 height 19
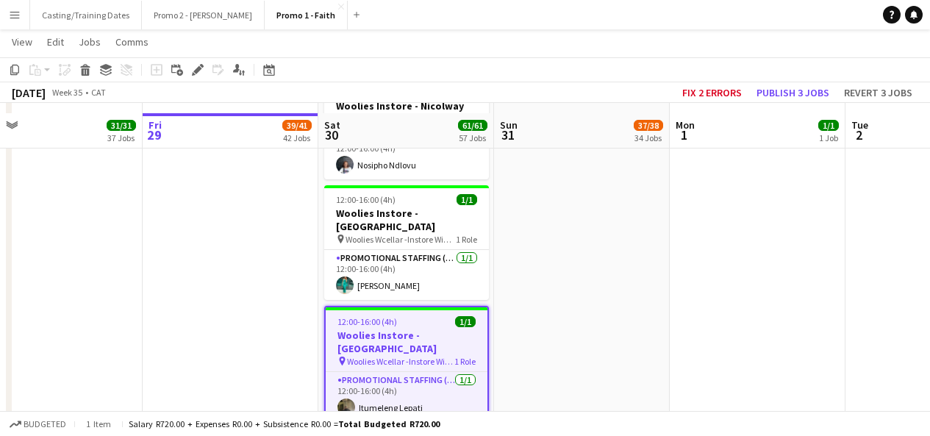
scroll to position [6061, 0]
